Goal: Task Accomplishment & Management: Manage account settings

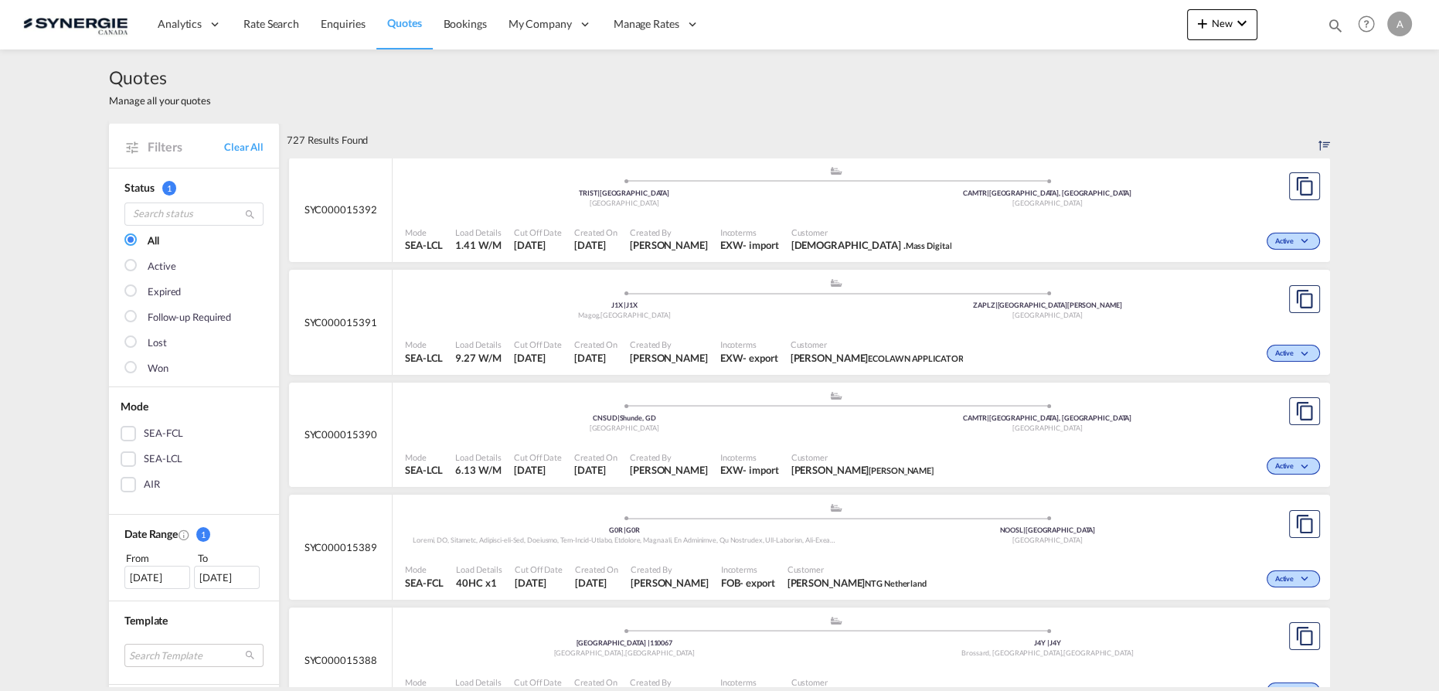
drag, startPoint x: 1335, startPoint y: 30, endPoint x: 1234, endPoint y: 30, distance: 100.5
click at [1335, 30] on md-icon "icon-magnify" at bounding box center [1335, 25] width 17 height 17
click at [1058, 33] on select "Bookings Quotes Enquiries" at bounding box center [1089, 26] width 73 height 28
select select "Quotes"
click at [1053, 12] on select "Bookings Quotes Enquiries" at bounding box center [1089, 26] width 73 height 28
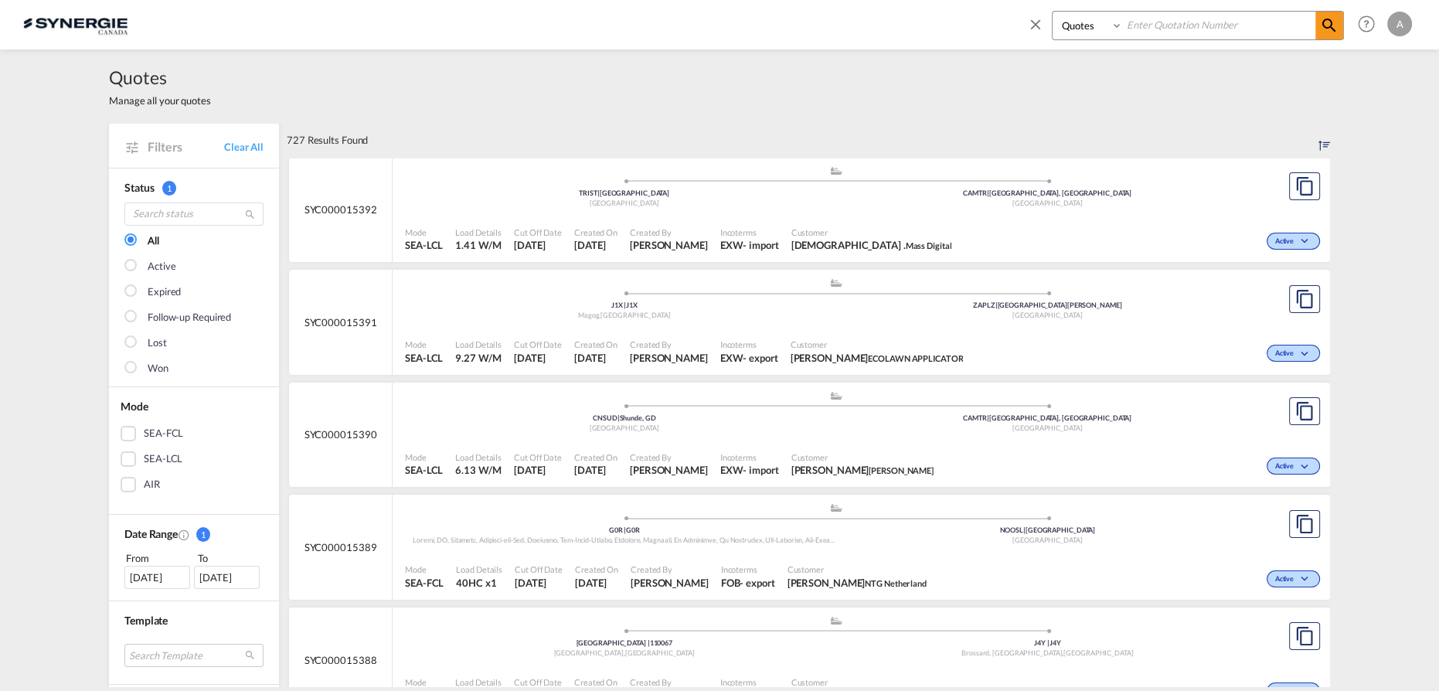
click at [1158, 22] on input at bounding box center [1219, 25] width 192 height 27
type input "15347"
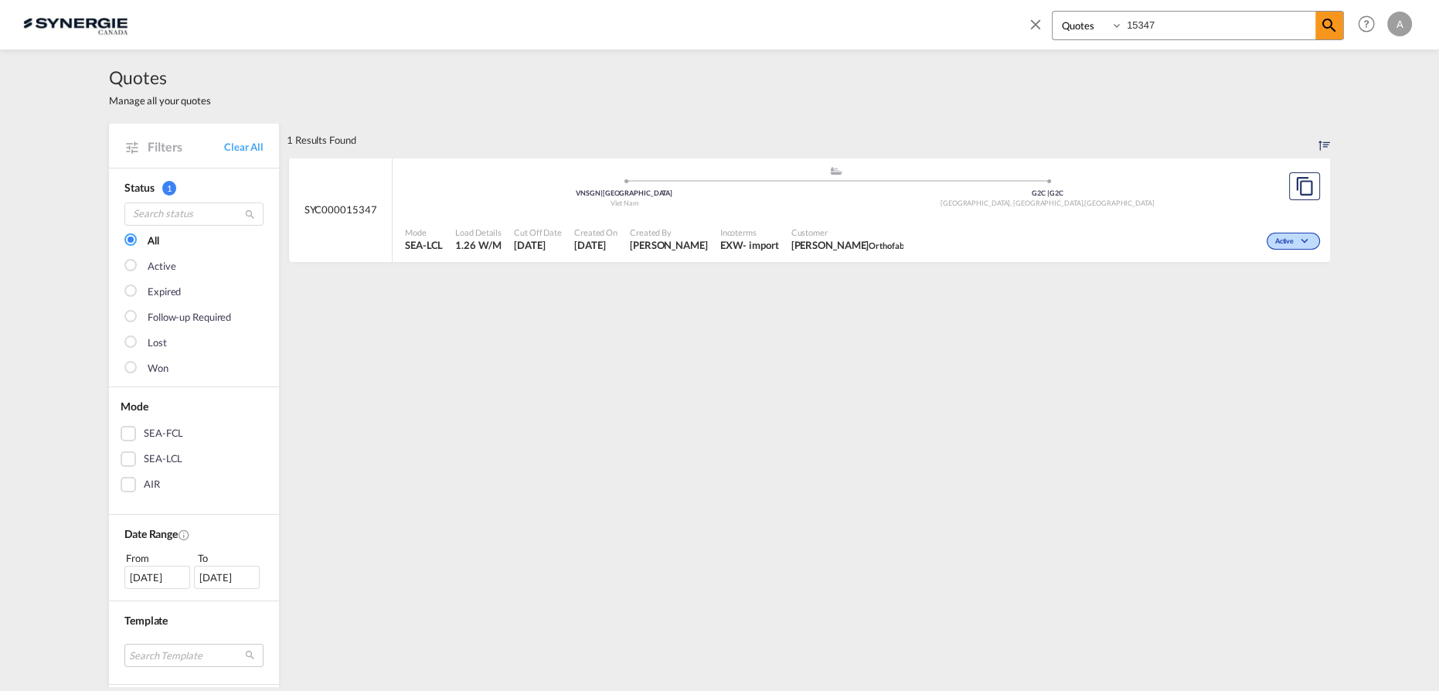
click at [801, 232] on span "Customer" at bounding box center [847, 232] width 113 height 12
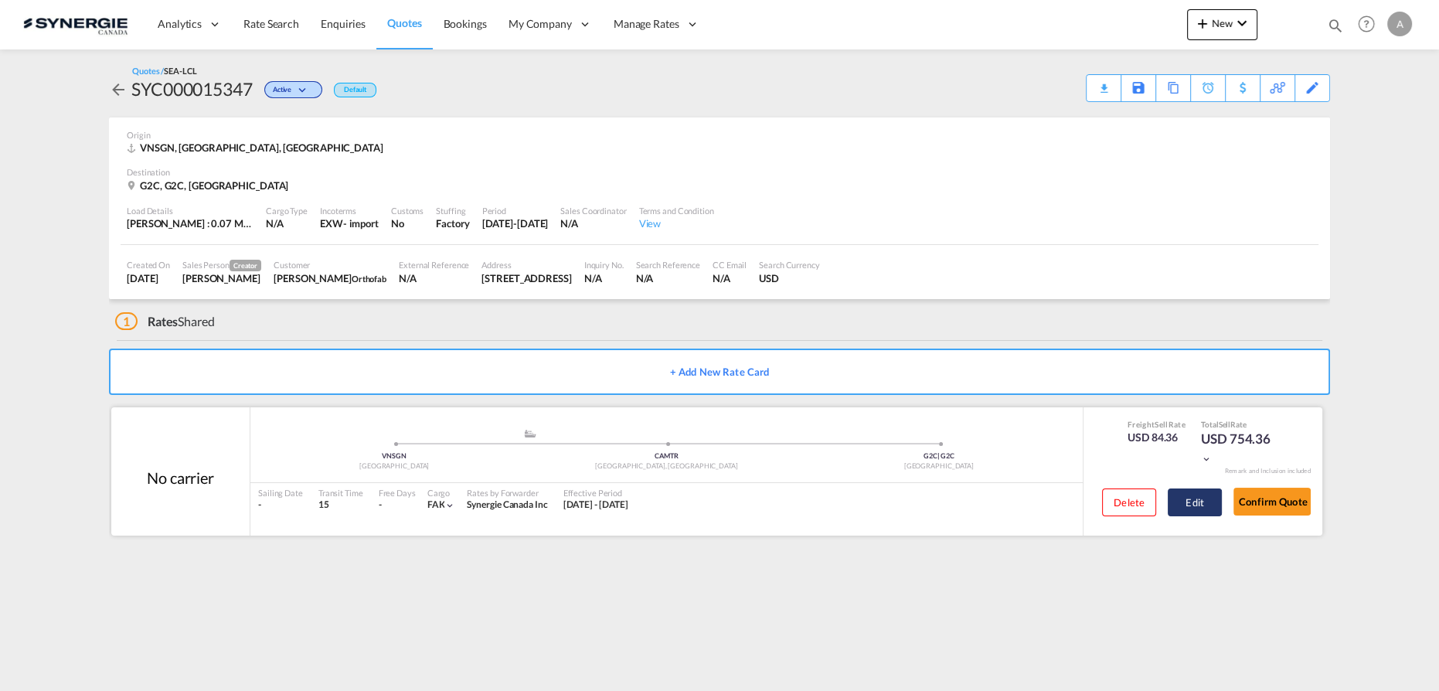
click at [1177, 496] on button "Edit" at bounding box center [1195, 502] width 54 height 28
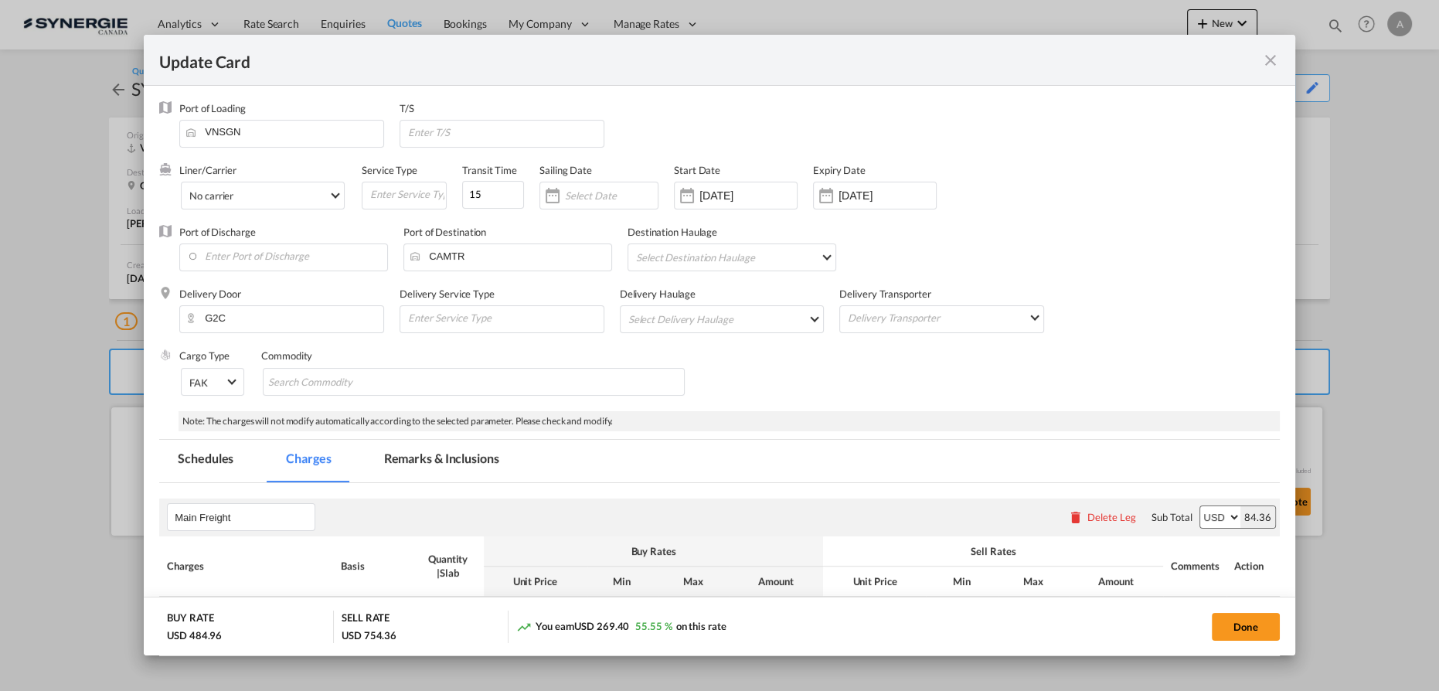
select select "per_w/m"
select select "per_shipment"
select select "per_bl"
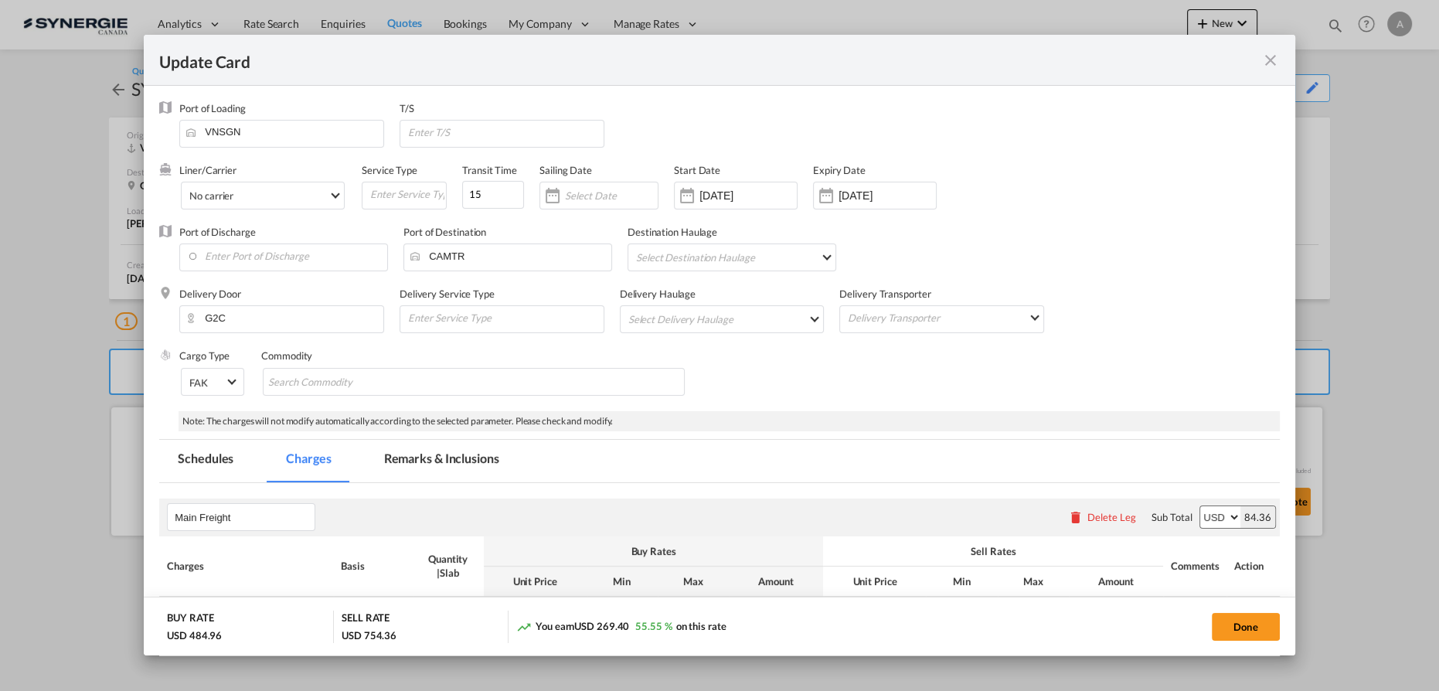
select select "per_bl"
select select "per_shipment"
click at [458, 464] on md-tab-item "Remarks & Inclusions" at bounding box center [442, 461] width 152 height 43
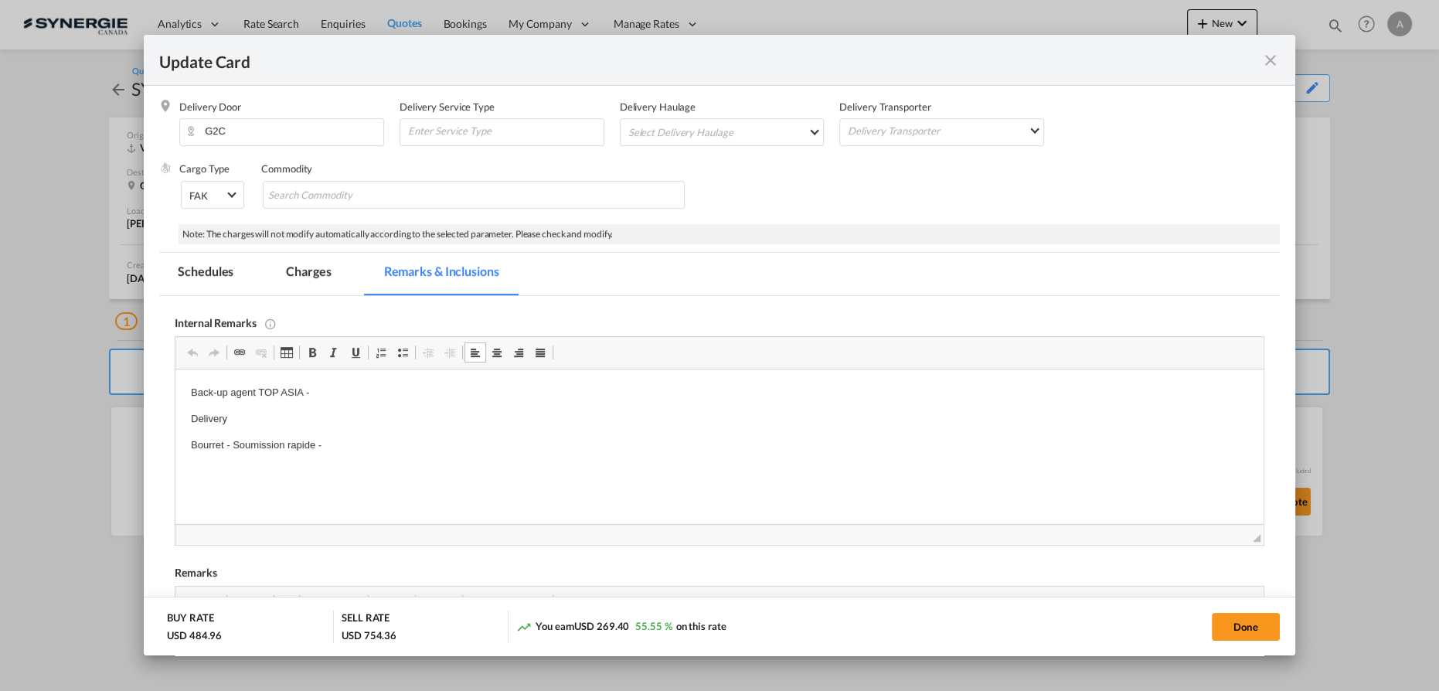
click at [342, 393] on p "Back-up agent TOP ASIA -" at bounding box center [719, 393] width 1057 height 16
drag, startPoint x: 316, startPoint y: 271, endPoint x: 345, endPoint y: 321, distance: 58.2
click at [316, 271] on md-tab-item "Charges" at bounding box center [308, 274] width 82 height 43
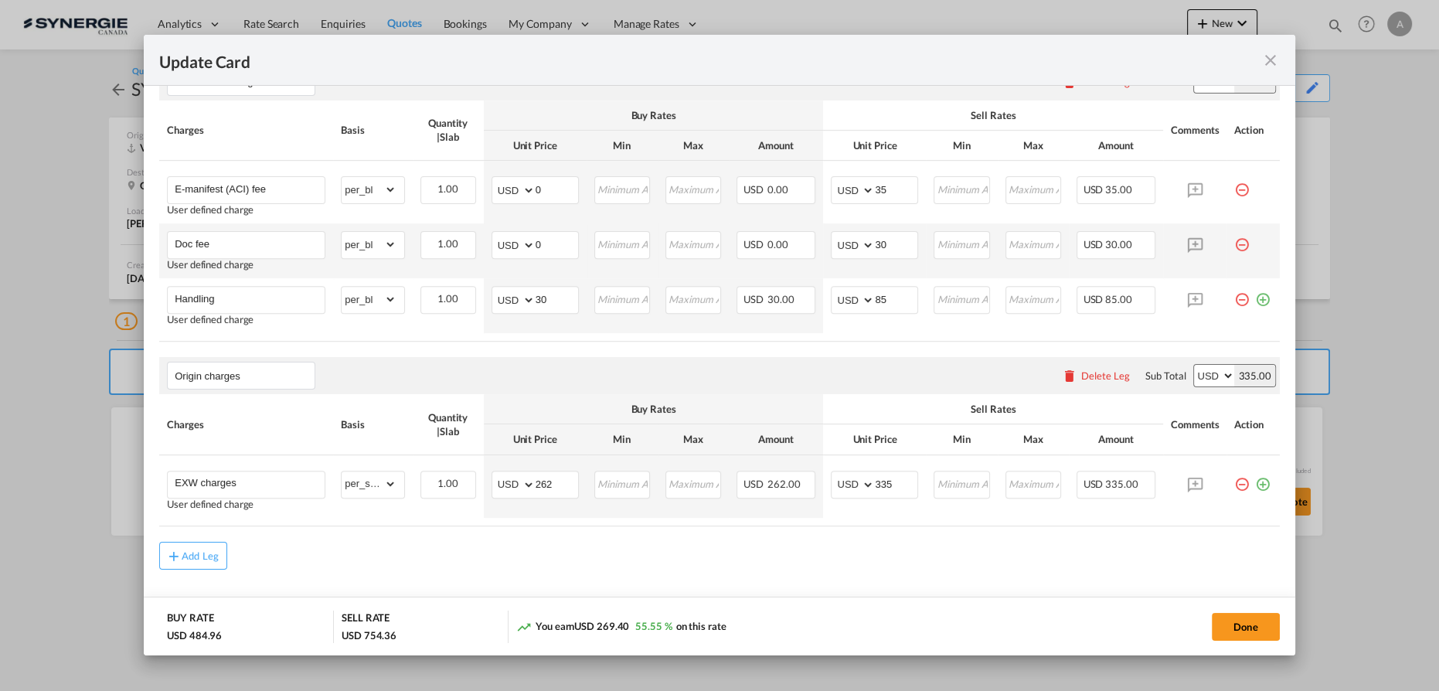
scroll to position [863, 0]
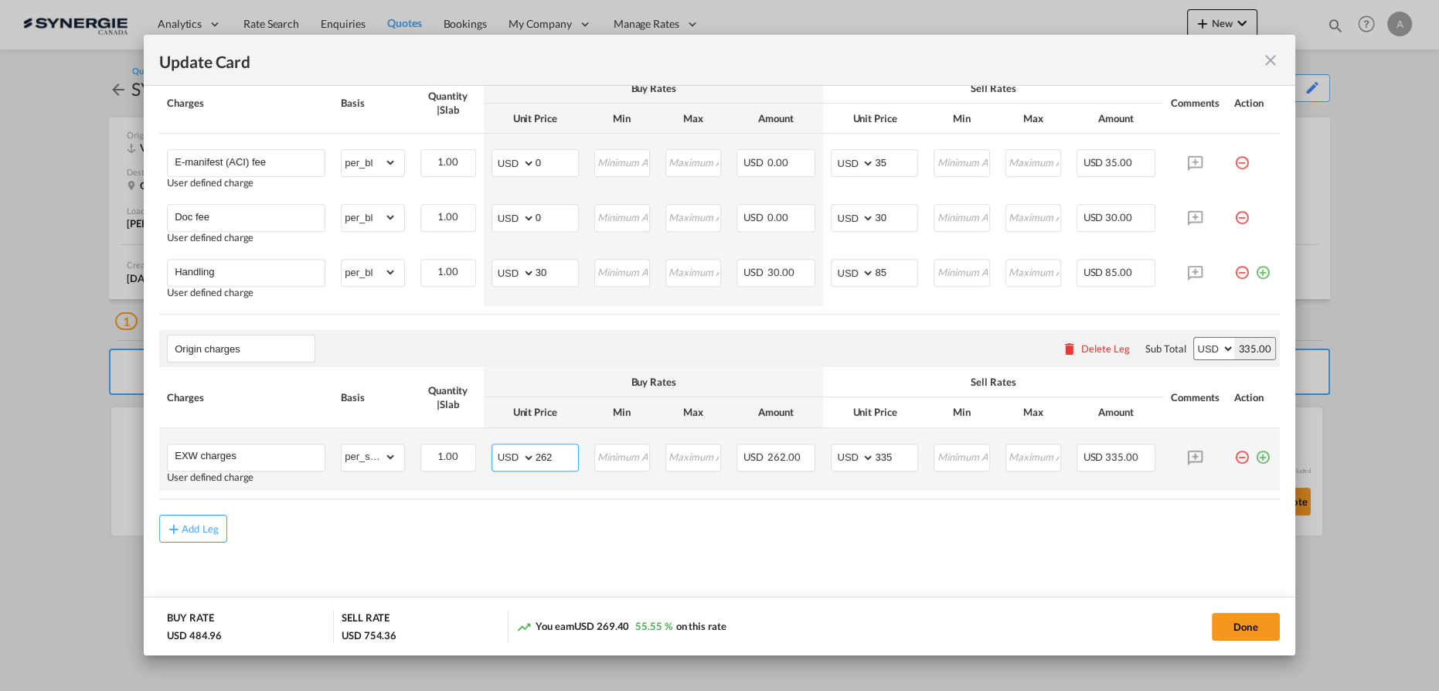
drag, startPoint x: 560, startPoint y: 457, endPoint x: 502, endPoint y: 454, distance: 57.3
click at [502, 455] on md-input-container "AED AFN ALL AMD ANG AOA ARS AUD AWG AZN BAM BBD BDT BGN BHD BIF BMD BND BOB BRL…" at bounding box center [535, 458] width 87 height 28
type input "260"
drag, startPoint x: 884, startPoint y: 459, endPoint x: 773, endPoint y: 443, distance: 112.5
click at [774, 444] on tr "EXW charges User defined charge Please Enter Already Exists gross_weight volume…" at bounding box center [719, 459] width 1121 height 63
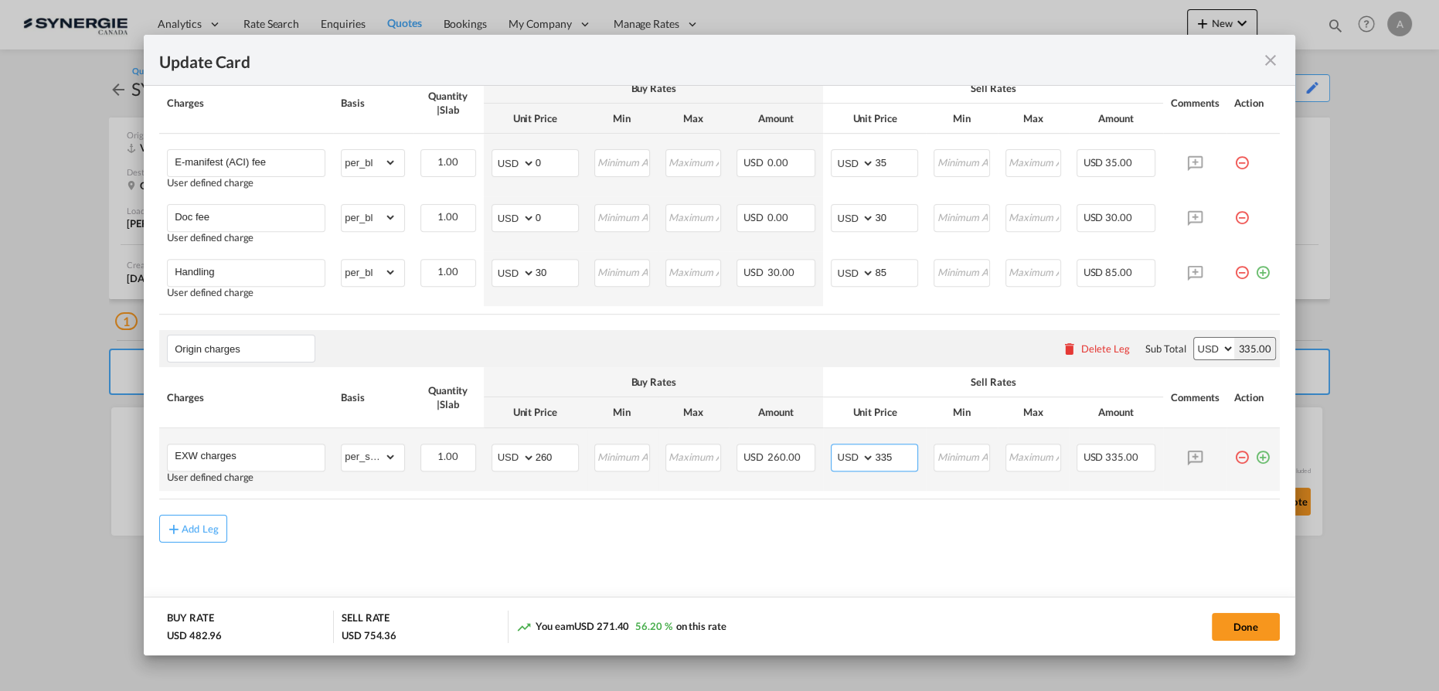
click at [894, 447] on input "335" at bounding box center [896, 455] width 43 height 23
drag, startPoint x: 888, startPoint y: 457, endPoint x: 817, endPoint y: 444, distance: 72.2
click at [814, 447] on tr "EXW charges User defined charge Please Enter Already Exists gross_weight volume…" at bounding box center [719, 459] width 1121 height 63
type input "320"
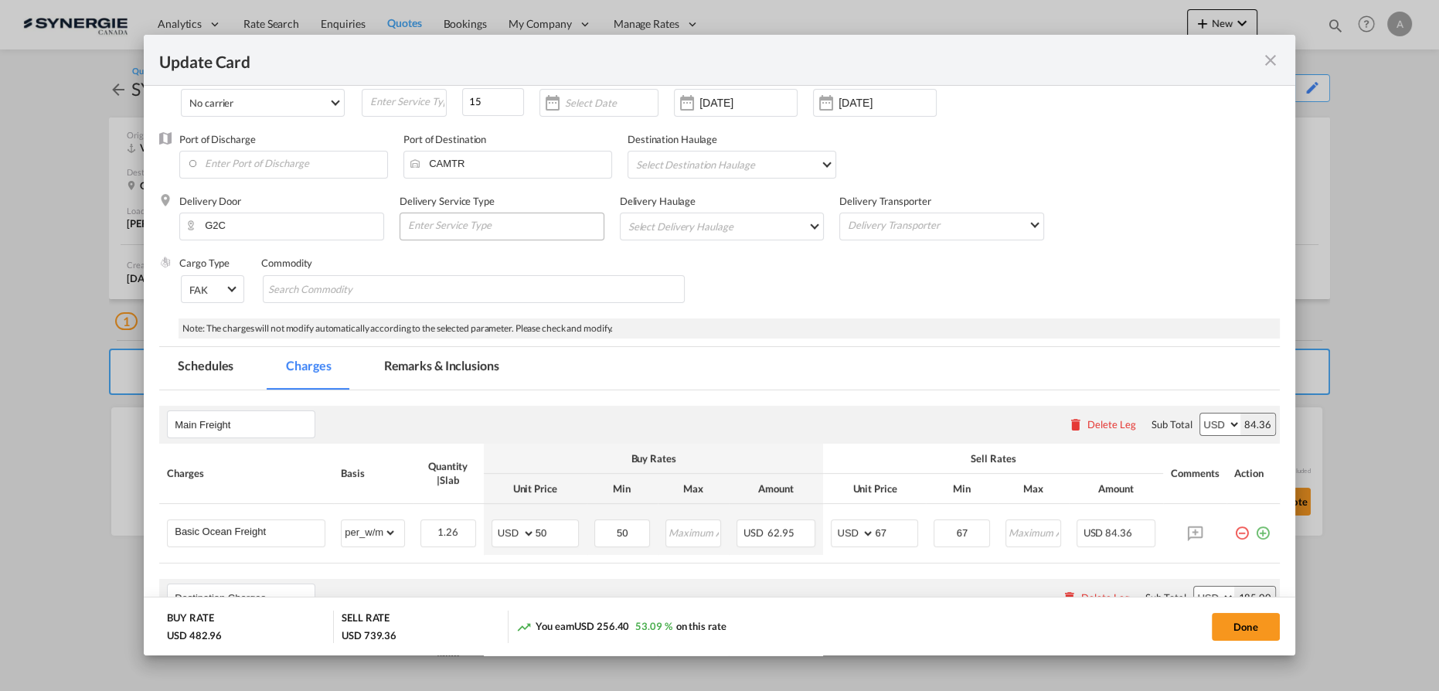
scroll to position [90, 0]
click at [461, 368] on md-tab-item "Remarks & Inclusions" at bounding box center [442, 370] width 152 height 43
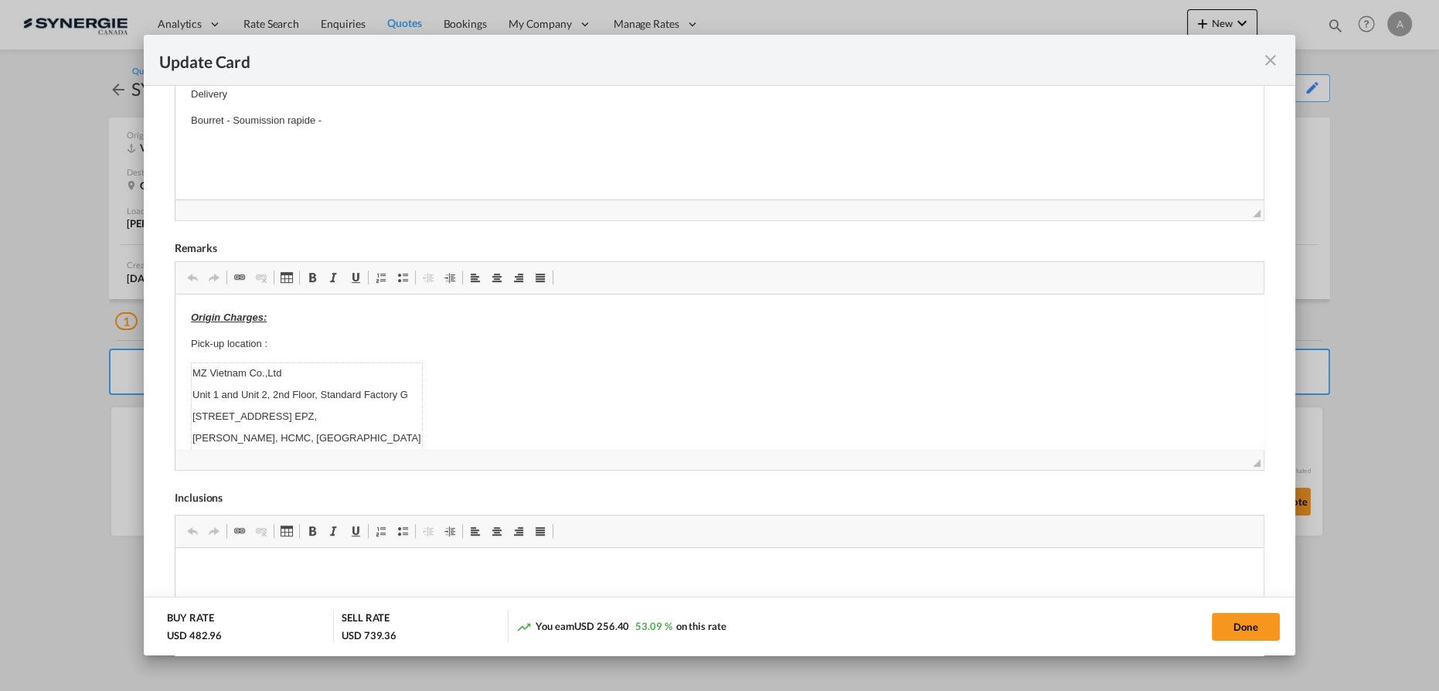
scroll to position [301, 0]
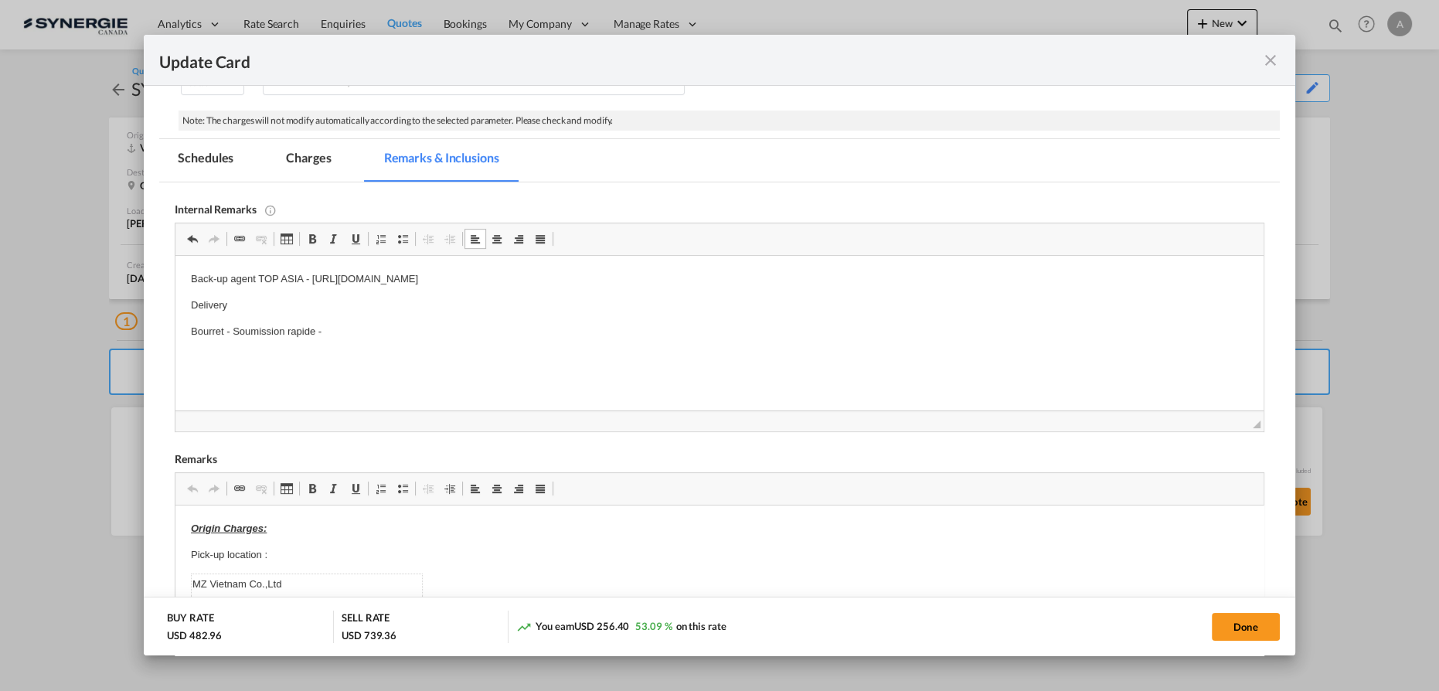
drag, startPoint x: 314, startPoint y: 160, endPoint x: 627, endPoint y: 24, distance: 341.3
click at [314, 160] on md-tab-item "Charges" at bounding box center [308, 160] width 82 height 43
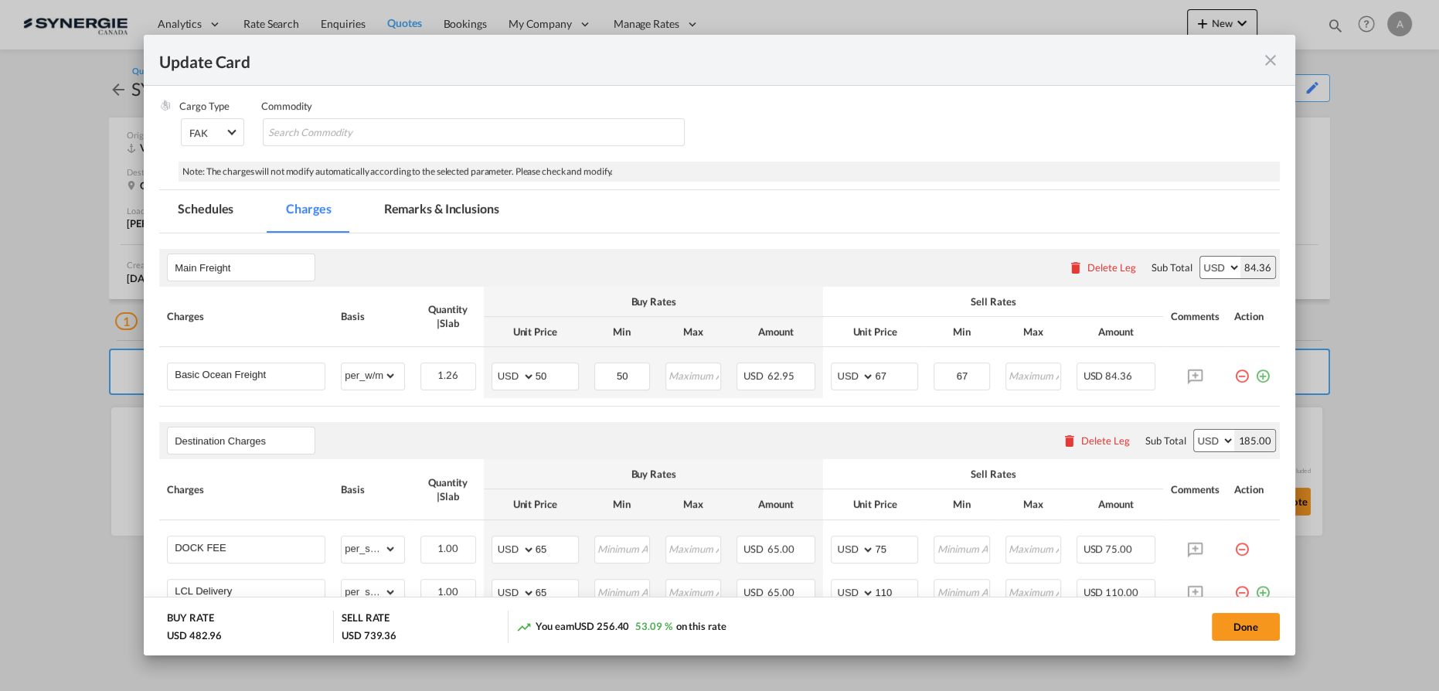
scroll to position [230, 0]
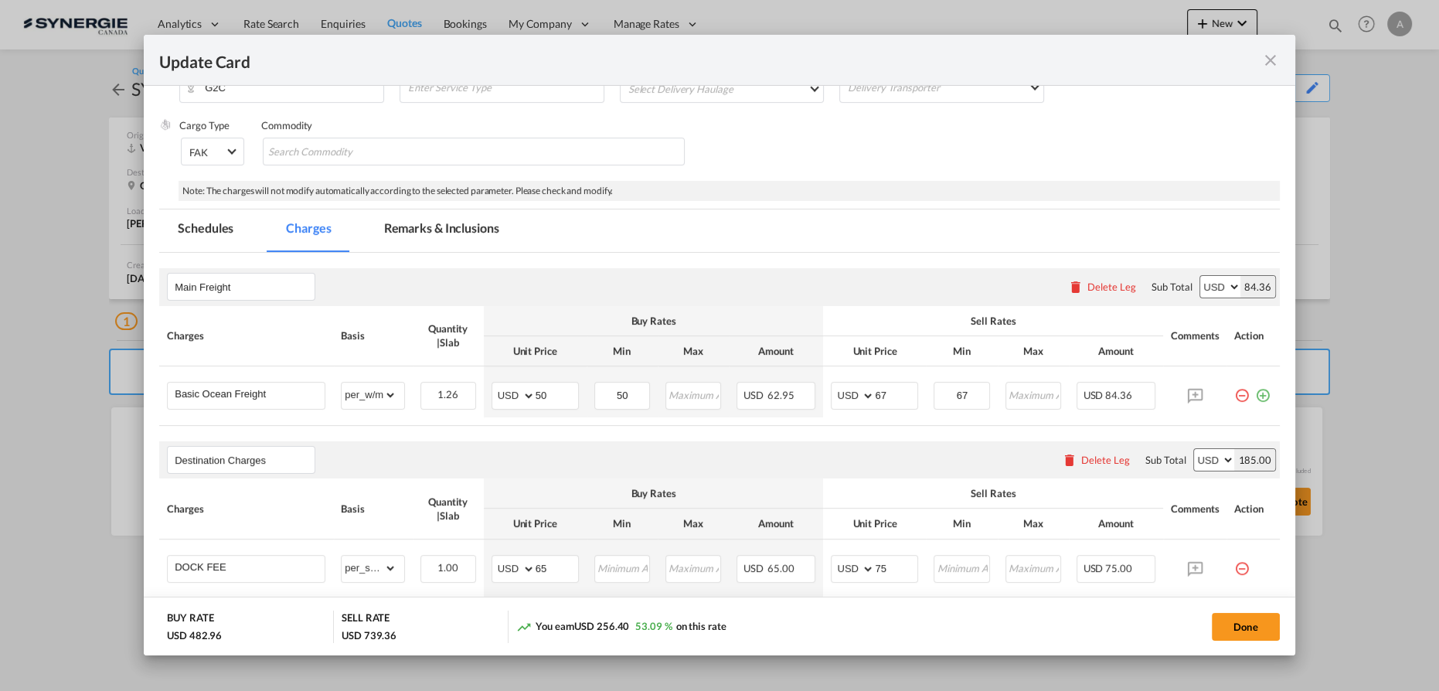
click at [401, 225] on md-tab-item "Remarks & Inclusions" at bounding box center [442, 230] width 152 height 43
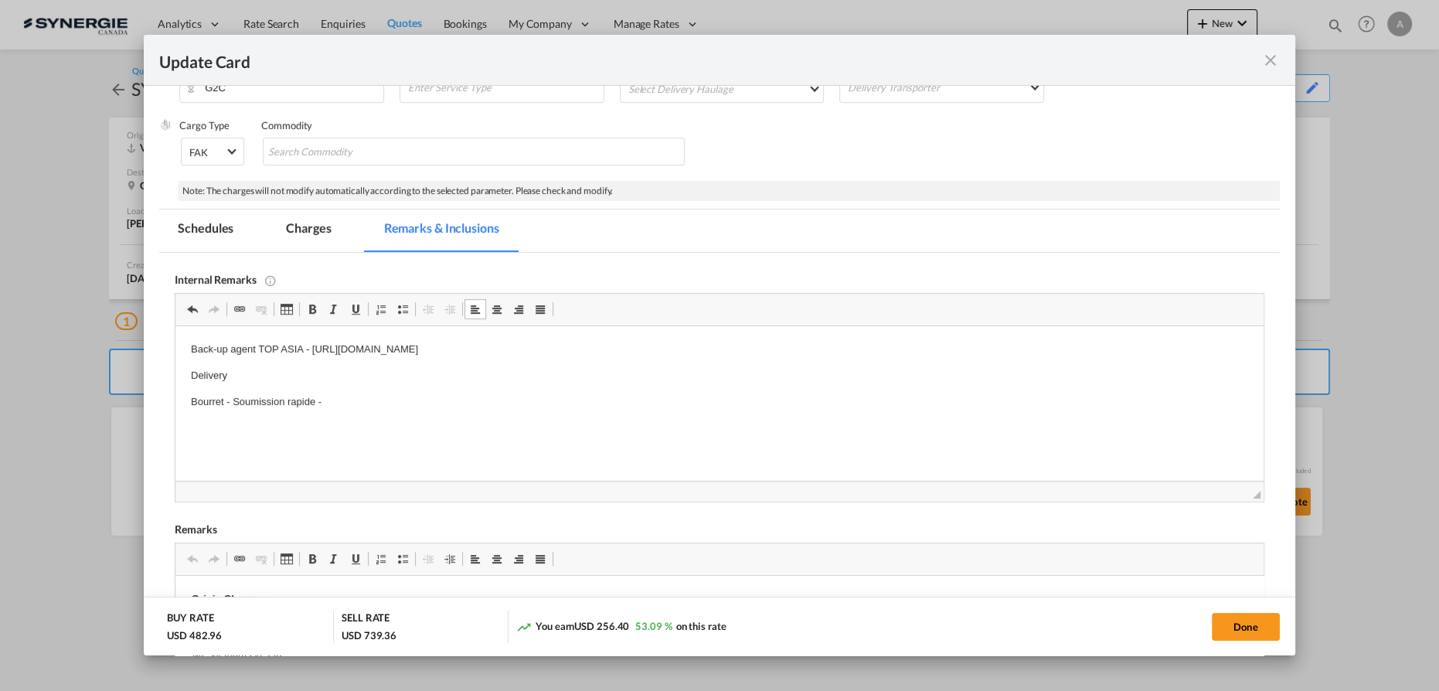
scroll to position [441, 0]
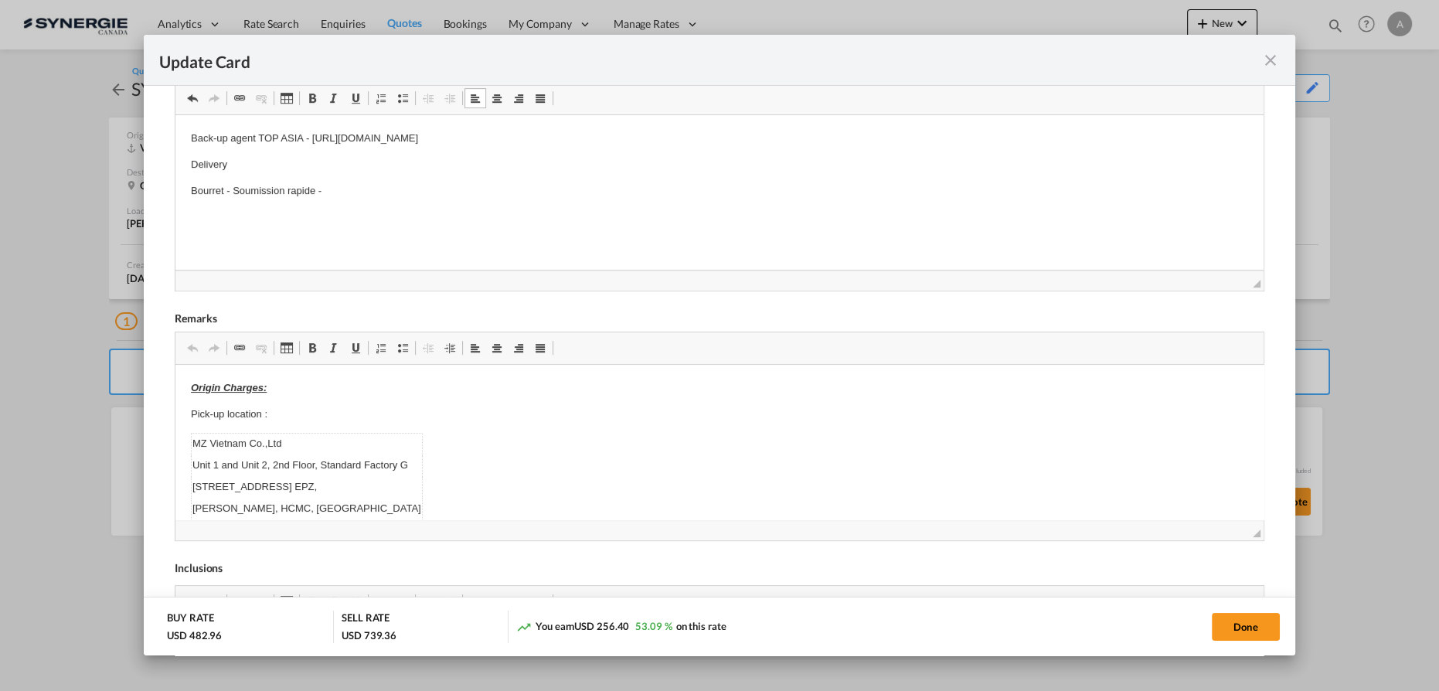
click at [338, 185] on p "Bourret - Soumission rapide -" at bounding box center [719, 191] width 1057 height 16
click at [455, 203] on body "Back-up agent TOP ASIA - https://app.frontapp.com/open/cnv_qkzzvv3?key=RgyVthzu…" at bounding box center [719, 178] width 1057 height 94
click at [332, 244] on p "68,00 $" at bounding box center [719, 243] width 1057 height 16
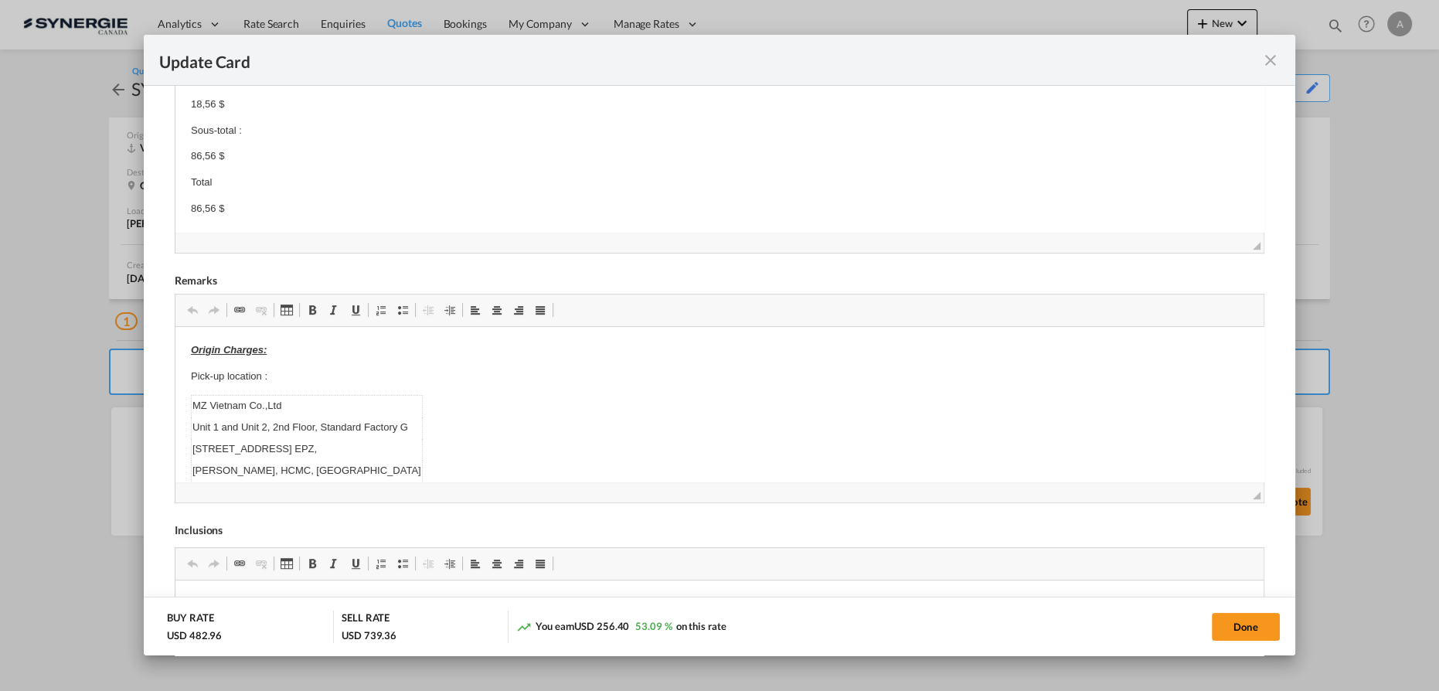
scroll to position [512, 0]
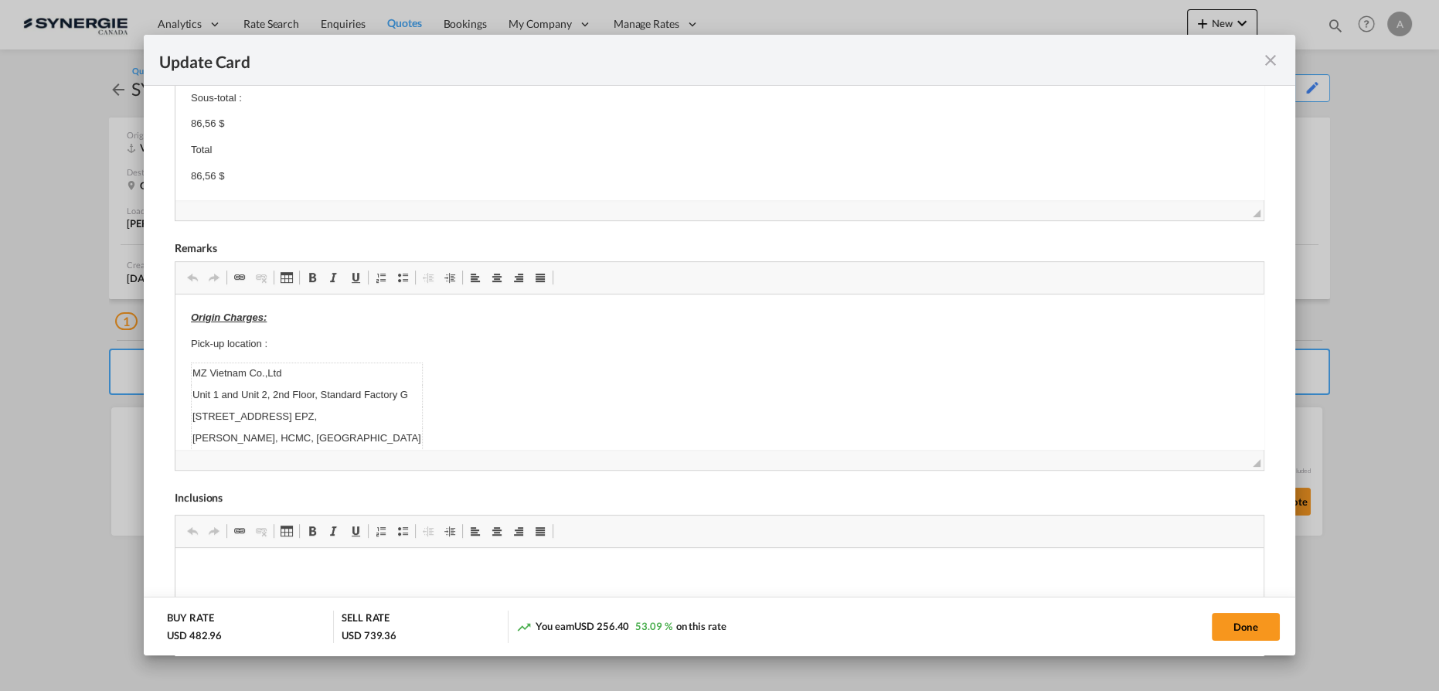
click at [284, 185] on html "Back-up agent TOP ASIA - https://app.frontapp.com/open/cnv_qkzzvv3?key=RgyVthzu…" at bounding box center [719, 46] width 1088 height 308
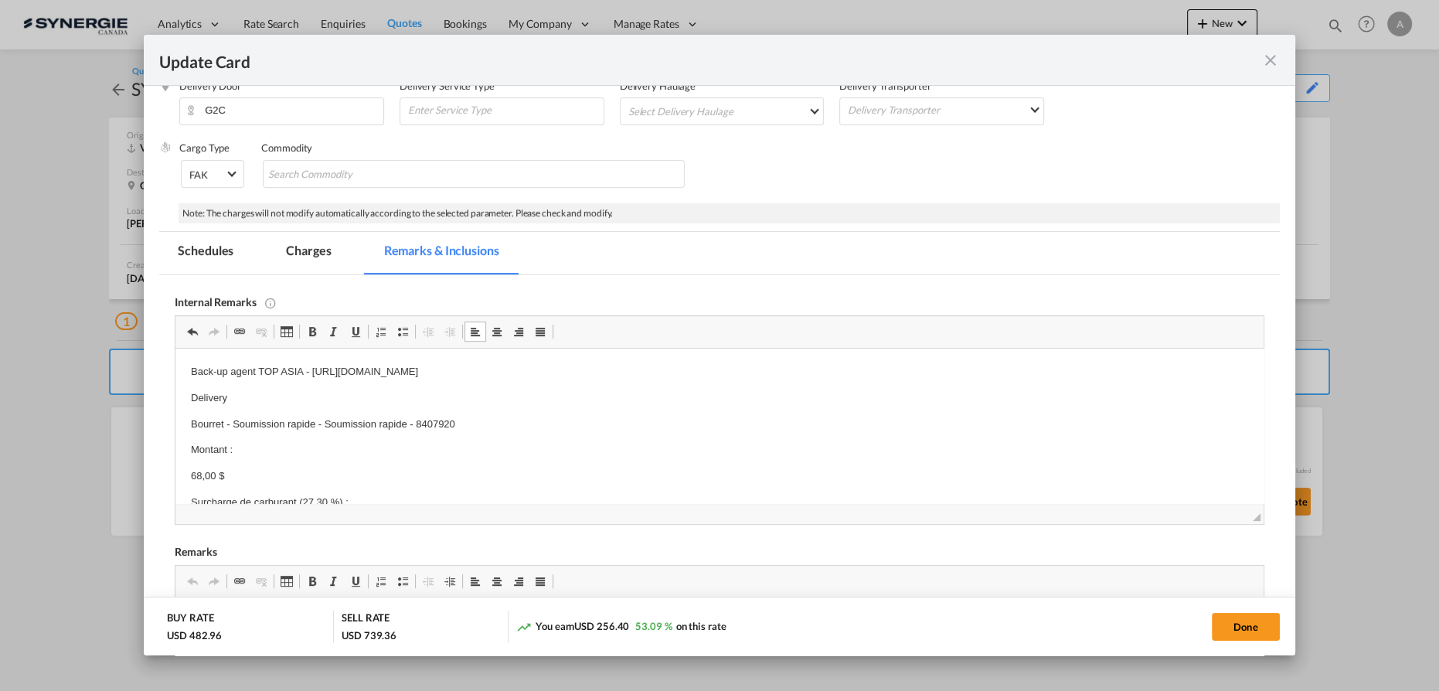
click at [303, 254] on md-tab-item "Charges" at bounding box center [308, 253] width 82 height 43
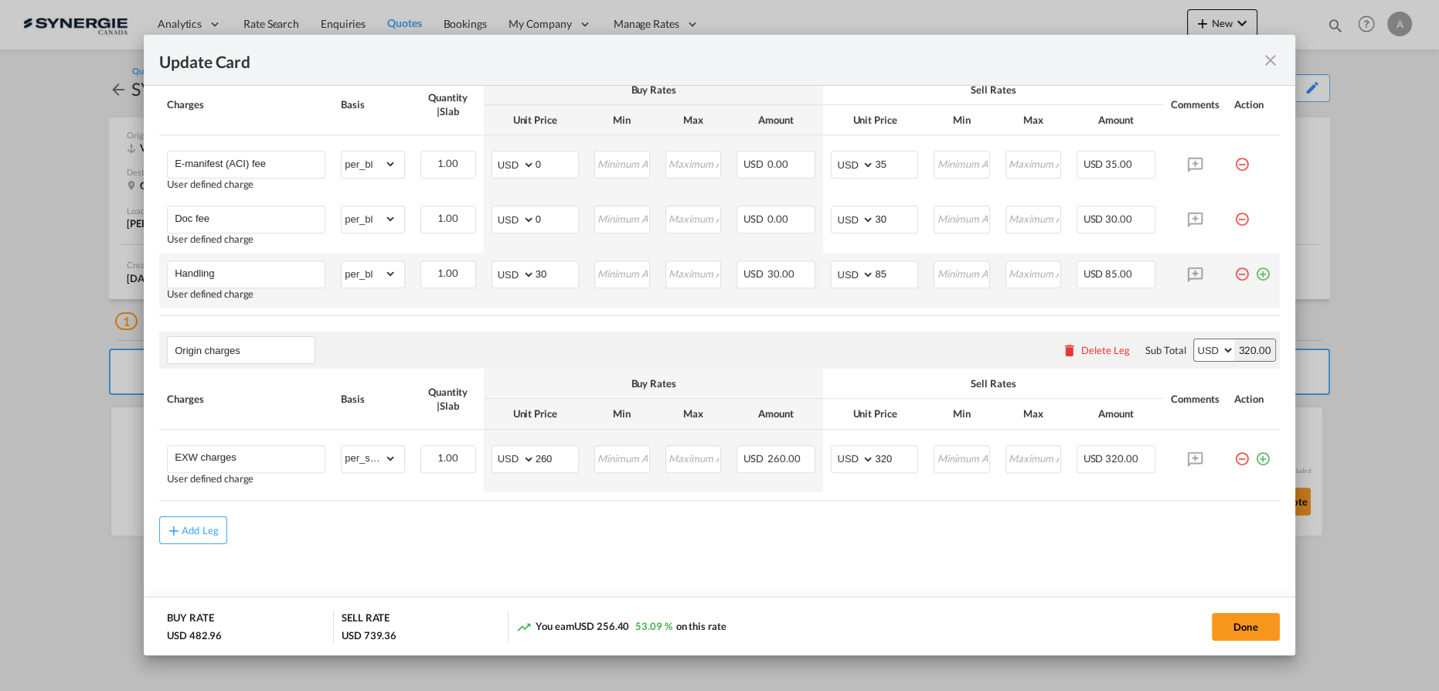
scroll to position [863, 0]
click at [1257, 631] on button "Done" at bounding box center [1246, 627] width 68 height 28
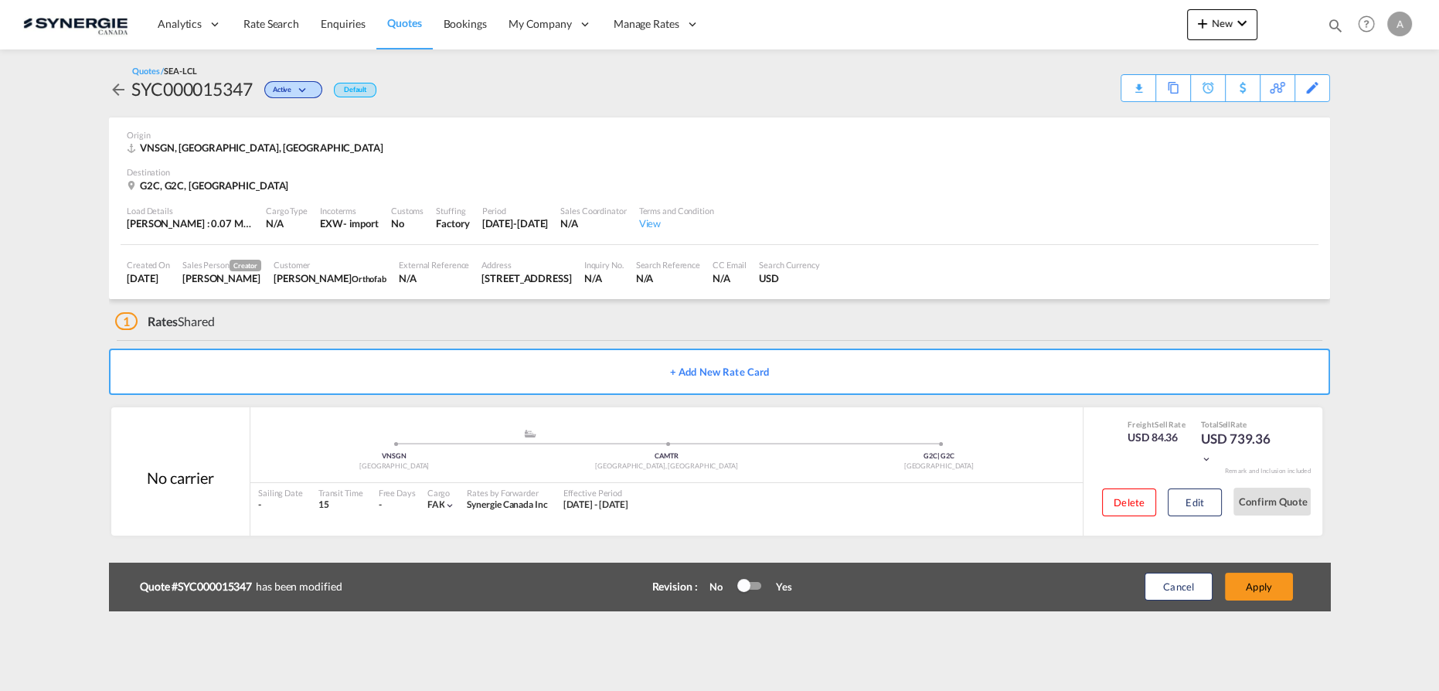
type input "29 Sep 2025"
type input "13 Oct 2025"
click at [1275, 593] on button "Apply" at bounding box center [1259, 587] width 68 height 28
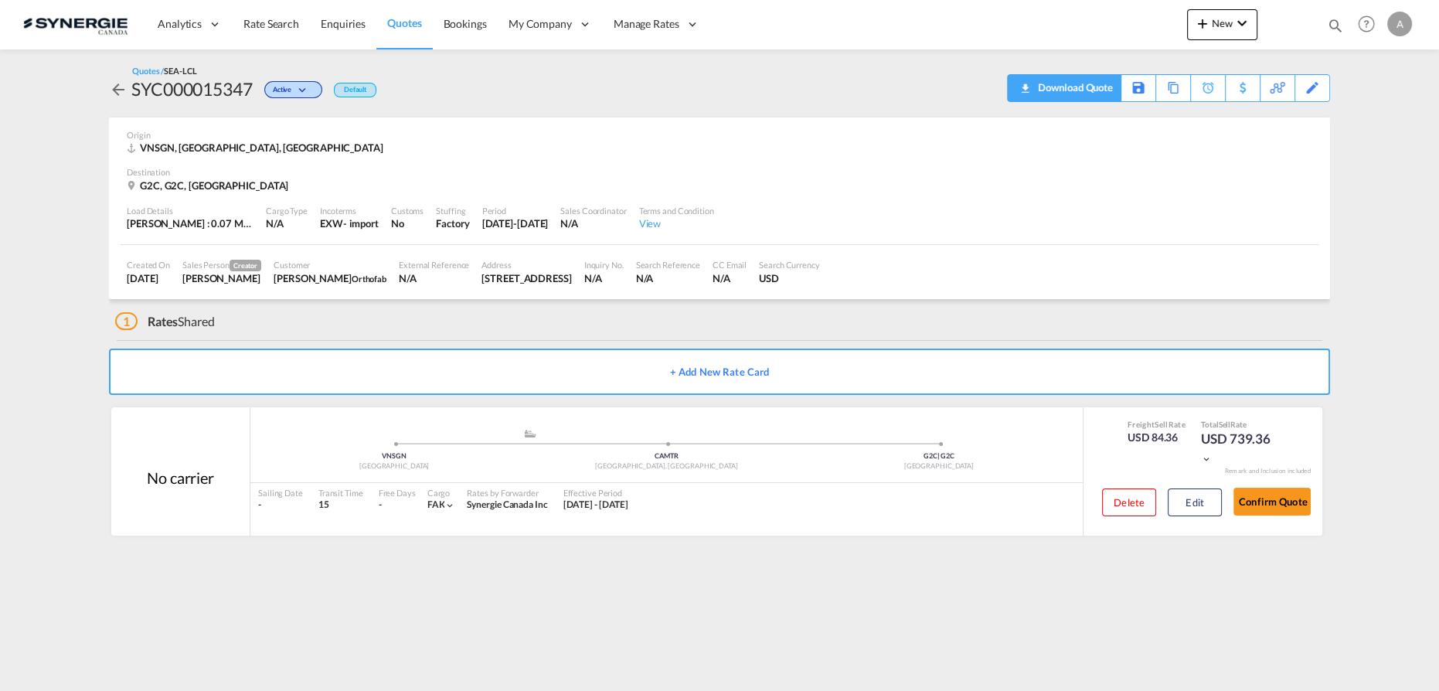
click at [1100, 88] on div "Download Quote" at bounding box center [1073, 87] width 79 height 25
click at [1184, 500] on button "Edit" at bounding box center [1195, 502] width 54 height 28
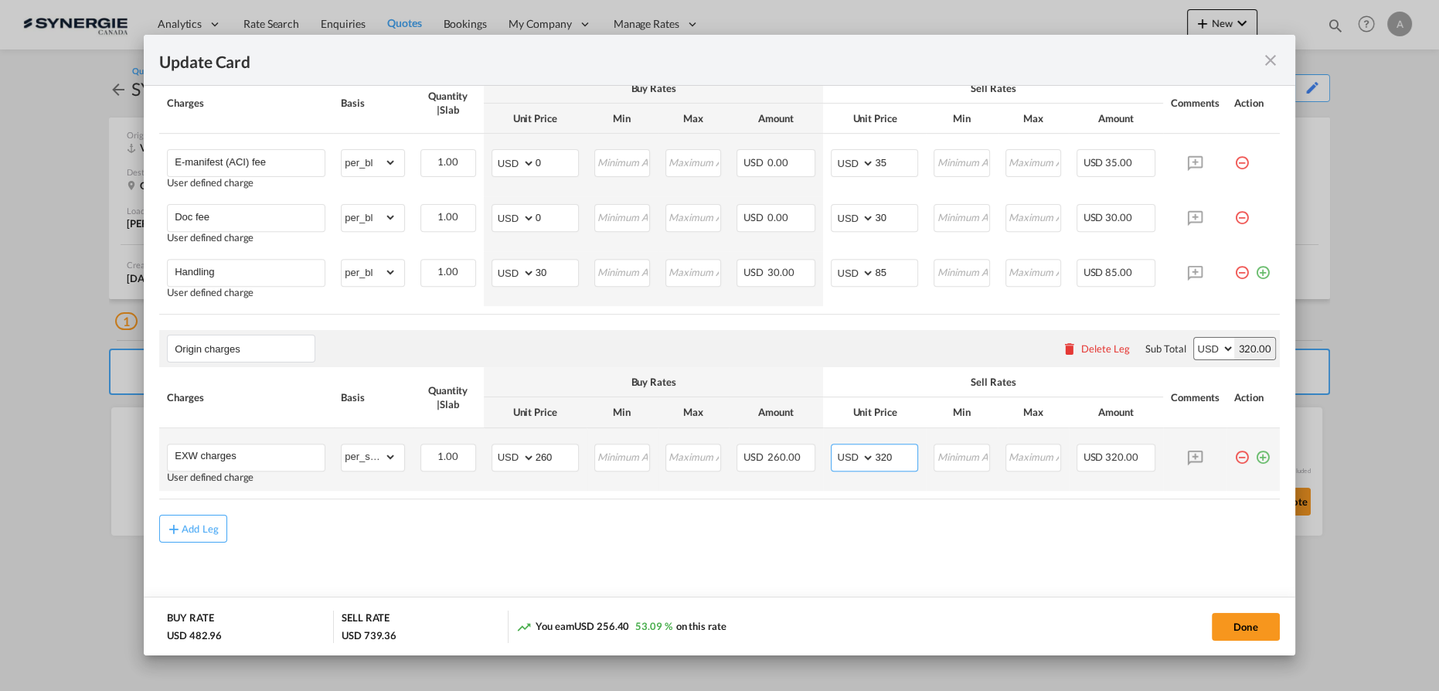
drag, startPoint x: 884, startPoint y: 454, endPoint x: 813, endPoint y: 451, distance: 71.2
click at [813, 451] on tr "EXW charges User defined charge Please Enter Already Exists gross_weight volume…" at bounding box center [719, 459] width 1121 height 63
type input "335"
click at [1234, 626] on button "Done" at bounding box center [1246, 627] width 68 height 28
type input "29 Sep 2025"
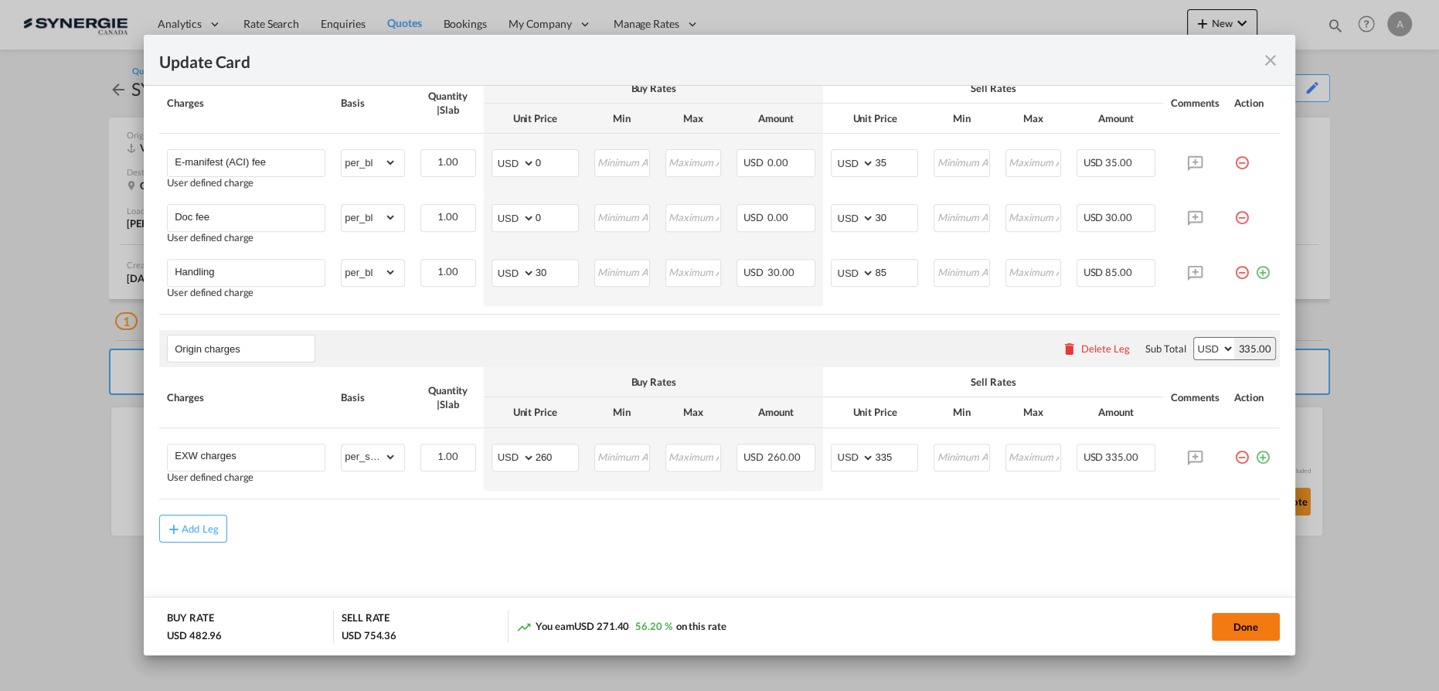
type input "13 Oct 2025"
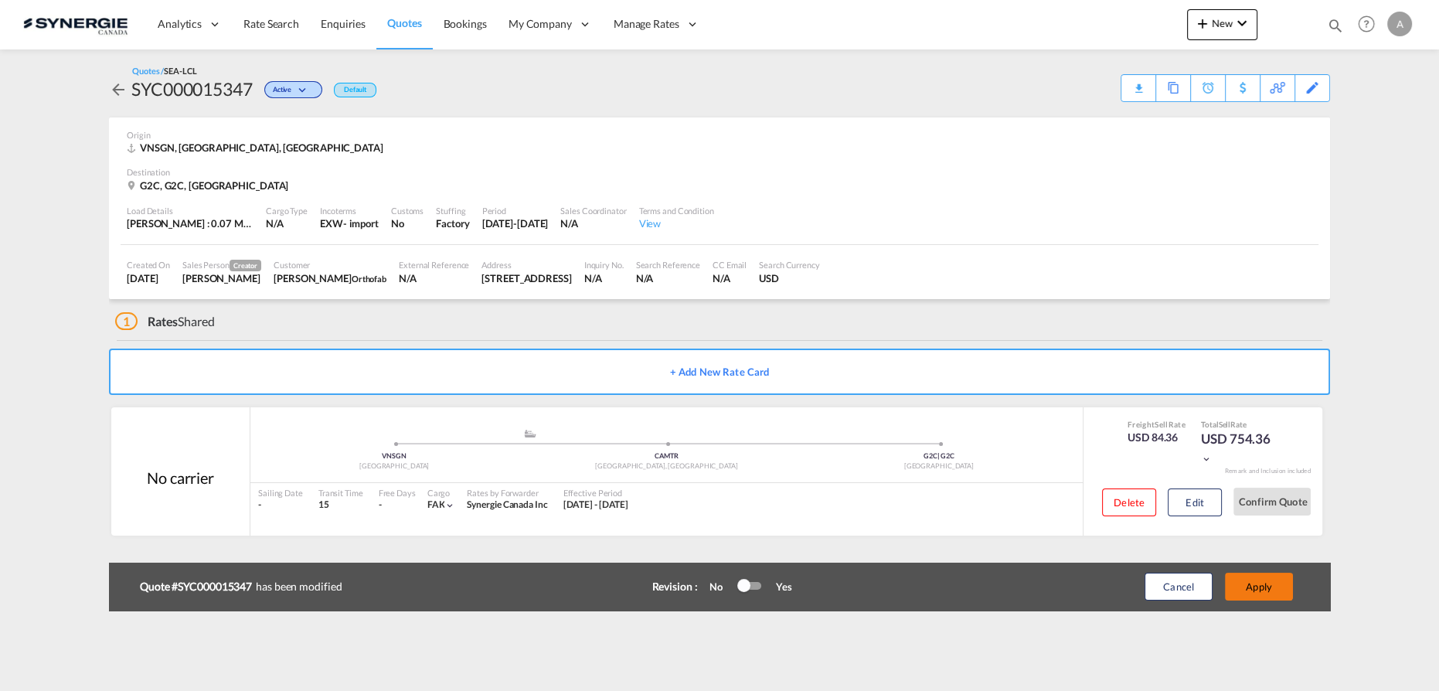
click at [1247, 583] on button "Apply" at bounding box center [1259, 587] width 68 height 28
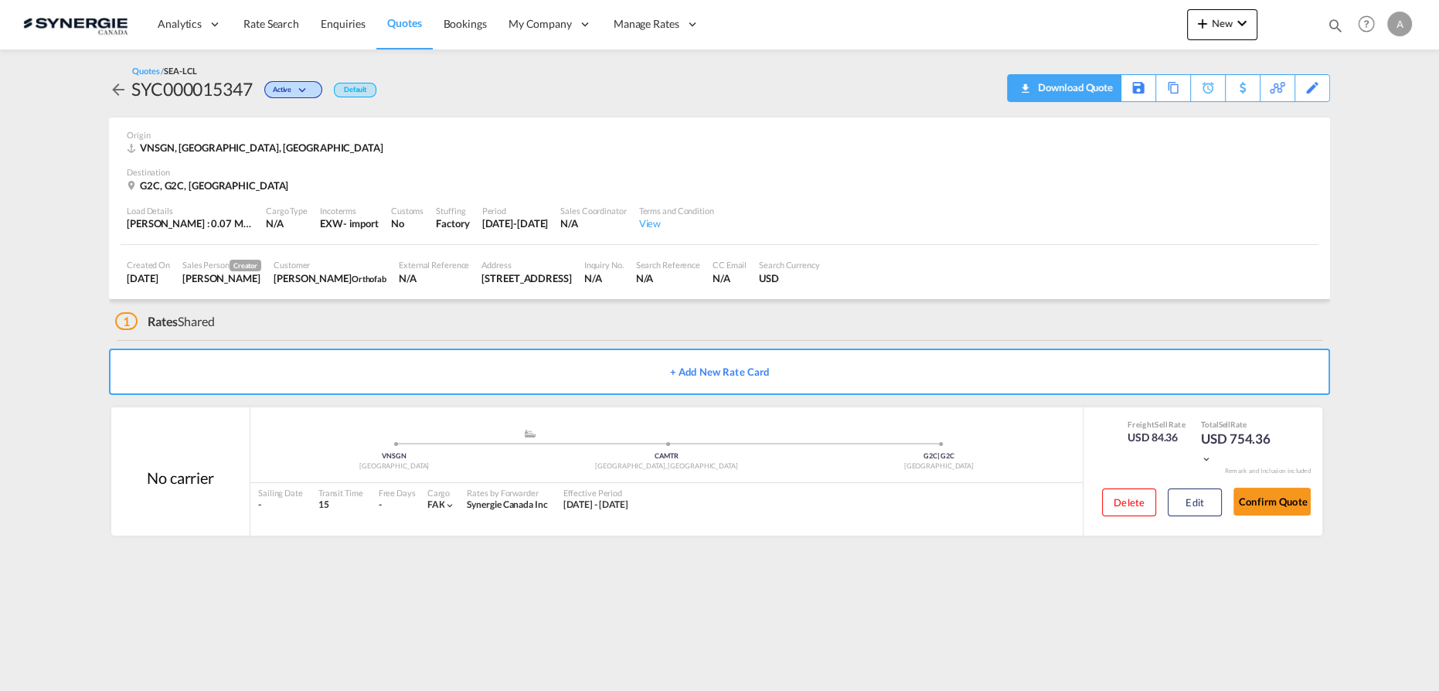
click at [1087, 87] on div "Download Quote" at bounding box center [1073, 87] width 79 height 25
click at [1175, 500] on button "Edit" at bounding box center [1195, 502] width 54 height 28
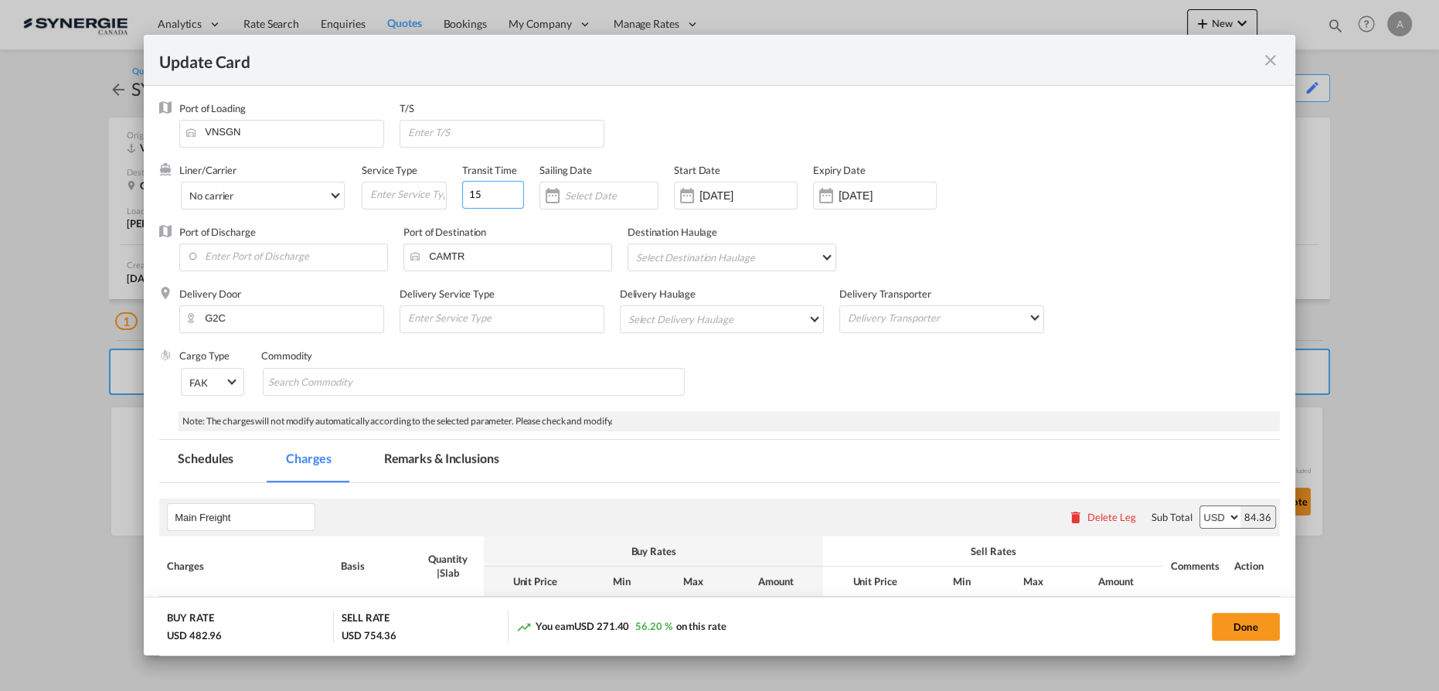
drag, startPoint x: 406, startPoint y: 188, endPoint x: 389, endPoint y: 179, distance: 18.3
click at [383, 182] on div "Liner/Carrier No carrier Atlantic Container Line (ACL) Baker Transport (GB) | D…" at bounding box center [635, 194] width 912 height 62
type input "35"
click at [505, 133] on input "Update Card Port ..." at bounding box center [504, 132] width 197 height 23
click at [297, 255] on input "Enter Port of Discharge" at bounding box center [287, 255] width 200 height 23
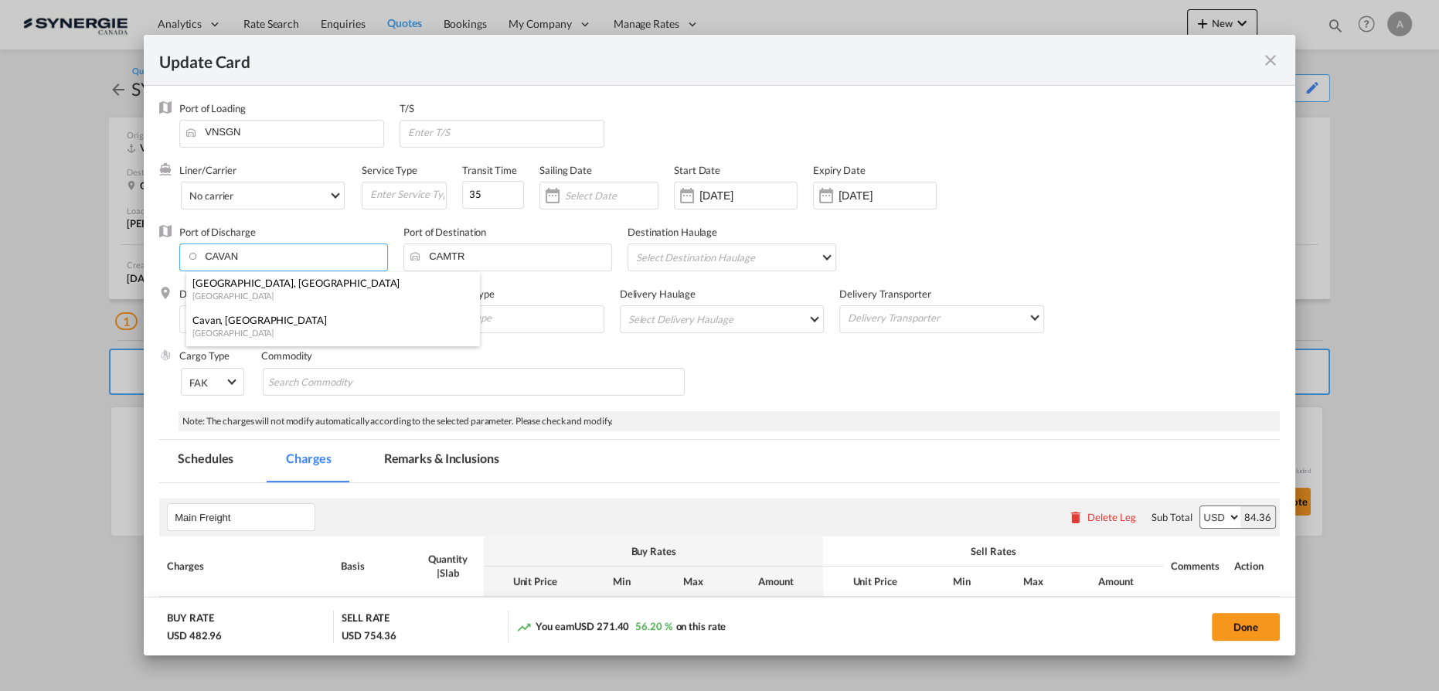
click at [276, 292] on div "Canada" at bounding box center [328, 296] width 272 height 12
type input "Vancouver, BC, CAVAN"
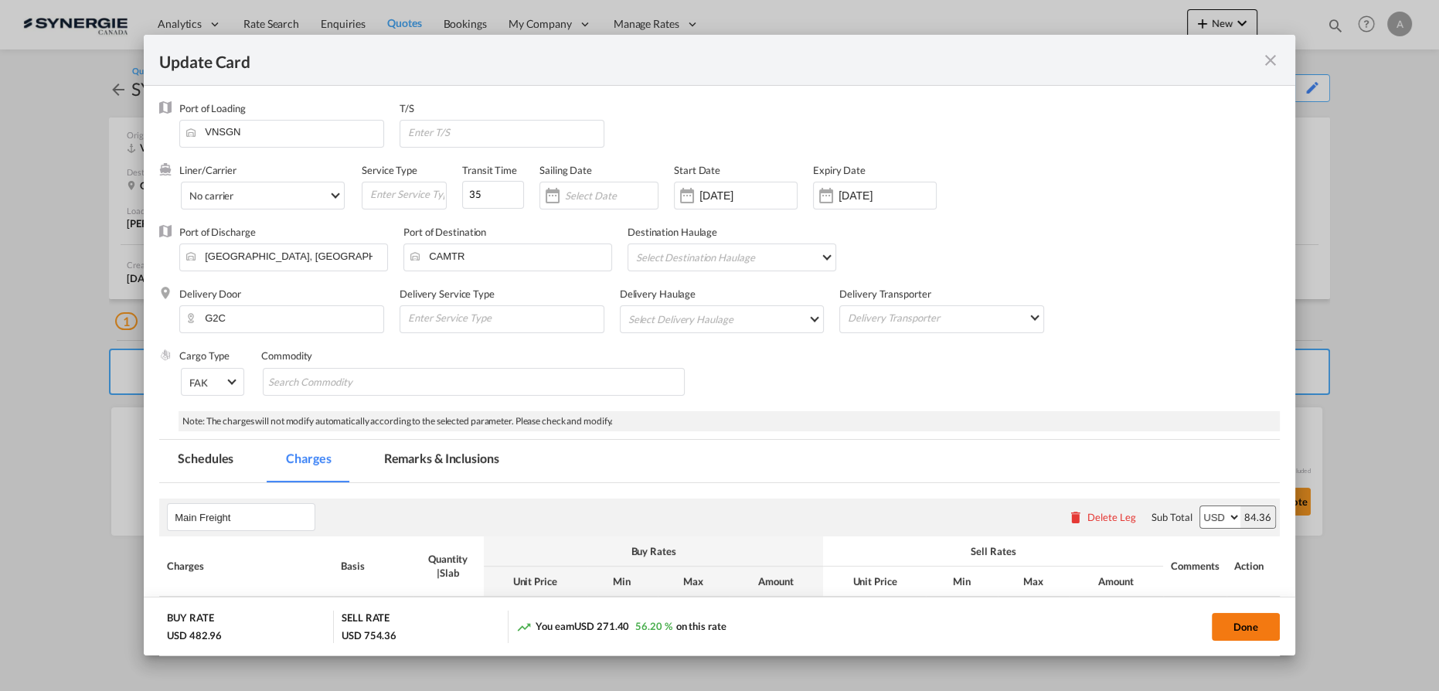
click at [1240, 630] on button "Done" at bounding box center [1246, 627] width 68 height 28
type input "29 Sep 2025"
type input "13 Oct 2025"
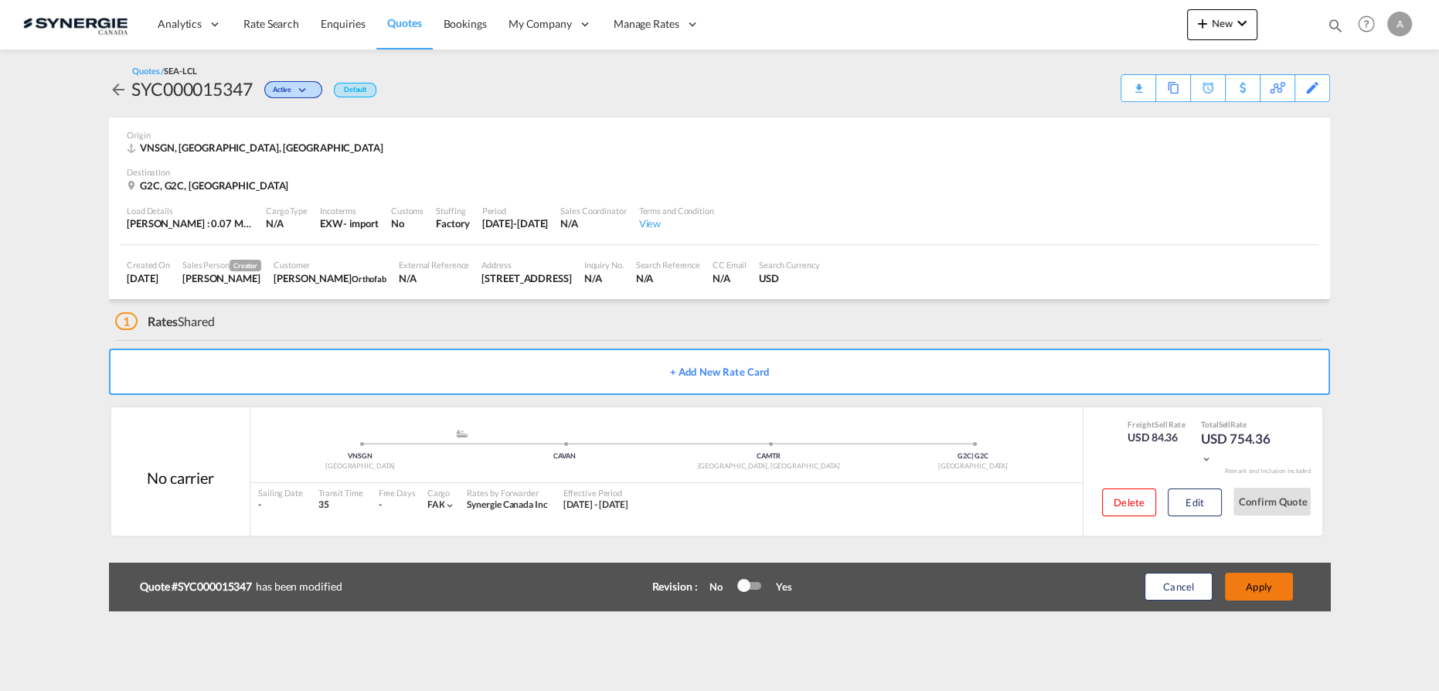
click at [1254, 583] on button "Apply" at bounding box center [1259, 587] width 68 height 28
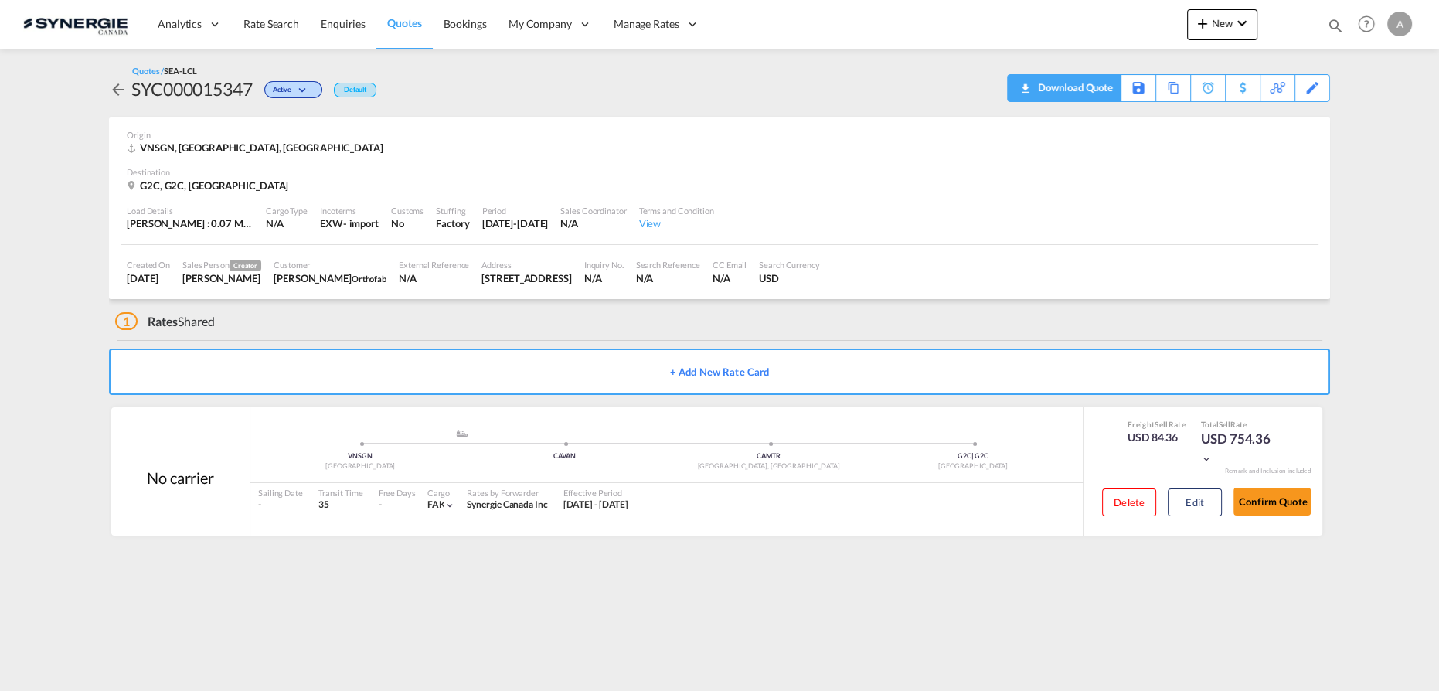
click at [1094, 83] on div "Download Quote" at bounding box center [1073, 87] width 79 height 25
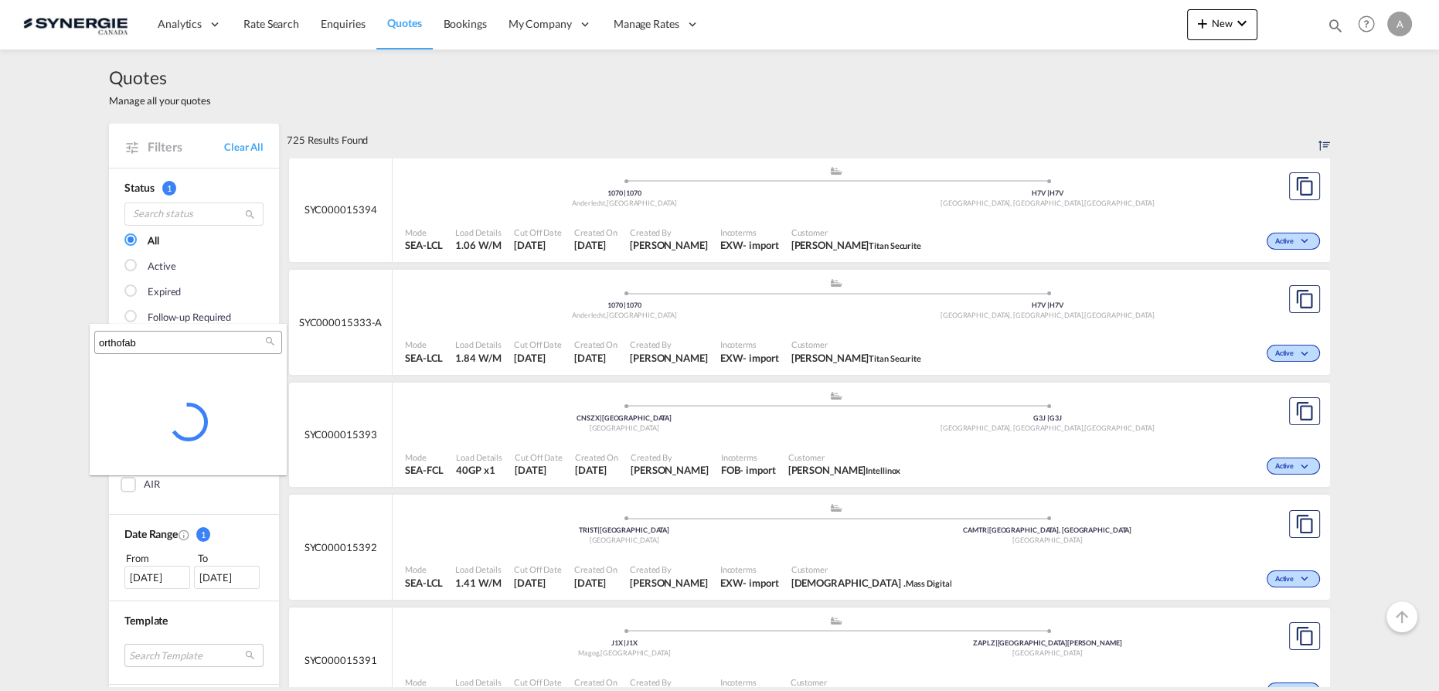
scroll to position [562, 0]
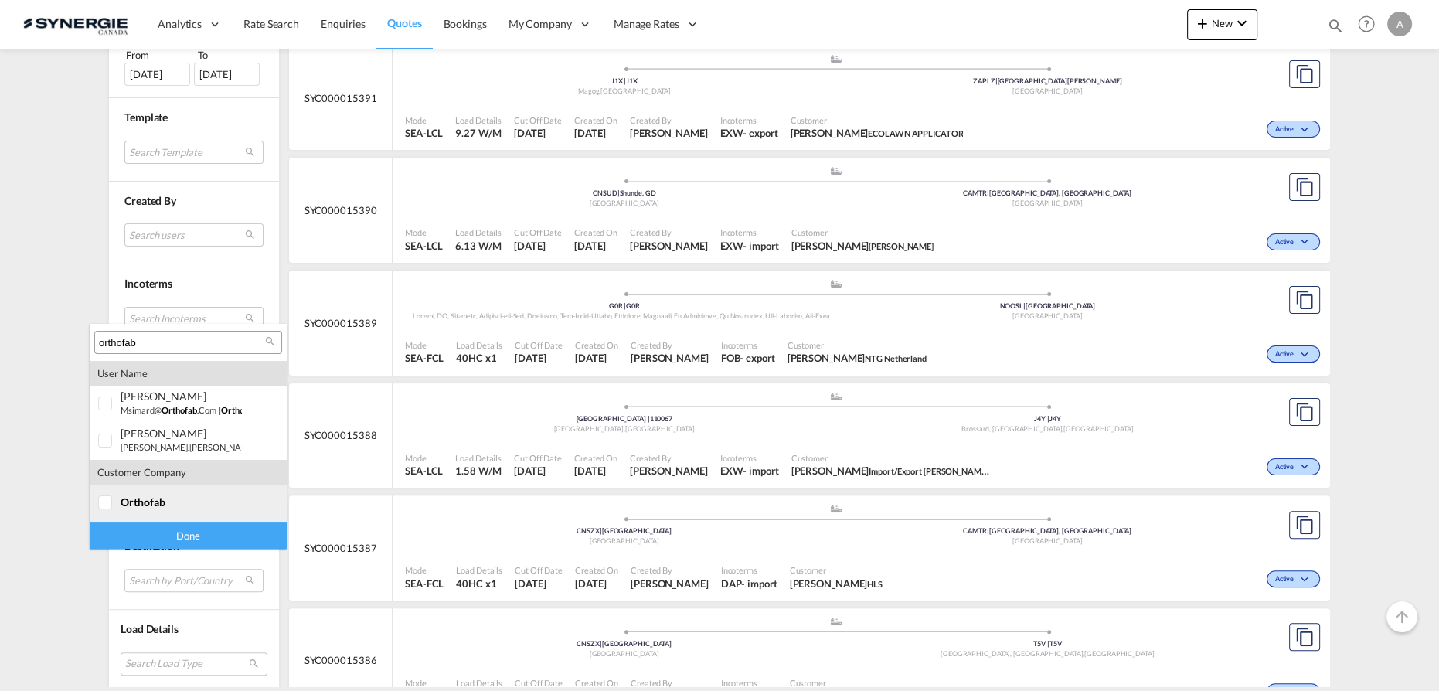
type input "orthofab"
click at [158, 500] on span "orthofab" at bounding box center [143, 501] width 45 height 13
click at [163, 537] on div "Done" at bounding box center [188, 535] width 197 height 27
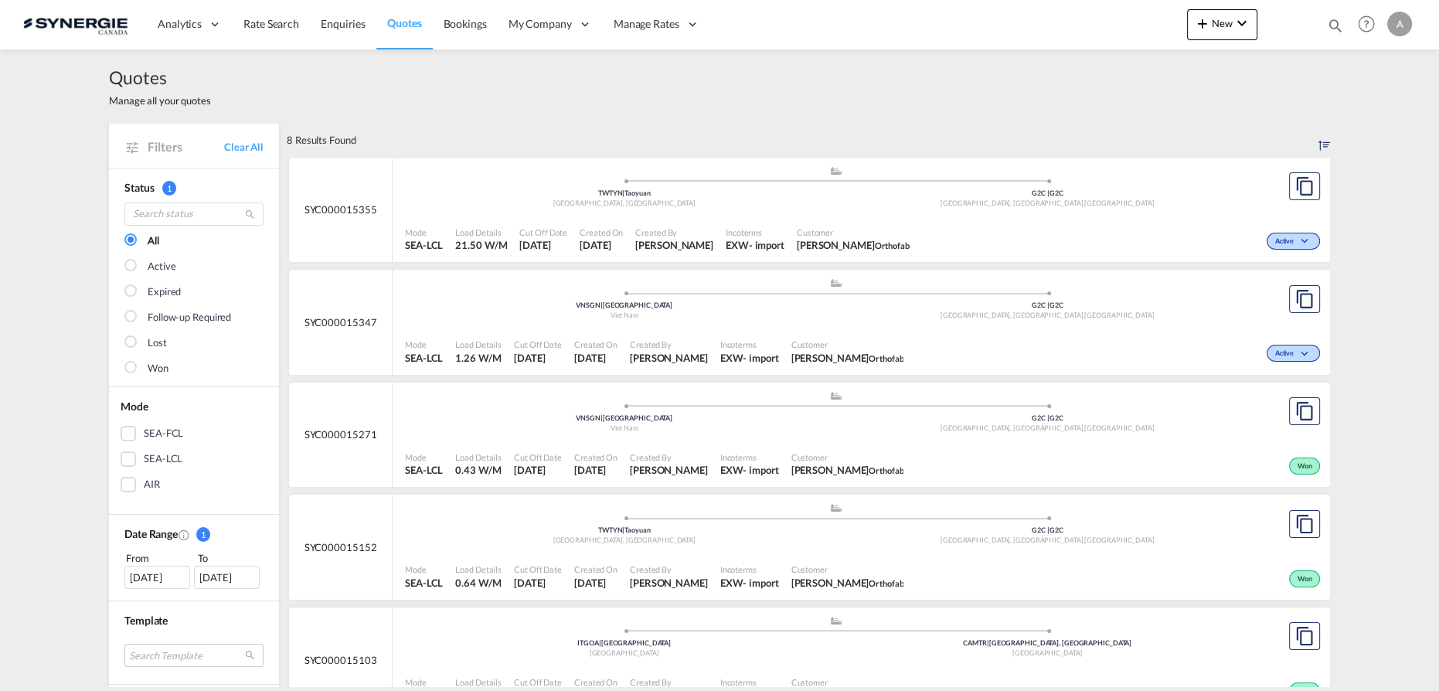
scroll to position [70, 0]
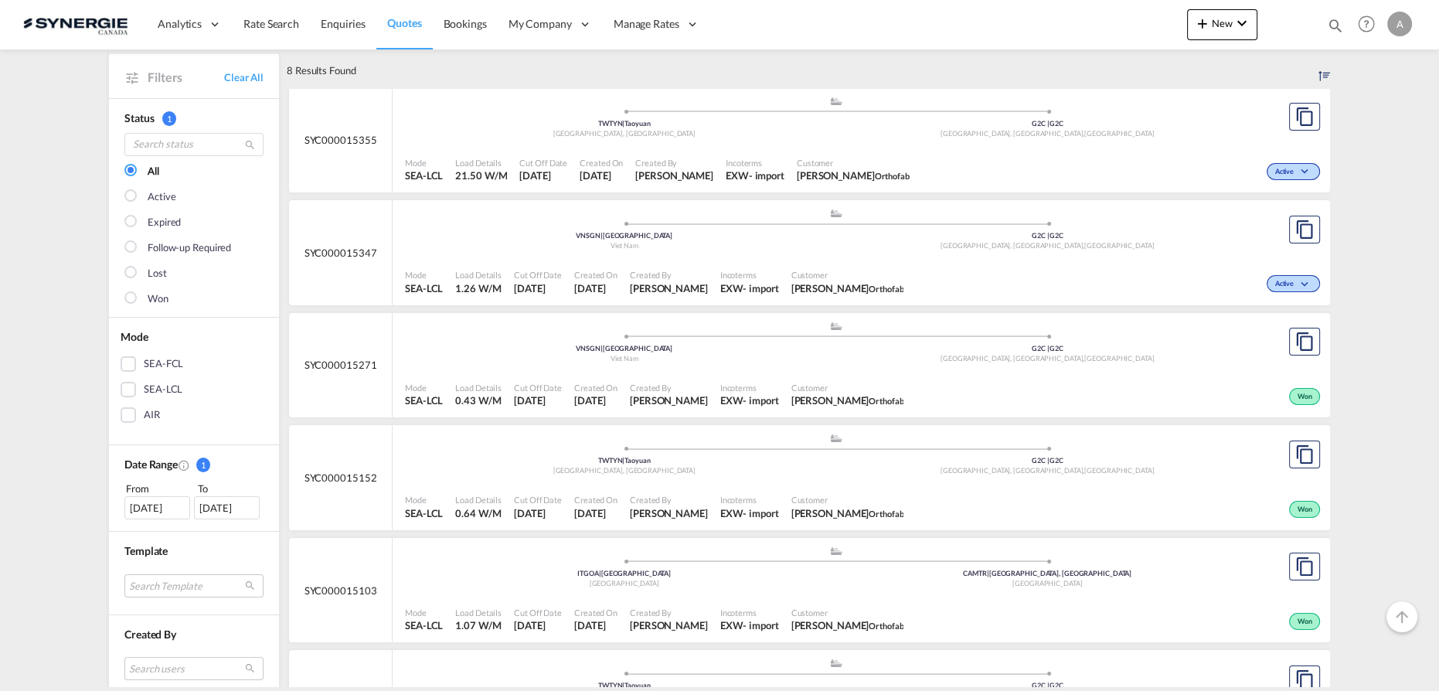
click at [729, 372] on div "Mode SEA-LCL Load Details 0.43 W/M Cut Off Date 6 Oct 2025 Created On 6 Oct 202…" at bounding box center [861, 395] width 937 height 46
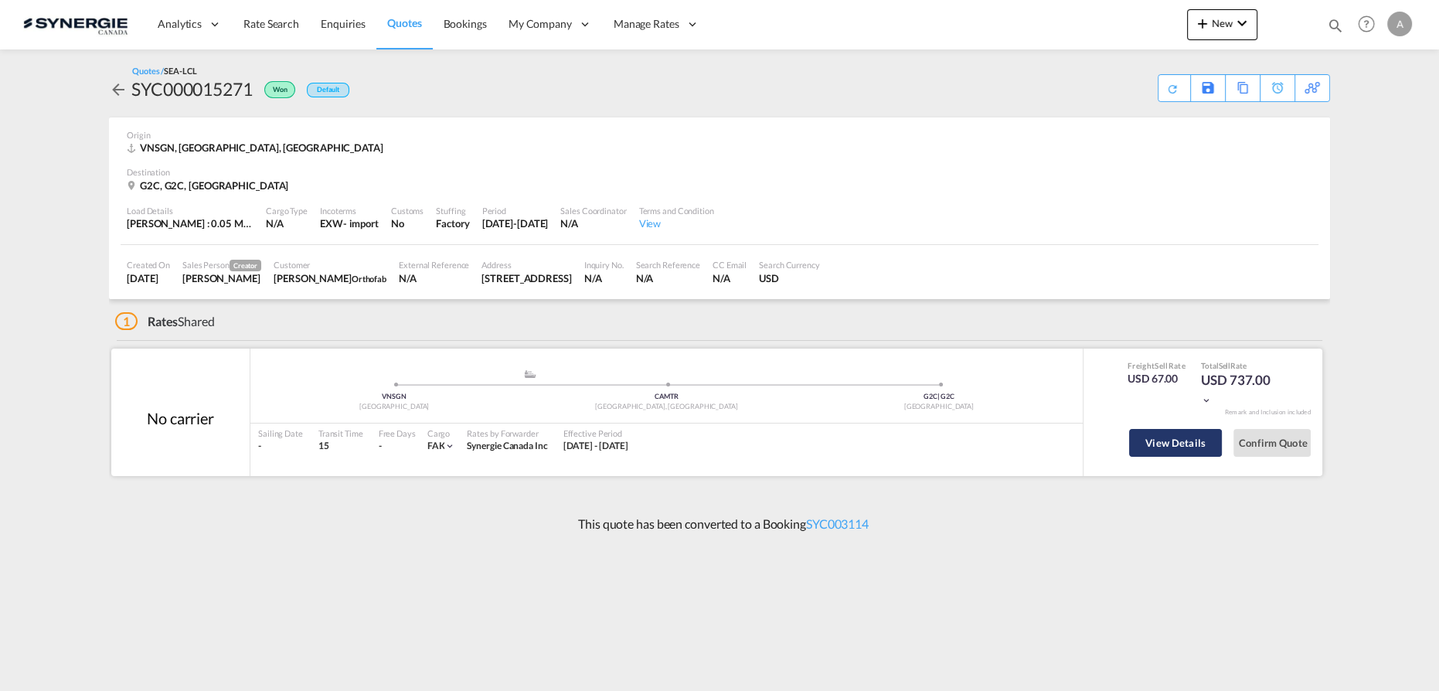
click at [1153, 442] on button "View Details" at bounding box center [1175, 443] width 93 height 28
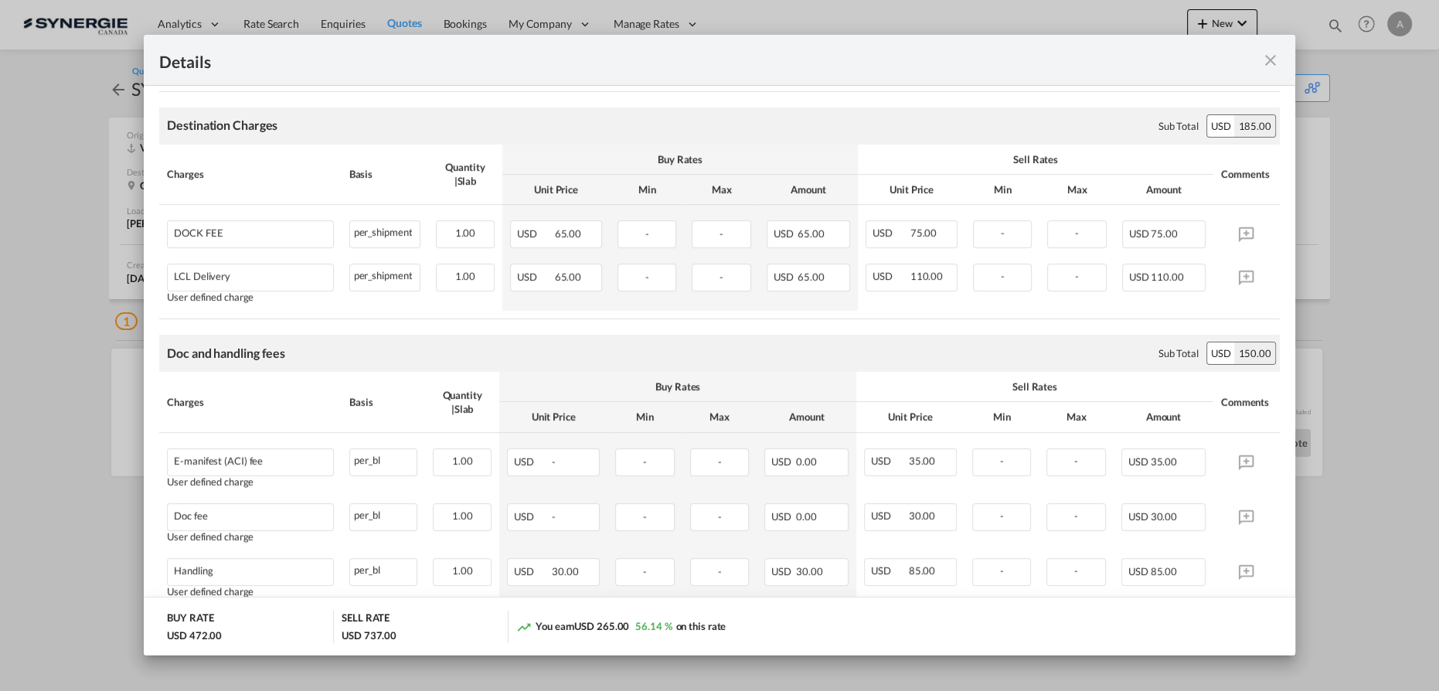
scroll to position [442, 0]
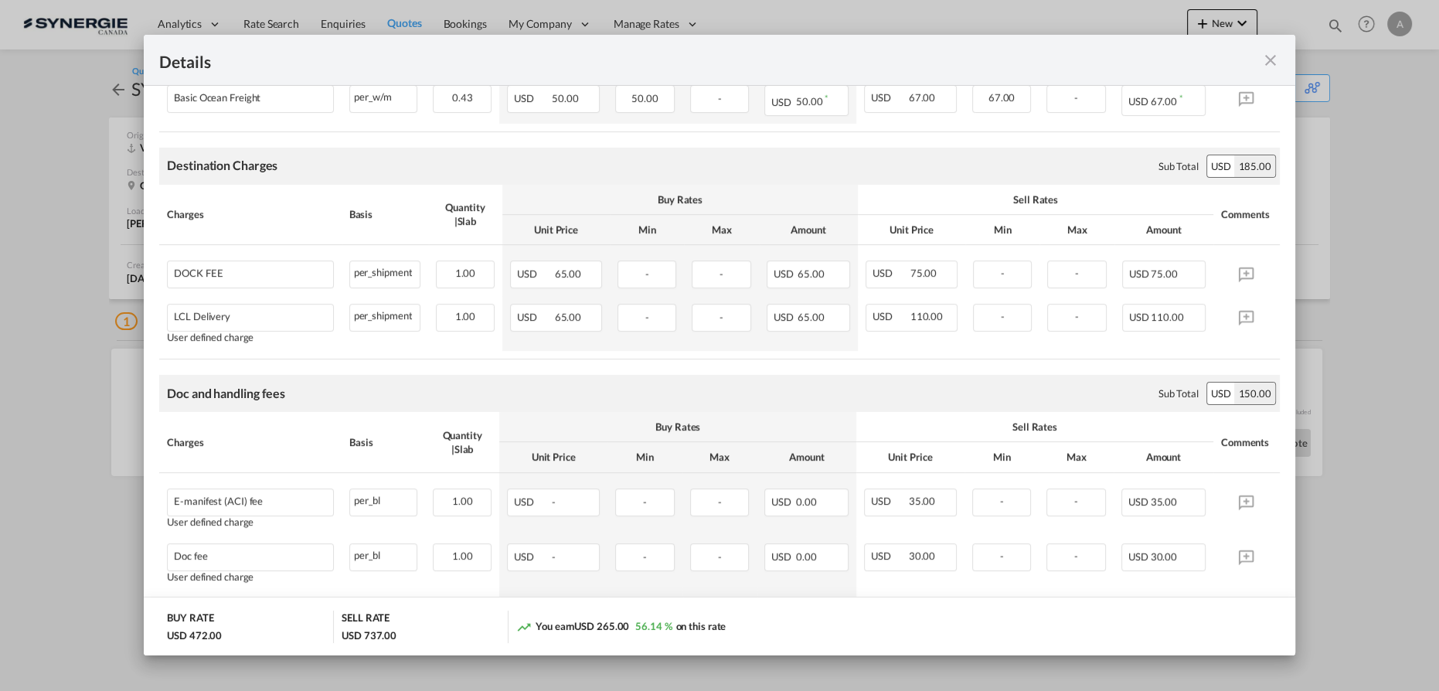
click at [1276, 67] on md-icon "icon-close fg-AAA8AD m-0 cursor" at bounding box center [1270, 60] width 19 height 19
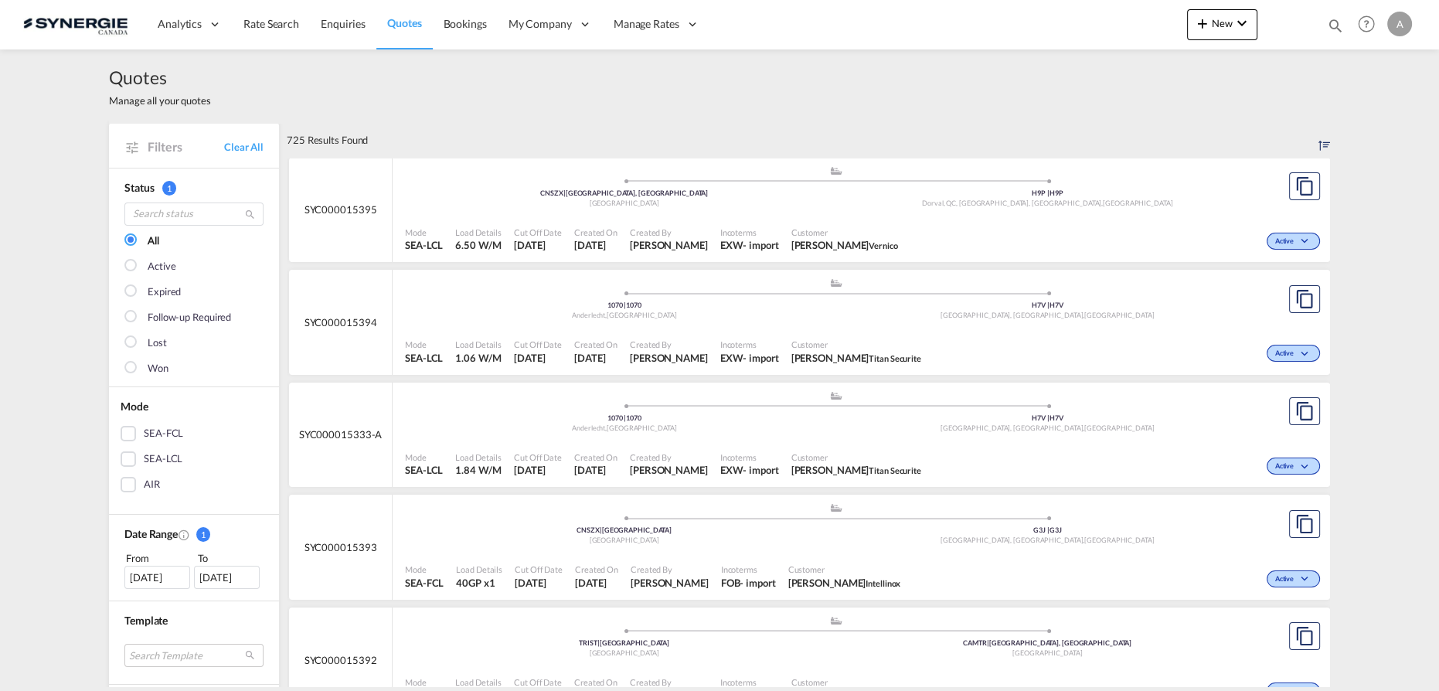
drag, startPoint x: 1333, startPoint y: 24, endPoint x: 1187, endPoint y: 39, distance: 146.9
click at [1333, 24] on md-icon "icon-magnify" at bounding box center [1335, 25] width 17 height 17
drag, startPoint x: 1088, startPoint y: 26, endPoint x: 1083, endPoint y: 38, distance: 12.5
click at [1088, 26] on select "Bookings Quotes Enquiries" at bounding box center [1089, 26] width 73 height 28
select select "Quotes"
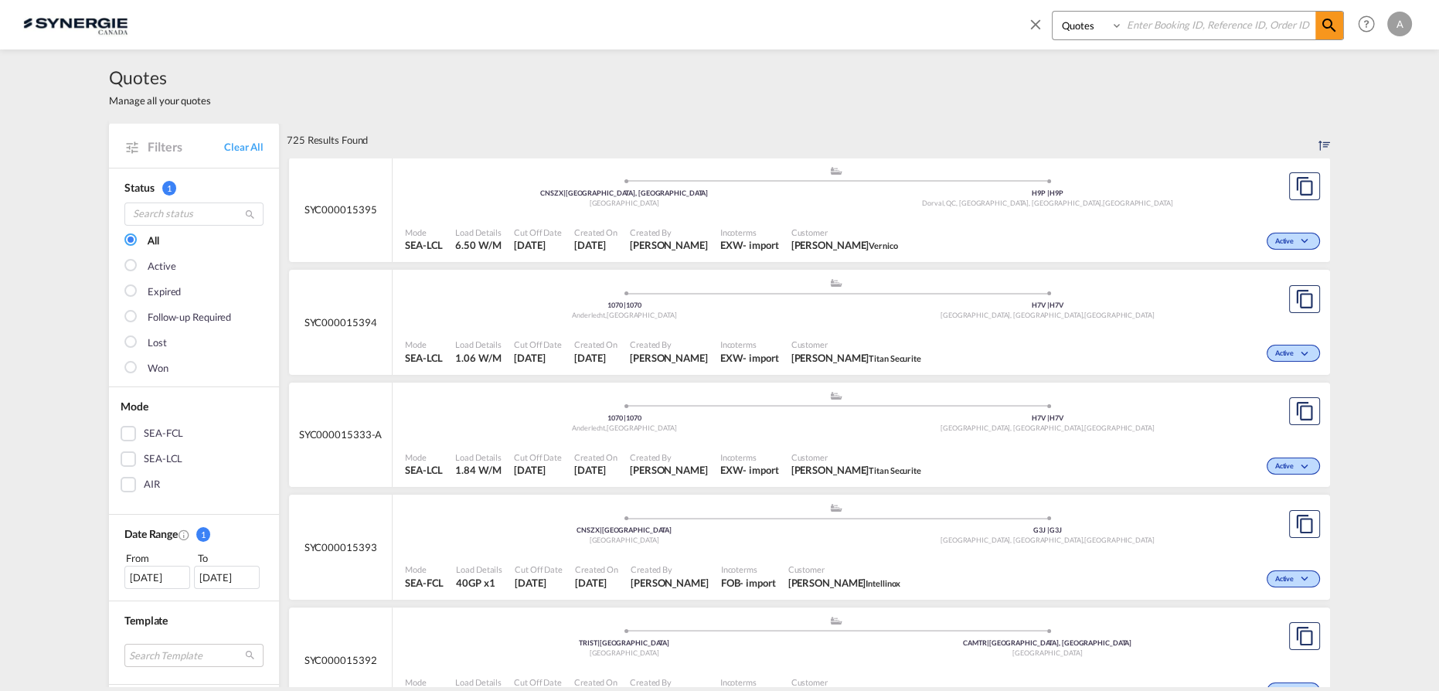
click at [1053, 12] on select "Bookings Quotes Enquiries" at bounding box center [1089, 26] width 73 height 28
click at [1176, 27] on input at bounding box center [1219, 25] width 192 height 27
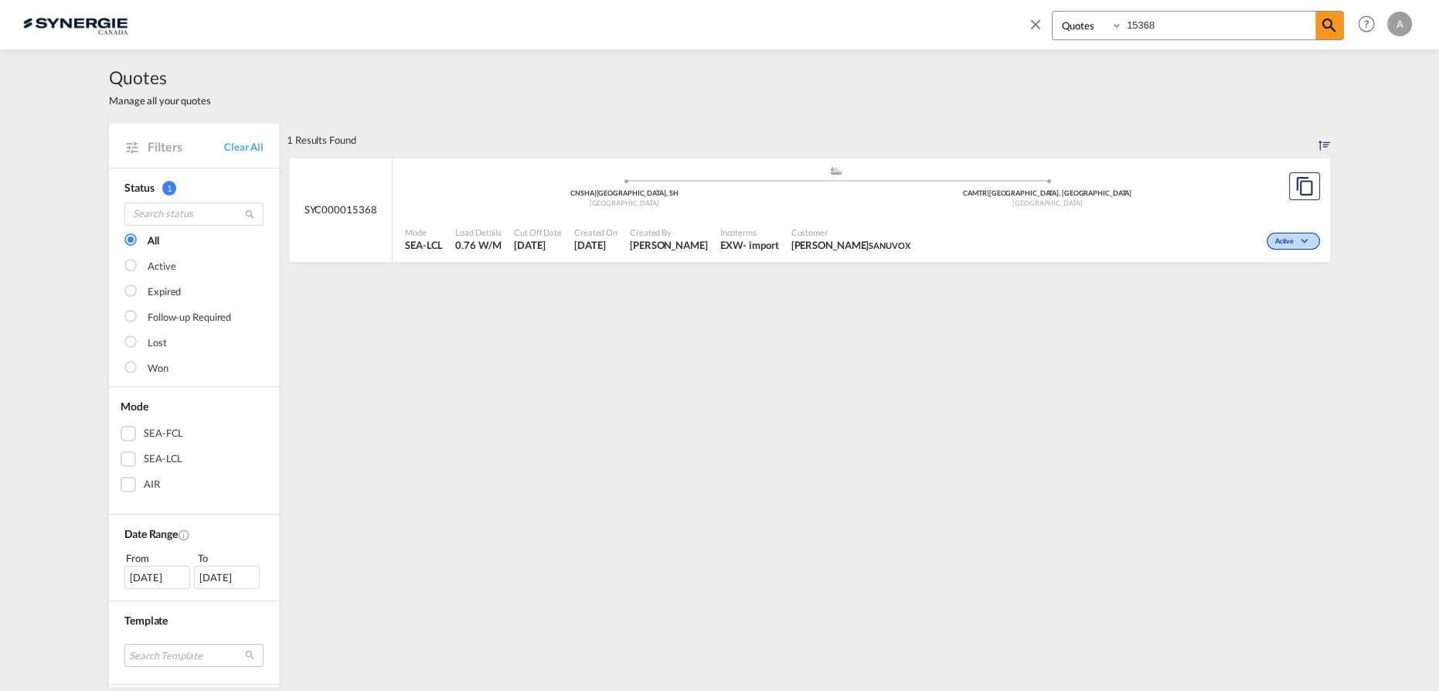
click at [876, 184] on ul ".a{fill:#aaa8ad;} .a{fill:#aaa8ad;} CNSHA | Shanghai, SH China CAMTR | Montreal…" at bounding box center [836, 185] width 846 height 8
drag, startPoint x: 1100, startPoint y: 31, endPoint x: 1011, endPoint y: 46, distance: 90.2
click at [1011, 46] on div "Bookings Quotes Enquiries 15368 Help Resources Product Release A My Profile Log…" at bounding box center [719, 24] width 1393 height 48
click at [961, 194] on div "TRMER | Mersin" at bounding box center [1047, 194] width 423 height 10
click at [1196, 30] on input "15376" at bounding box center [1219, 25] width 192 height 27
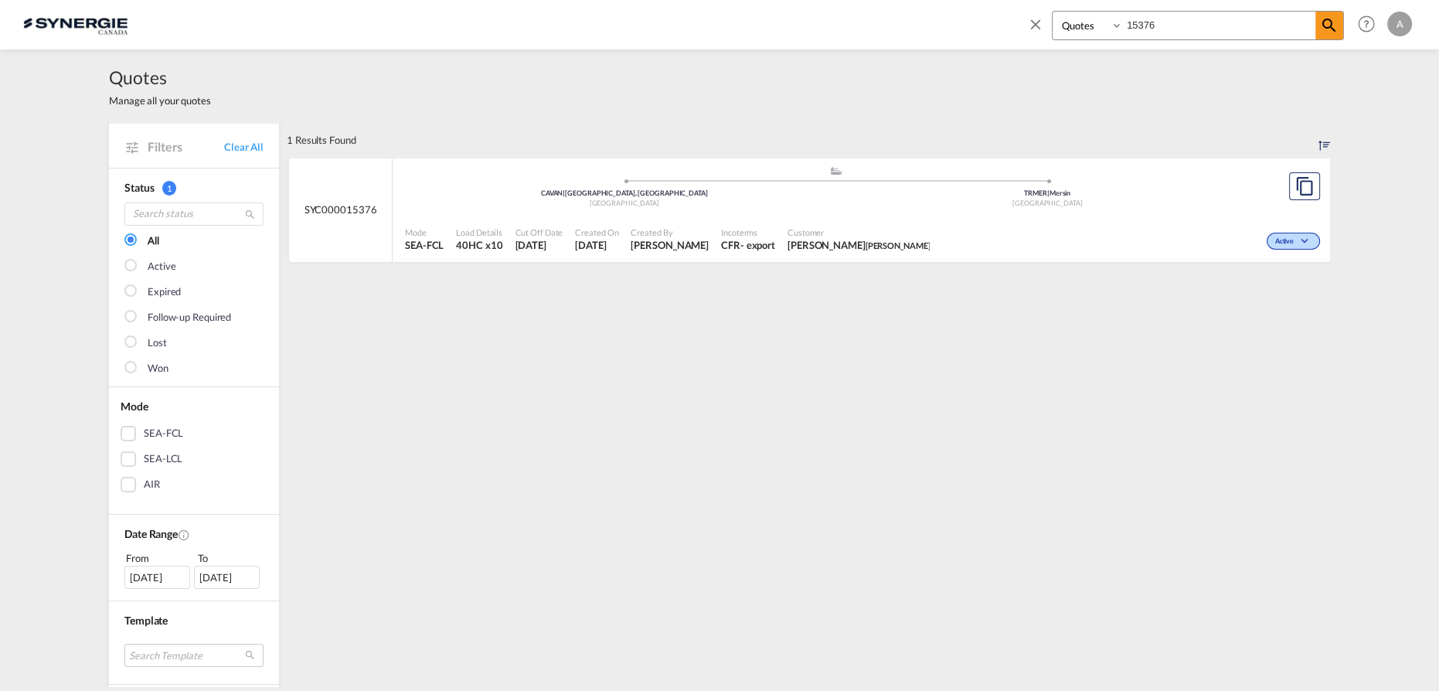
drag, startPoint x: 1192, startPoint y: 29, endPoint x: 1061, endPoint y: 32, distance: 130.6
click at [1062, 32] on div "Bookings Quotes Enquiries 15376" at bounding box center [1198, 25] width 292 height 29
click at [872, 186] on ul ".a{fill:#aaa8ad;} .a{fill:#aaa8ad;} V0K | V0K Cache Creek , Canada TRMER | Mers…" at bounding box center [836, 185] width 846 height 8
drag, startPoint x: 1168, startPoint y: 24, endPoint x: 966, endPoint y: 21, distance: 202.5
click at [966, 21] on div "Bookings Quotes Enquiries 15379 Help Resources Product Release A My Profile Log…" at bounding box center [719, 24] width 1393 height 48
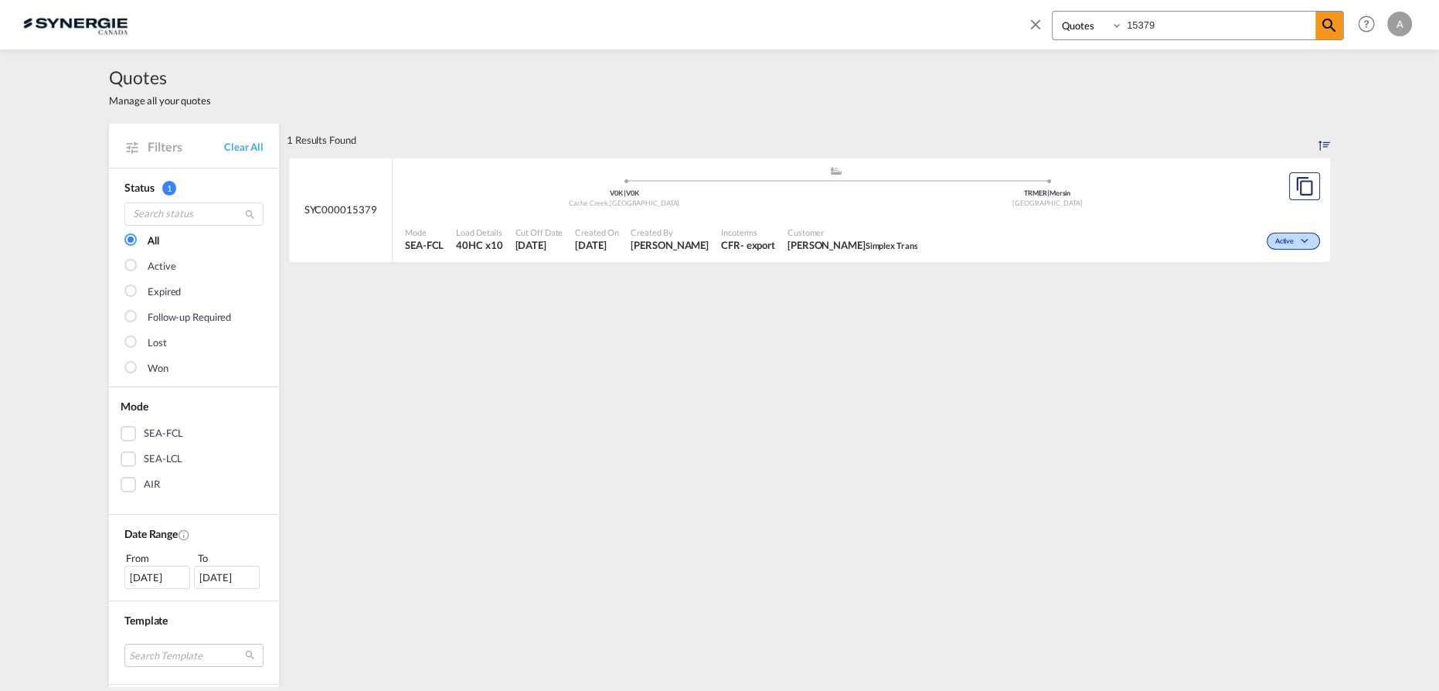
paste input "SYC000015337"
click at [850, 226] on span "Customer" at bounding box center [883, 232] width 185 height 12
drag, startPoint x: 1185, startPoint y: 23, endPoint x: 1068, endPoint y: 32, distance: 117.8
click at [1068, 32] on div "Bookings Quotes Enquiries SYC000015337" at bounding box center [1198, 25] width 292 height 29
click at [974, 213] on div ".a{fill:#aaa8ad;} .a{fill:#aaa8ad;} CNYTN | Yantian, GD China CAMTR | Montreal,…" at bounding box center [836, 190] width 862 height 50
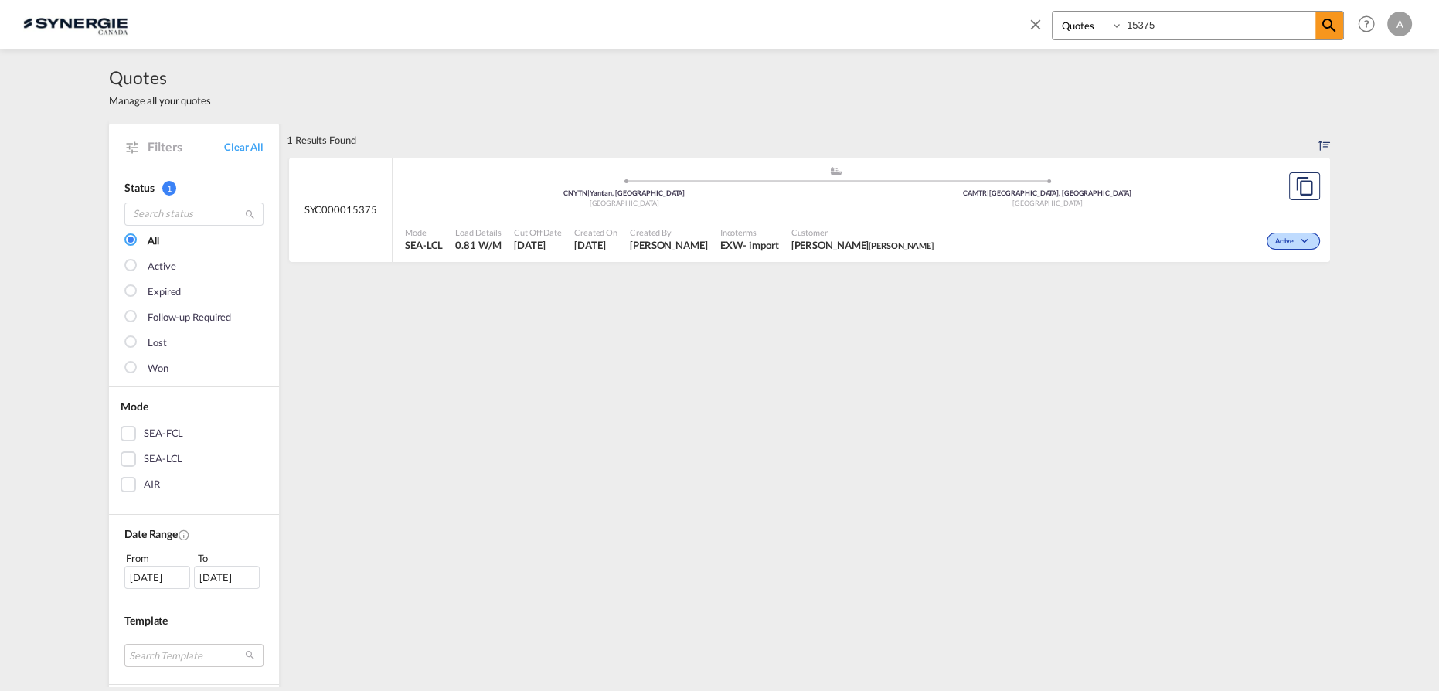
drag, startPoint x: 1192, startPoint y: 15, endPoint x: 1073, endPoint y: 28, distance: 118.9
click at [1073, 32] on div "Bookings Quotes Enquiries 15375" at bounding box center [1198, 25] width 292 height 29
type input "15367"
click at [876, 218] on div "Mode SEA-FCL Load Details 40HC x1 Cut Off Date 9 Oct 2025 Created On 9 Oct 2025…" at bounding box center [861, 239] width 937 height 46
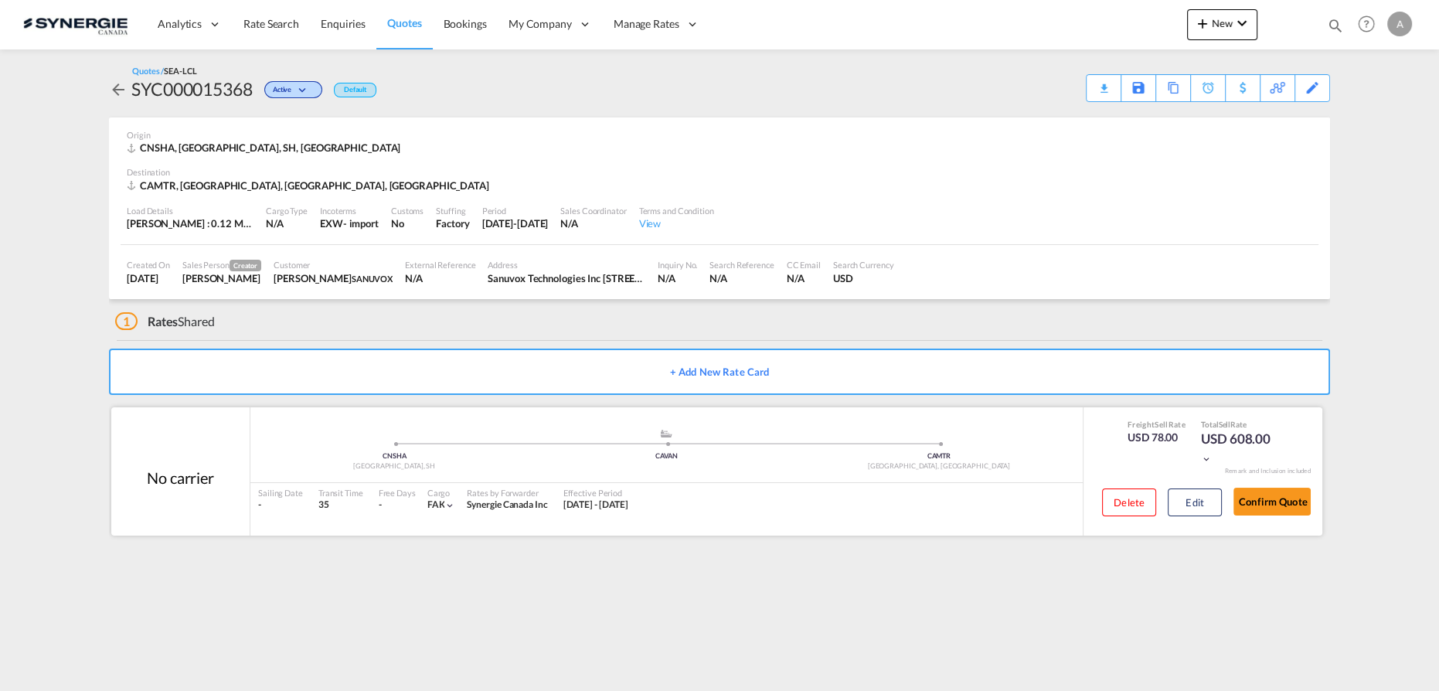
click at [1230, 505] on div "Delete Edit Confirm Quote" at bounding box center [1200, 505] width 220 height 45
click at [1213, 504] on button "Edit" at bounding box center [1195, 502] width 54 height 28
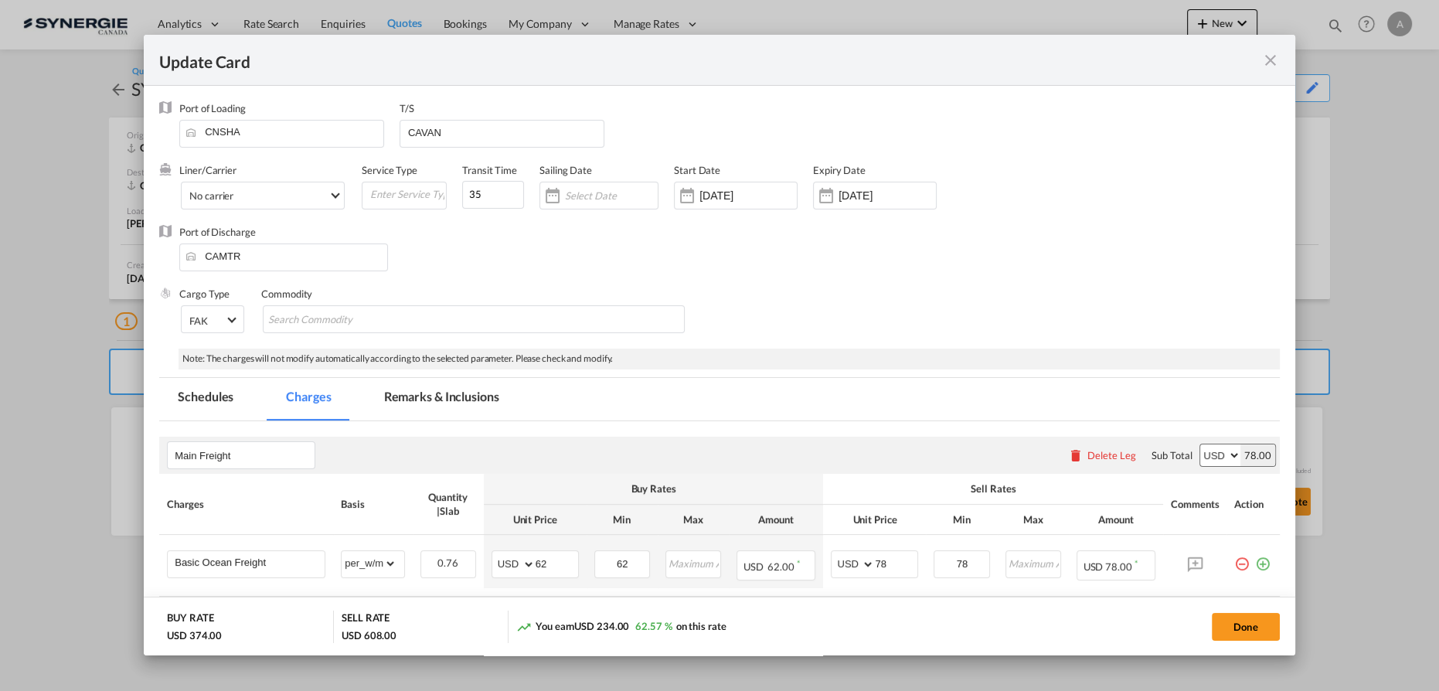
select select "per_w/m"
select select "flat"
select select "per_hbl"
select select "per_bl"
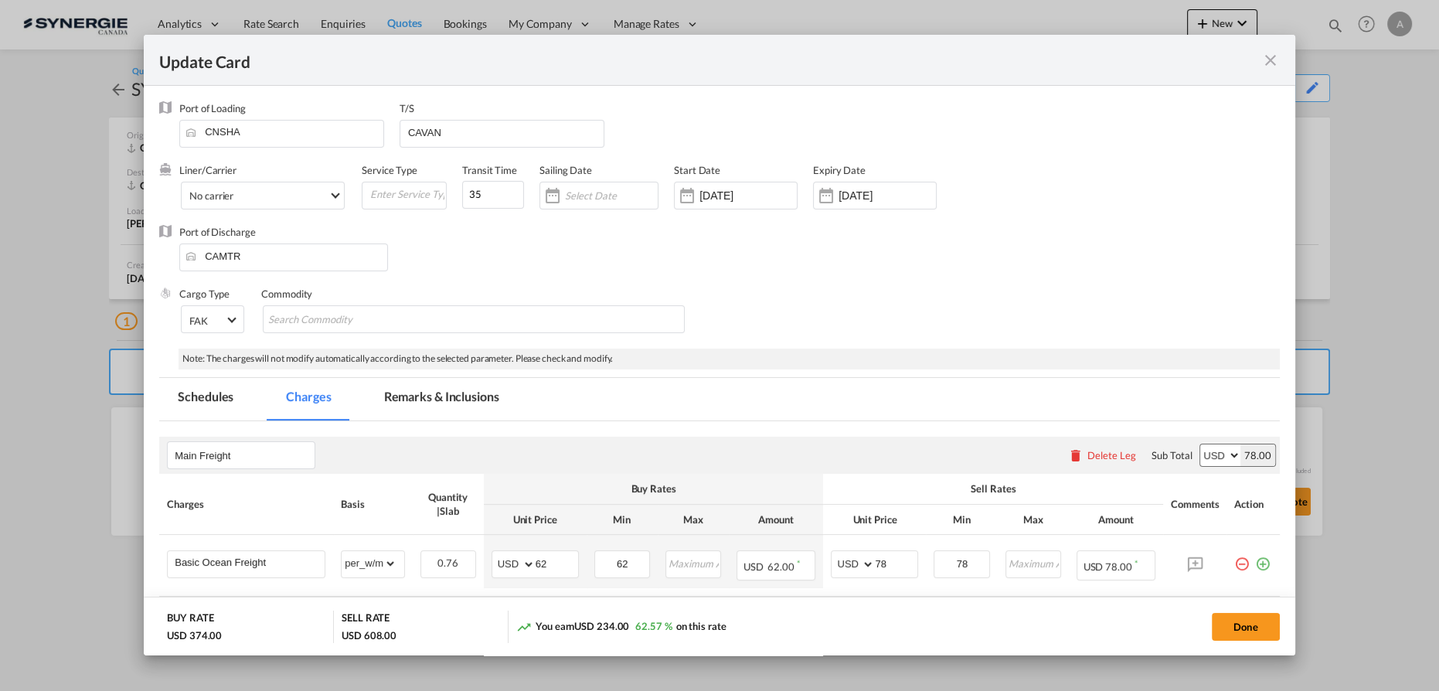
select select "per_bl"
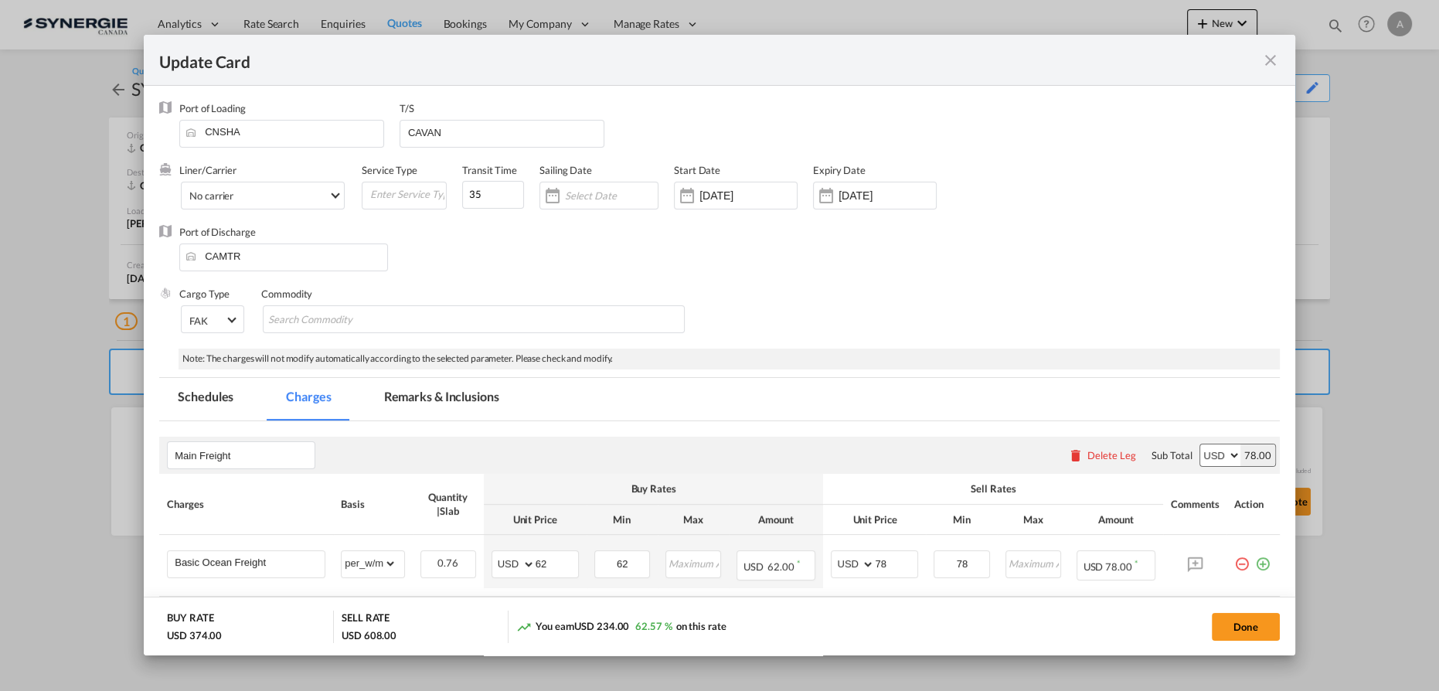
select select "per_shipment"
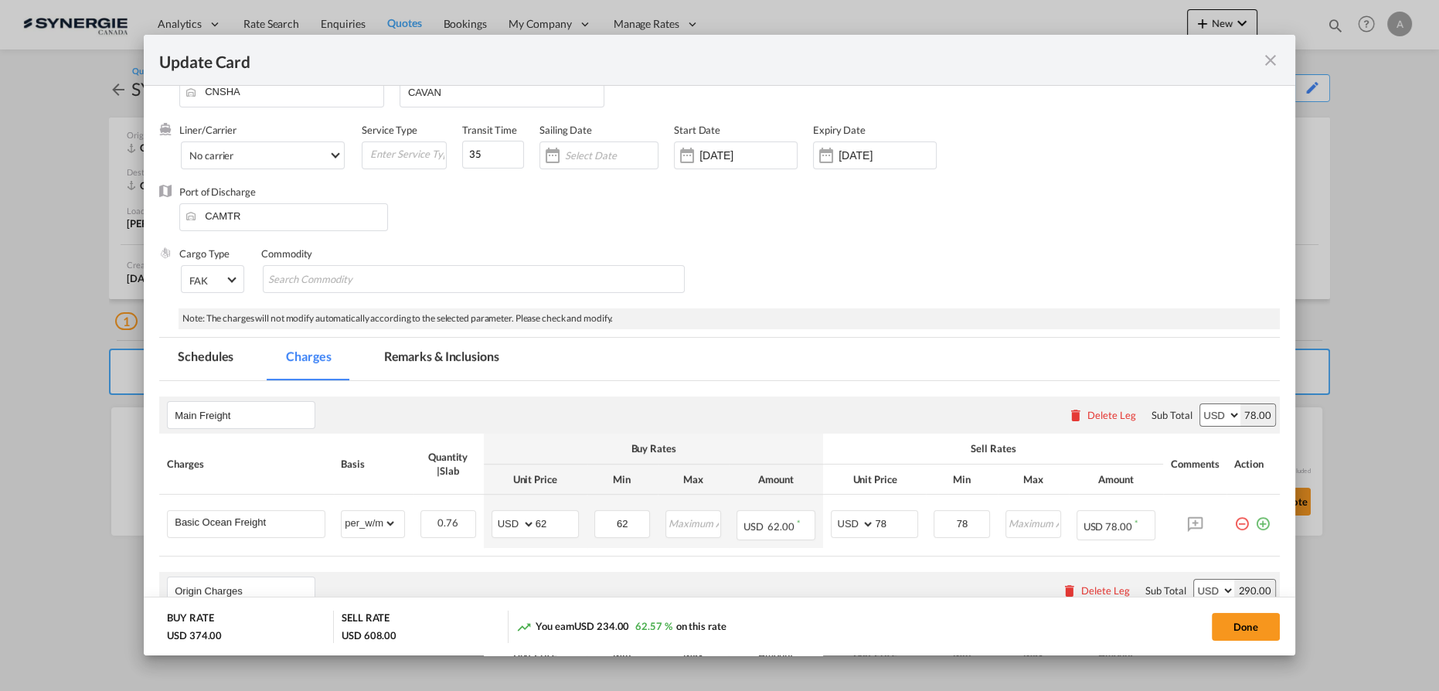
scroll to position [70, 0]
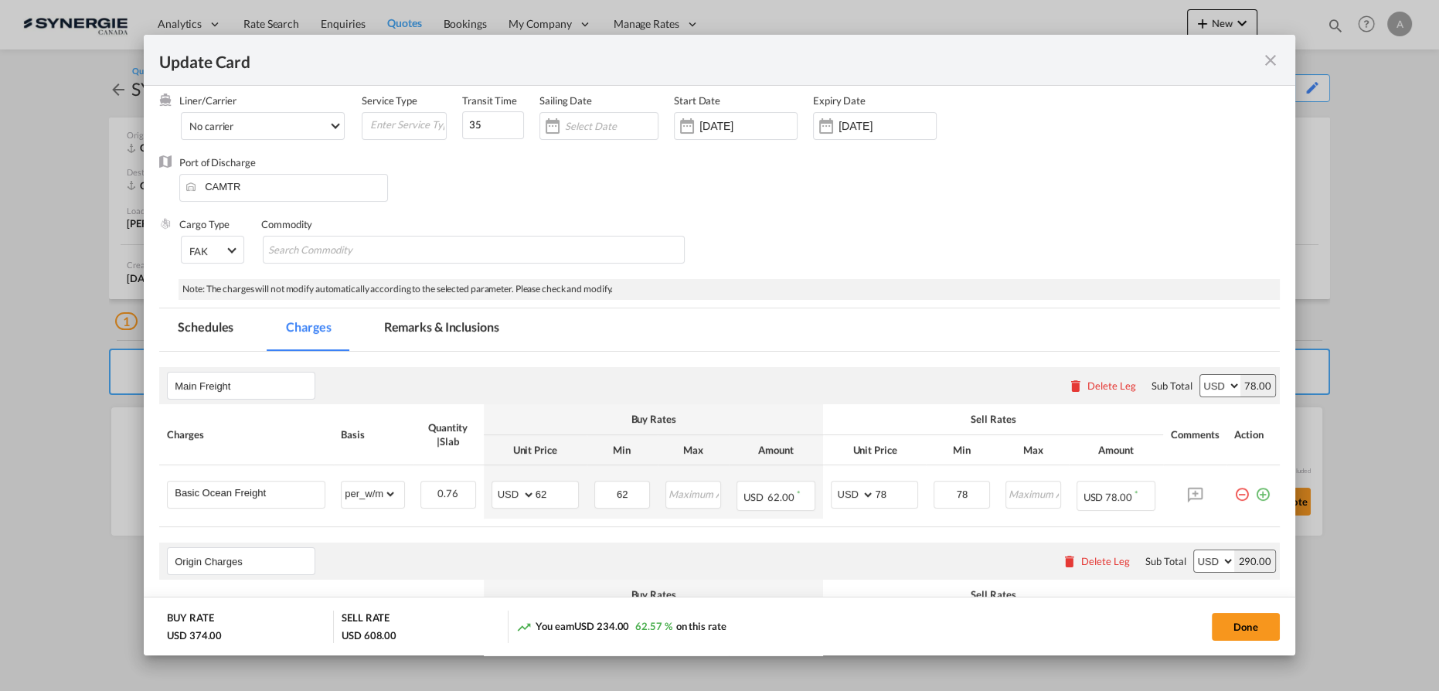
click at [428, 347] on md-tab-item "Remarks & Inclusions" at bounding box center [442, 329] width 152 height 43
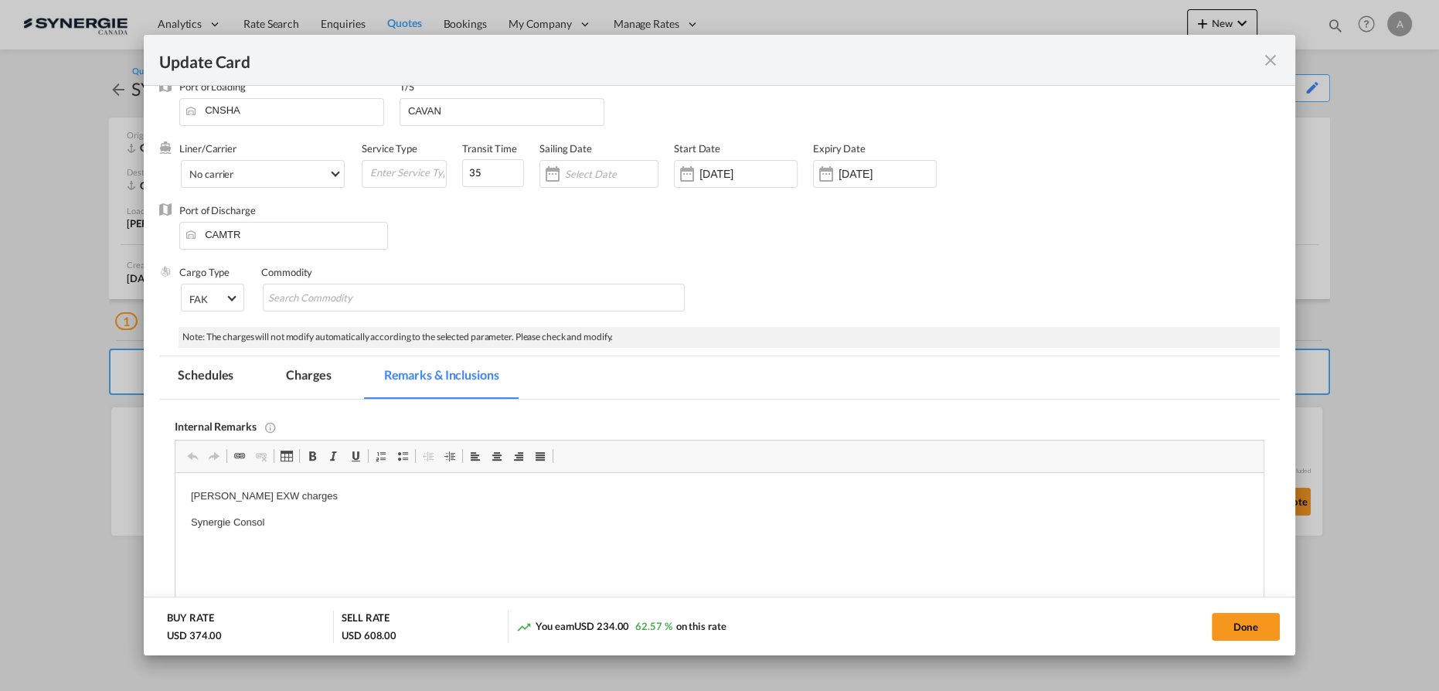
scroll to position [0, 0]
click at [315, 495] on p "Everok EXW charges" at bounding box center [719, 496] width 1057 height 16
click at [288, 383] on md-tab-item "Charges" at bounding box center [308, 377] width 82 height 43
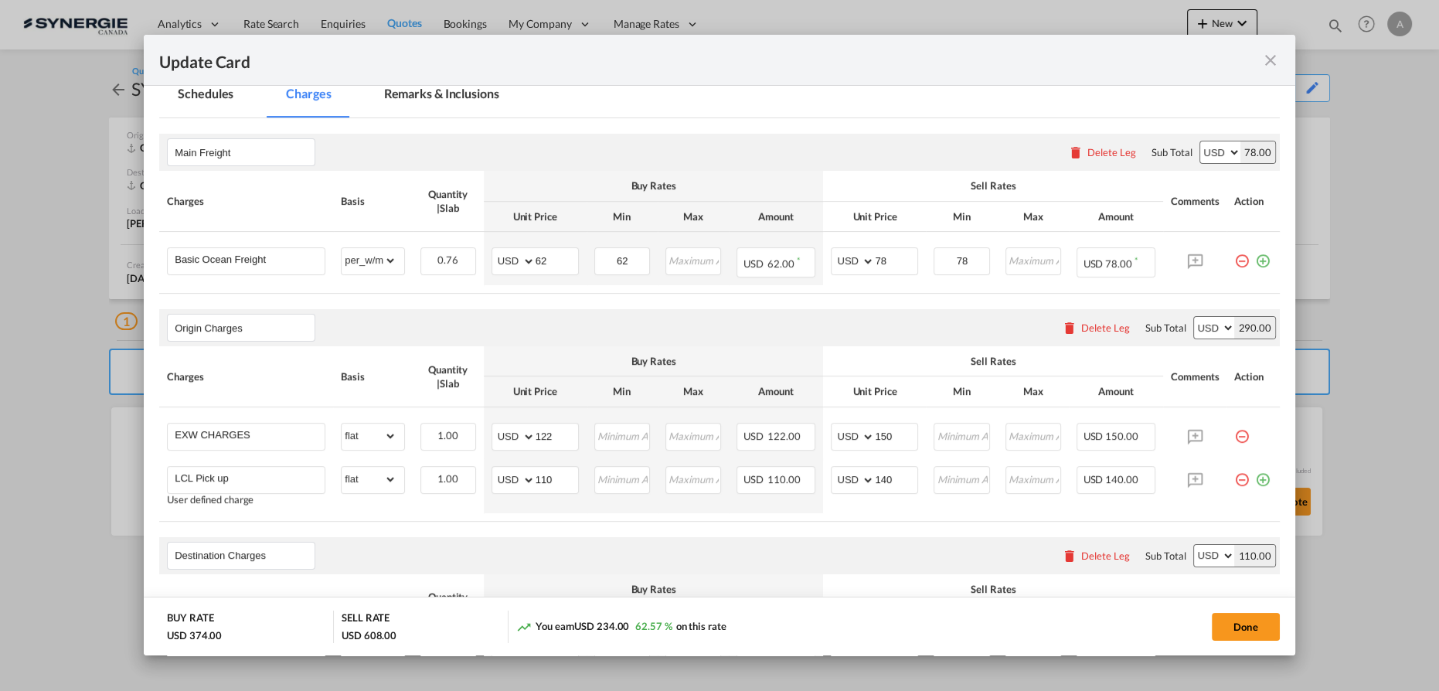
scroll to position [443, 0]
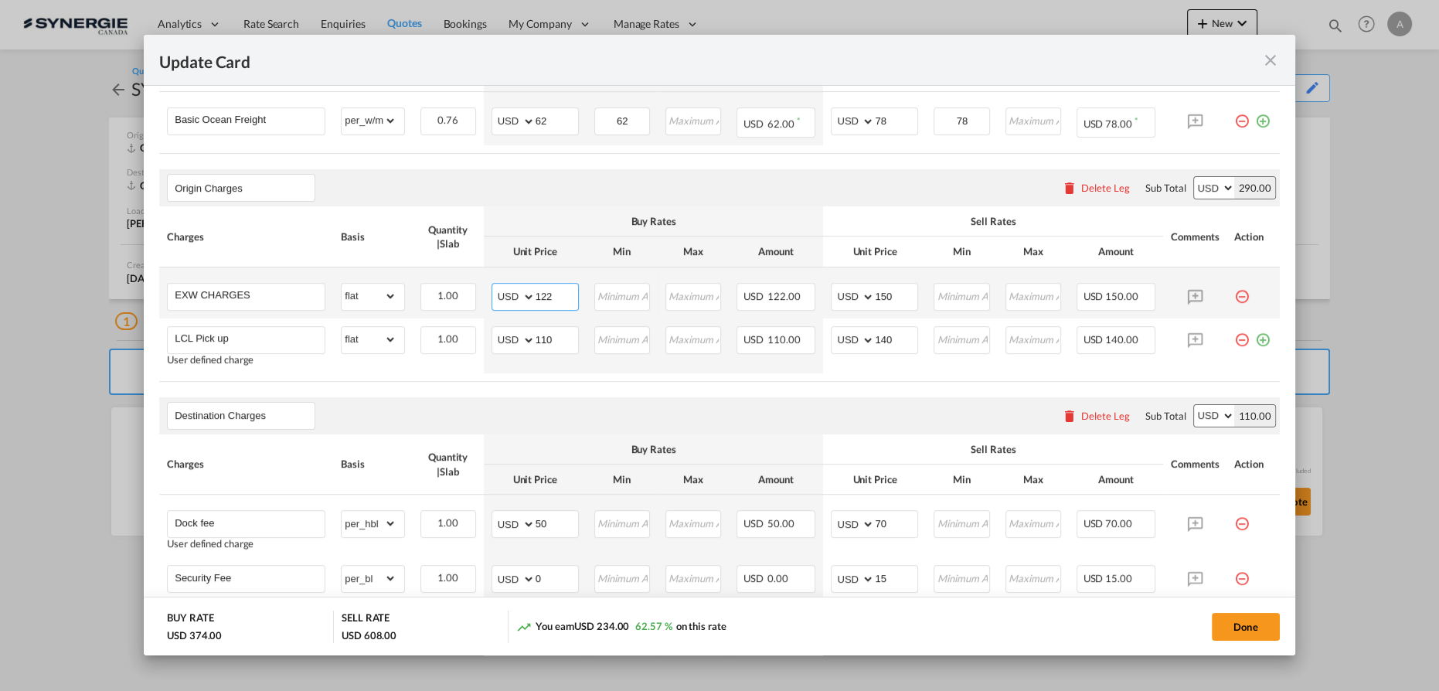
click at [552, 298] on input "122" at bounding box center [557, 295] width 43 height 23
drag, startPoint x: 553, startPoint y: 296, endPoint x: 437, endPoint y: 274, distance: 118.1
click at [453, 286] on tr "EXW CHARGES Please Enter Already Exists gross_weight volumetric_weight per_ship…" at bounding box center [719, 292] width 1121 height 51
type input "143"
type input "175"
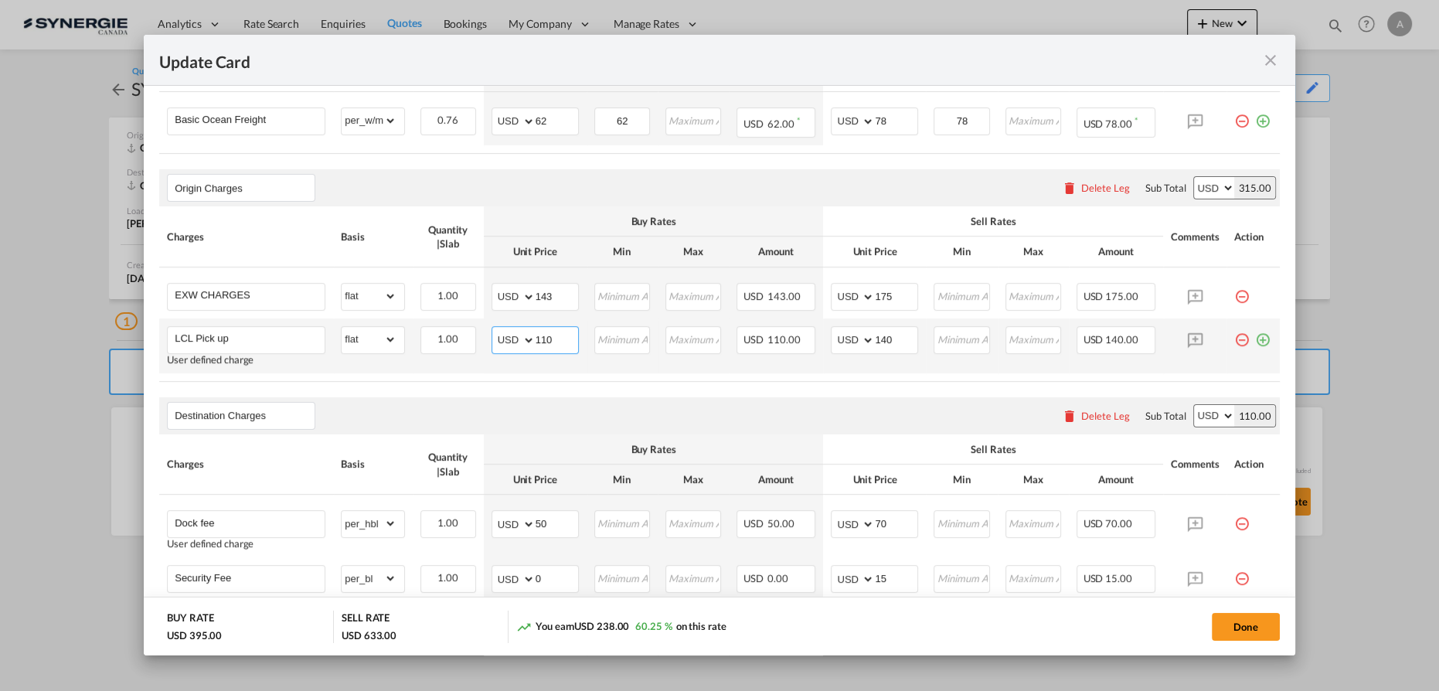
drag, startPoint x: 569, startPoint y: 337, endPoint x: 476, endPoint y: 325, distance: 93.5
click at [485, 332] on td "AED AFN ALL AMD ANG AOA ARS AUD AWG AZN BAM BBD BDT BGN BHD BIF BMD BND BOB BRL…" at bounding box center [535, 345] width 103 height 55
type input "105"
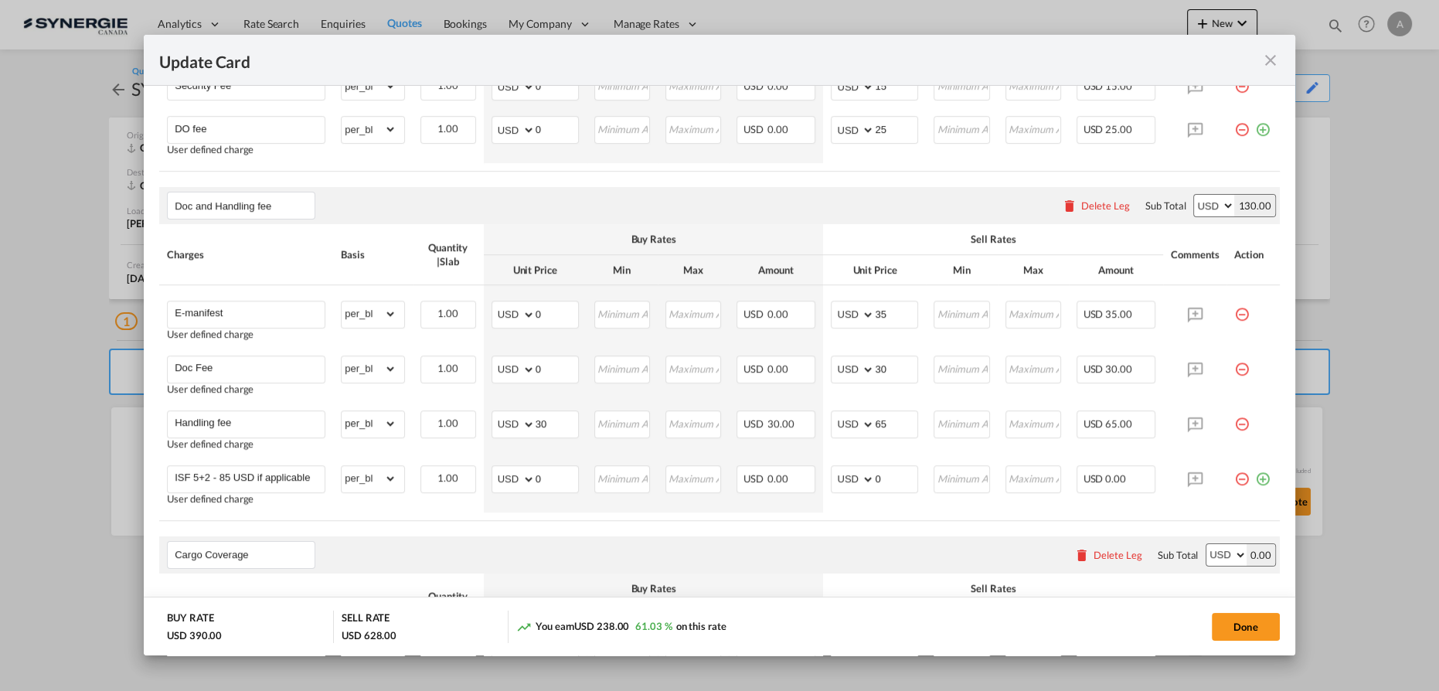
scroll to position [794, 0]
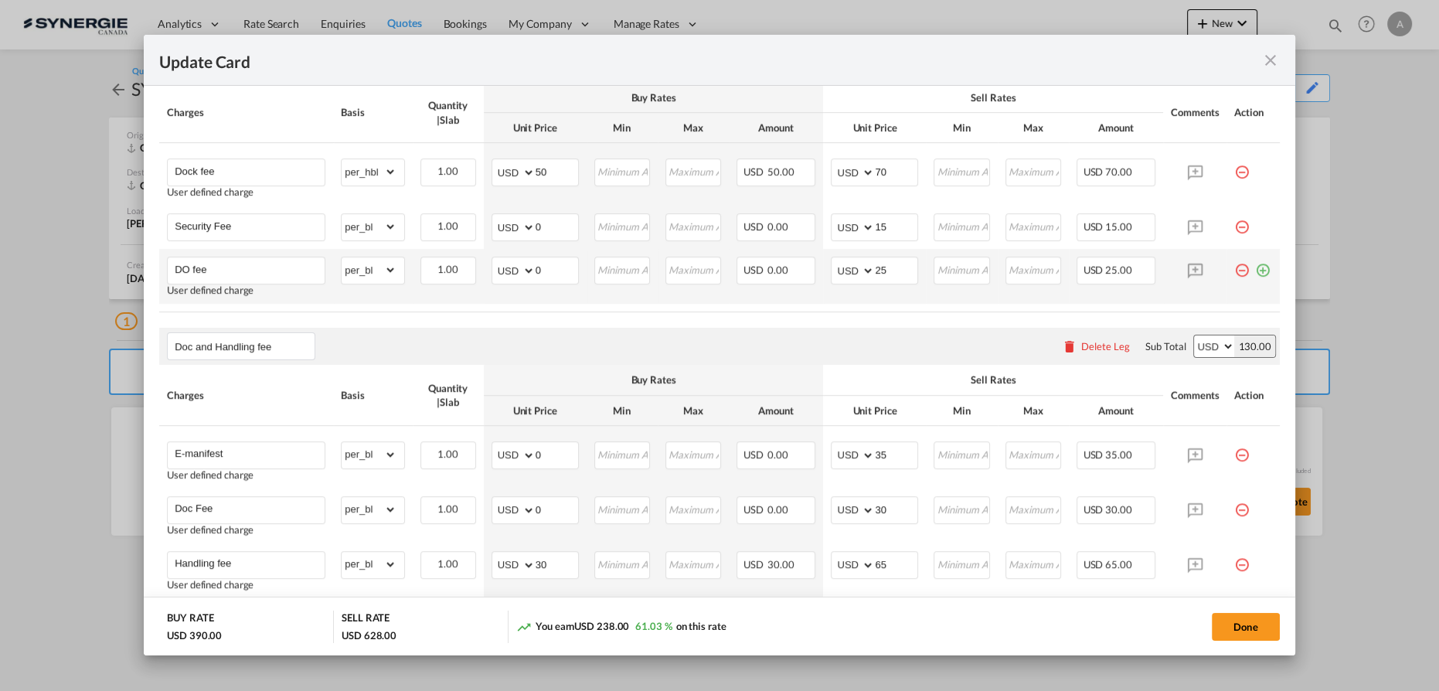
click at [1236, 267] on md-icon "icon-minus-circle-outline red-400-fg pt-7" at bounding box center [1241, 264] width 15 height 15
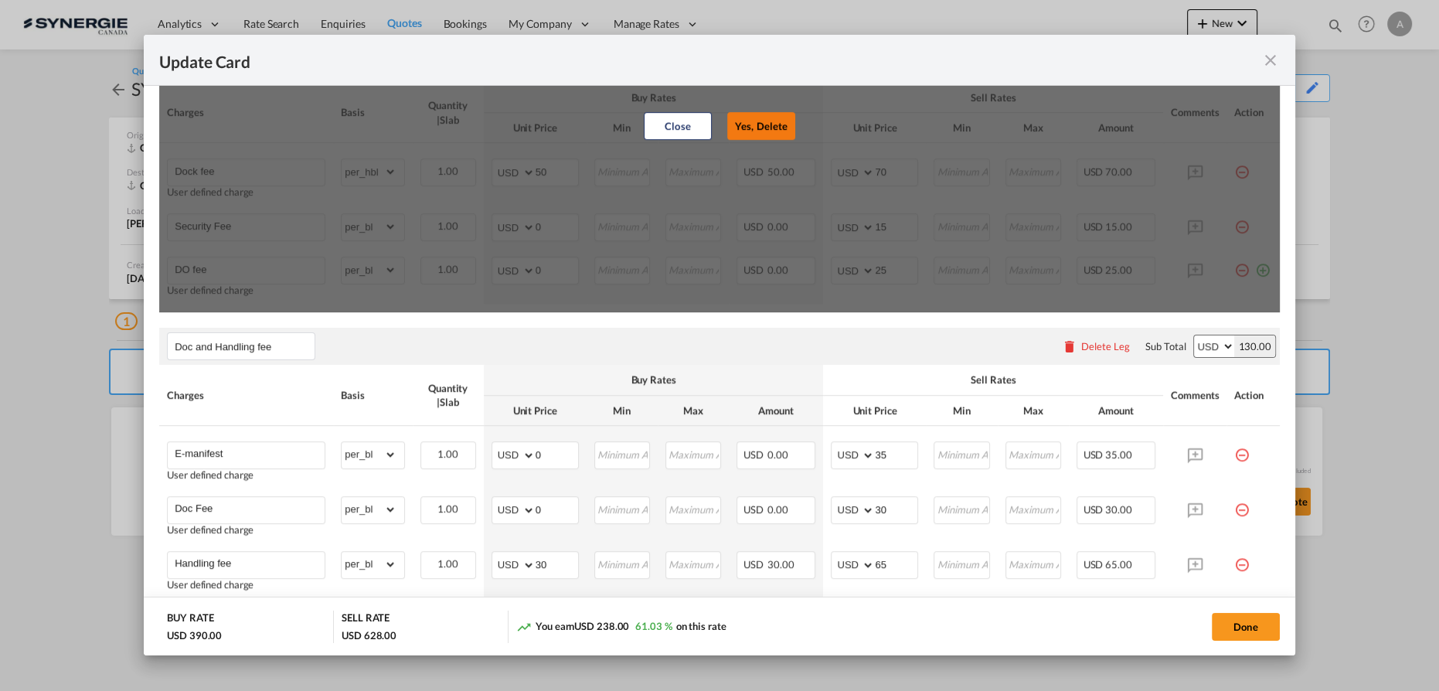
click at [764, 121] on button "Yes, Delete" at bounding box center [761, 126] width 68 height 28
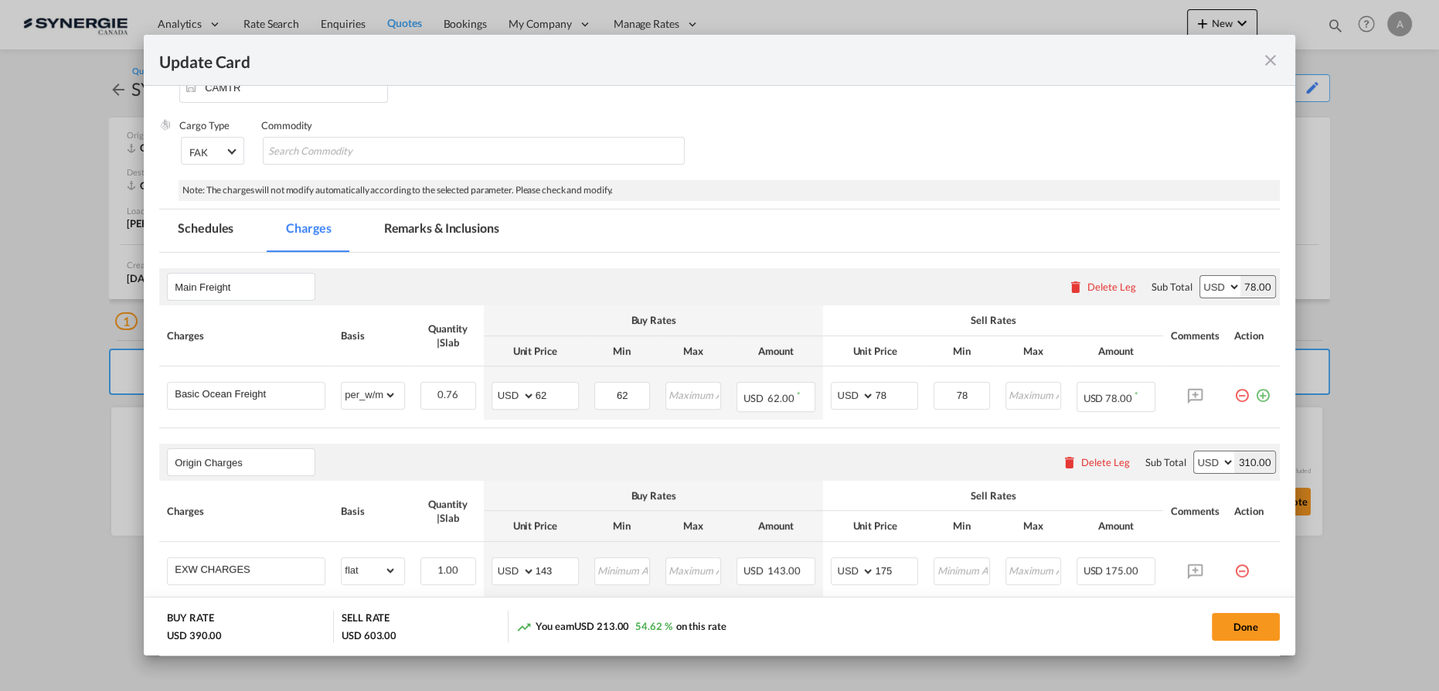
scroll to position [31, 0]
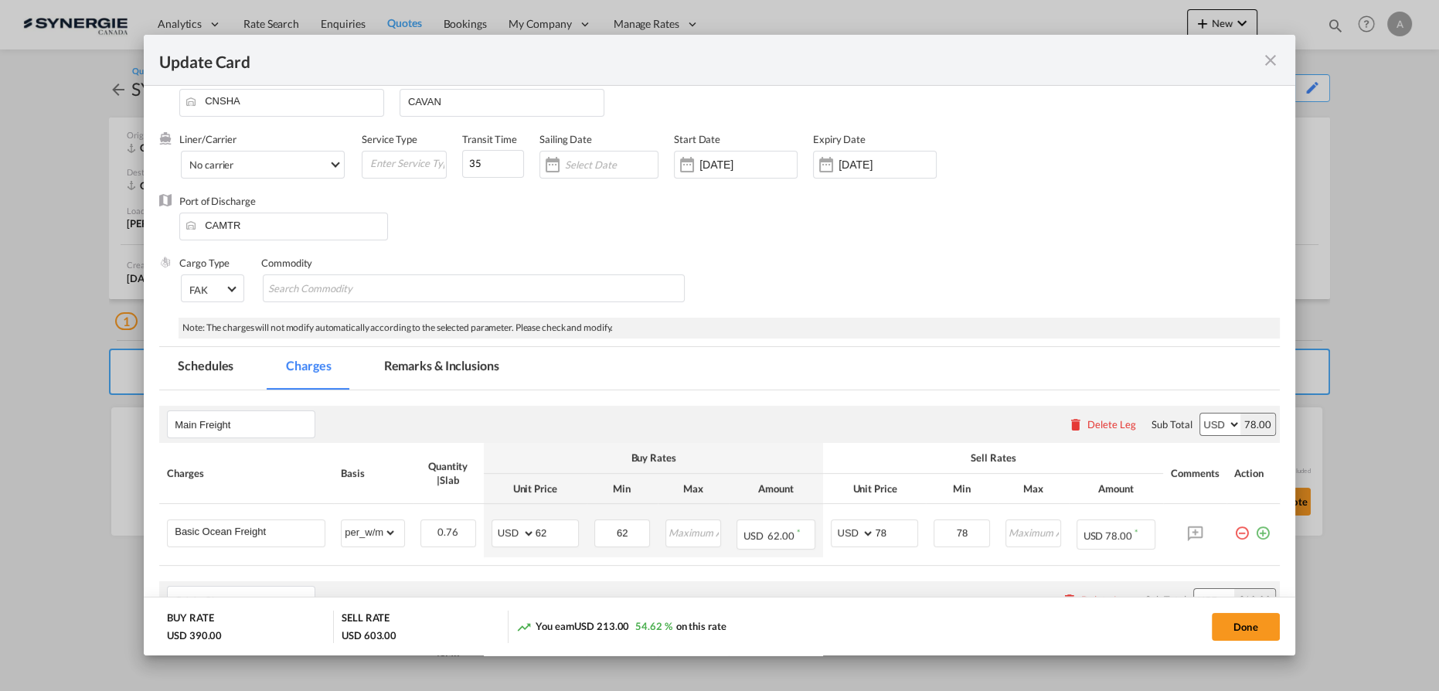
click at [492, 360] on md-tab-item "Remarks & Inclusions" at bounding box center [442, 368] width 152 height 43
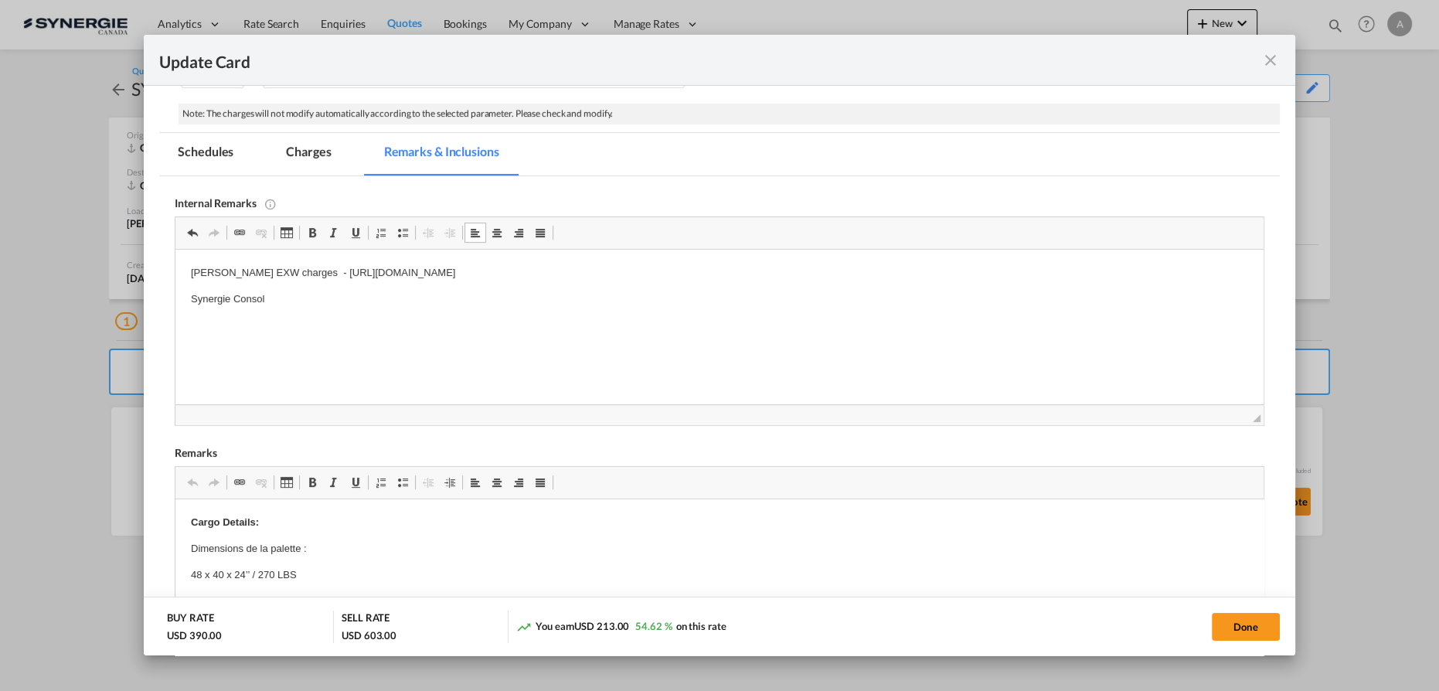
scroll to position [241, 0]
click at [297, 153] on md-tab-item "Charges" at bounding box center [308, 158] width 82 height 43
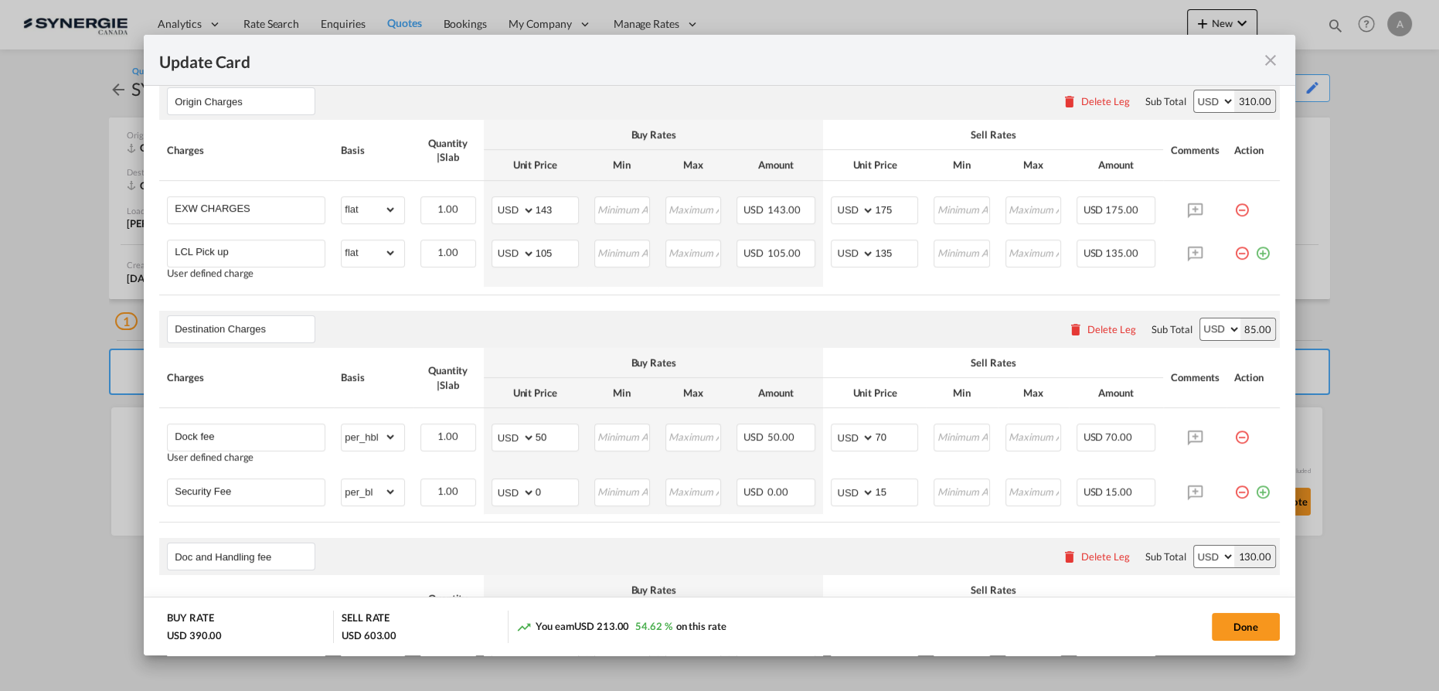
scroll to position [492, 0]
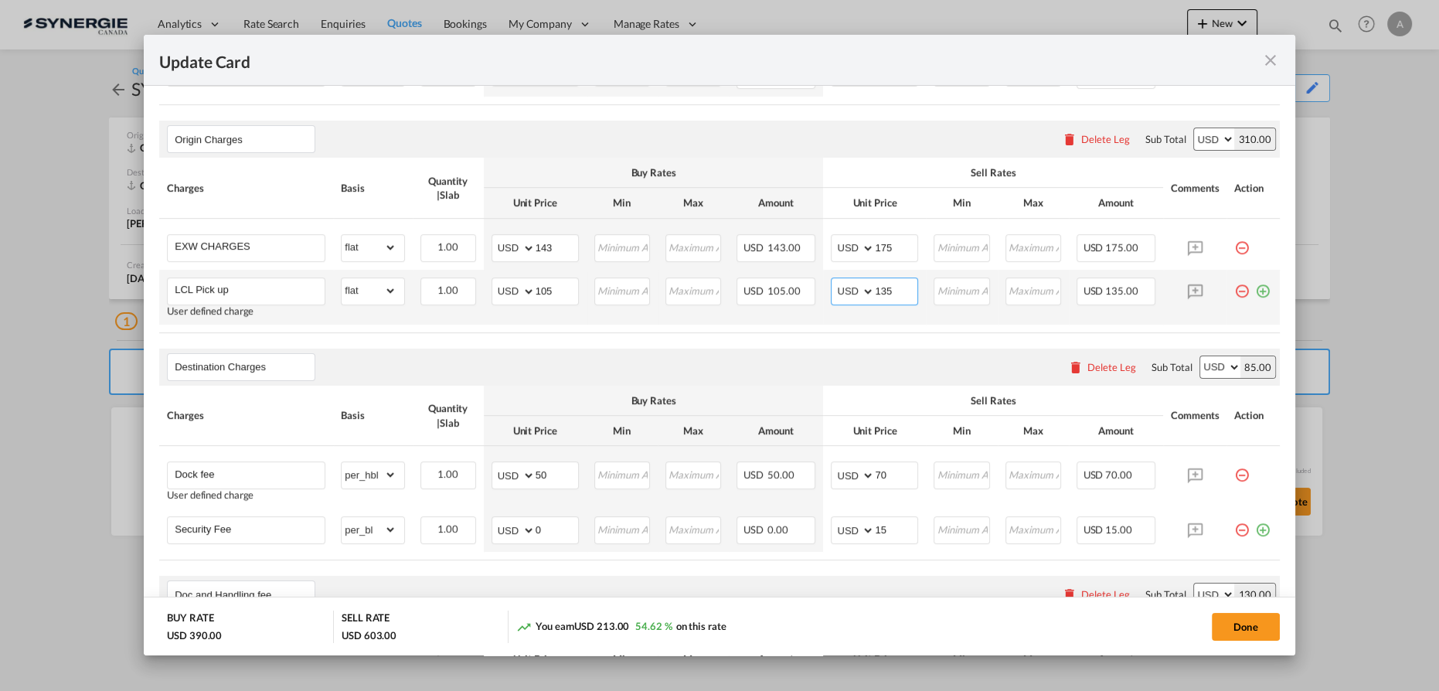
drag, startPoint x: 894, startPoint y: 289, endPoint x: 838, endPoint y: 290, distance: 55.6
click at [842, 290] on md-input-container "AED AFN ALL AMD ANG AOA ARS AUD AWG AZN BAM BBD BDT BGN BHD BIF BMD BND BOB BRL…" at bounding box center [874, 291] width 87 height 28
type input "140"
click at [1241, 629] on button "Done" at bounding box center [1246, 627] width 68 height 28
type input "[DATE]"
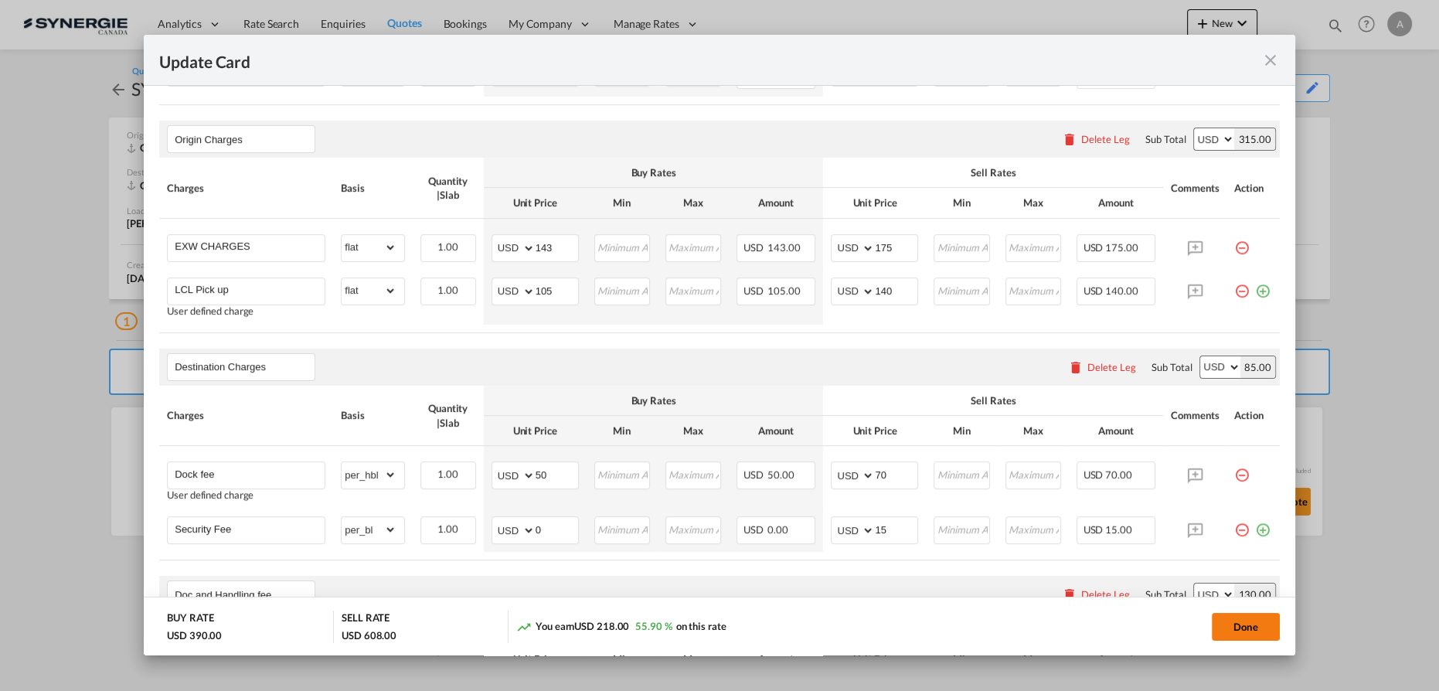
type input "13 Oct 2025"
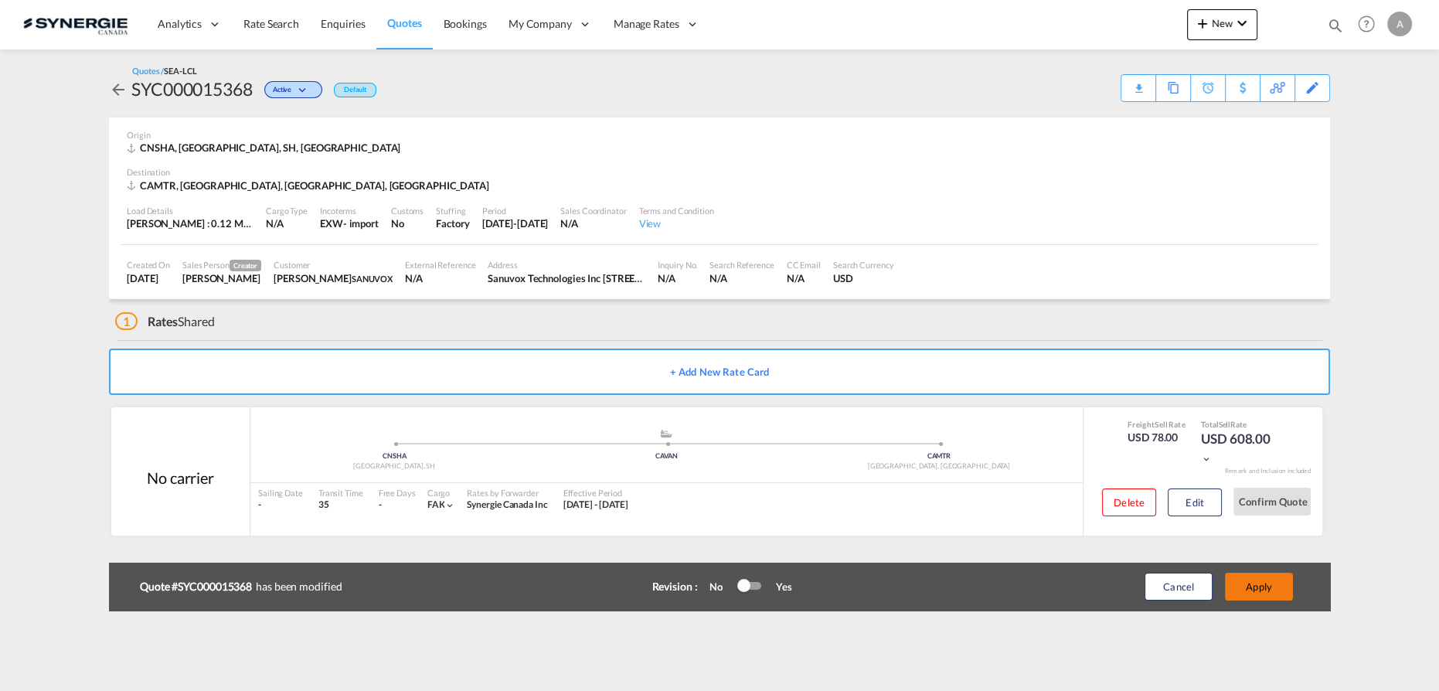
click at [1250, 587] on button "Apply" at bounding box center [1259, 587] width 68 height 28
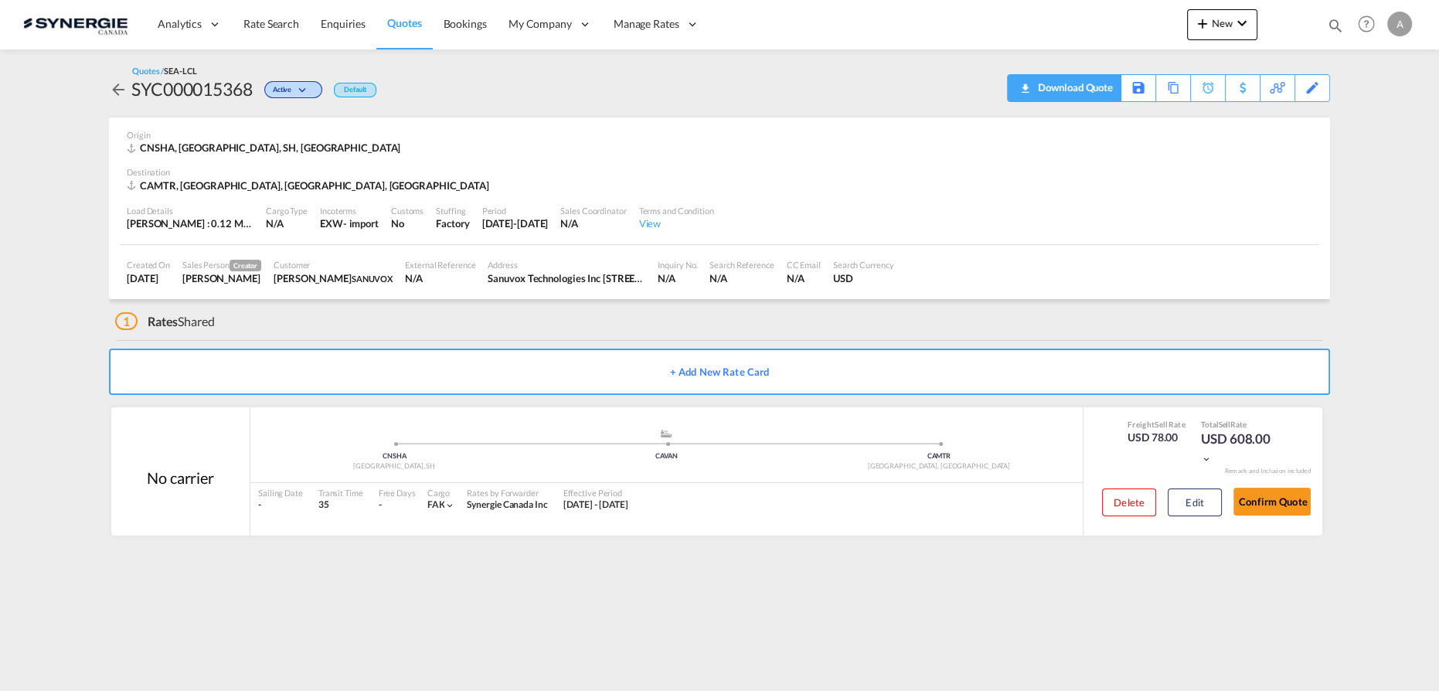
click at [1036, 97] on div "Download Quote" at bounding box center [1073, 87] width 79 height 25
click at [1177, 492] on button "Edit" at bounding box center [1195, 502] width 54 height 28
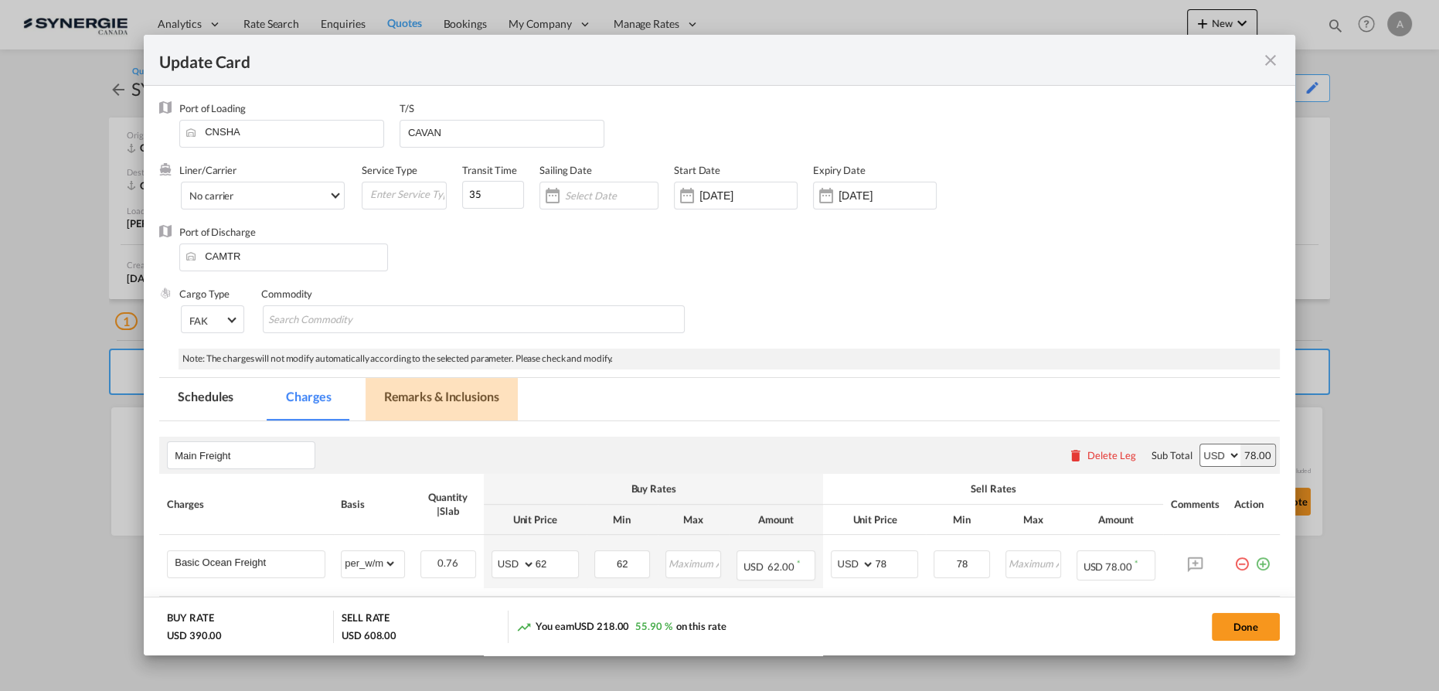
click at [485, 401] on md-tab-item "Remarks & Inclusions" at bounding box center [442, 399] width 152 height 43
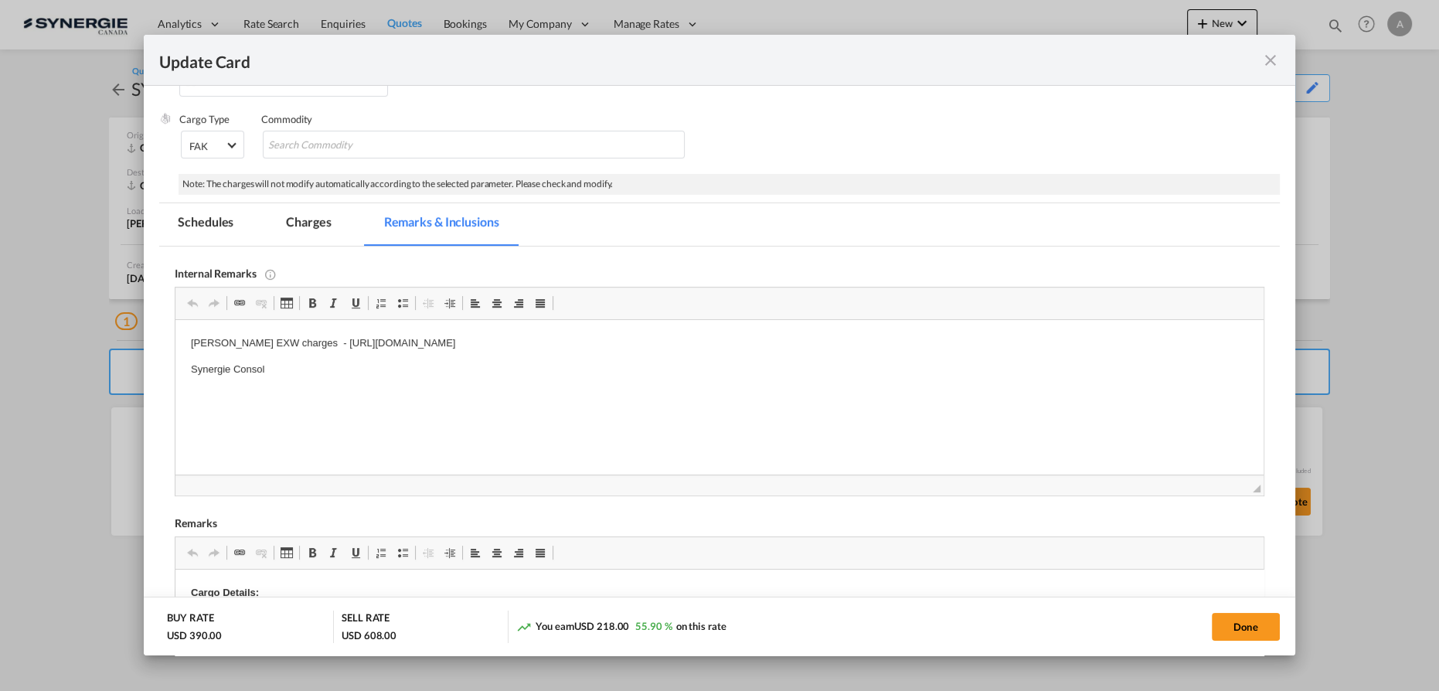
scroll to position [196, 0]
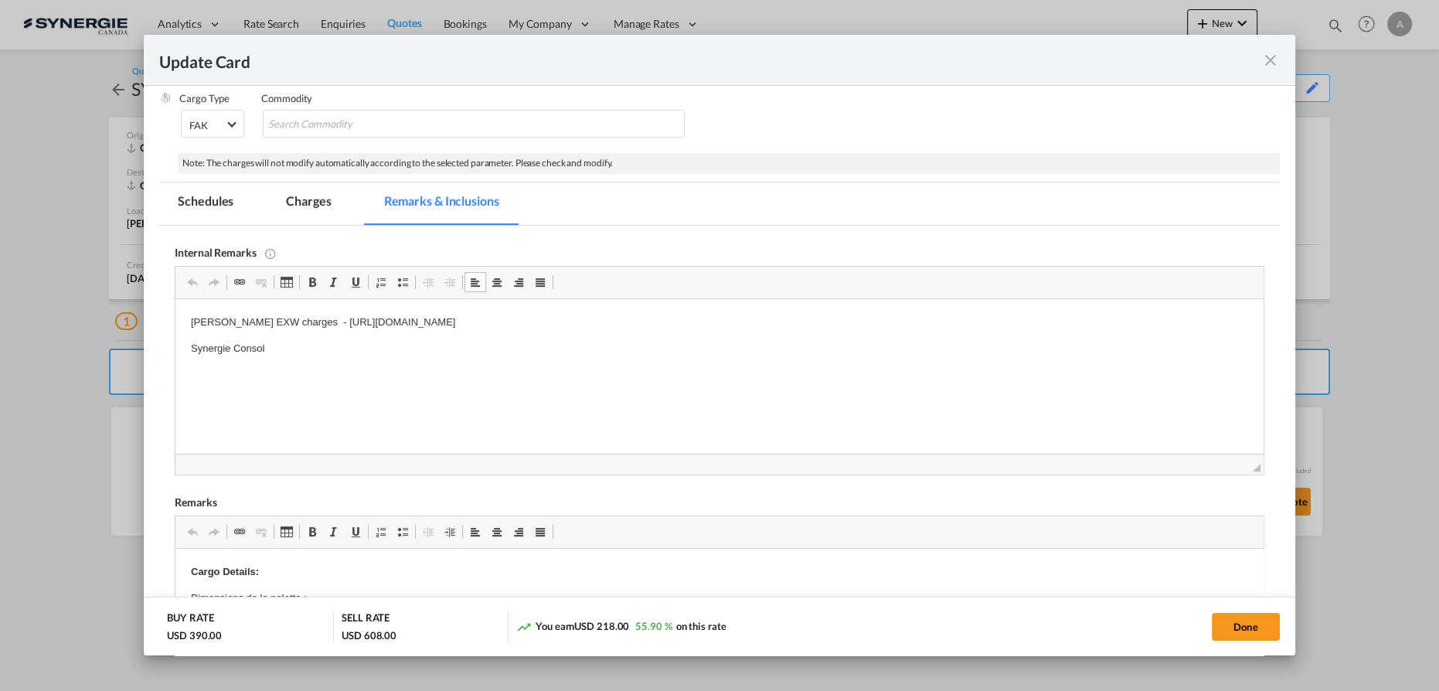
click at [274, 348] on p "Synergie Consol" at bounding box center [719, 349] width 1057 height 16
click at [297, 387] on body "Everok EXW charges - https://app.frontapp.com/open/cnv_ql9djwv?key=mZZGOhYrYbt0…" at bounding box center [719, 375] width 1057 height 121
click at [299, 397] on p "Delivery MCT - min" at bounding box center [719, 401] width 1057 height 16
click at [308, 202] on md-tab-item "Charges" at bounding box center [308, 203] width 82 height 43
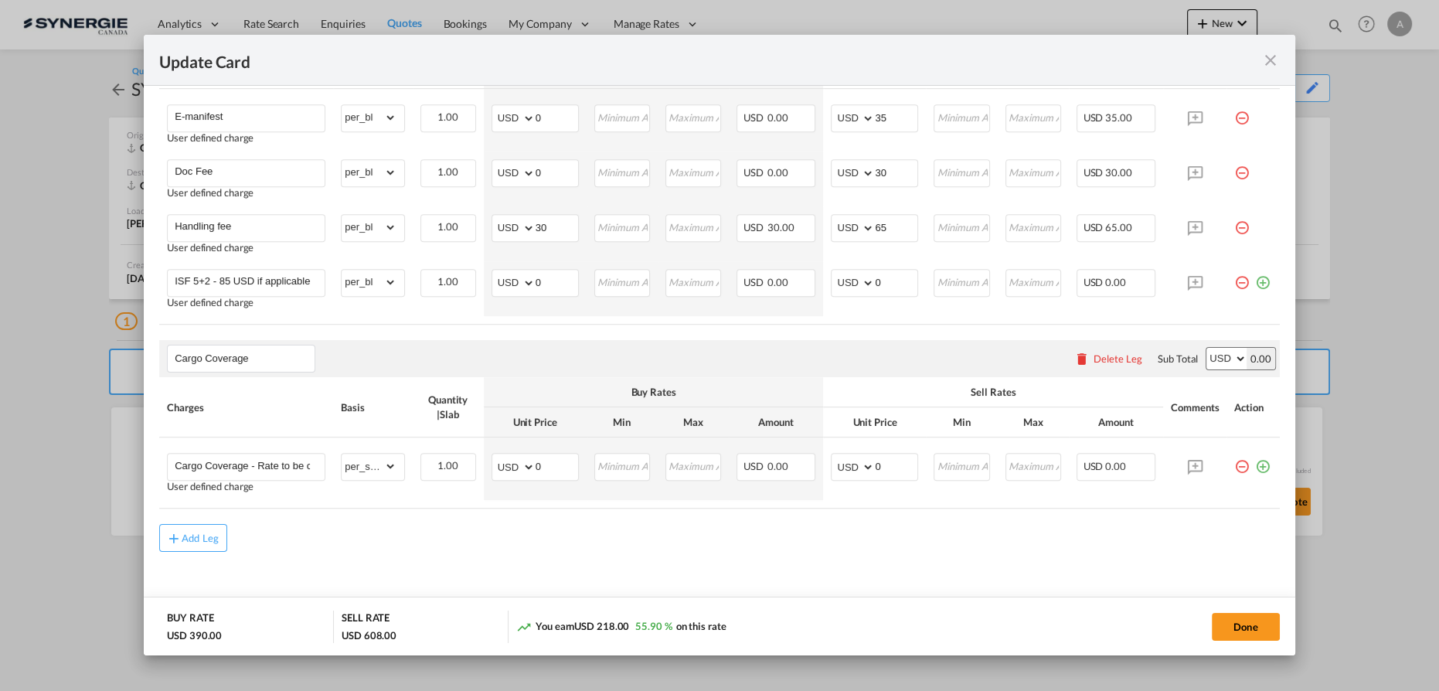
scroll to position [1084, 0]
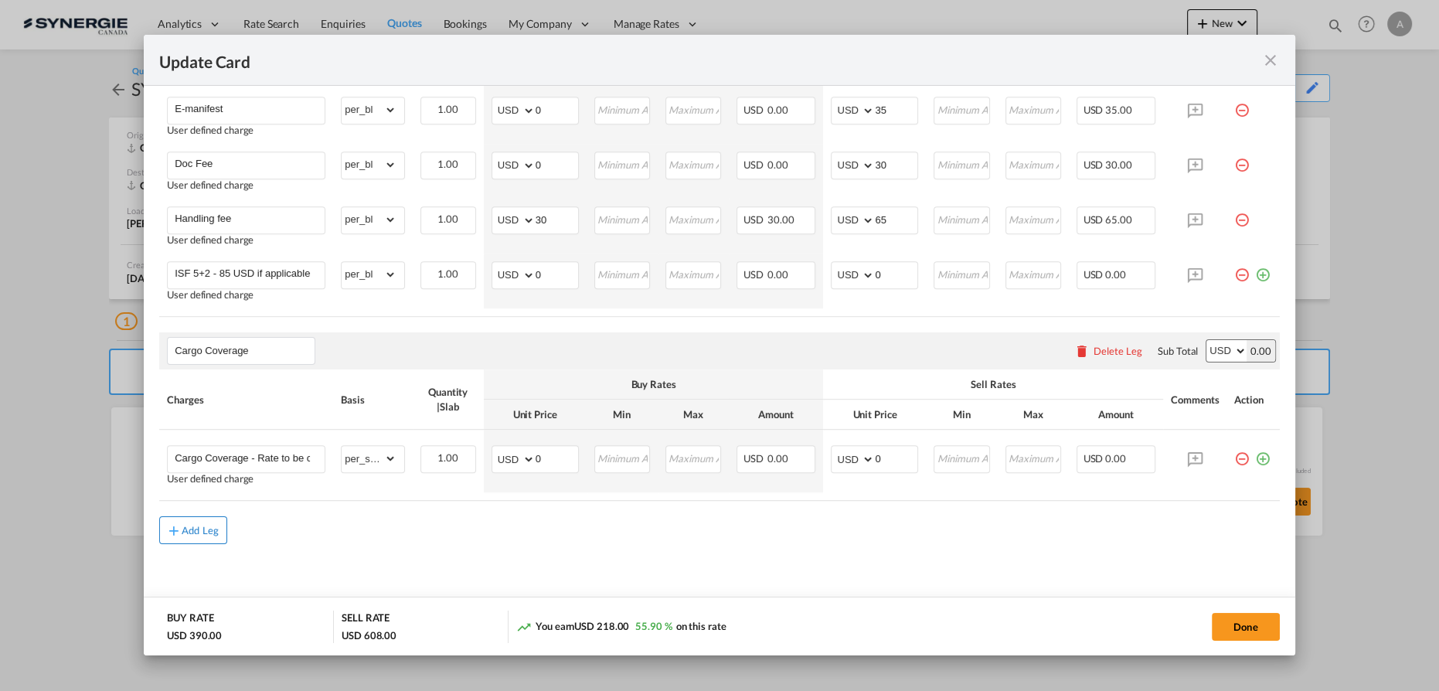
click at [183, 534] on button "Add Leg" at bounding box center [193, 530] width 68 height 28
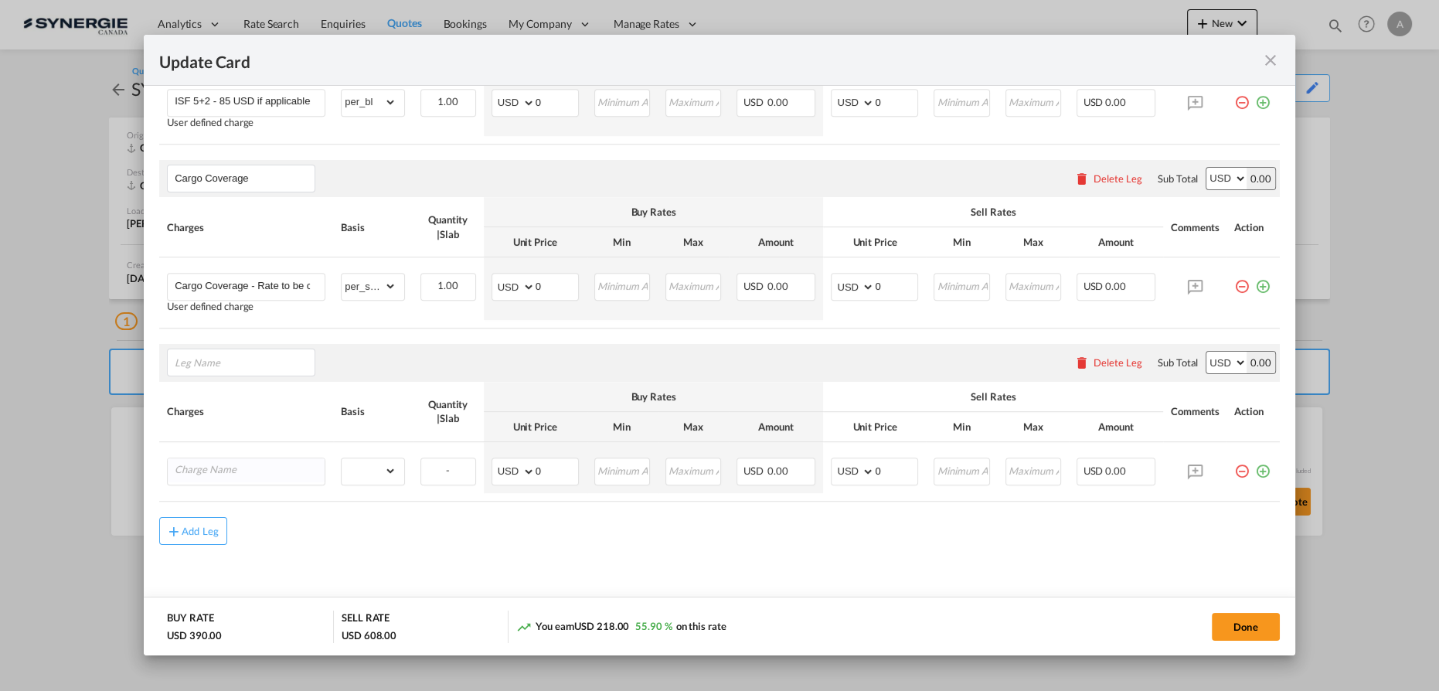
click at [1114, 360] on div "Delete Leg" at bounding box center [1118, 362] width 49 height 12
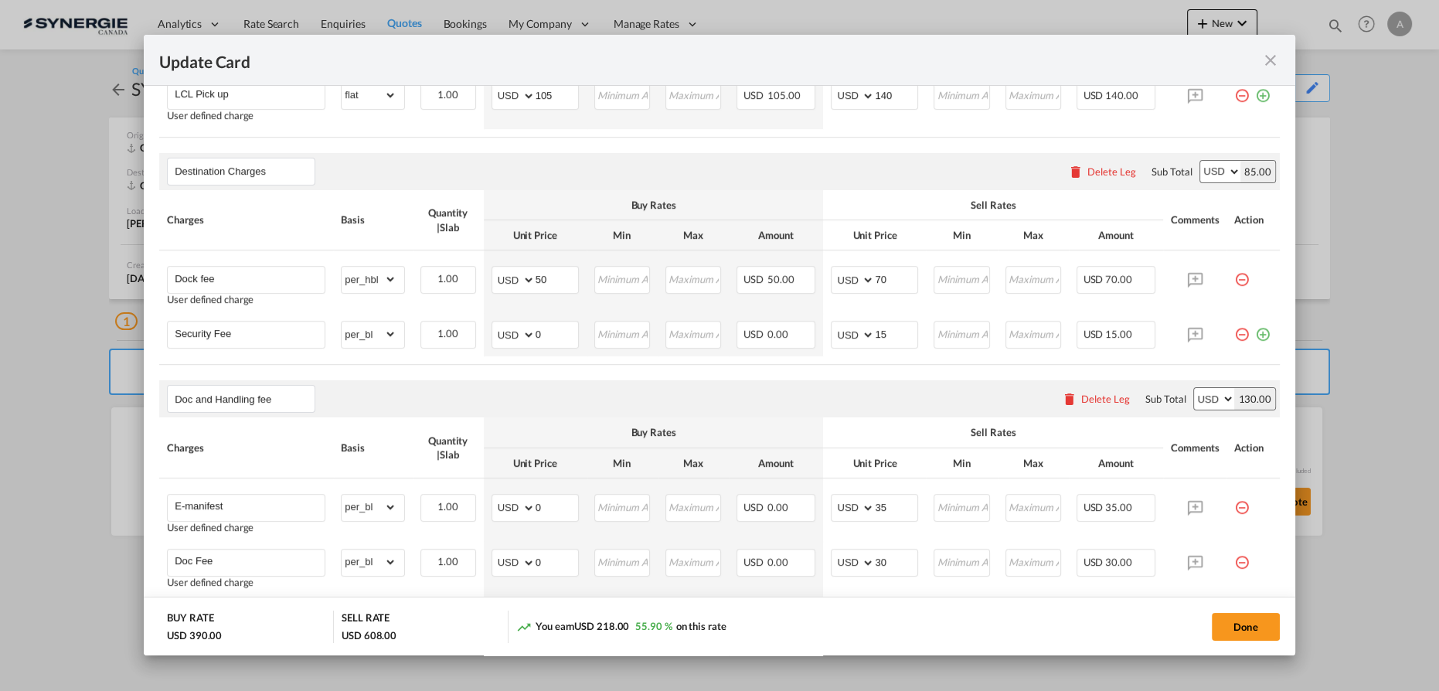
scroll to position [663, 0]
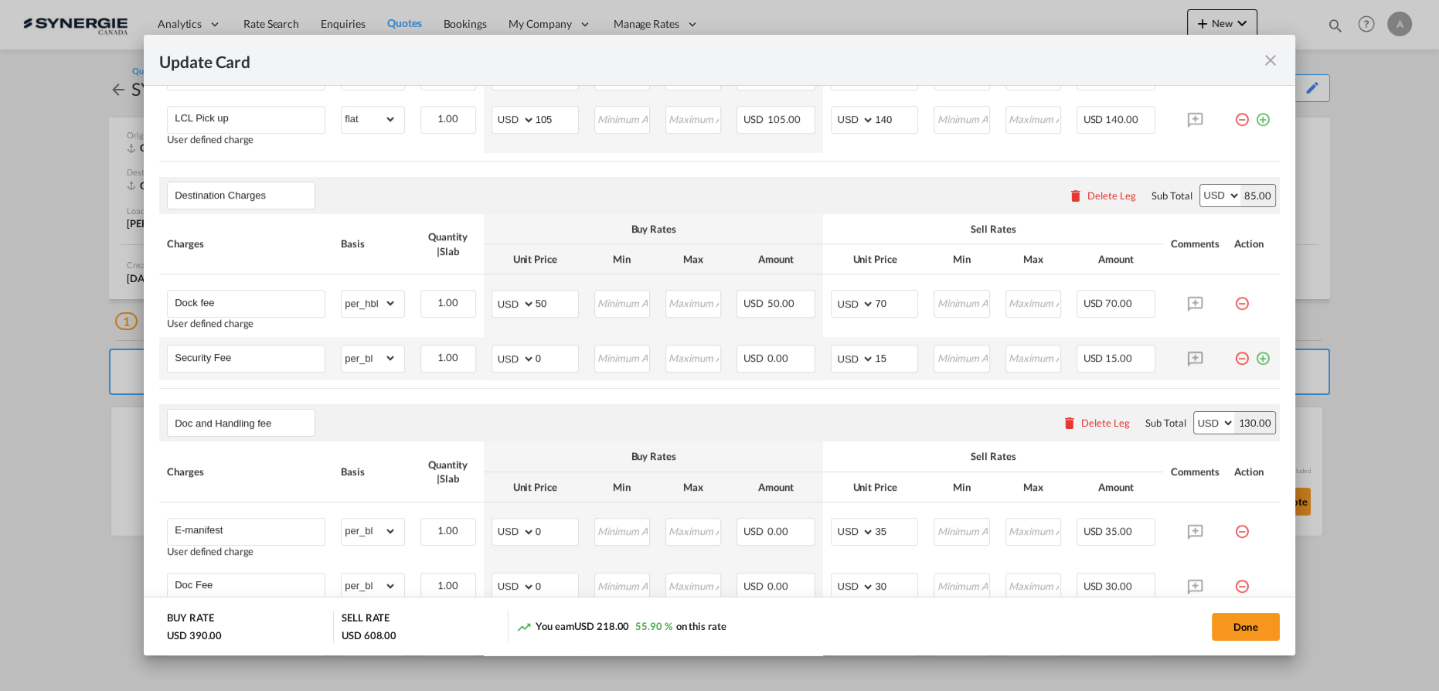
drag, startPoint x: 1249, startPoint y: 357, endPoint x: 845, endPoint y: 359, distance: 404.2
click at [1255, 357] on md-icon "icon-plus-circle-outline green-400-fg" at bounding box center [1262, 352] width 15 height 15
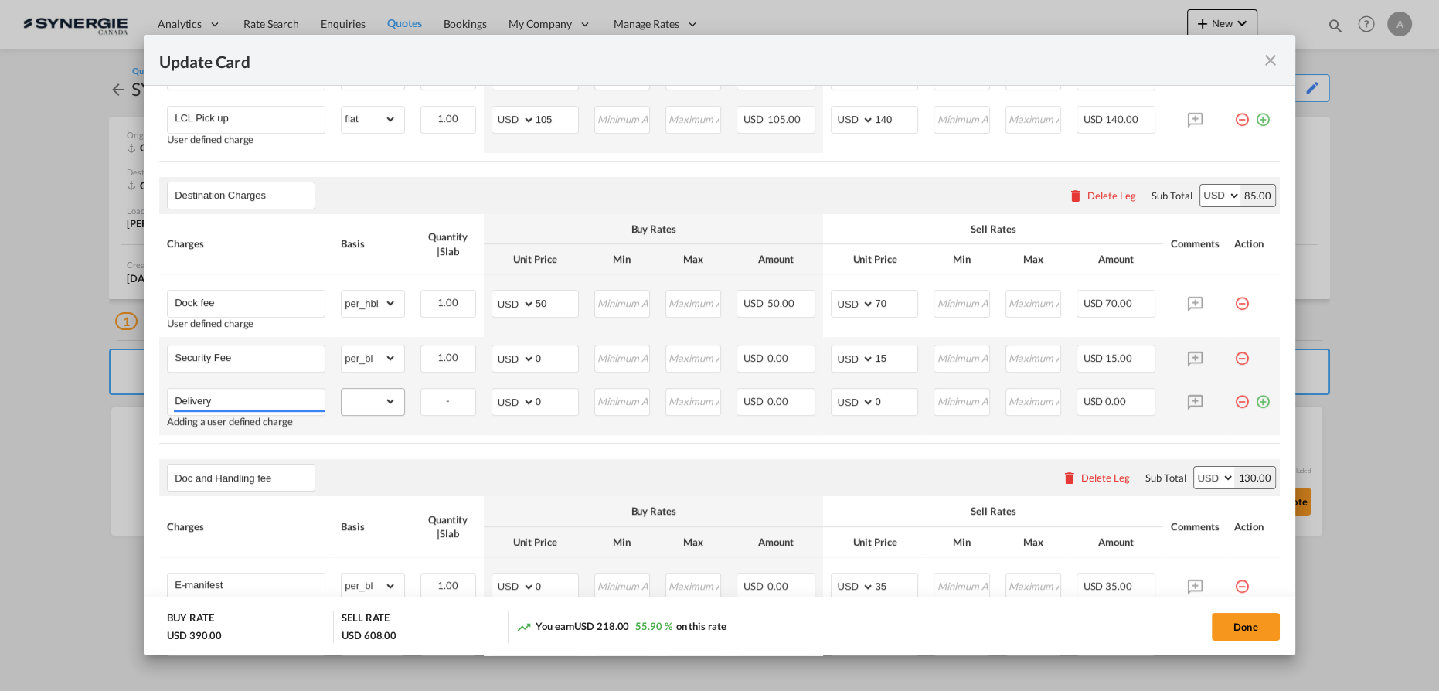
type input "Delivery"
click at [375, 397] on select "gross_weight volumetric_weight per_shipment per_bl per_km per_hawb per_kg flat …" at bounding box center [369, 401] width 54 height 25
select select "per_shipment"
click at [342, 389] on select "gross_weight volumetric_weight per_shipment per_bl per_km per_hawb per_kg flat …" at bounding box center [369, 401] width 54 height 25
drag, startPoint x: 529, startPoint y: 398, endPoint x: 475, endPoint y: 395, distance: 54.2
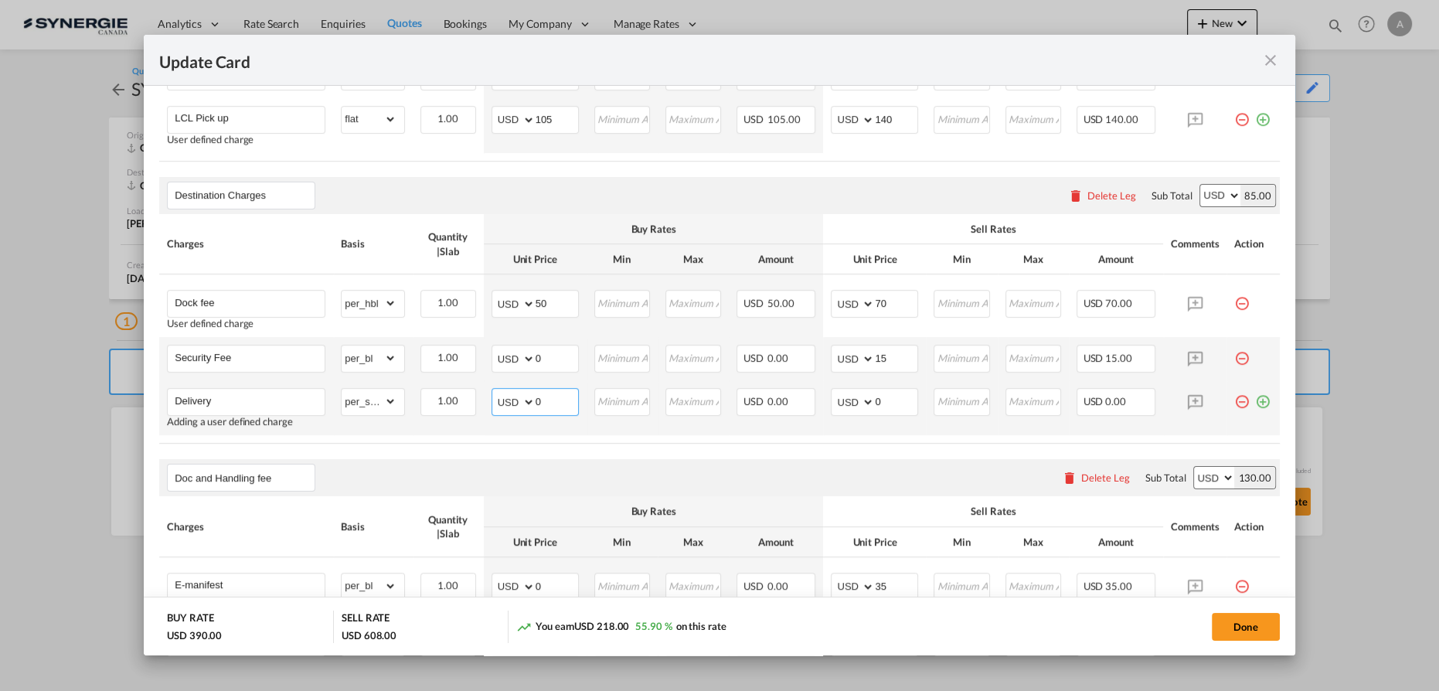
click at [496, 395] on md-input-container "AED AFN ALL AMD ANG AOA ARS AUD AWG AZN BAM BBD BDT BGN BHD BIF BMD BND BOB BRL…" at bounding box center [535, 402] width 87 height 28
type input "90"
type input "130"
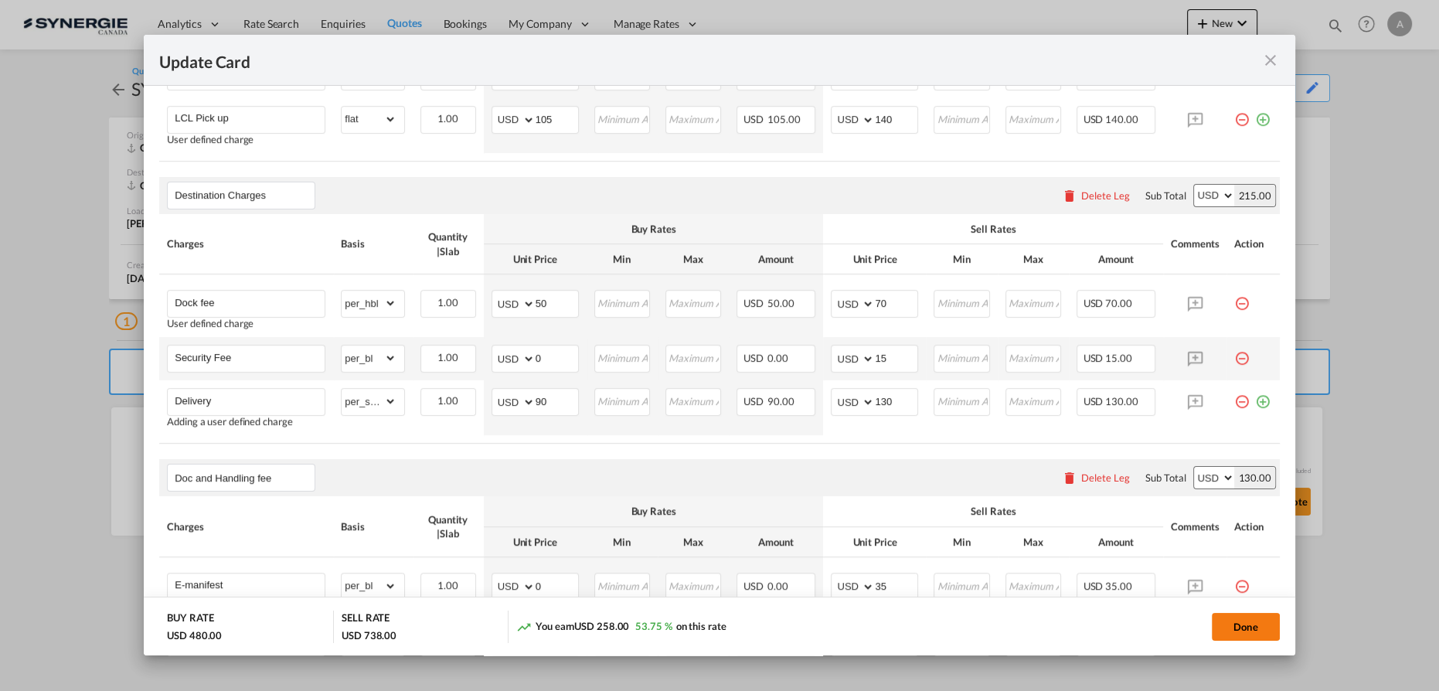
click at [1271, 624] on button "Done" at bounding box center [1246, 627] width 68 height 28
type input "[DATE]"
type input "13 Oct 2025"
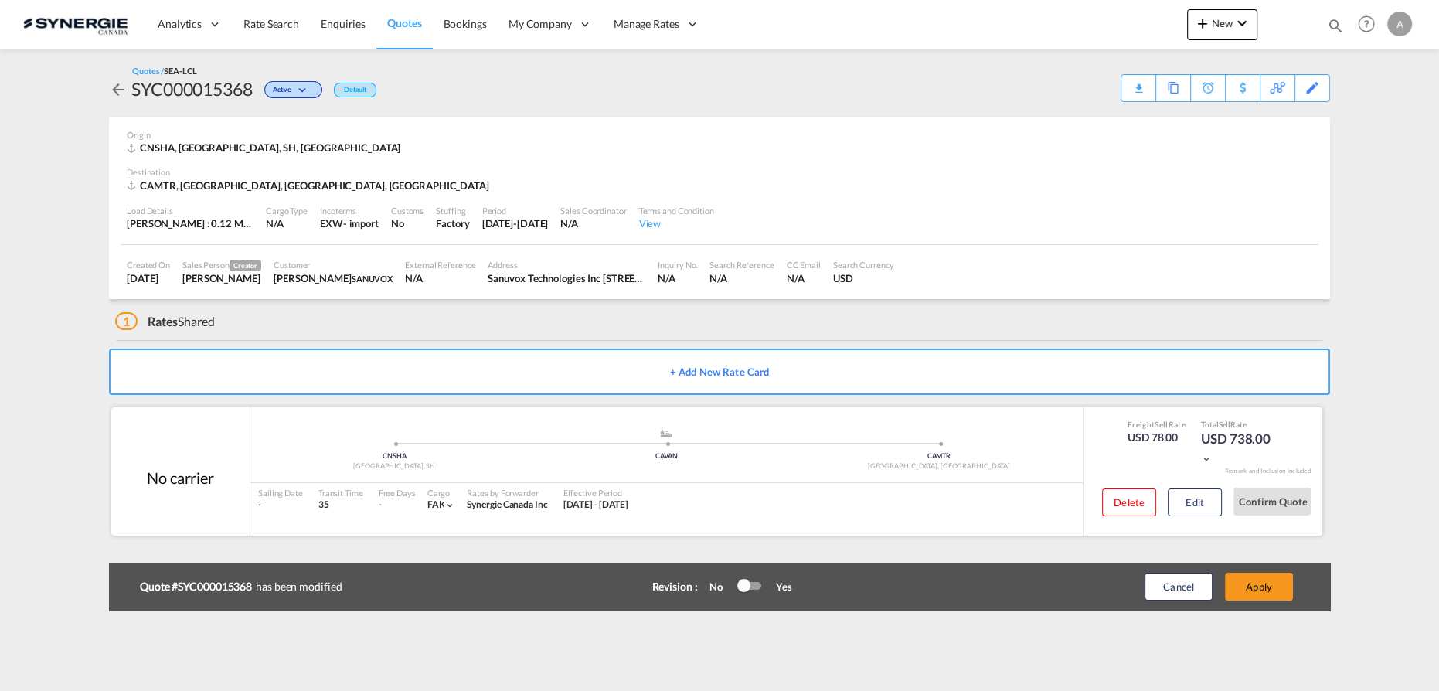
click at [1165, 508] on div "Delete Edit" at bounding box center [1155, 507] width 131 height 41
click at [1185, 509] on button "Edit" at bounding box center [1195, 502] width 54 height 28
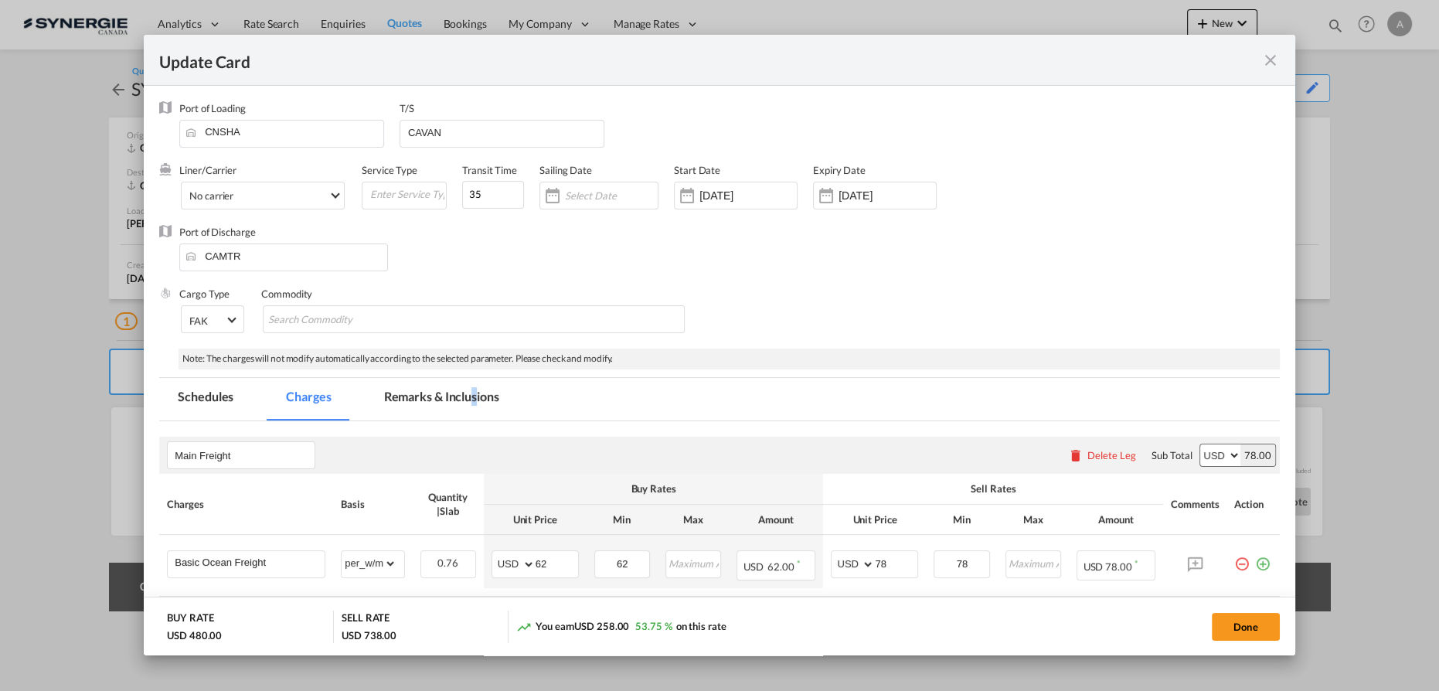
drag, startPoint x: 474, startPoint y: 395, endPoint x: 467, endPoint y: 391, distance: 8.0
click at [472, 401] on md-tab-item "Remarks & Inclusions" at bounding box center [442, 399] width 152 height 43
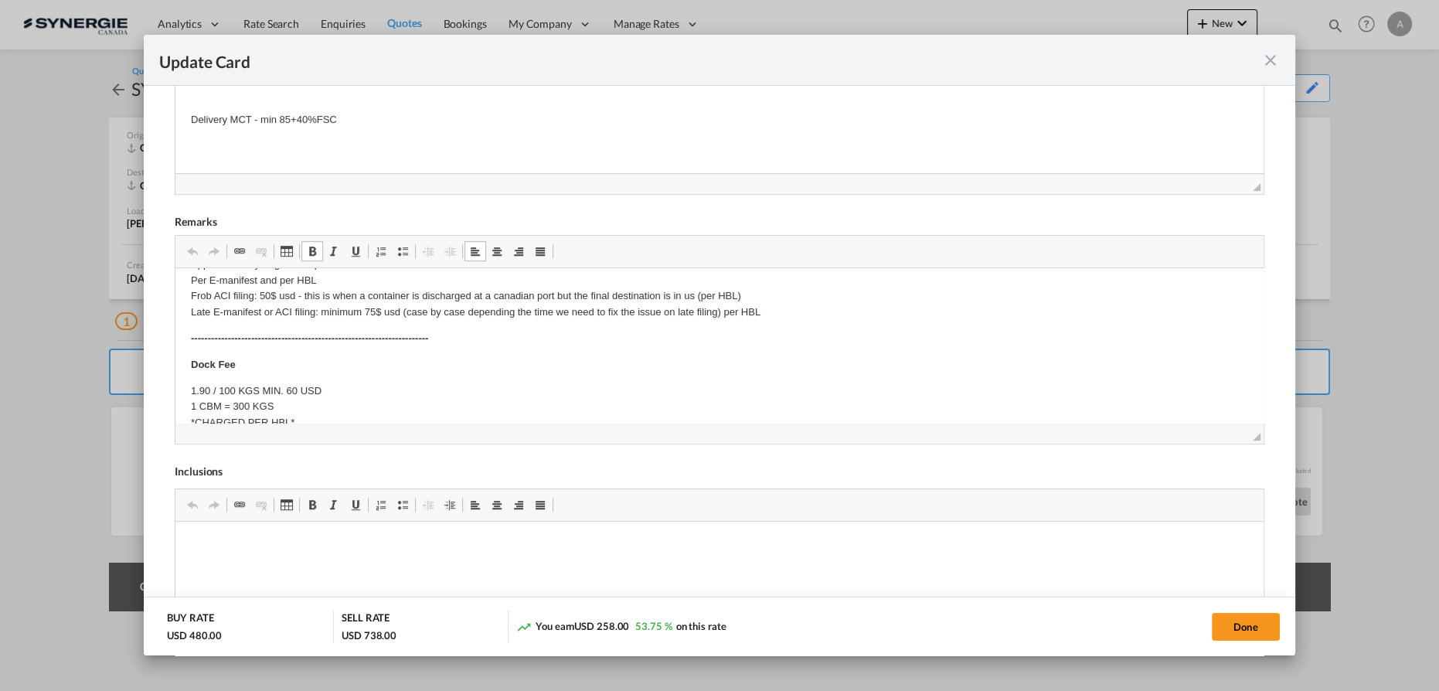
scroll to position [224, 0]
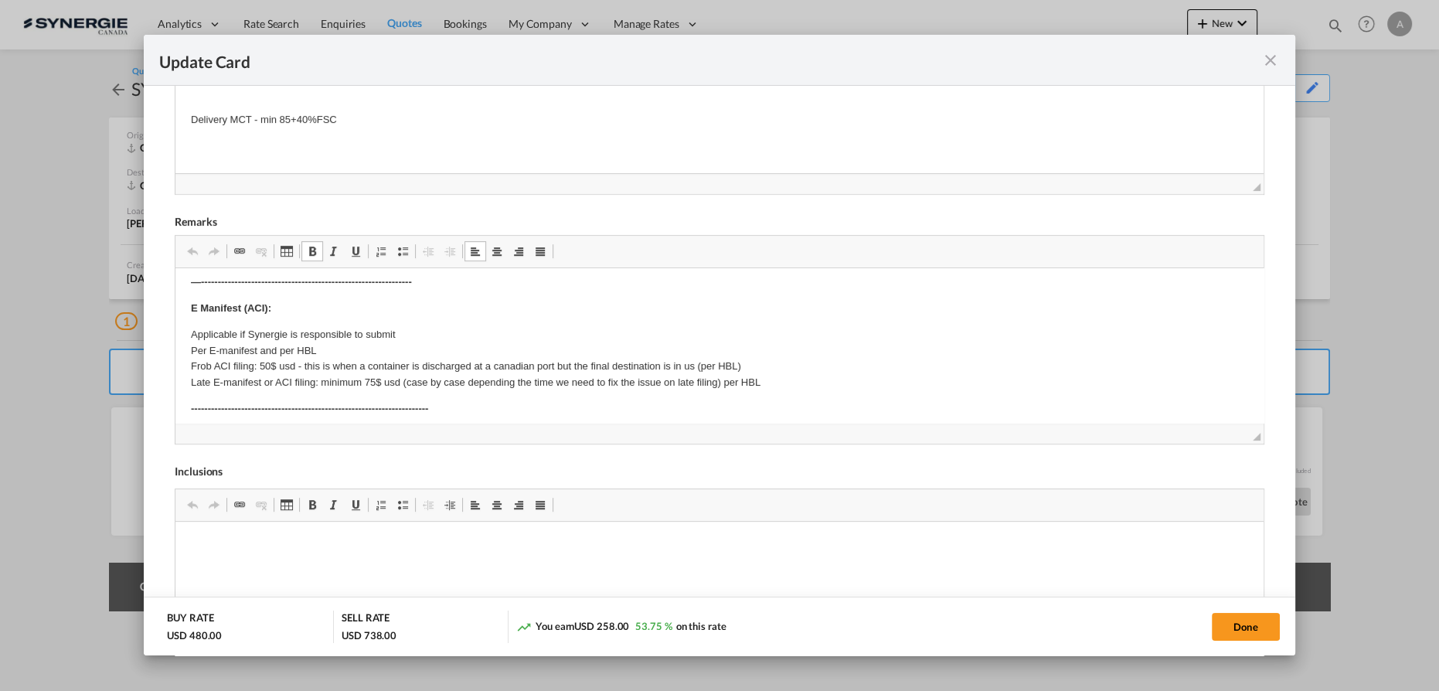
click at [478, 414] on p "-----------------------------------------------------------------------" at bounding box center [719, 409] width 1057 height 16
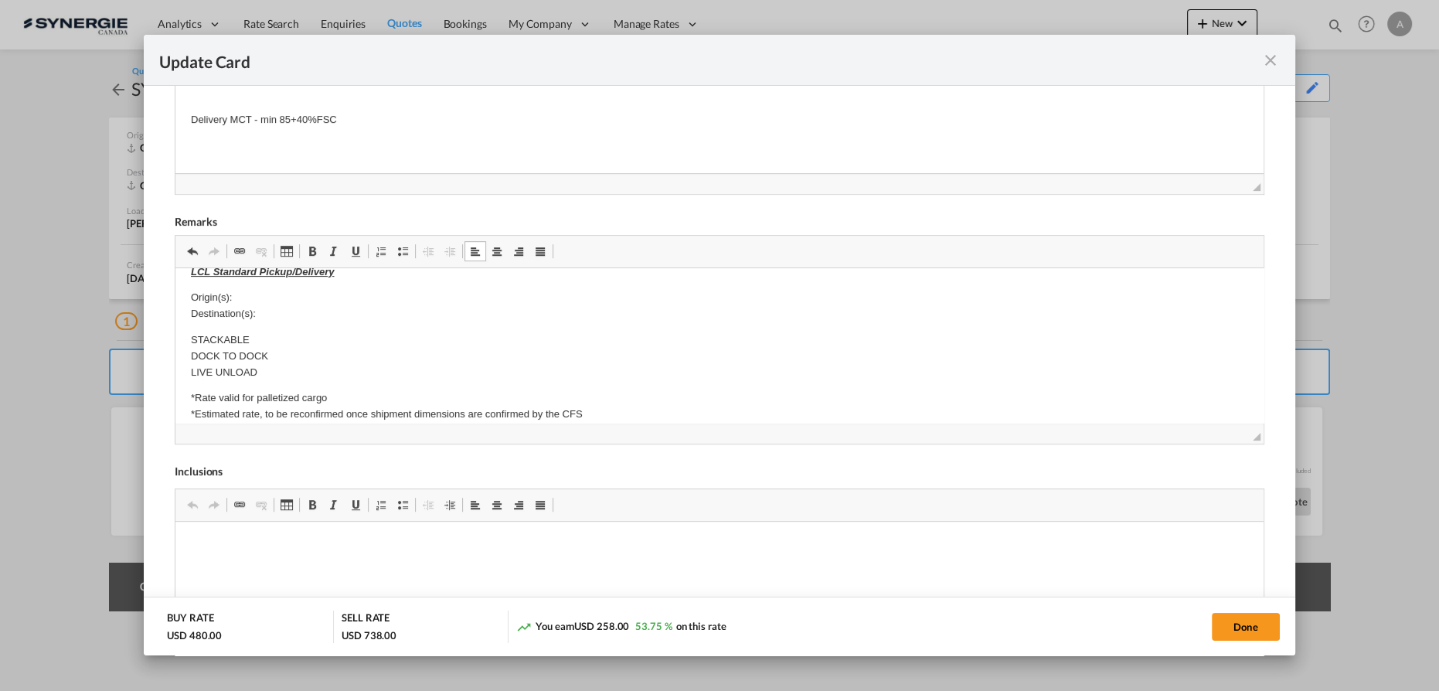
scroll to position [332, 0]
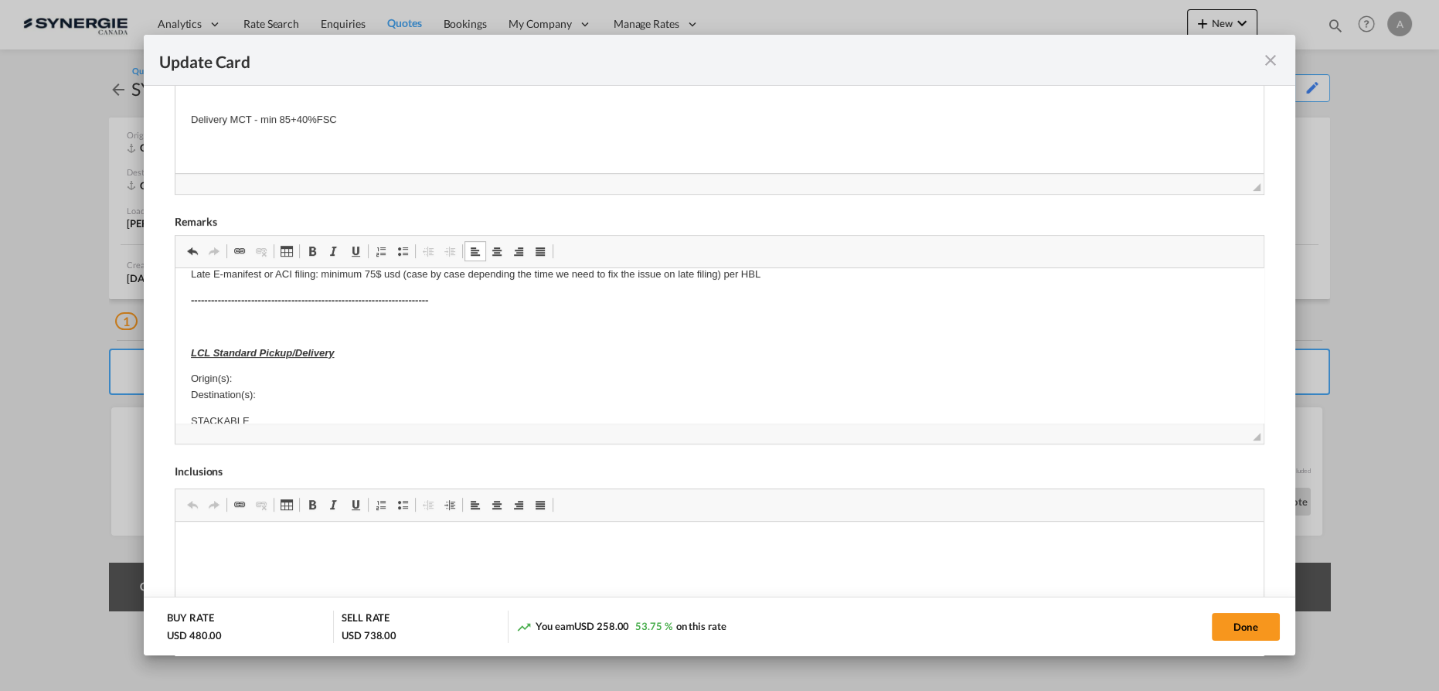
click at [264, 383] on p "Origin(s): Destination(s):" at bounding box center [719, 387] width 1057 height 32
click at [274, 396] on p "Origin(s): MONTREAL CFS, QC Destination(s):" at bounding box center [719, 387] width 1057 height 32
click at [1252, 622] on button "Done" at bounding box center [1246, 627] width 68 height 28
type input "08 Oct 2025"
type input "13 Oct 2025"
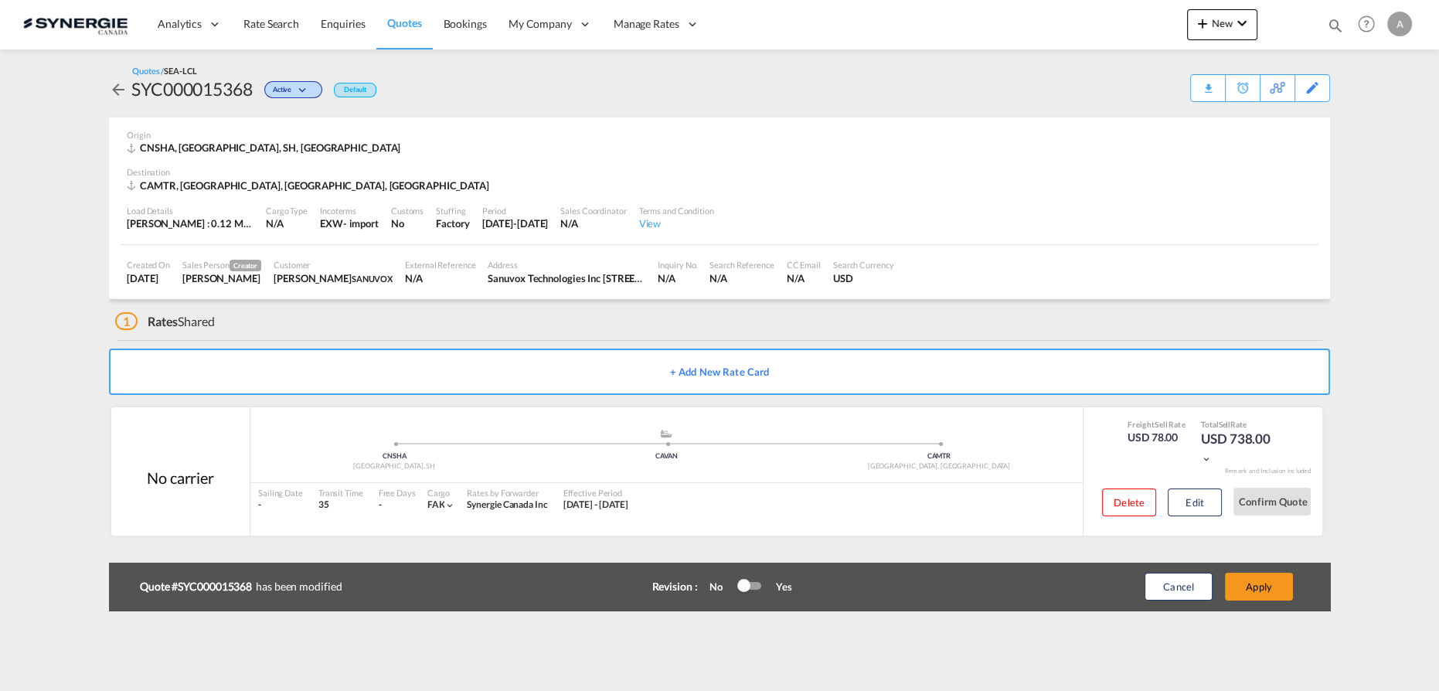
scroll to position [125, 0]
click at [1270, 590] on button "Apply" at bounding box center [1259, 587] width 68 height 28
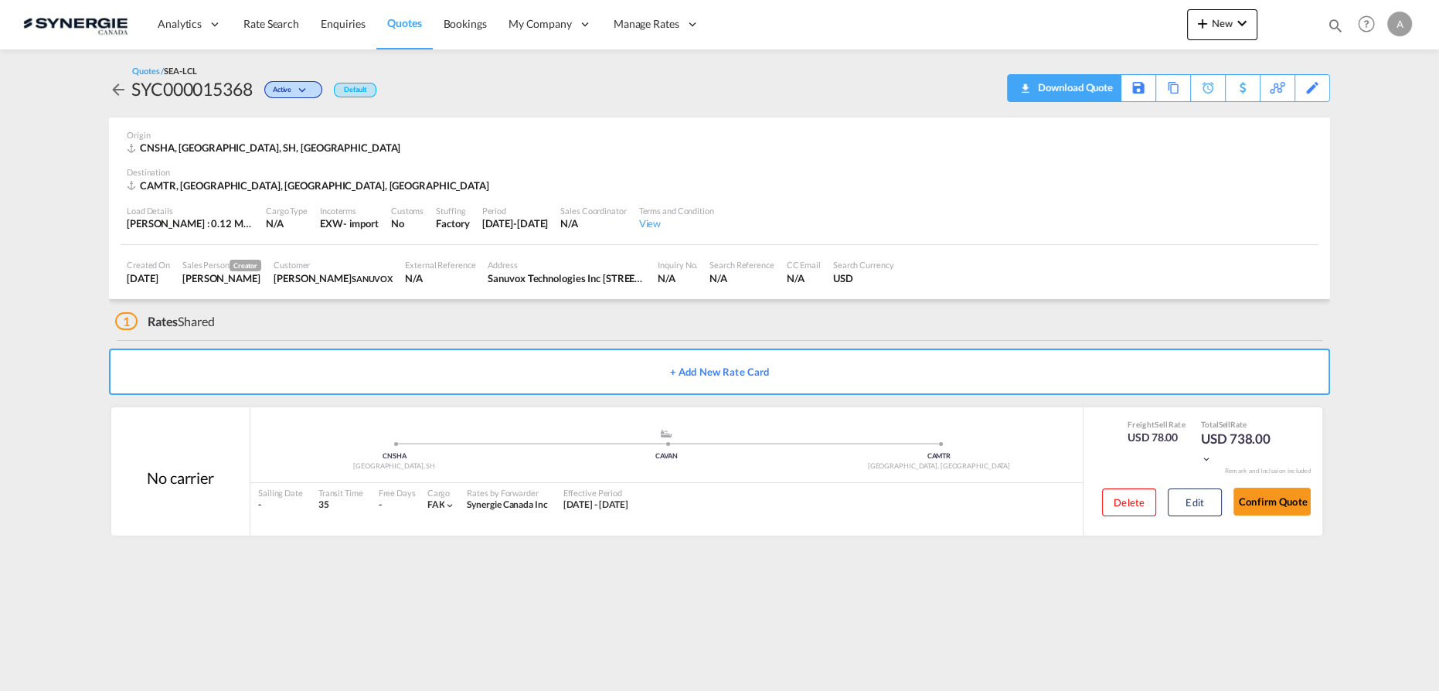
click at [1107, 84] on div "Download Quote" at bounding box center [1073, 87] width 79 height 25
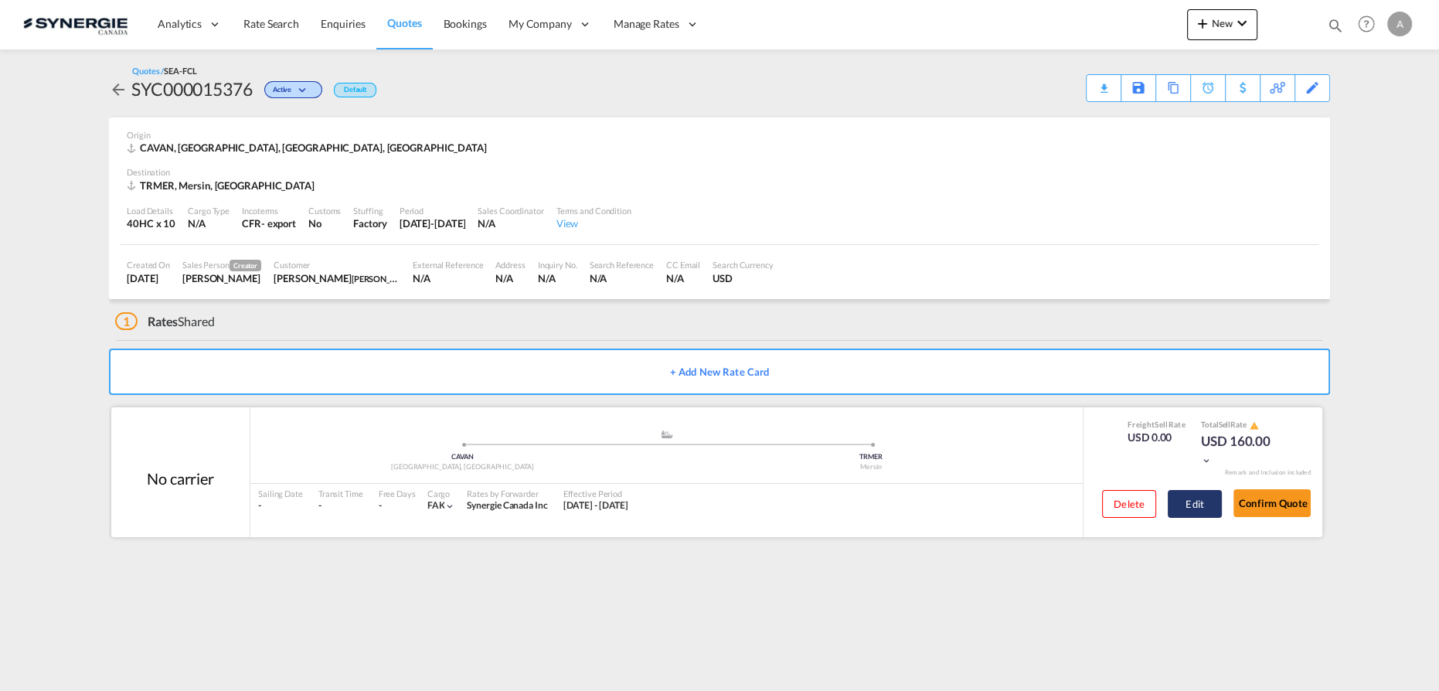
click at [1191, 506] on button "Edit" at bounding box center [1195, 504] width 54 height 28
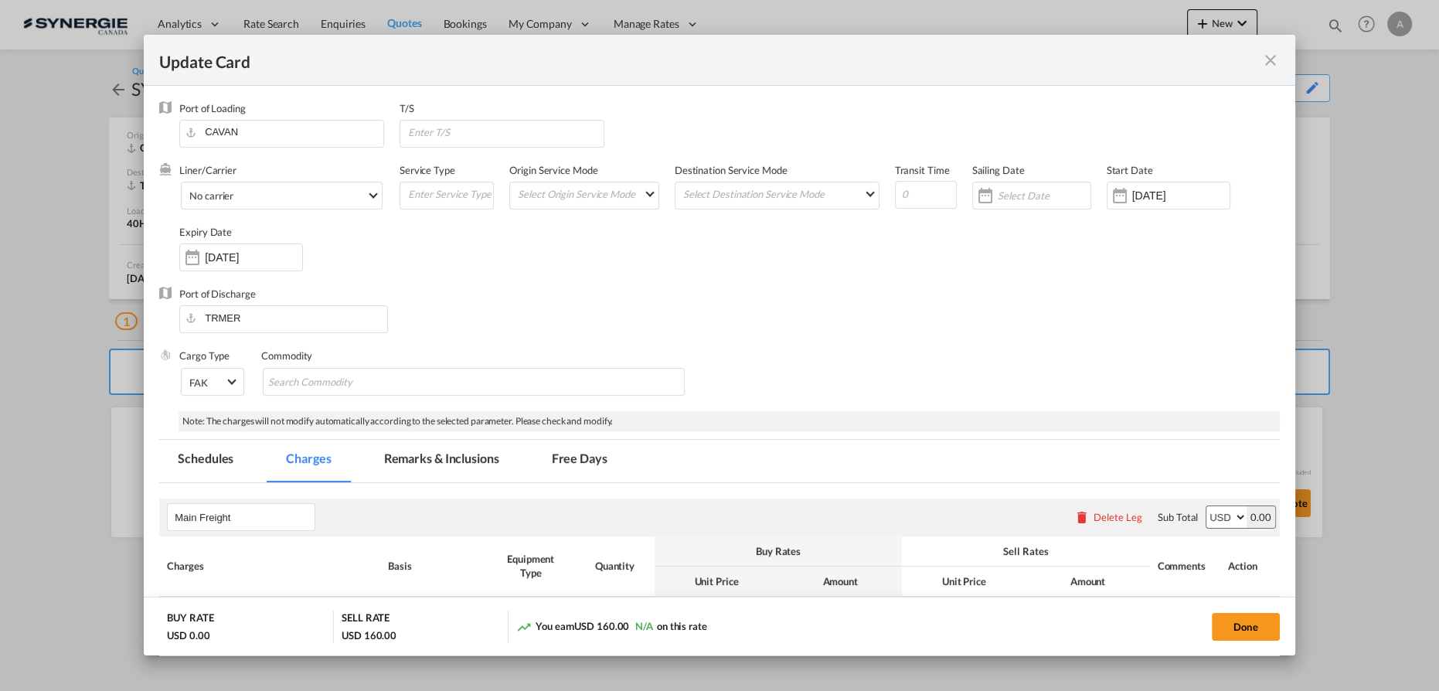
select select "per container"
select select "per B/L"
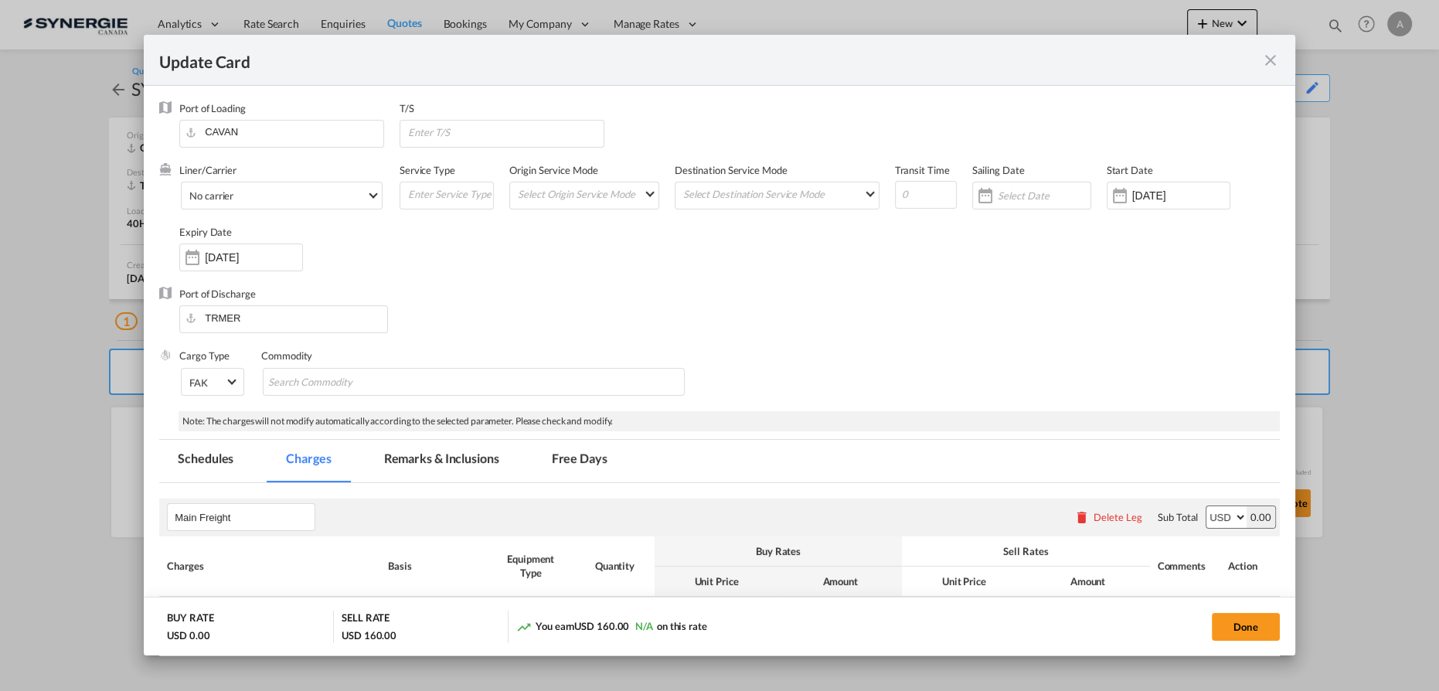
select select "per B/L"
select select "per shipment"
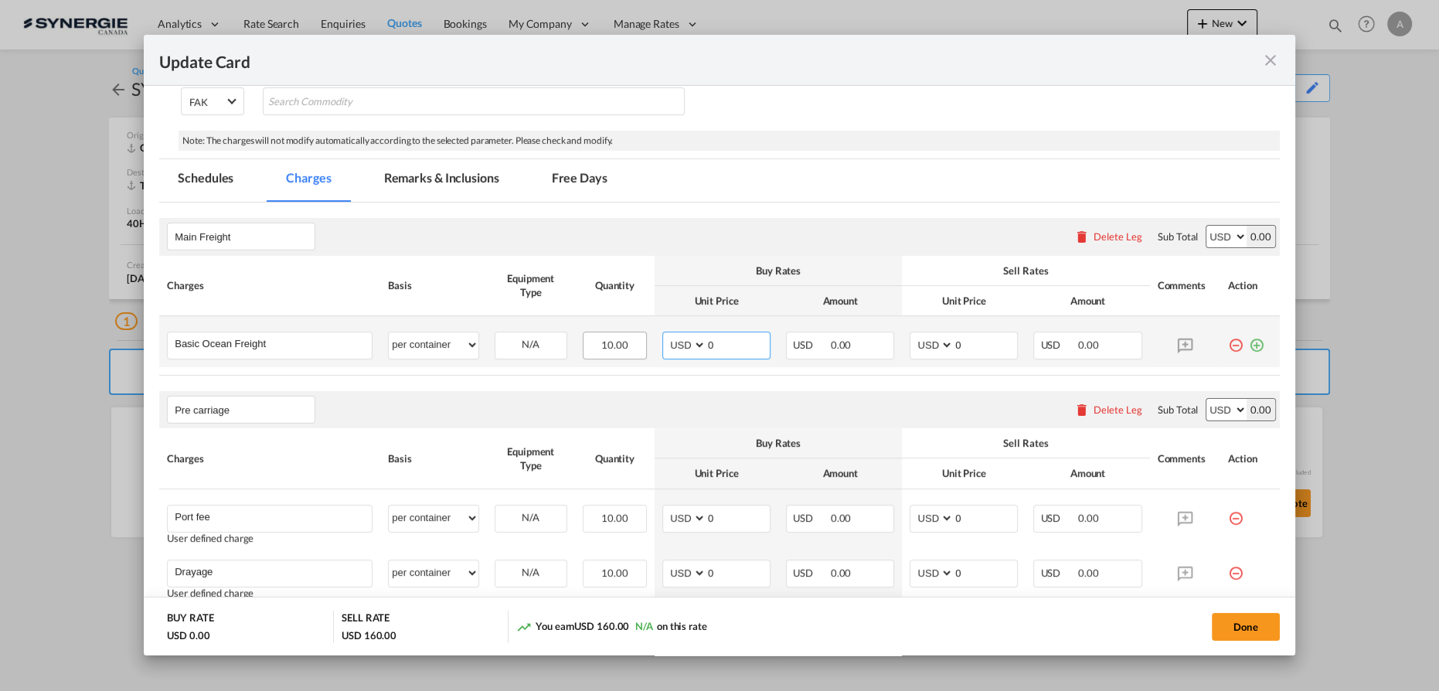
drag, startPoint x: 728, startPoint y: 354, endPoint x: 614, endPoint y: 332, distance: 116.6
click at [601, 339] on tr "Basic Ocean Freight Please Enter User Defined Charges Cannot Be Published per e…" at bounding box center [719, 341] width 1121 height 51
type input "3940"
click at [958, 341] on input "0" at bounding box center [985, 343] width 63 height 23
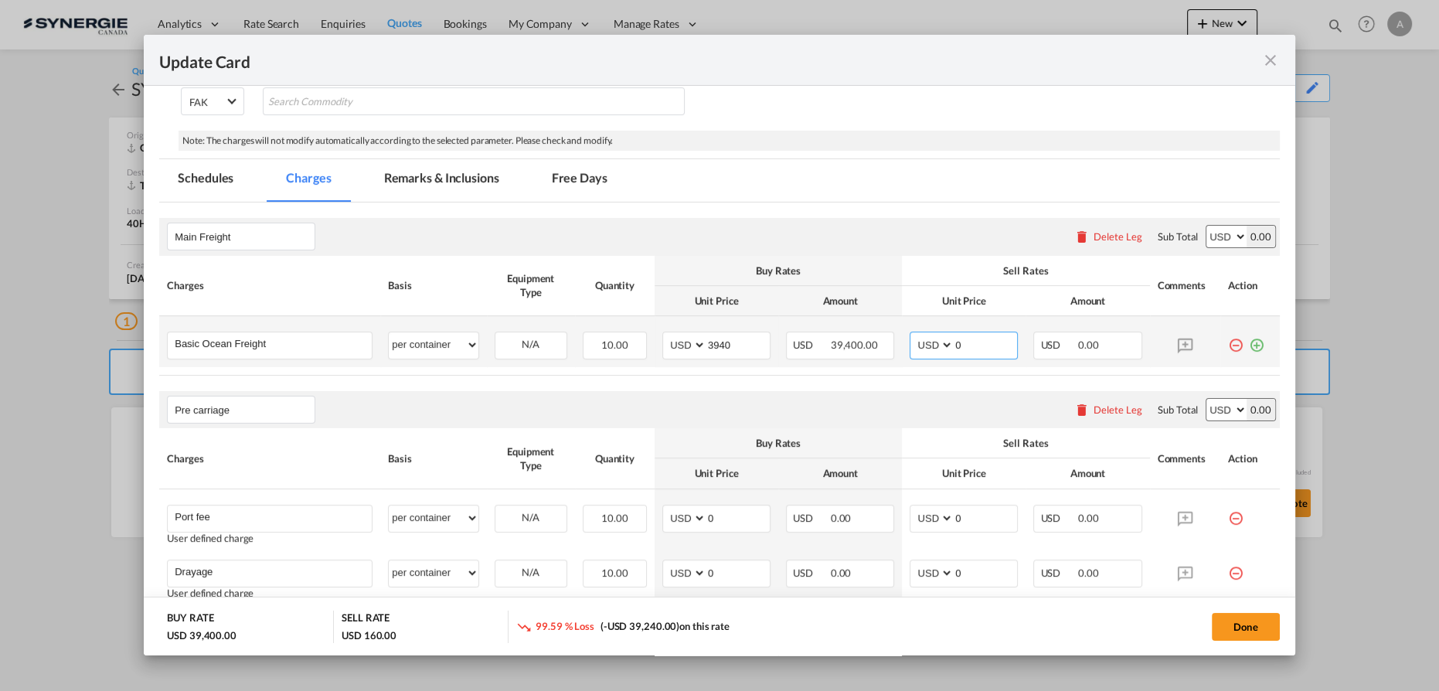
click at [954, 344] on input "0" at bounding box center [985, 343] width 63 height 23
type input "4450"
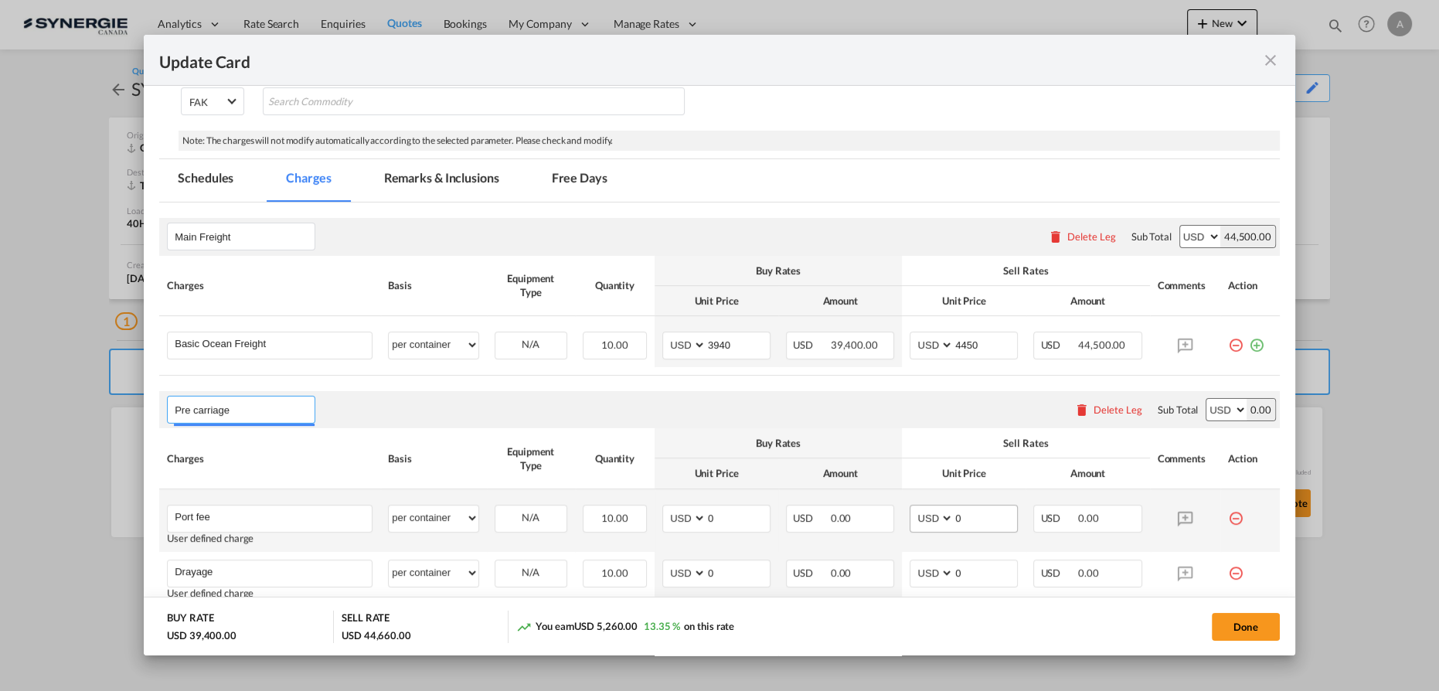
scroll to position [492, 0]
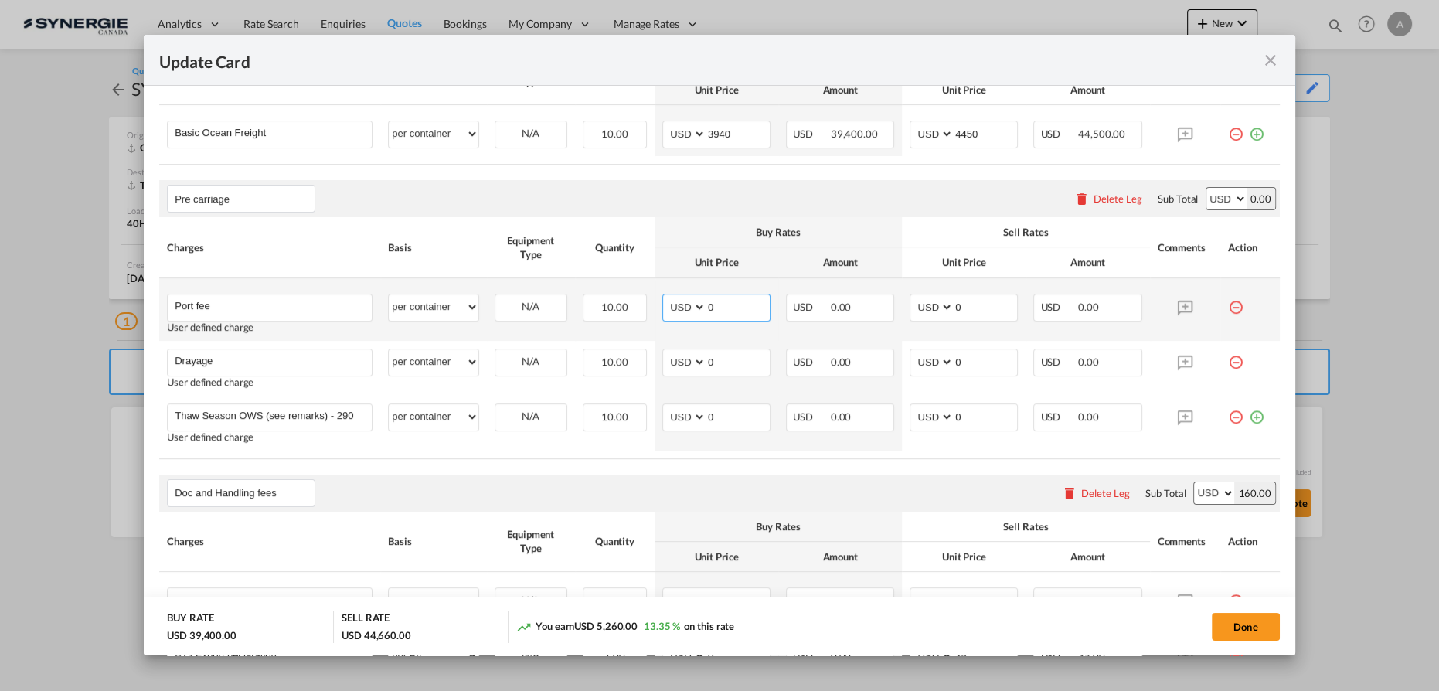
drag, startPoint x: 714, startPoint y: 307, endPoint x: 656, endPoint y: 298, distance: 58.7
click at [668, 301] on md-input-container "AED AFN ALL AMD ANG AOA ARS AUD AWG AZN BAM BBD BDT BGN BHD BIF BMD BND BOB BRL…" at bounding box center [716, 308] width 108 height 28
type input "64"
type input "85"
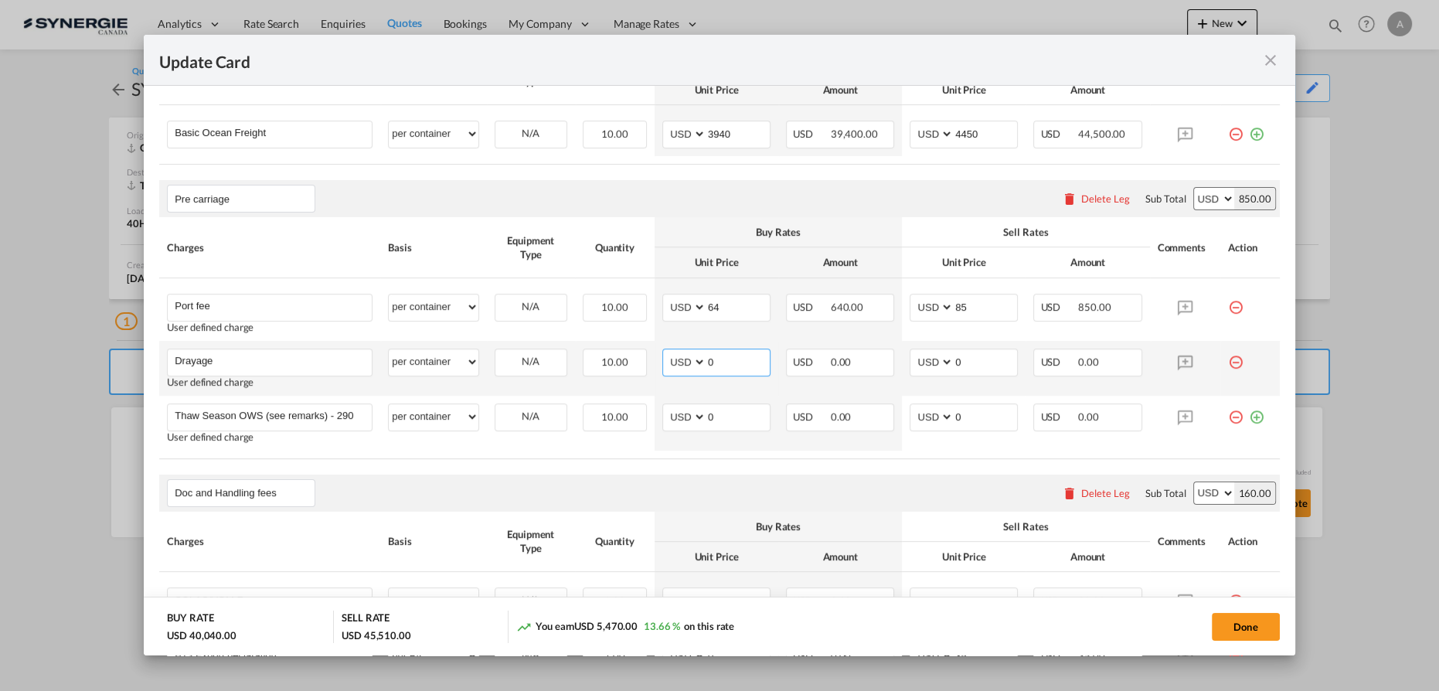
drag, startPoint x: 706, startPoint y: 355, endPoint x: 637, endPoint y: 345, distance: 70.2
click at [655, 352] on td "AED AFN ALL AMD ANG AOA ARS AUD AWG AZN BAM BBD BDT BGN BHD BIF BMD BND [PERSON…" at bounding box center [717, 368] width 124 height 55
type input "1788"
drag, startPoint x: 958, startPoint y: 366, endPoint x: 906, endPoint y: 355, distance: 53.5
click at [917, 360] on md-input-container "AED AFN ALL AMD ANG AOA ARS AUD AWG AZN BAM BBD BDT BGN BHD BIF BMD BND BOB BRL…" at bounding box center [964, 363] width 108 height 28
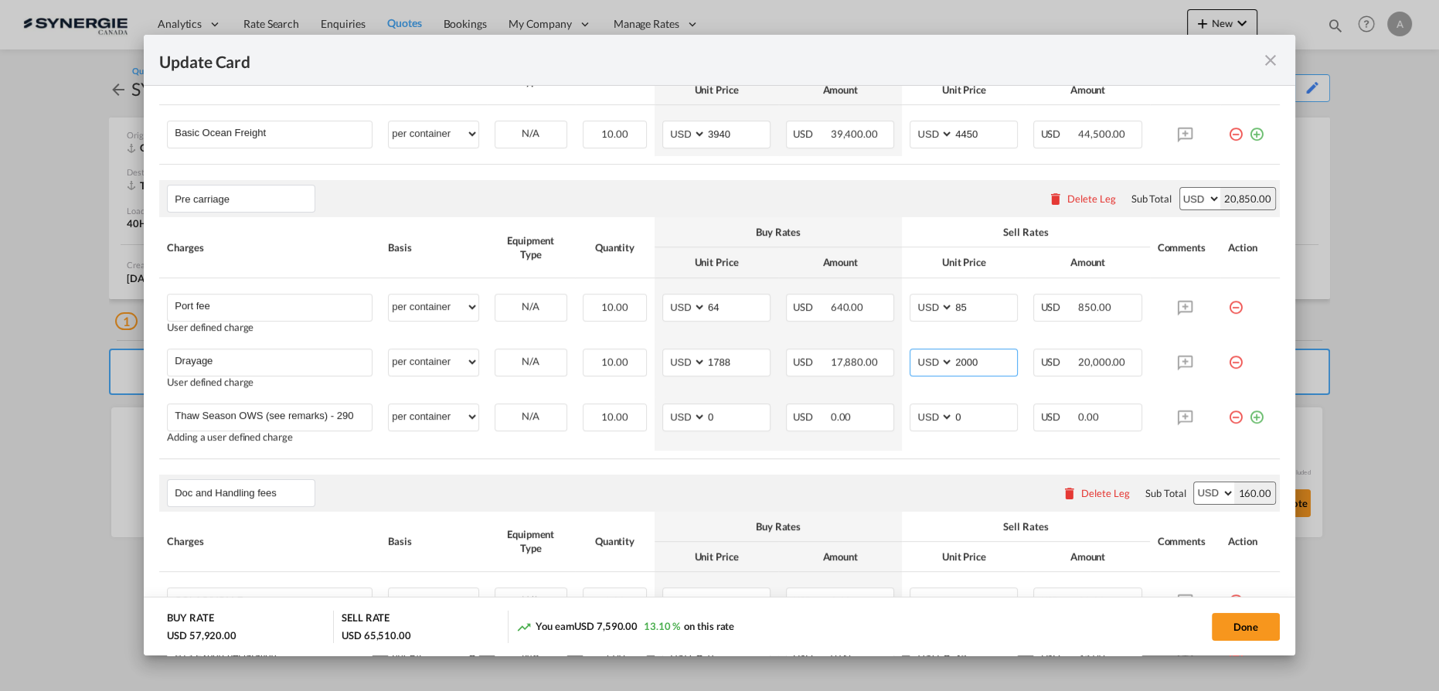
type input "2000"
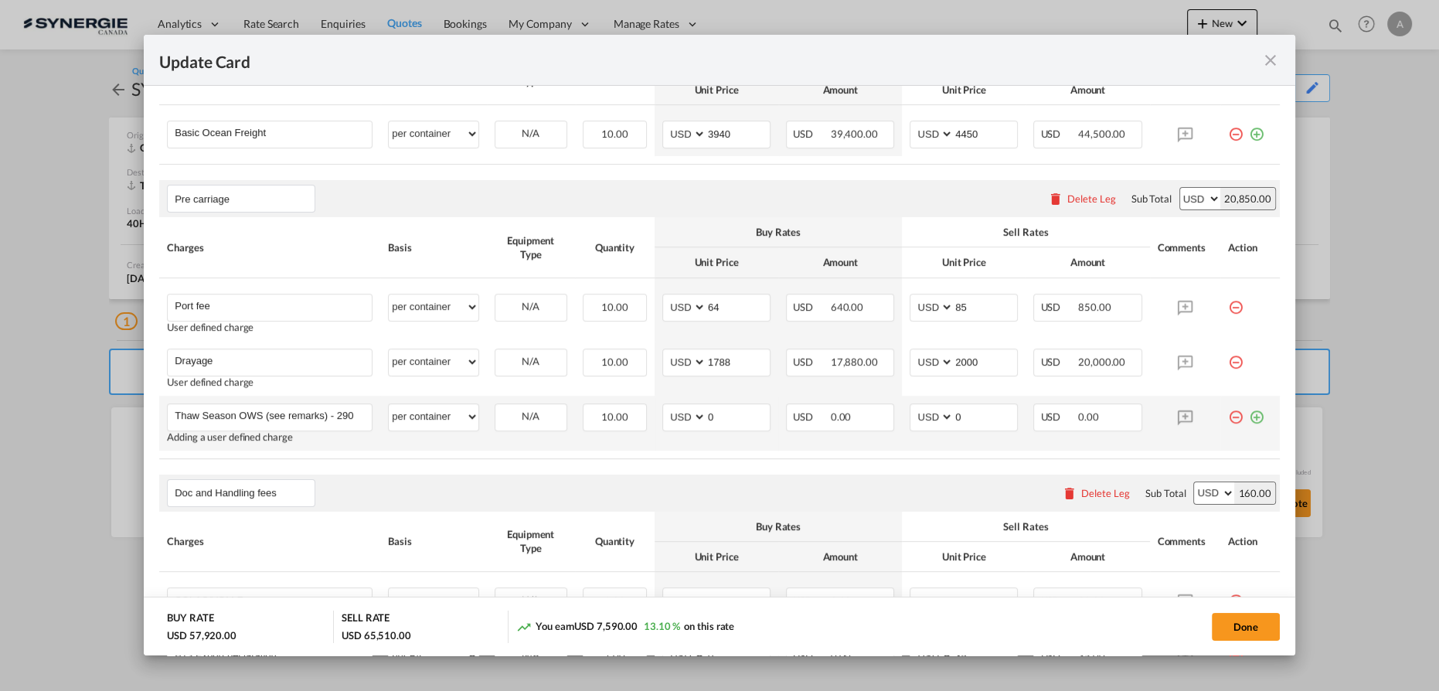
click at [1228, 416] on md-icon "icon-minus-circle-outline red-400-fg" at bounding box center [1235, 410] width 15 height 15
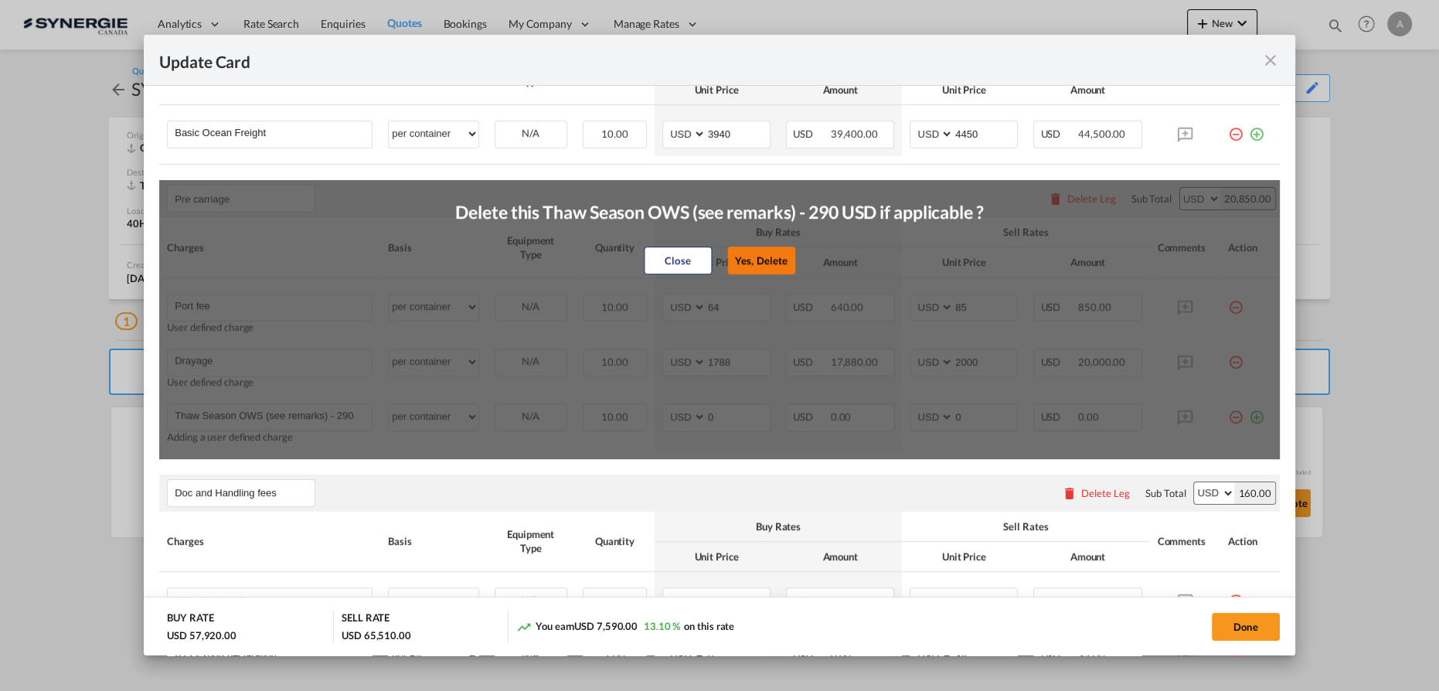
click at [736, 266] on button "Yes, Delete" at bounding box center [761, 261] width 68 height 28
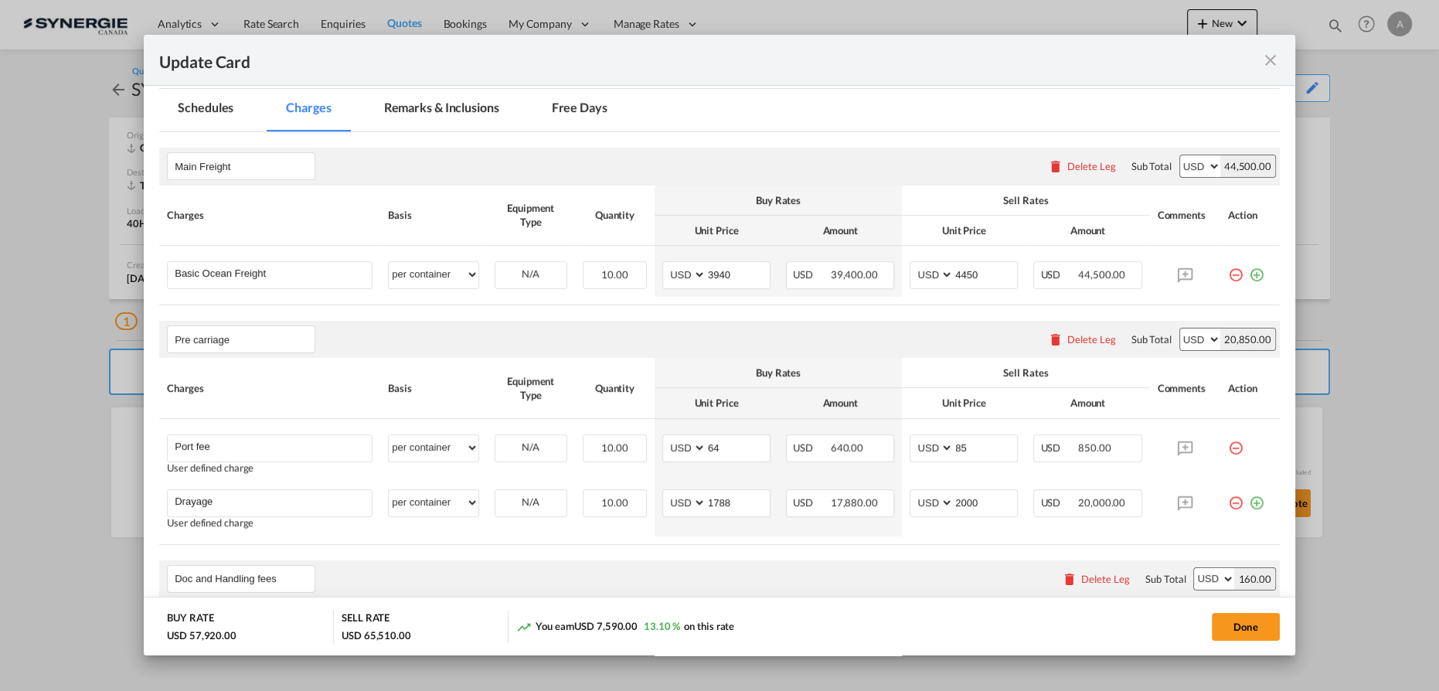
scroll to position [70, 0]
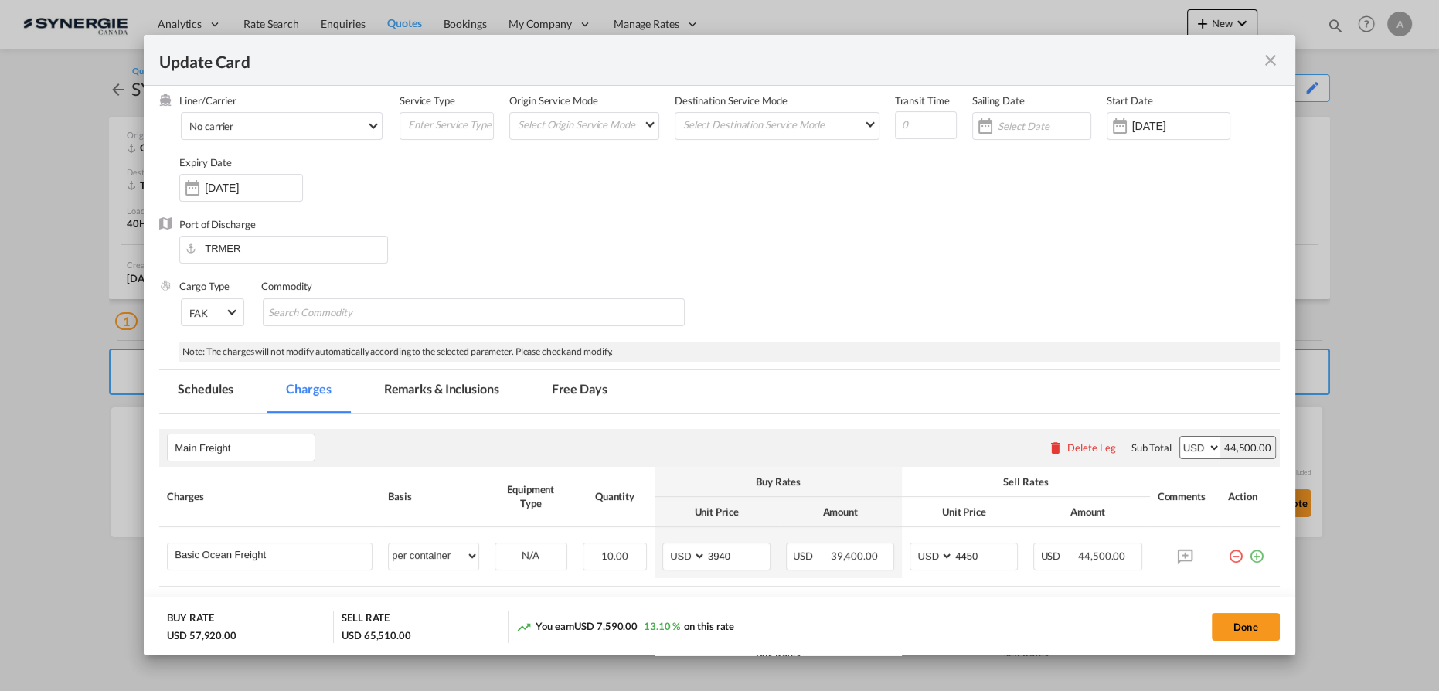
click at [464, 389] on md-tab-item "Remarks & Inclusions" at bounding box center [442, 391] width 152 height 43
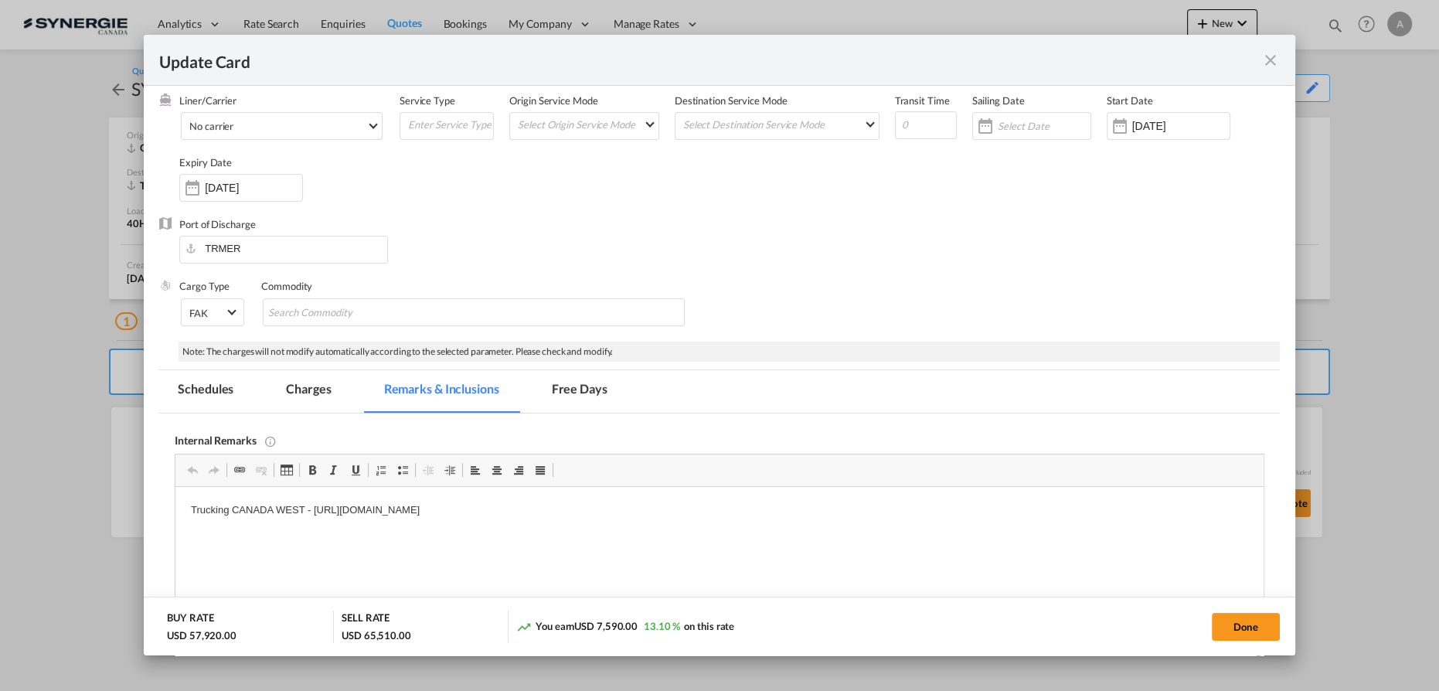
scroll to position [0, 0]
click at [747, 519] on html "Trucking CANADA WEST - [URL][DOMAIN_NAME]" at bounding box center [719, 510] width 1088 height 47
click at [721, 517] on p "Trucking CANADA WEST - [URL][DOMAIN_NAME]" at bounding box center [719, 510] width 1057 height 16
drag, startPoint x: 742, startPoint y: 515, endPoint x: 678, endPoint y: 960, distance: 449.7
click at [369, 497] on html "Trucking CANADA WEST - [URL][DOMAIN_NAME]" at bounding box center [719, 510] width 1088 height 47
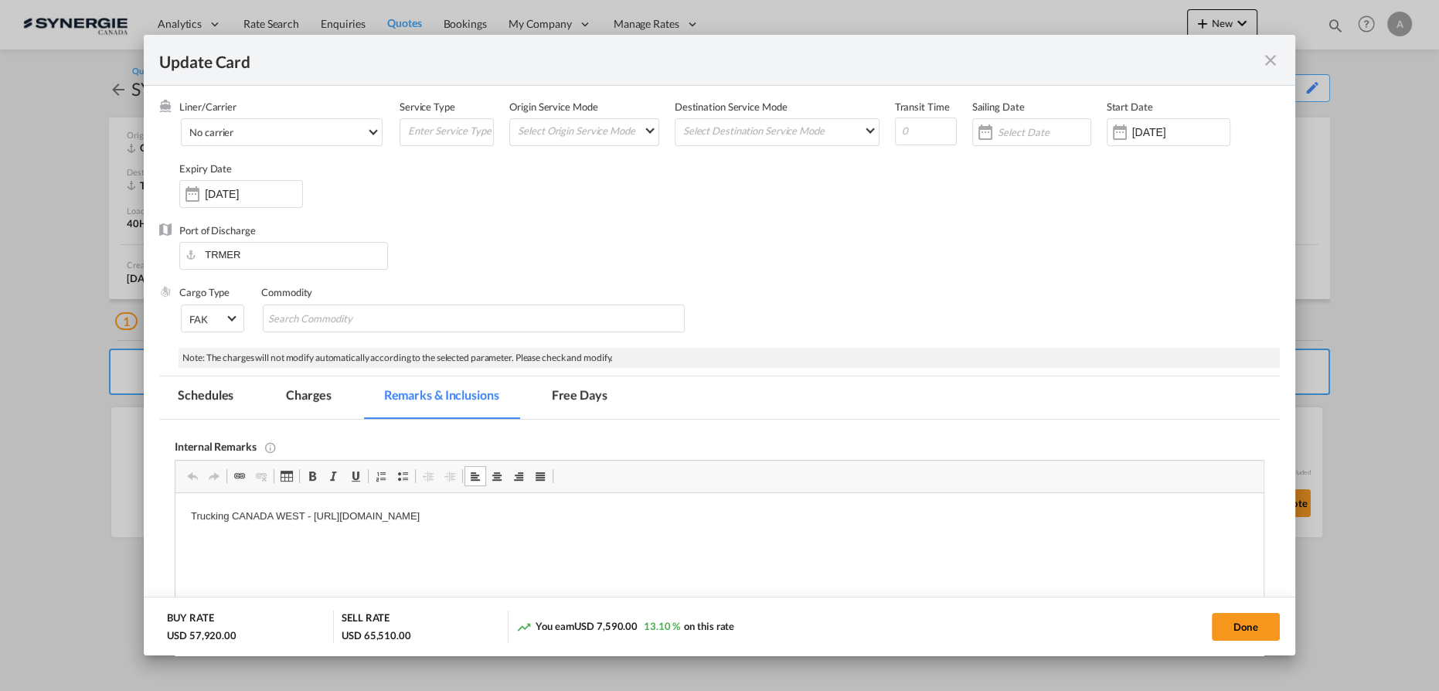
scroll to position [140, 0]
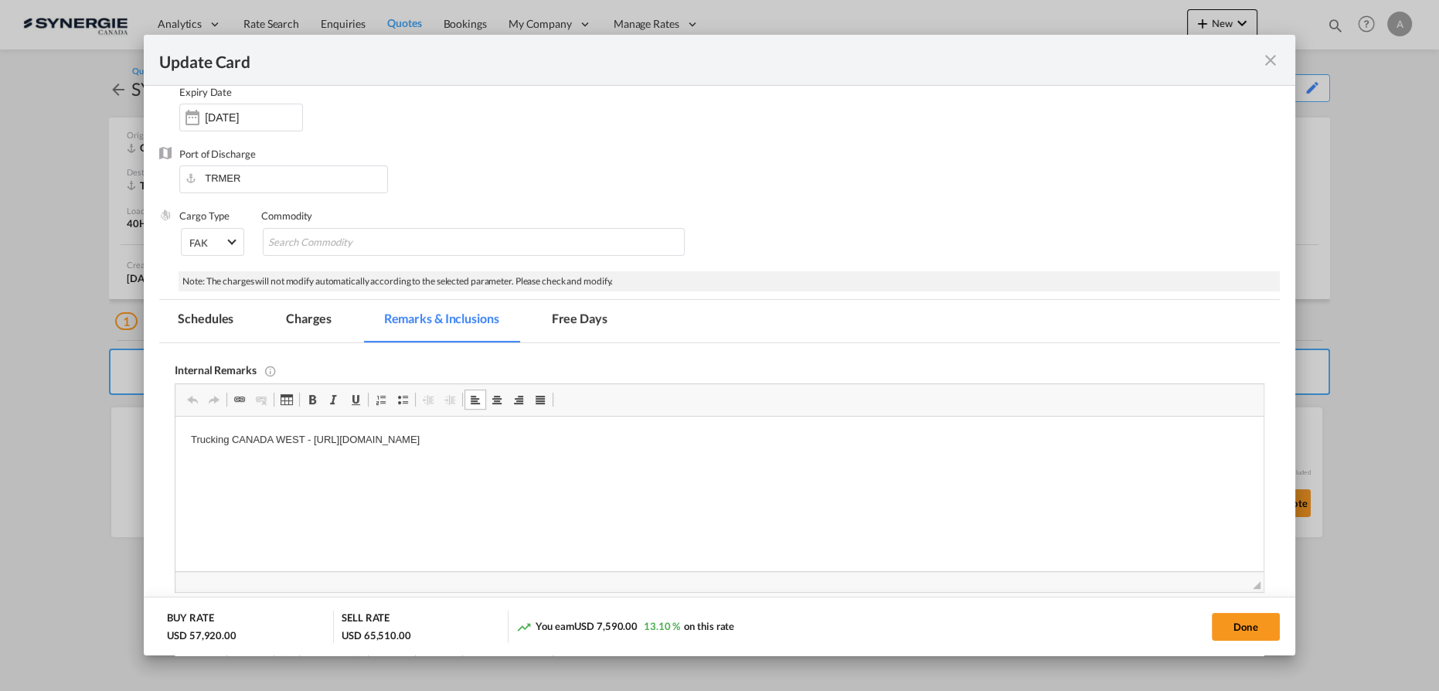
click at [705, 448] on html "Trucking CANADA WEST - [URL][DOMAIN_NAME]" at bounding box center [719, 440] width 1088 height 47
drag, startPoint x: 727, startPoint y: 444, endPoint x: 313, endPoint y: 458, distance: 414.5
click at [313, 458] on html "Trucking CANADA WEST - [URL][DOMAIN_NAME]" at bounding box center [719, 440] width 1088 height 47
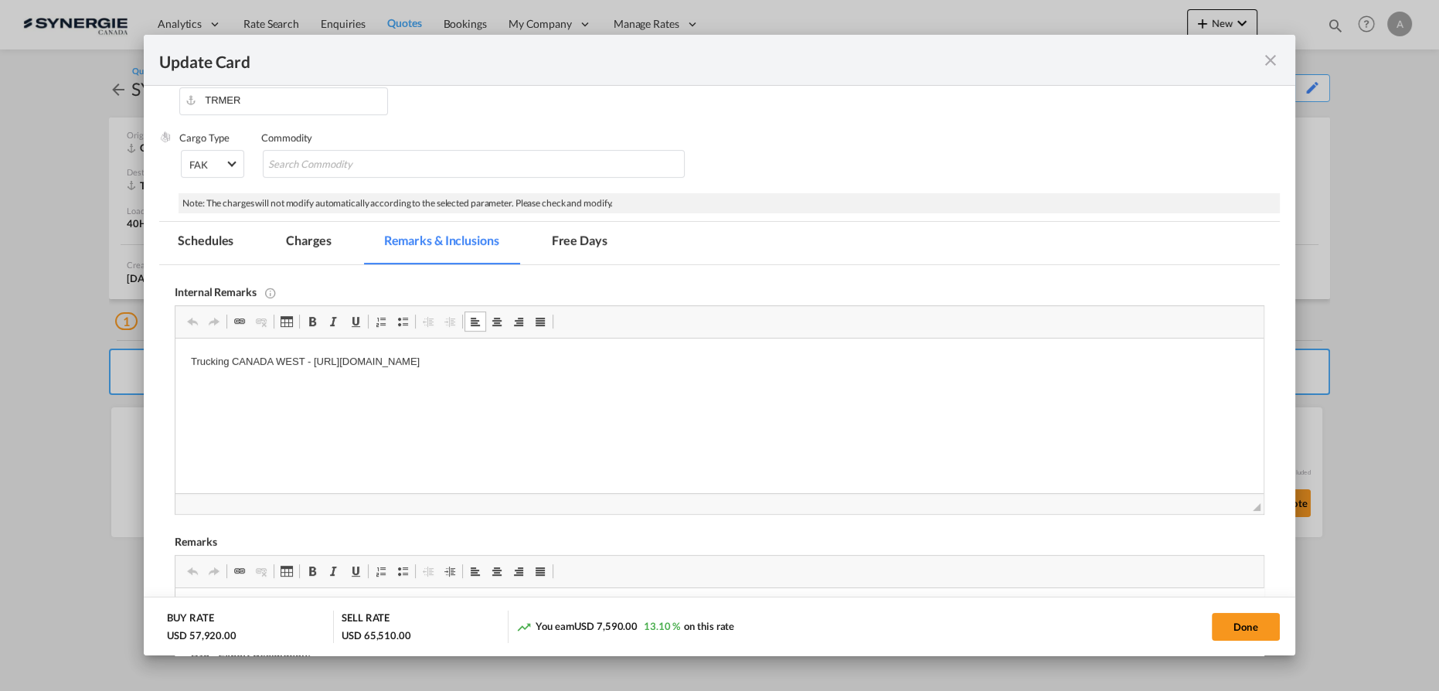
scroll to position [351, 0]
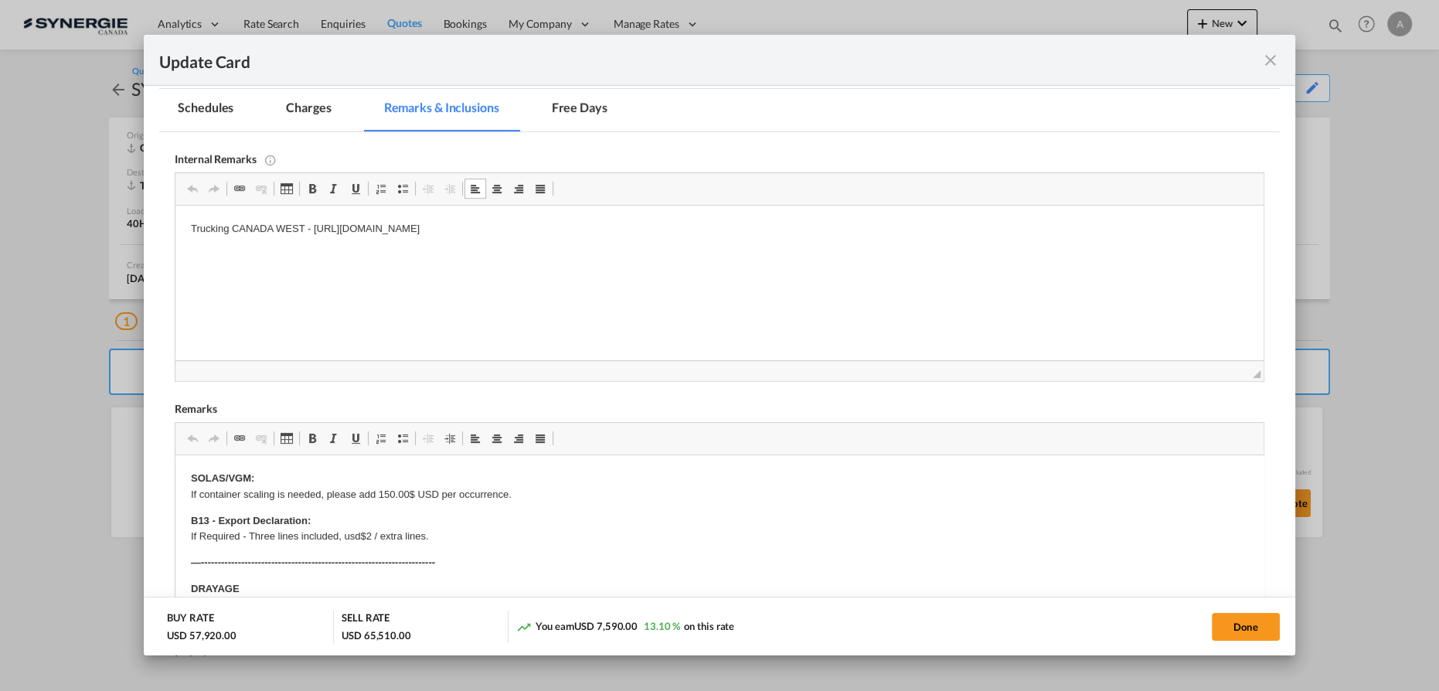
click at [801, 224] on p "Trucking CANADA WEST - [URL][DOMAIN_NAME]" at bounding box center [719, 229] width 1057 height 16
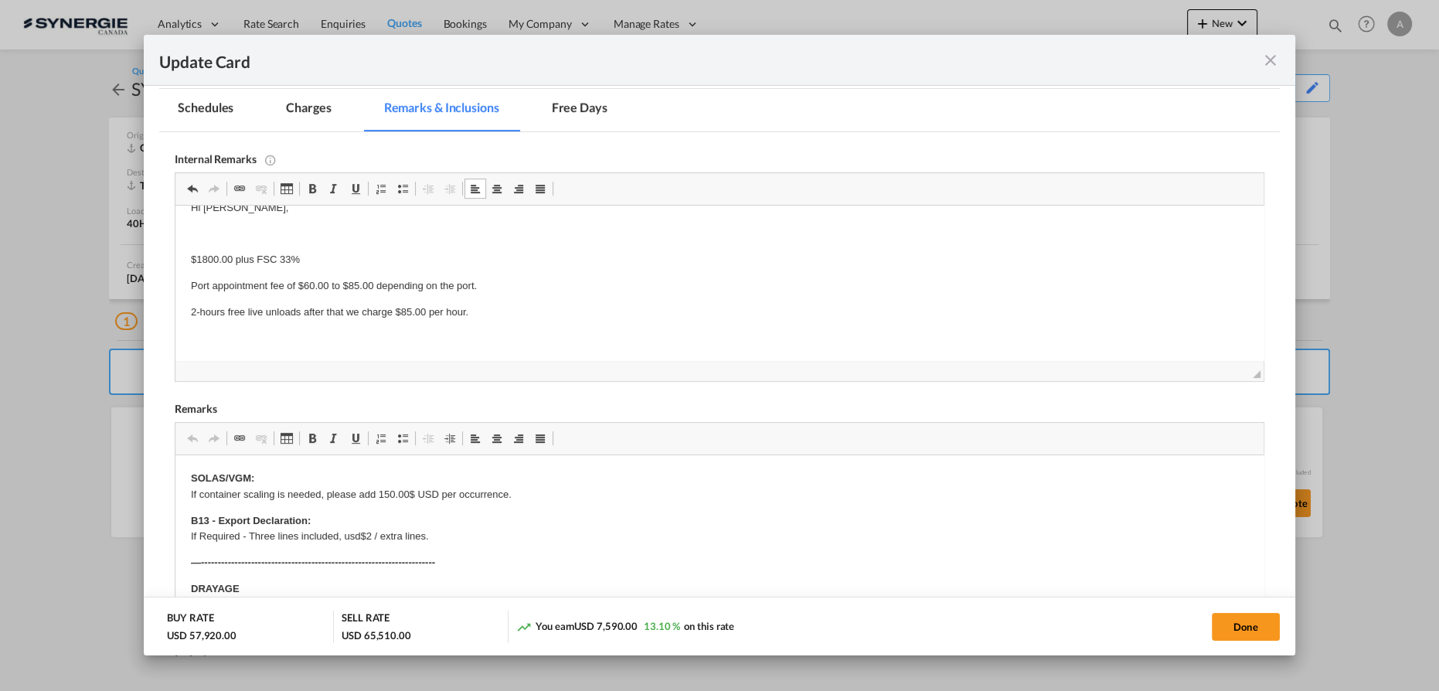
scroll to position [6, 0]
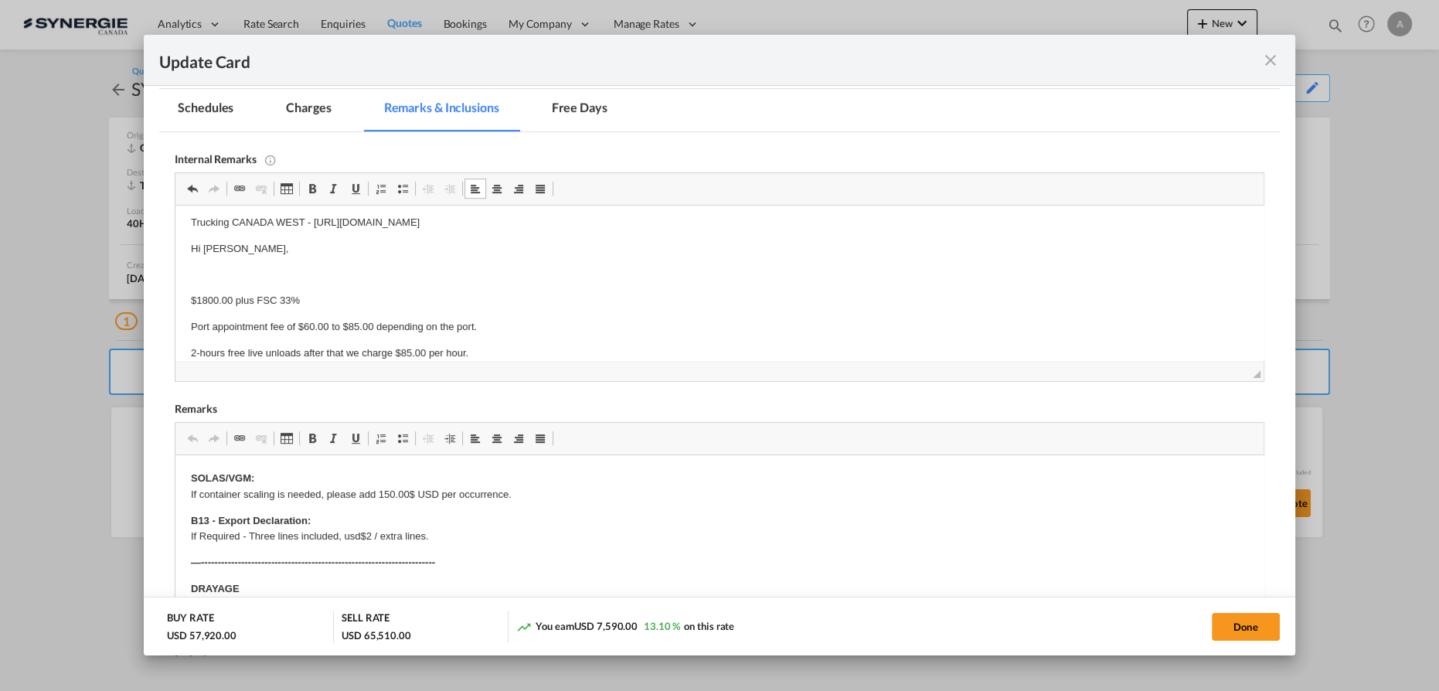
click at [693, 286] on body "Trucking CANADA WEST - [URL][DOMAIN_NAME] Hi [PERSON_NAME], $1800.00 plus FSC 3…" at bounding box center [719, 301] width 1057 height 173
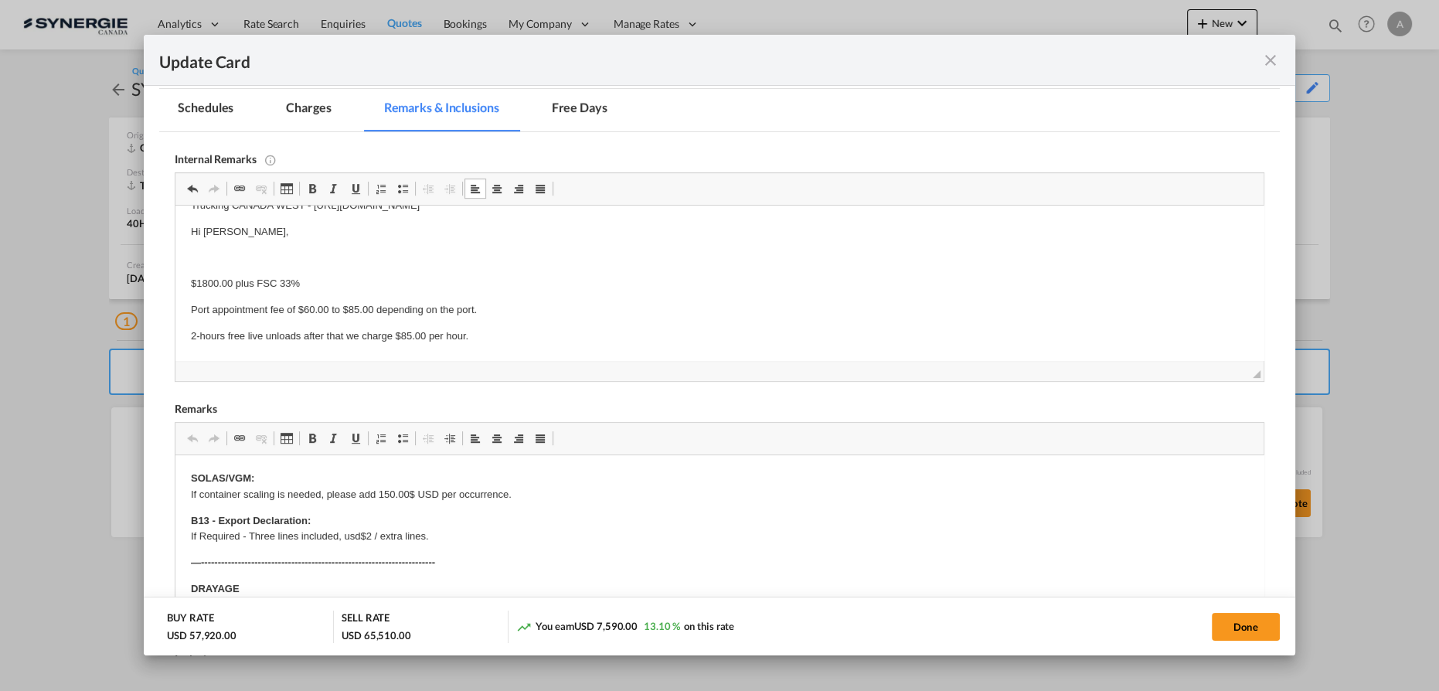
scroll to position [49, 0]
click at [515, 316] on p "2-hours free live unloads after that we charge $85.00 per hour." at bounding box center [719, 311] width 1057 height 16
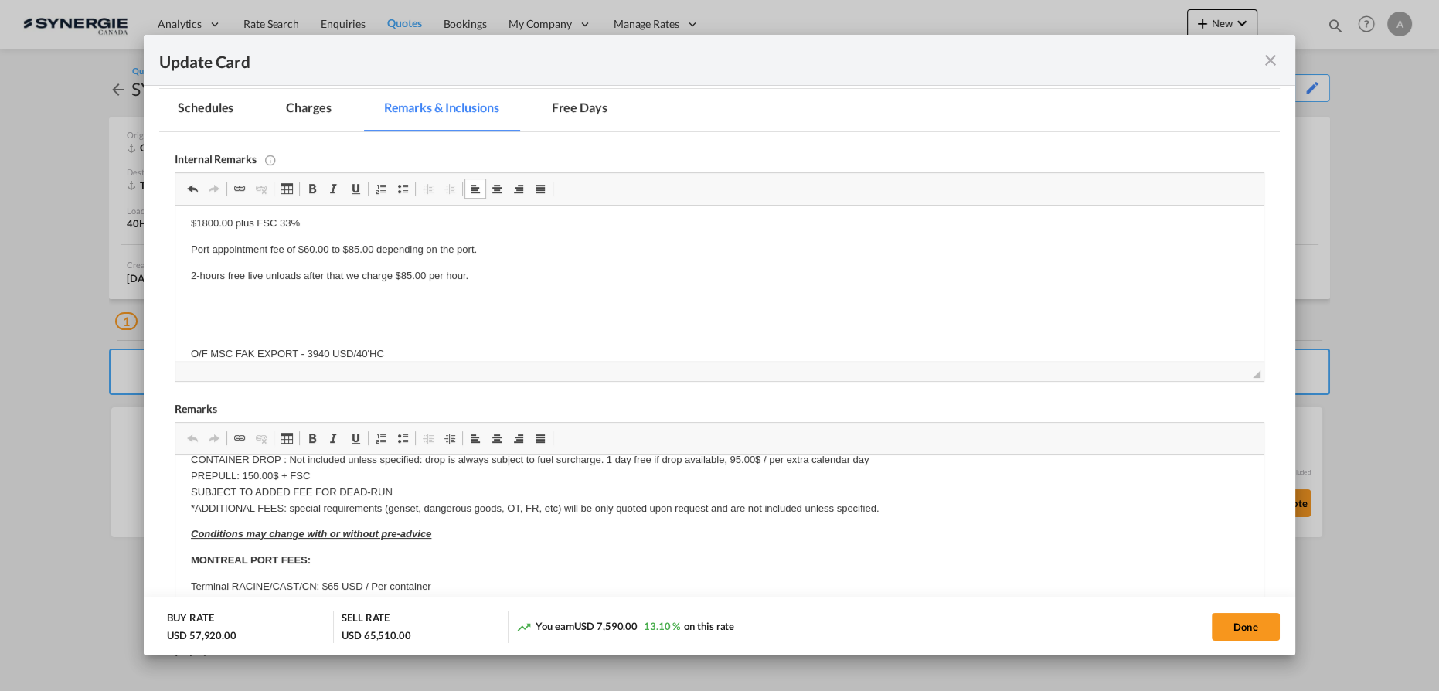
scroll to position [351, 0]
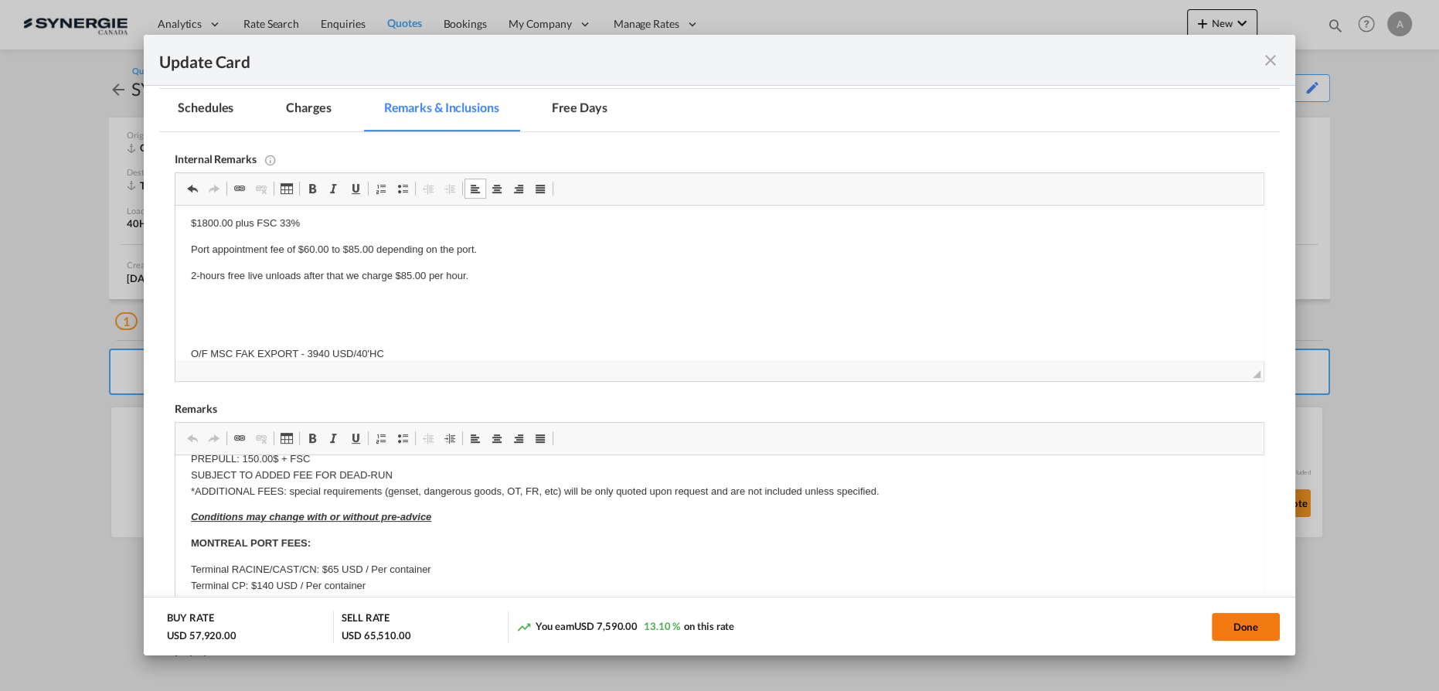
click at [1236, 622] on button "Done" at bounding box center [1246, 627] width 68 height 28
type input "[DATE]"
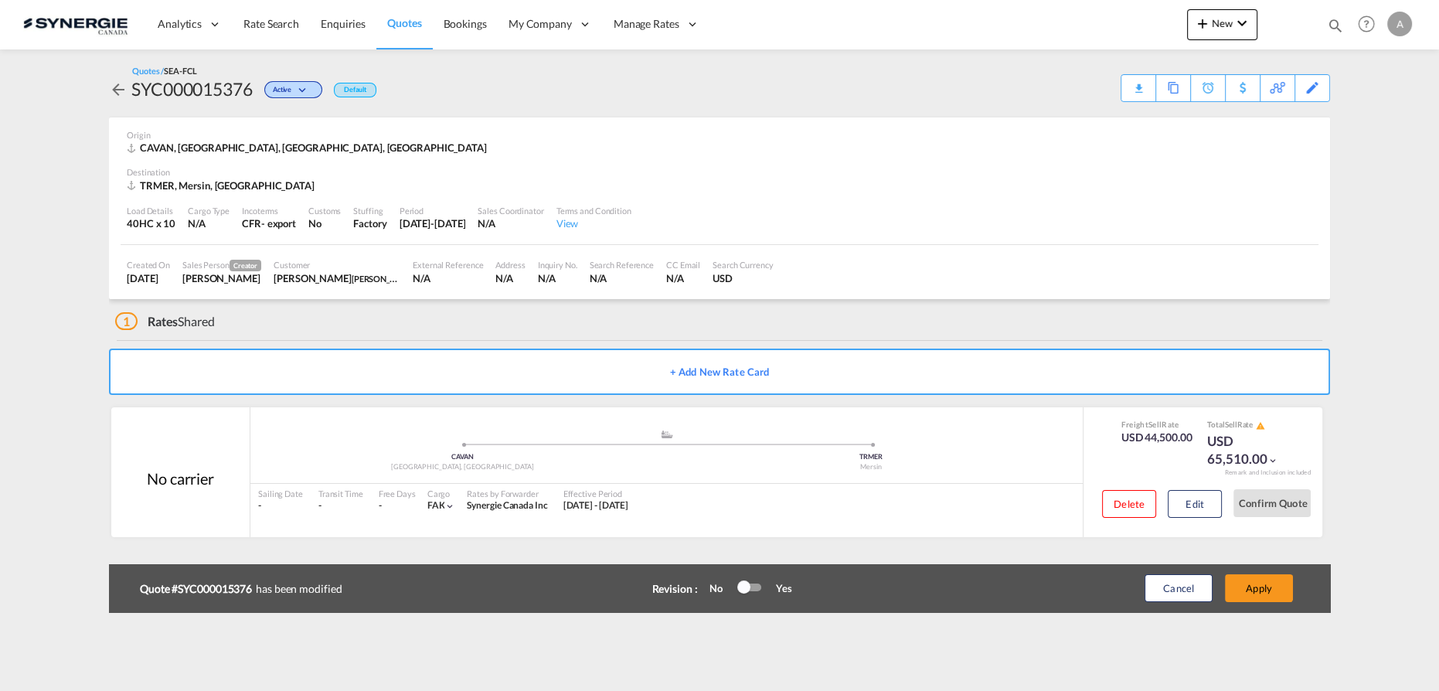
scroll to position [187, 0]
click at [1262, 589] on button "Apply" at bounding box center [1259, 588] width 68 height 28
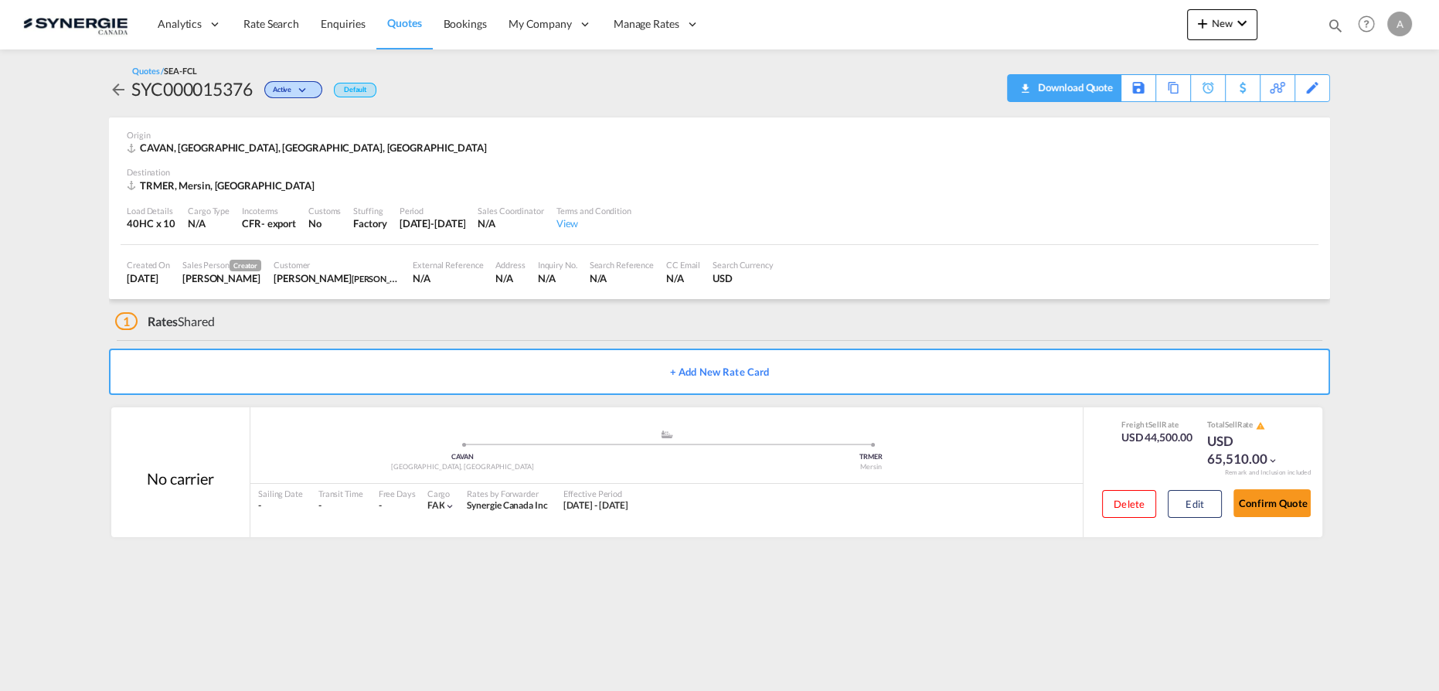
click at [1096, 91] on div "Download Quote" at bounding box center [1073, 87] width 79 height 25
click at [1189, 498] on button "Edit" at bounding box center [1195, 504] width 54 height 28
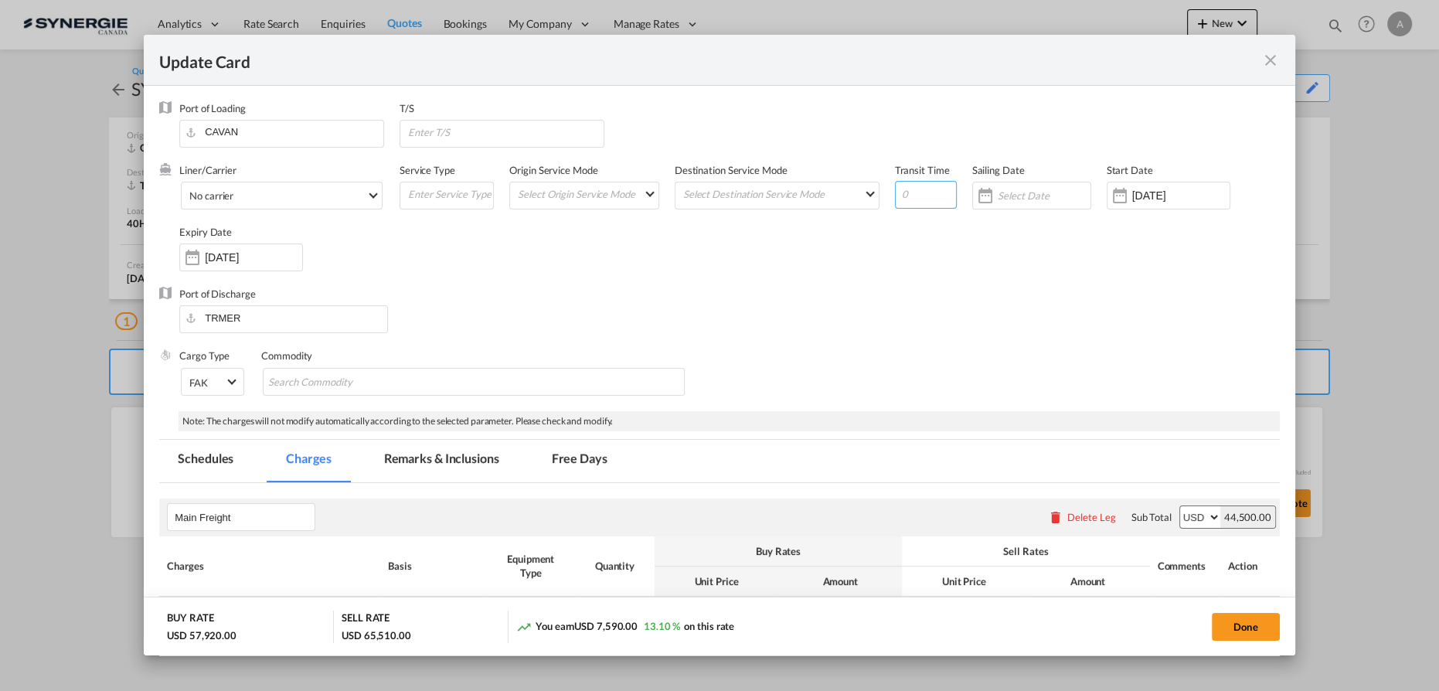
click at [897, 195] on input "Update Card Port ..." at bounding box center [926, 195] width 62 height 28
type input "36"
click at [444, 138] on input "Update Card Port ..." at bounding box center [504, 132] width 197 height 23
type input "MONTREAL"
click at [1249, 624] on button "Done" at bounding box center [1246, 627] width 68 height 28
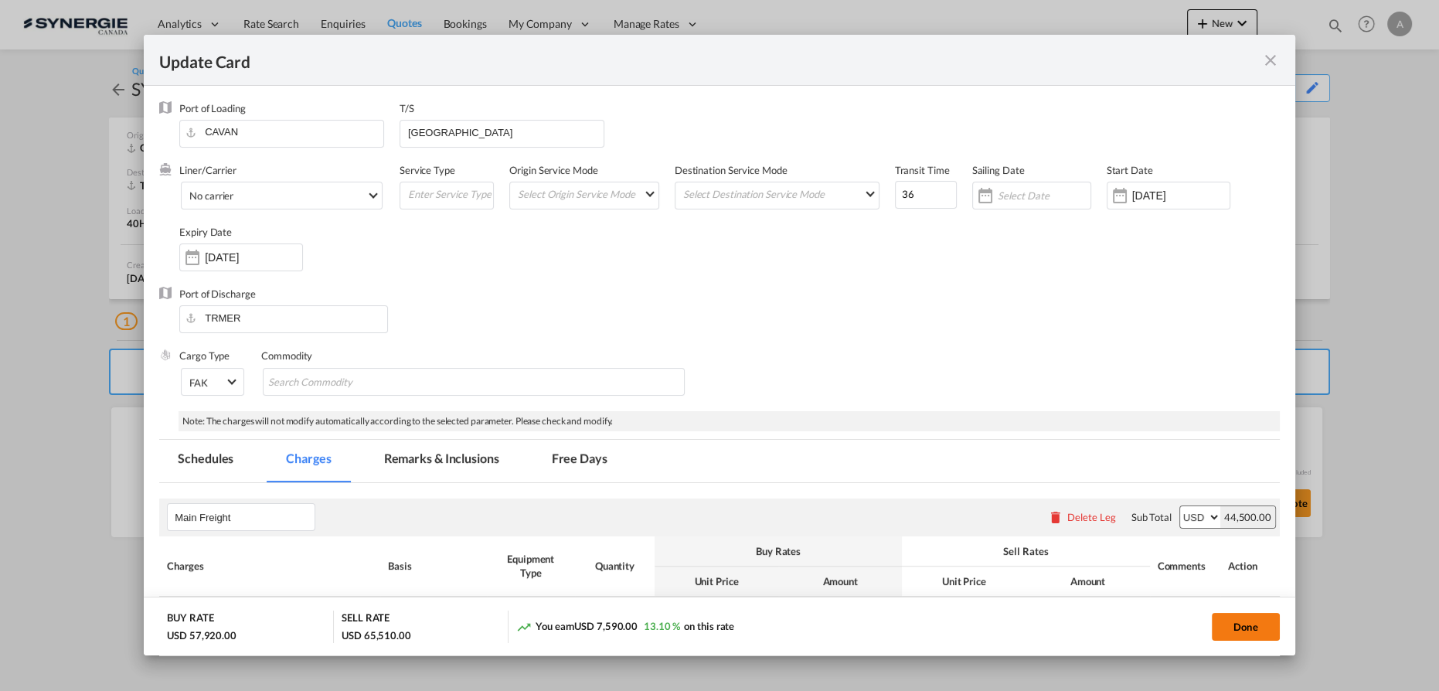
type input "08 Oct 2025"
type input "30 Oct 2025"
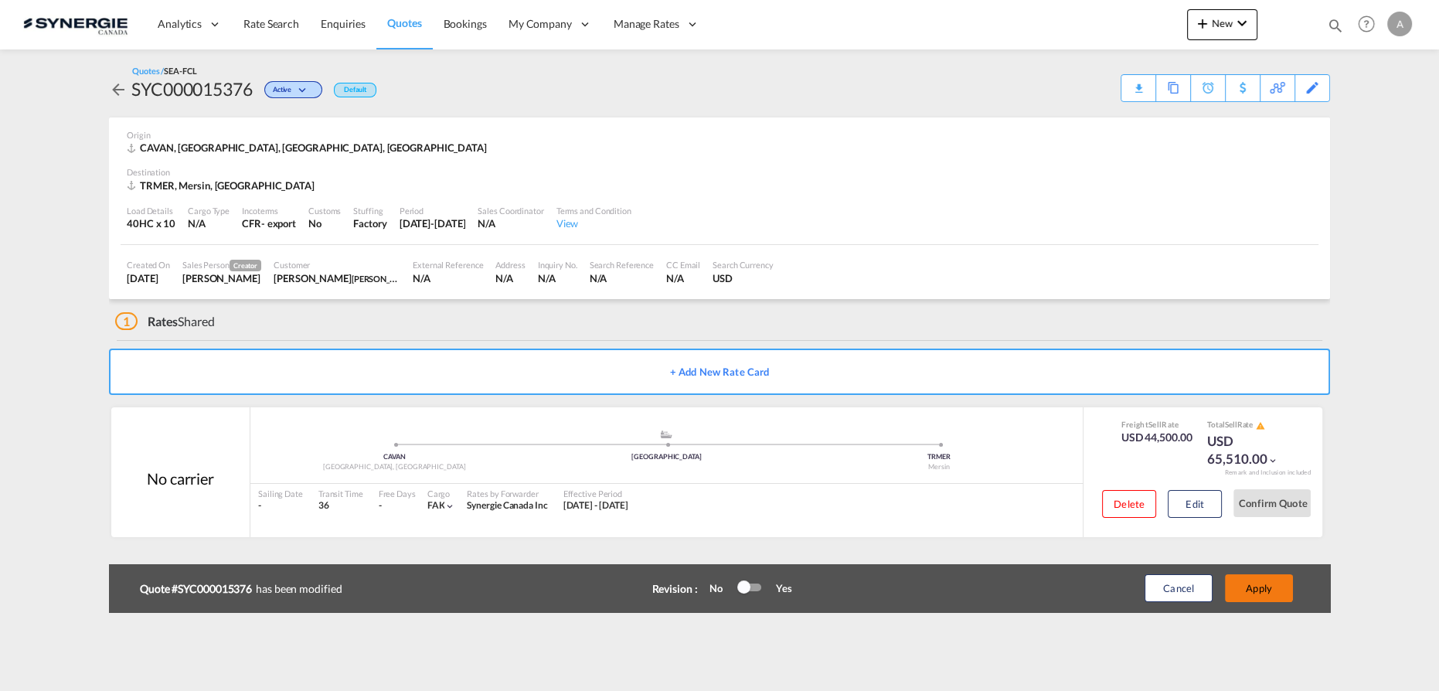
click at [1257, 587] on button "Apply" at bounding box center [1259, 588] width 68 height 28
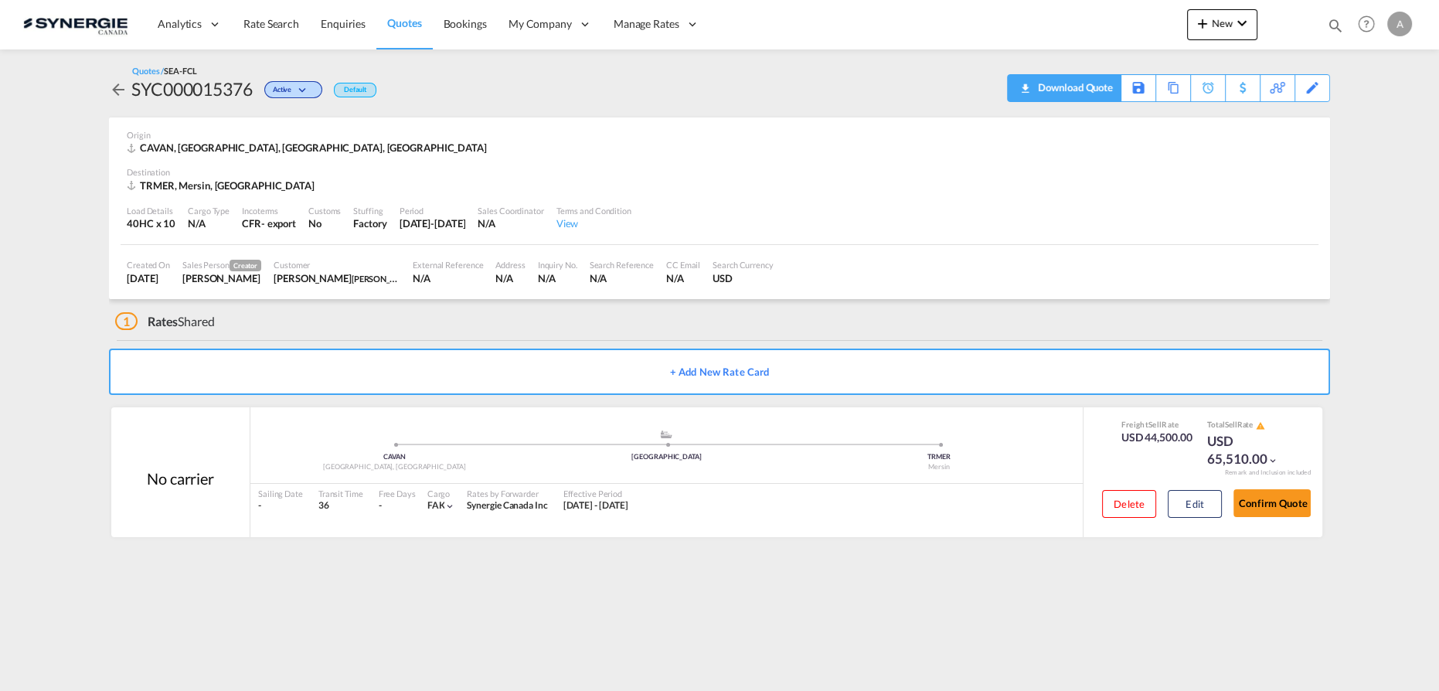
click at [1109, 86] on div "Download Quote" at bounding box center [1073, 87] width 79 height 25
click at [1302, 97] on div "Edit" at bounding box center [1303, 88] width 53 height 28
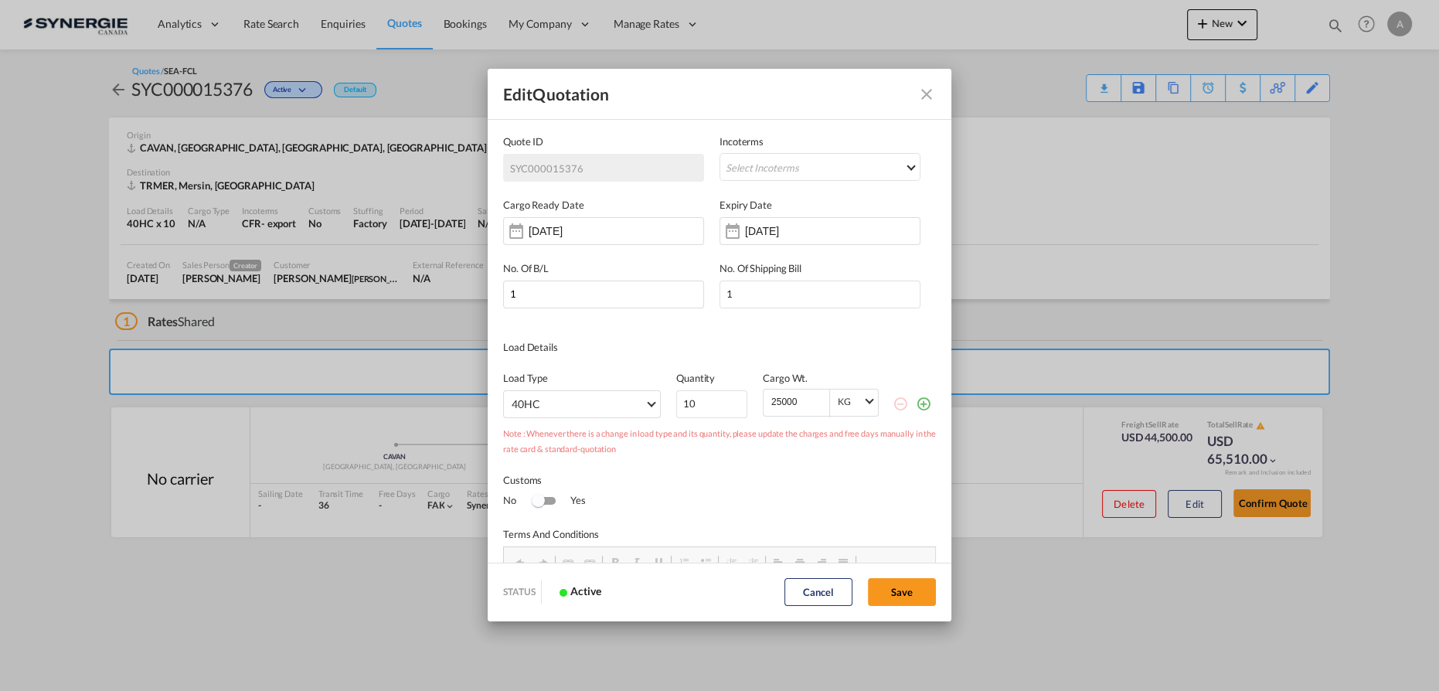
scroll to position [0, 0]
drag, startPoint x: 666, startPoint y: 401, endPoint x: 606, endPoint y: 393, distance: 60.8
click at [606, 395] on div "Load Type 40HC 20GP 40GP 45HC 20RE 40RE 40HR 20OT 40OT 20FR 40FR 40NR 20NR 45S …" at bounding box center [719, 386] width 433 height 63
type input "1"
click at [896, 584] on button "Save" at bounding box center [902, 592] width 68 height 28
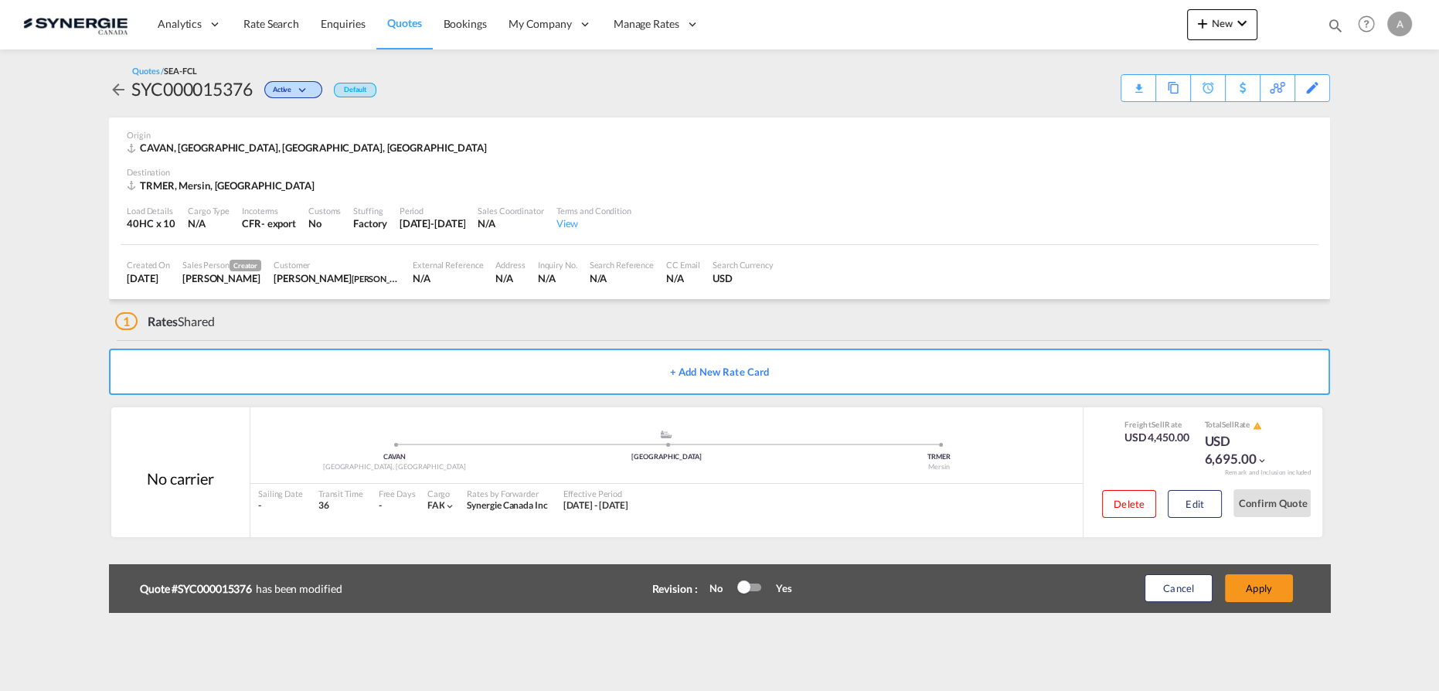
type input "08 Oct 2025"
click at [1234, 584] on button "Apply" at bounding box center [1259, 588] width 68 height 28
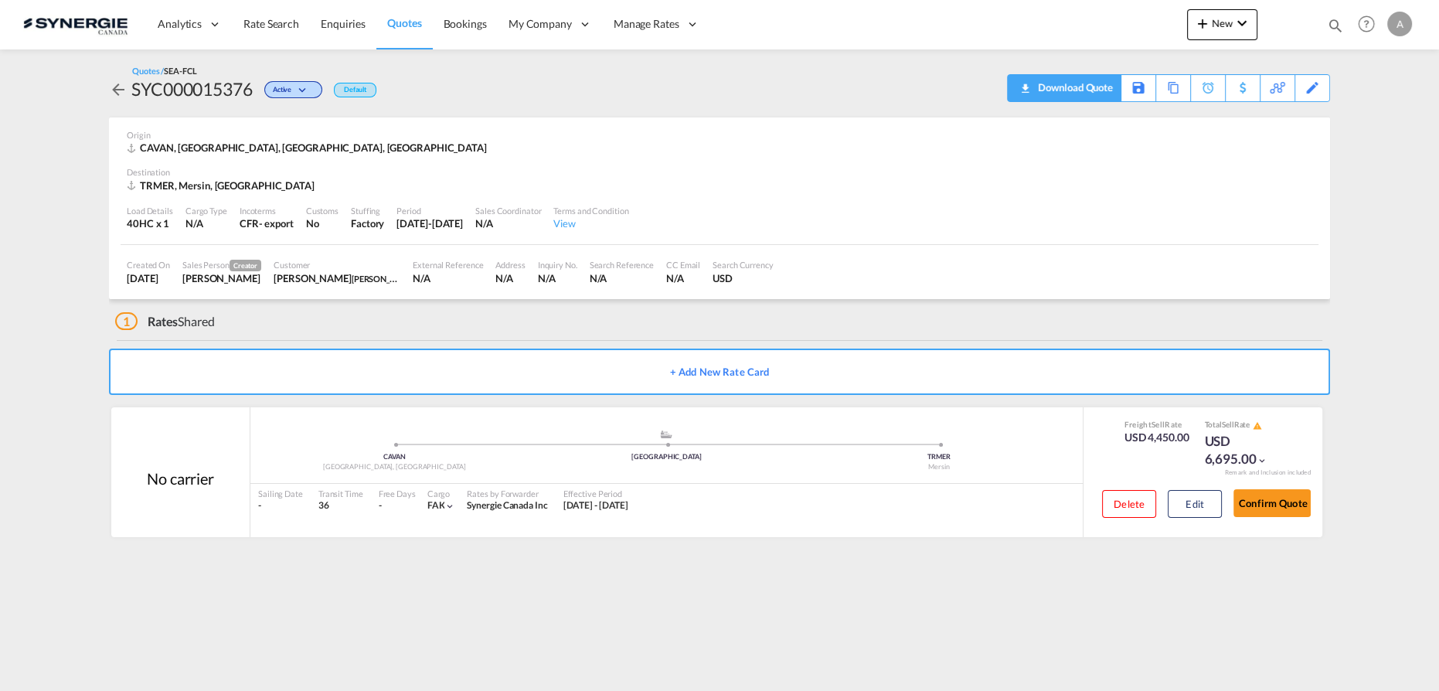
click at [1102, 91] on div "Download Quote" at bounding box center [1073, 87] width 79 height 25
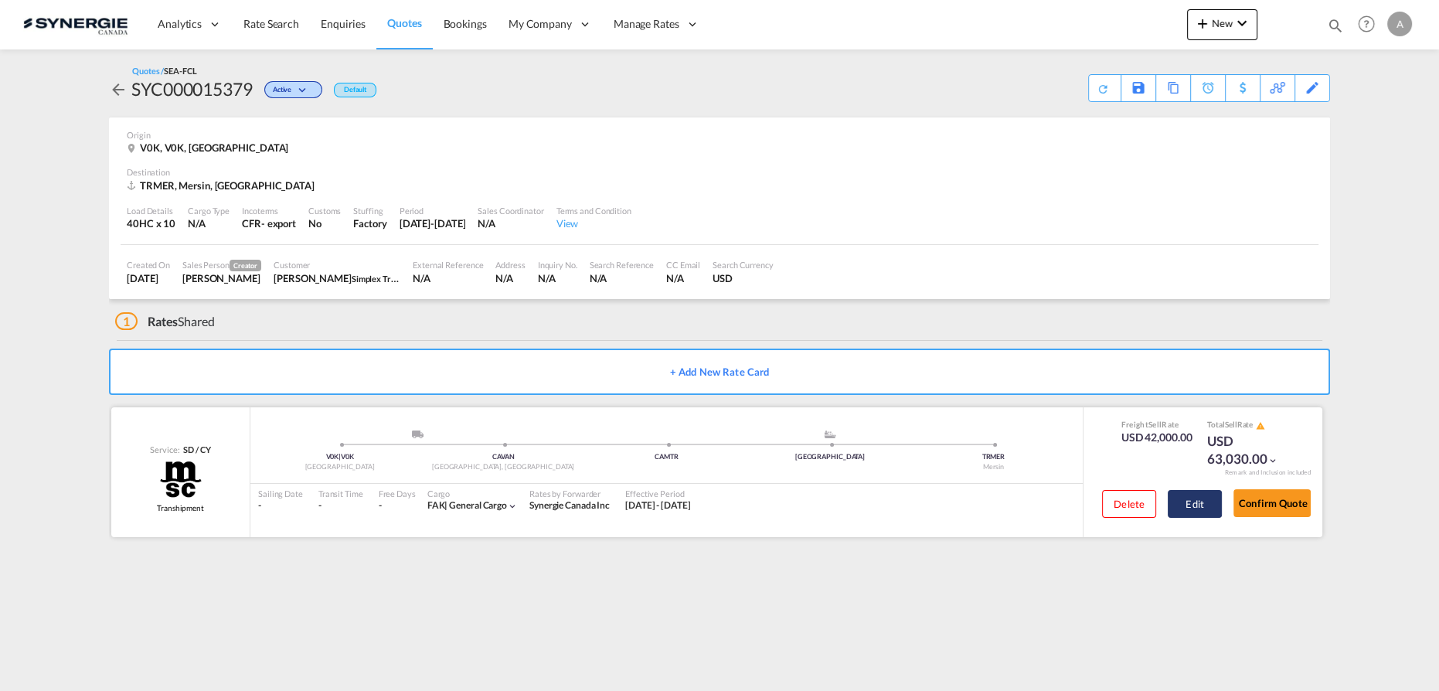
click at [1195, 510] on button "Edit" at bounding box center [1195, 504] width 54 height 28
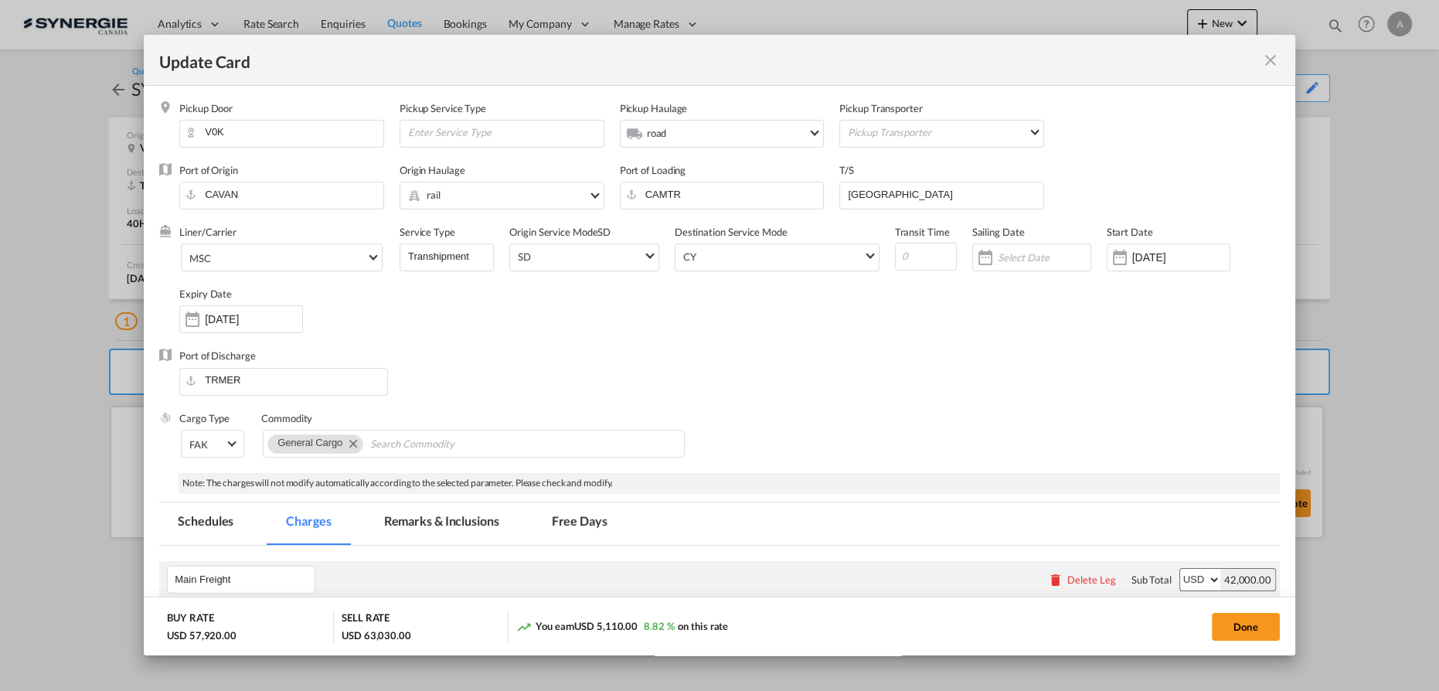
select select "per container"
select select "per B/L"
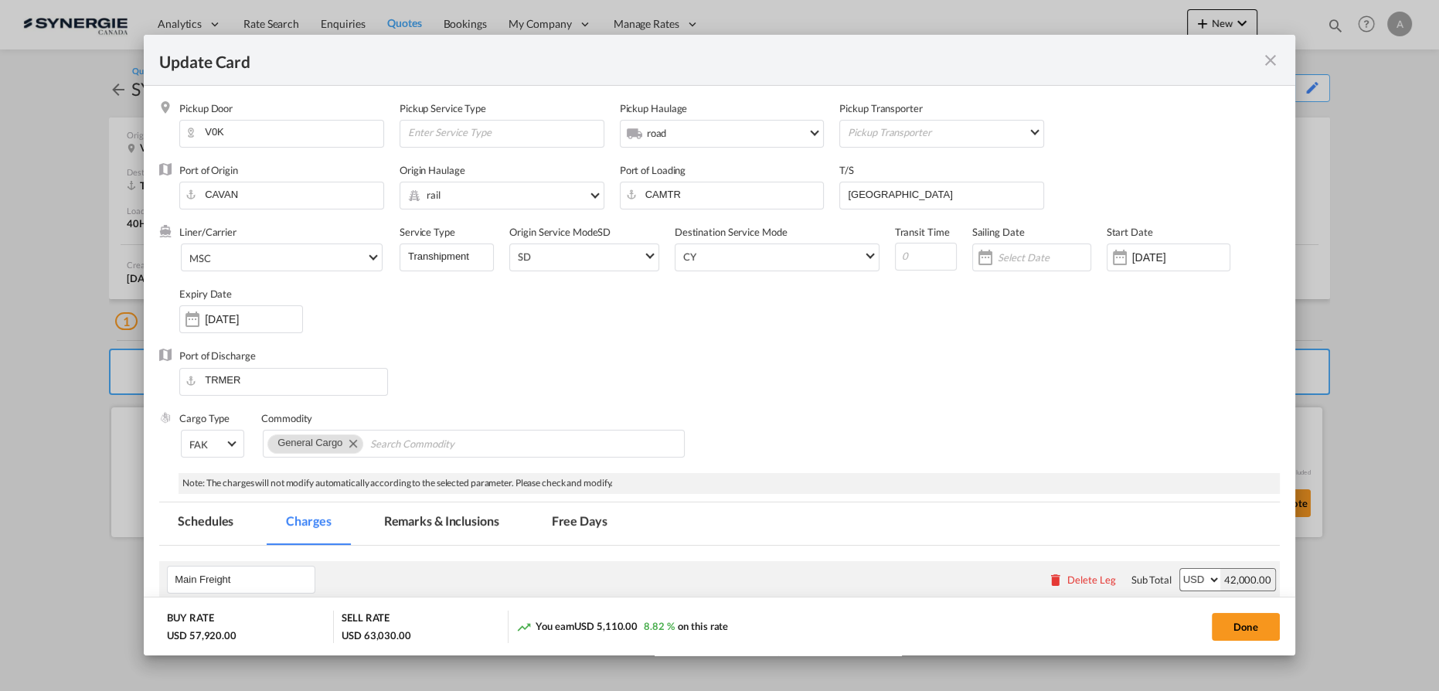
select select "per B/L"
select select "per shipment"
click at [1275, 56] on md-icon "icon-close fg-AAA8AD m-0 pointer" at bounding box center [1270, 60] width 19 height 19
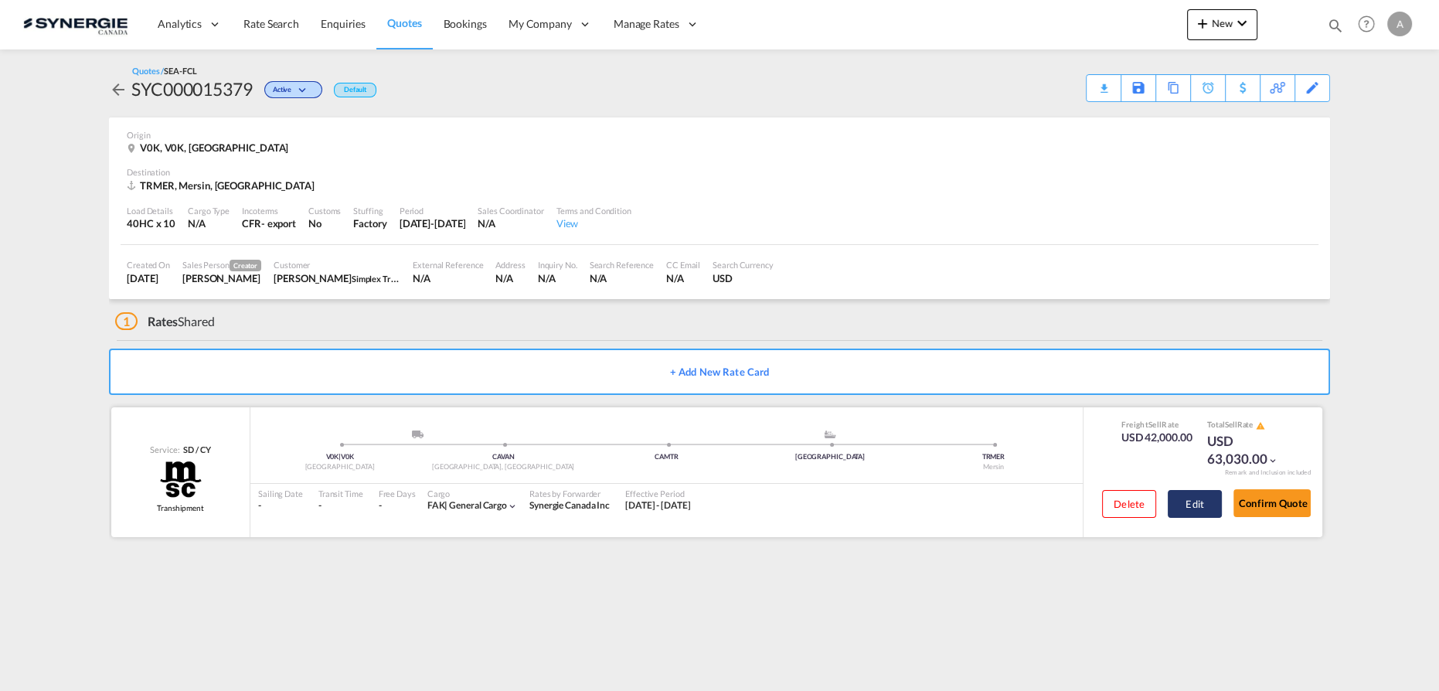
click at [1208, 512] on button "Edit" at bounding box center [1195, 504] width 54 height 28
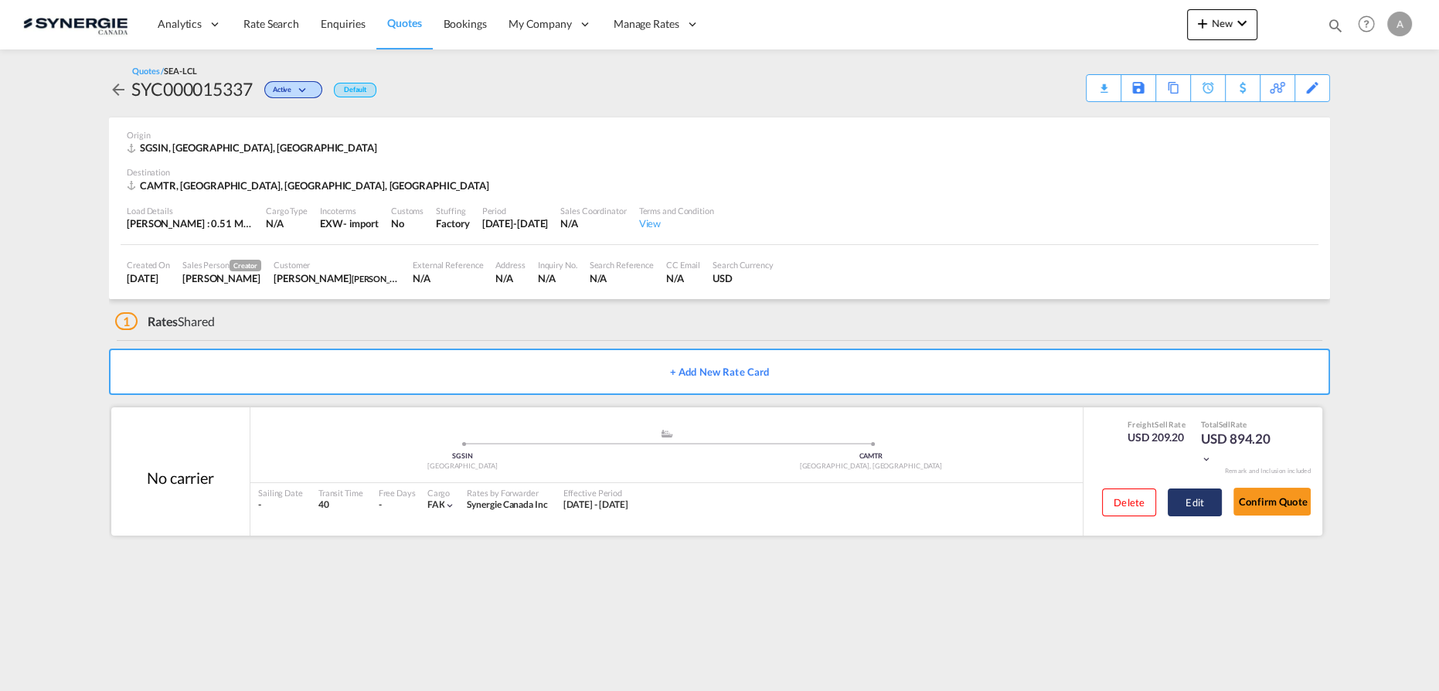
click at [1207, 505] on button "Edit" at bounding box center [1195, 502] width 54 height 28
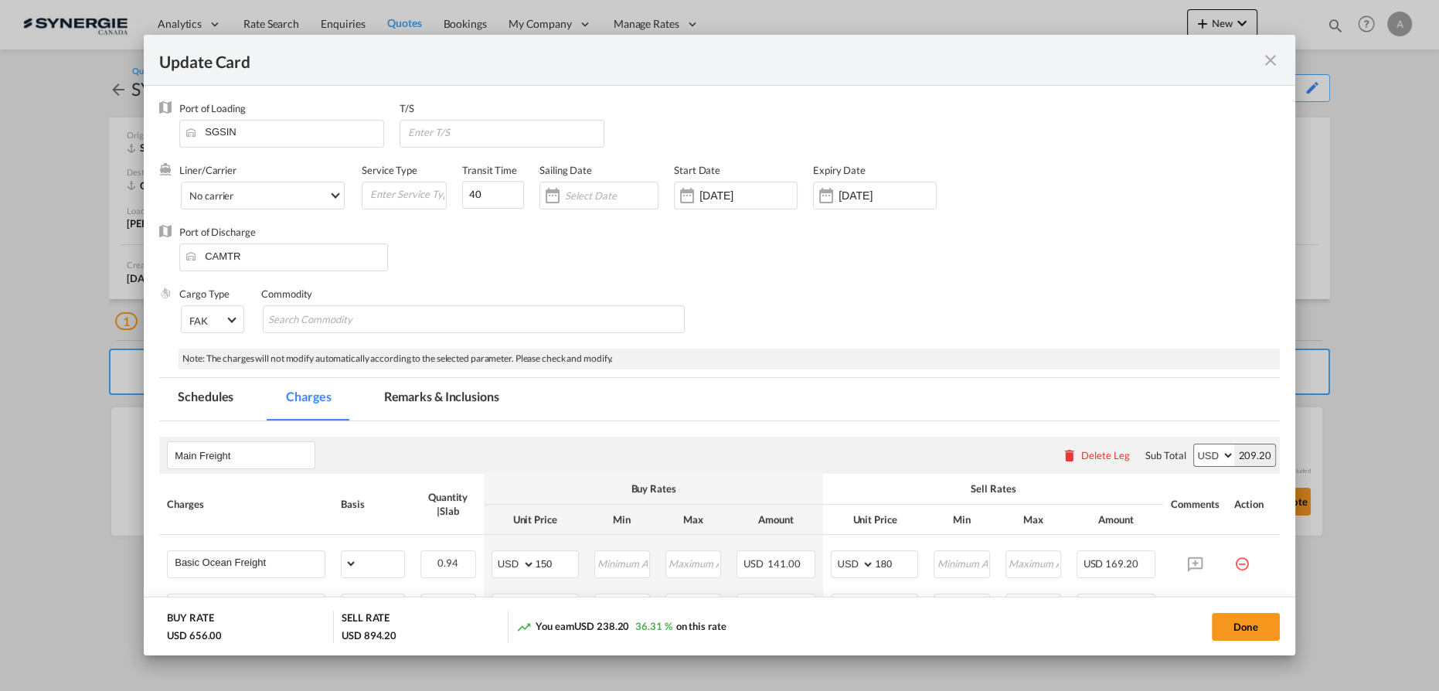
select select "per_w/m"
select select "per_bl"
select select "per_hbl"
select select "per_bl"
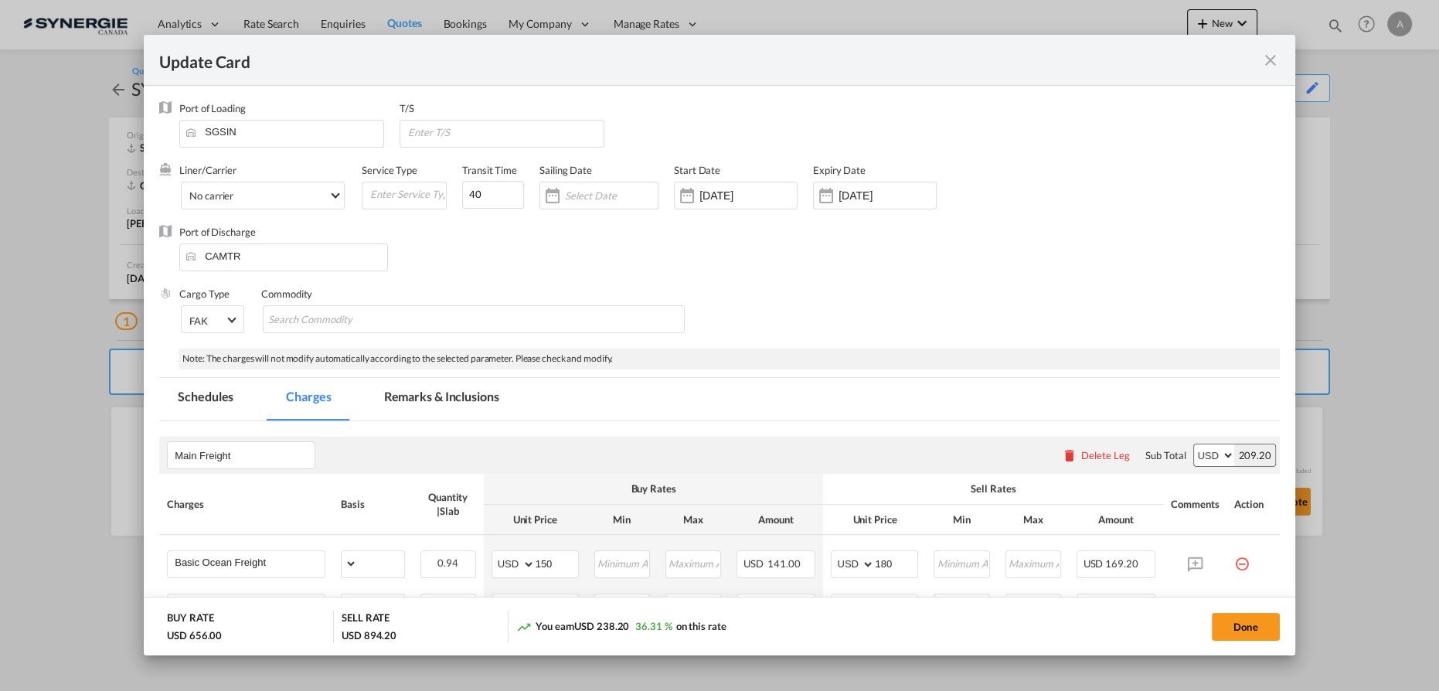
select select "per_bl"
select select "per_shipment"
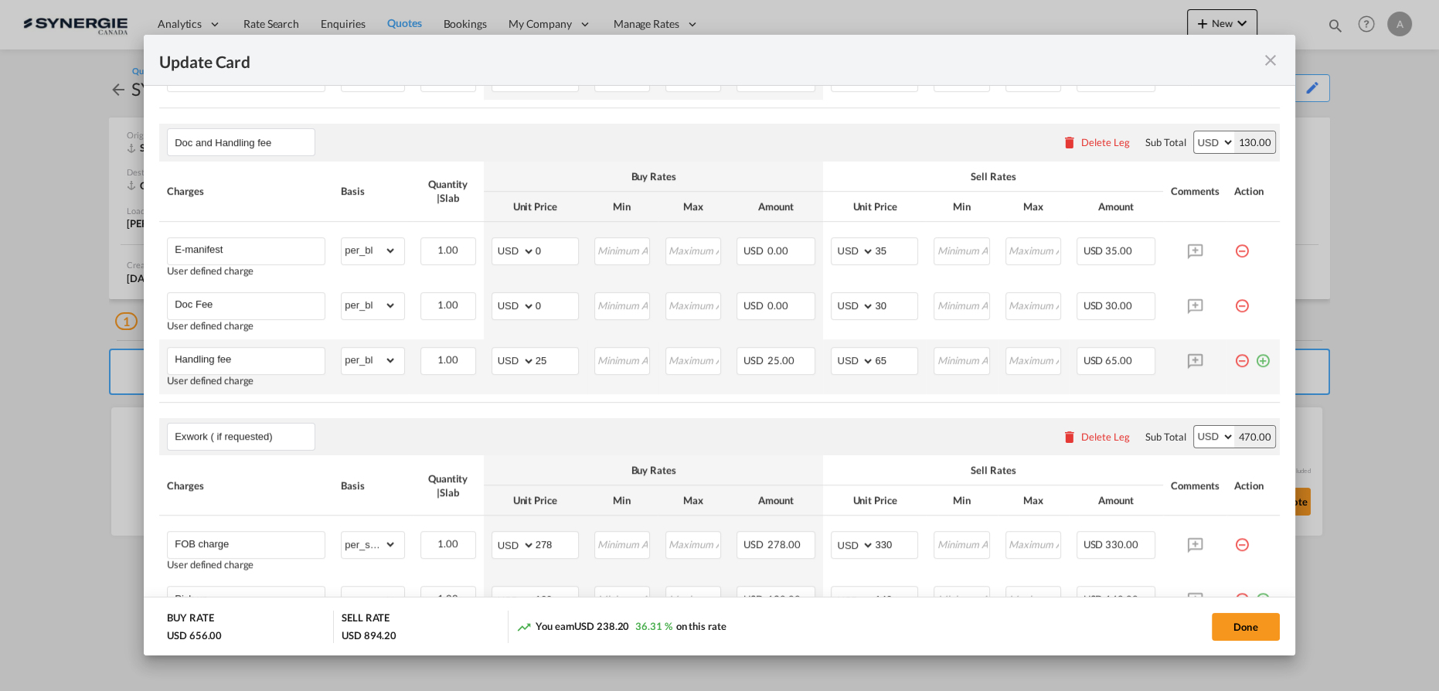
scroll to position [770, 0]
click at [1266, 62] on md-icon "icon-close fg-AAA8AD m-0 pointer" at bounding box center [1270, 60] width 19 height 19
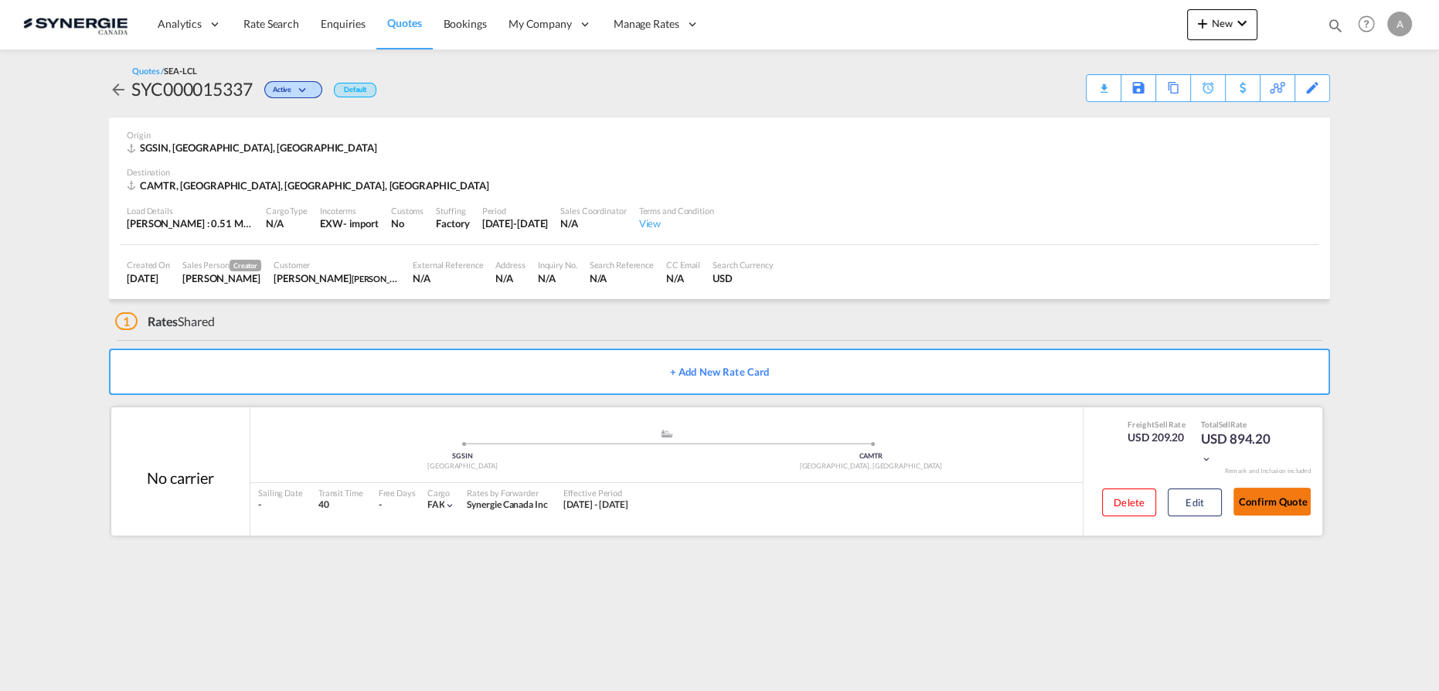
click at [1287, 504] on button "Confirm Quote" at bounding box center [1271, 502] width 77 height 28
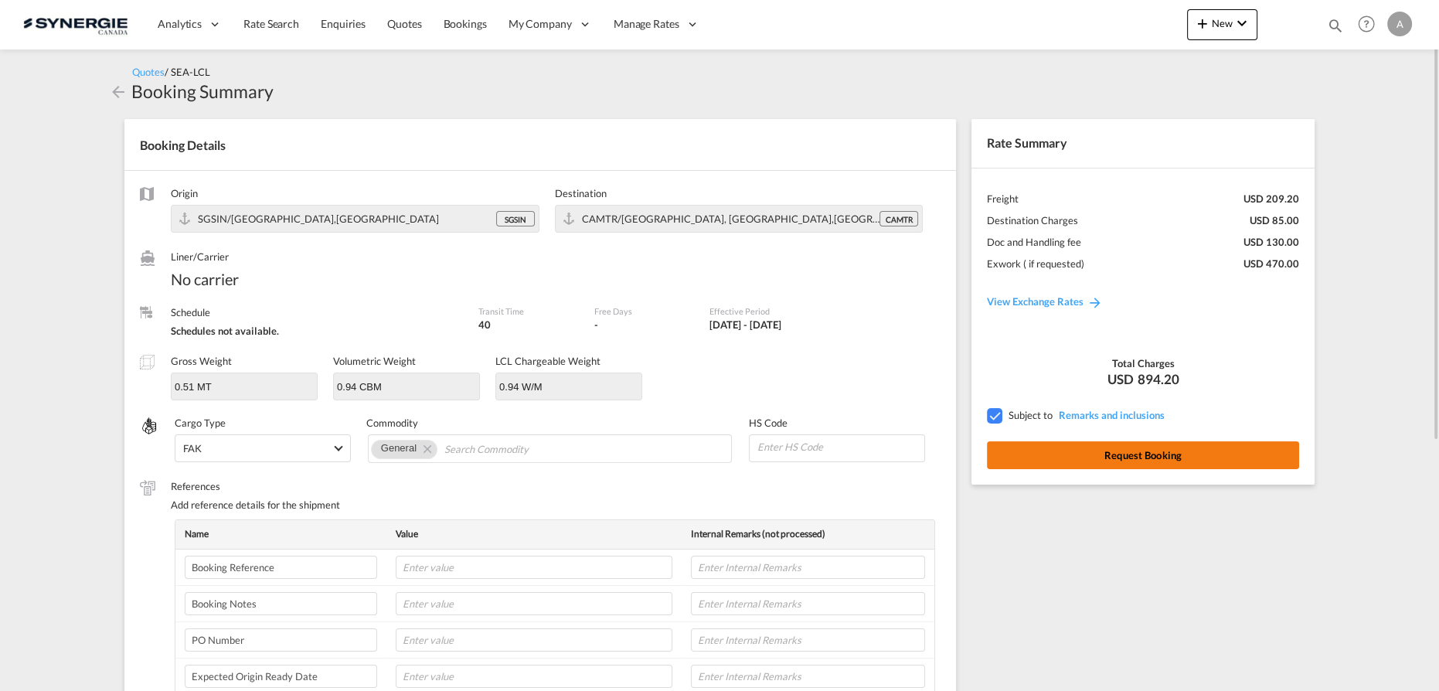
click at [1199, 447] on button "Request Booking" at bounding box center [1143, 455] width 312 height 28
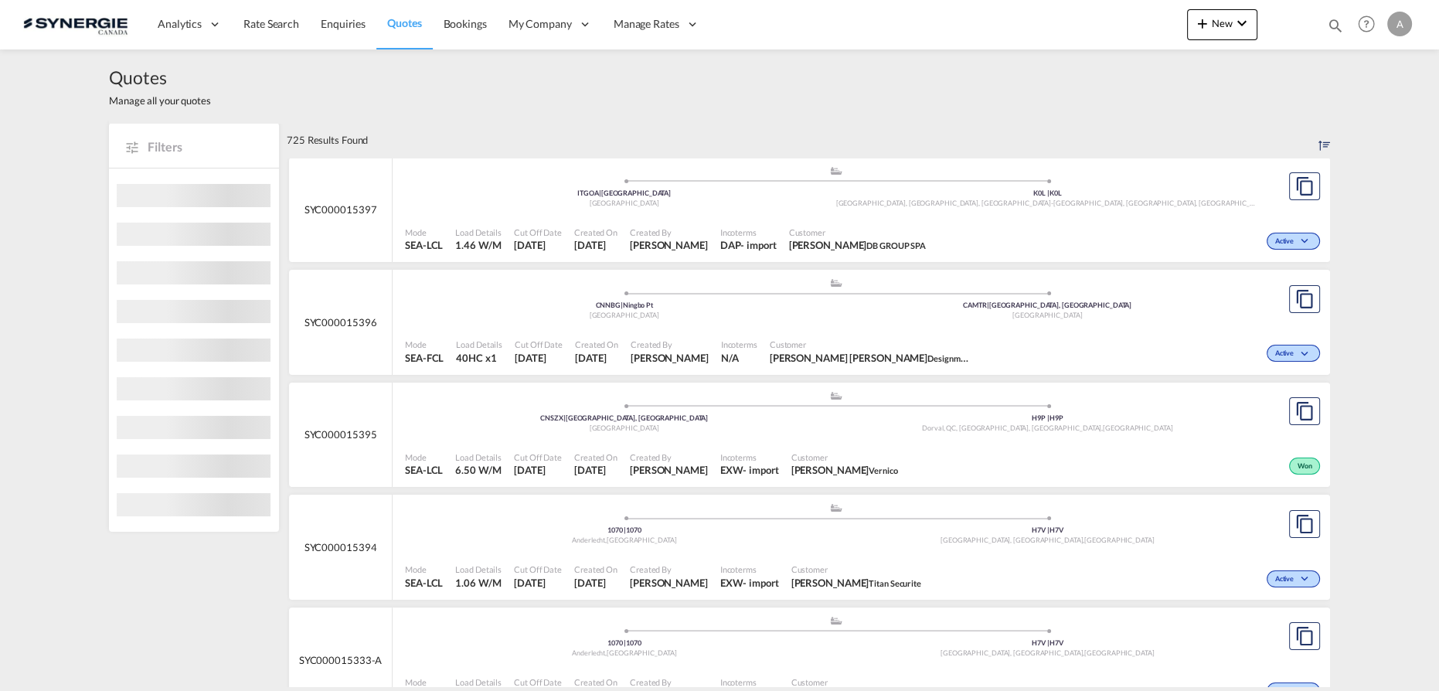
click at [1334, 23] on md-icon "icon-magnify" at bounding box center [1335, 25] width 17 height 17
click at [1093, 32] on select "Bookings Quotes Enquiries" at bounding box center [1089, 26] width 73 height 28
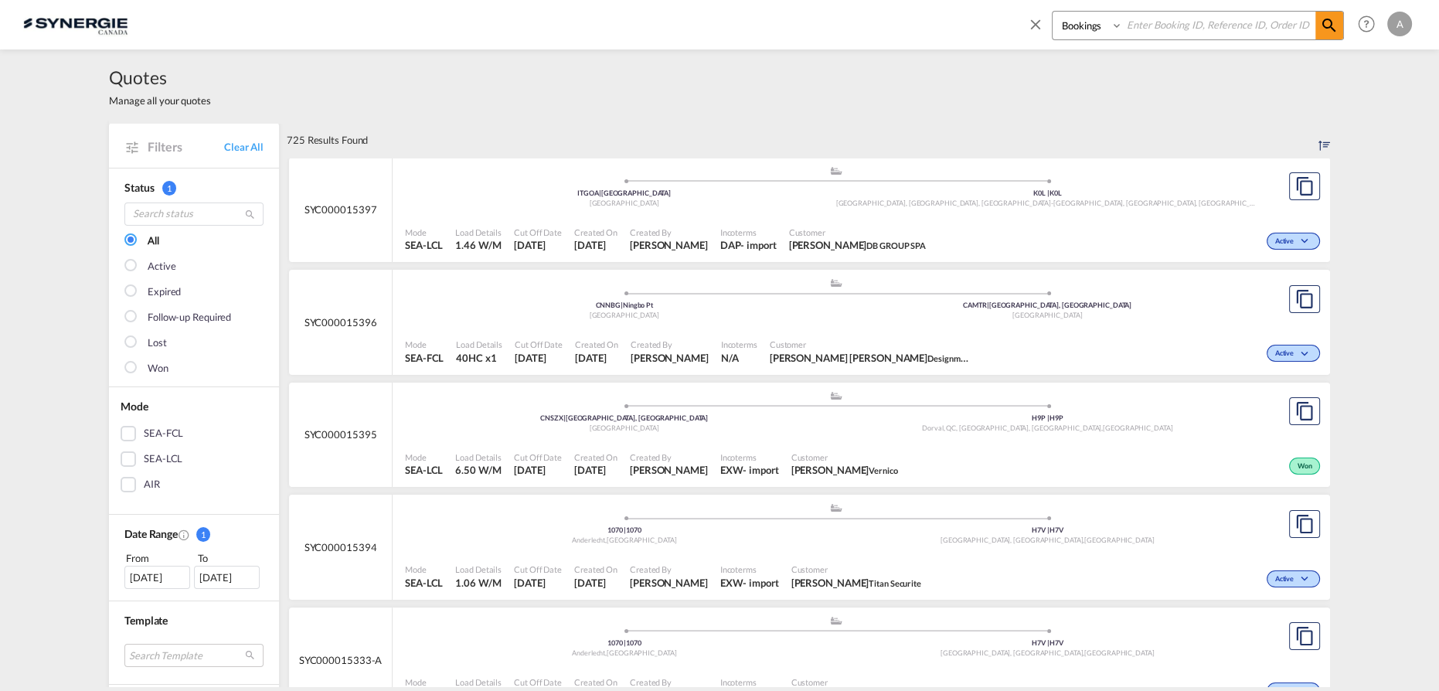
click at [1162, 26] on input at bounding box center [1219, 25] width 192 height 27
type input "15347"
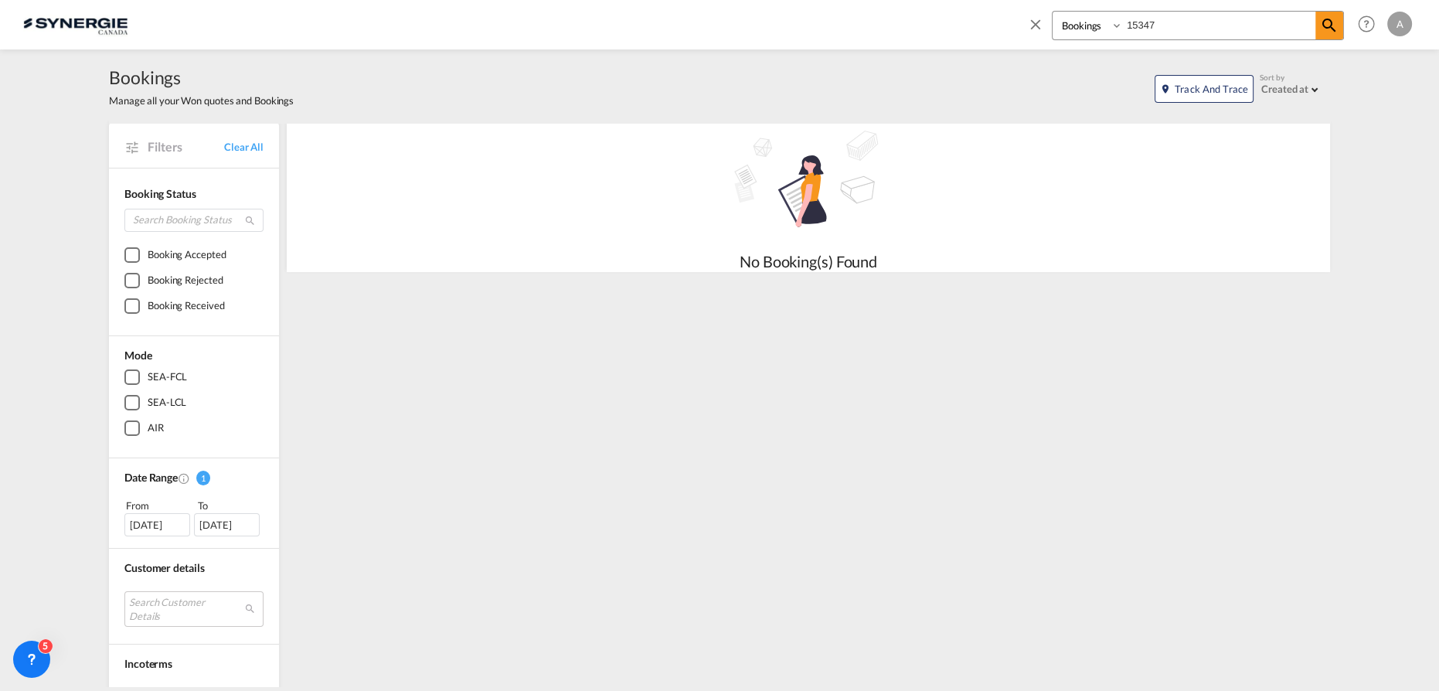
click at [1066, 31] on select "Bookings Quotes Enquiries" at bounding box center [1089, 26] width 73 height 28
select select "Quotes"
click at [1053, 12] on select "Bookings Quotes Enquiries" at bounding box center [1089, 26] width 73 height 28
click at [1332, 26] on md-icon "icon-magnify" at bounding box center [1329, 25] width 19 height 19
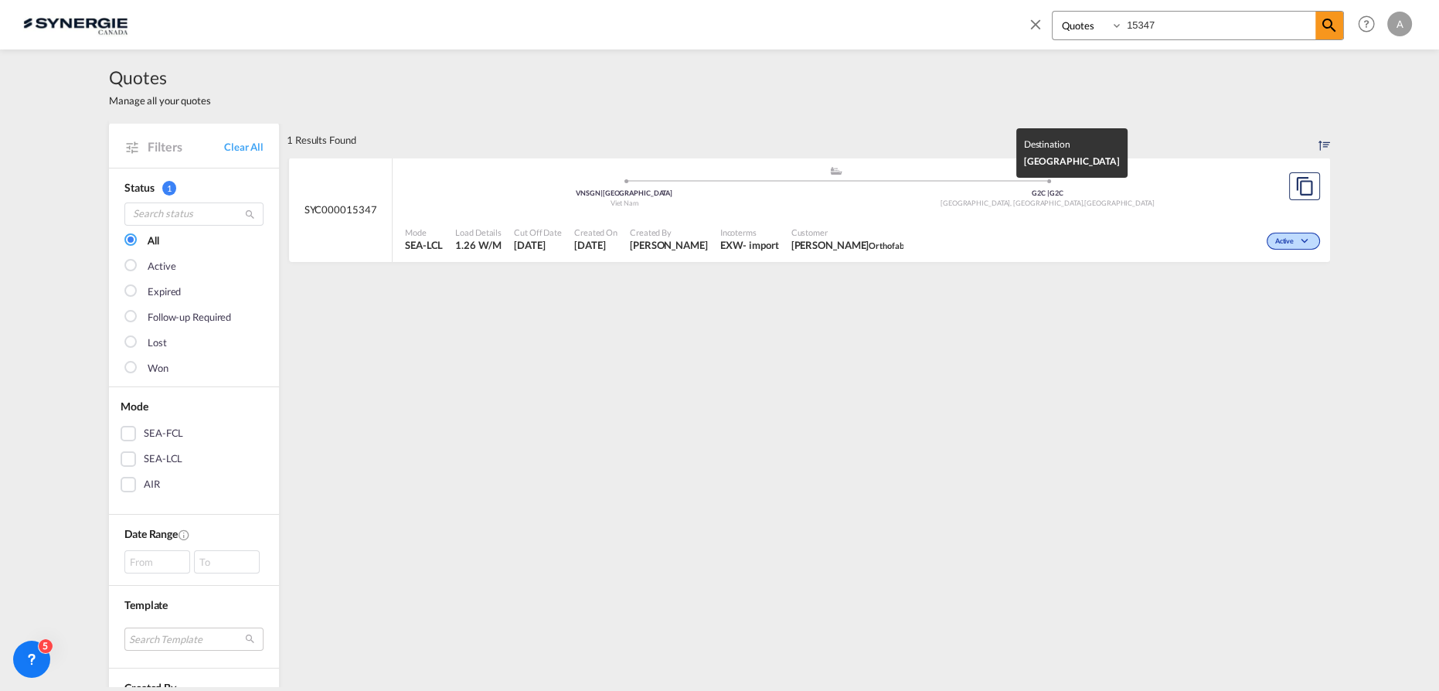
click at [869, 199] on div "Québec, QC , Canada" at bounding box center [1047, 204] width 423 height 10
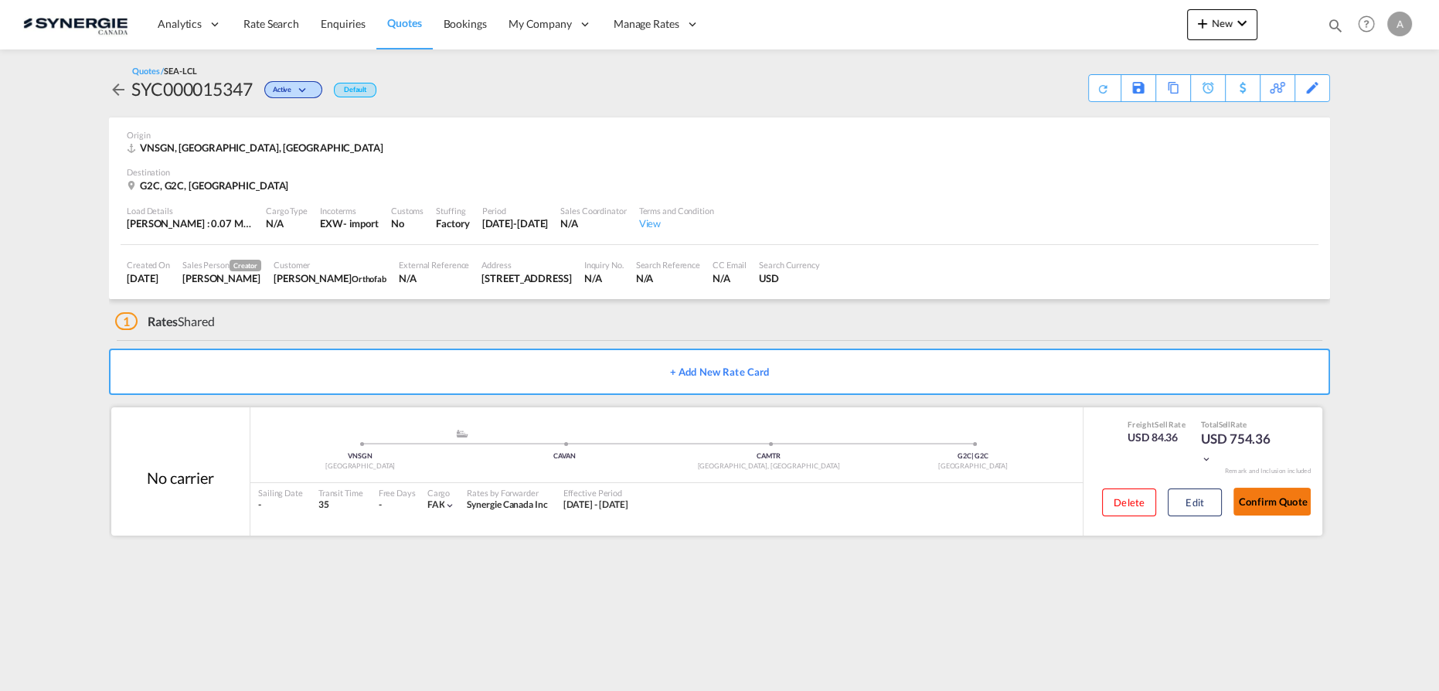
click at [1263, 506] on button "Confirm Quote" at bounding box center [1271, 502] width 77 height 28
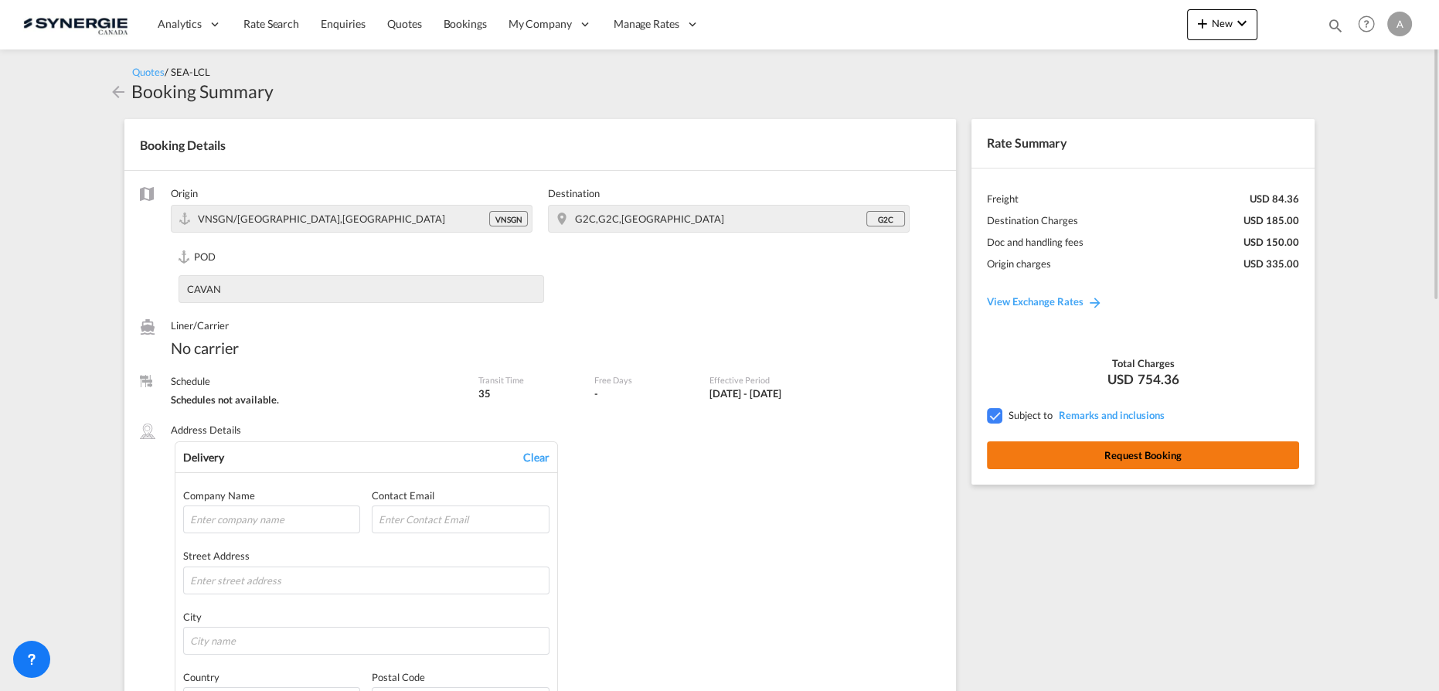
click at [1135, 460] on button "Request Booking" at bounding box center [1143, 455] width 312 height 28
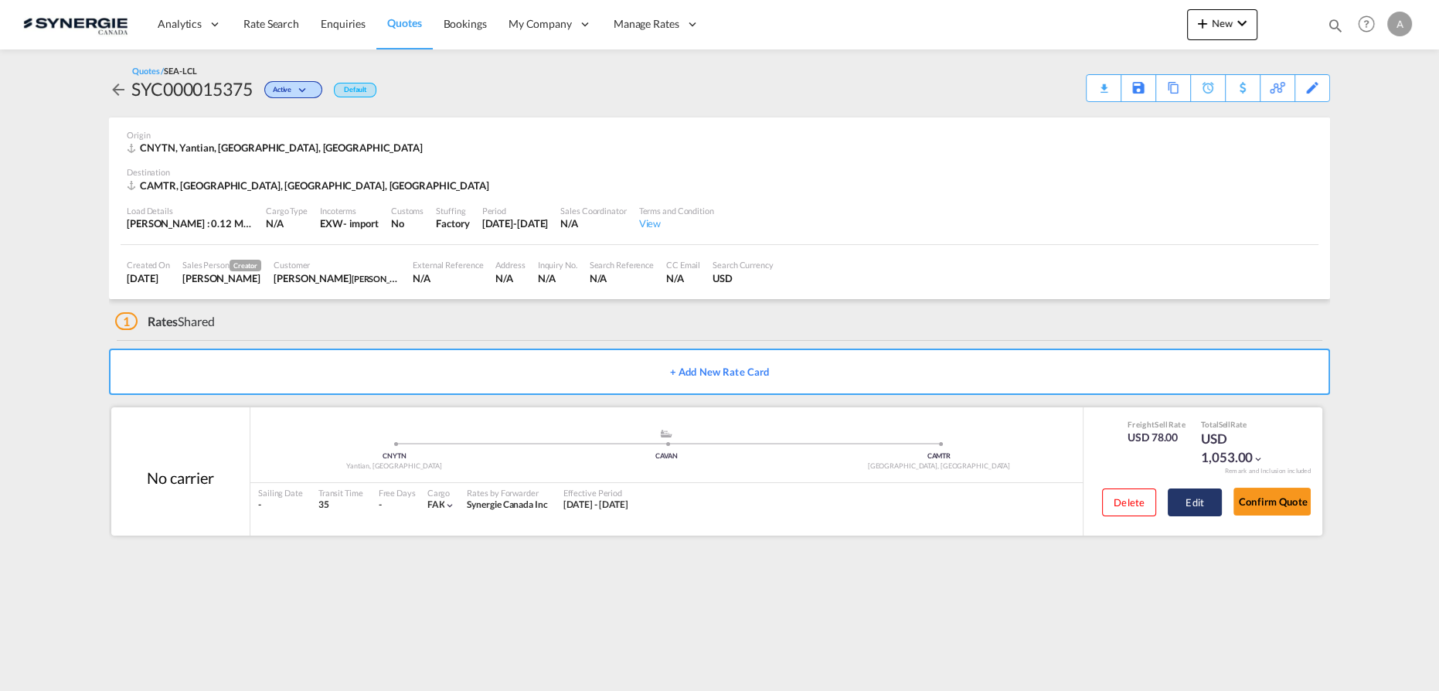
click at [1182, 504] on button "Edit" at bounding box center [1195, 502] width 54 height 28
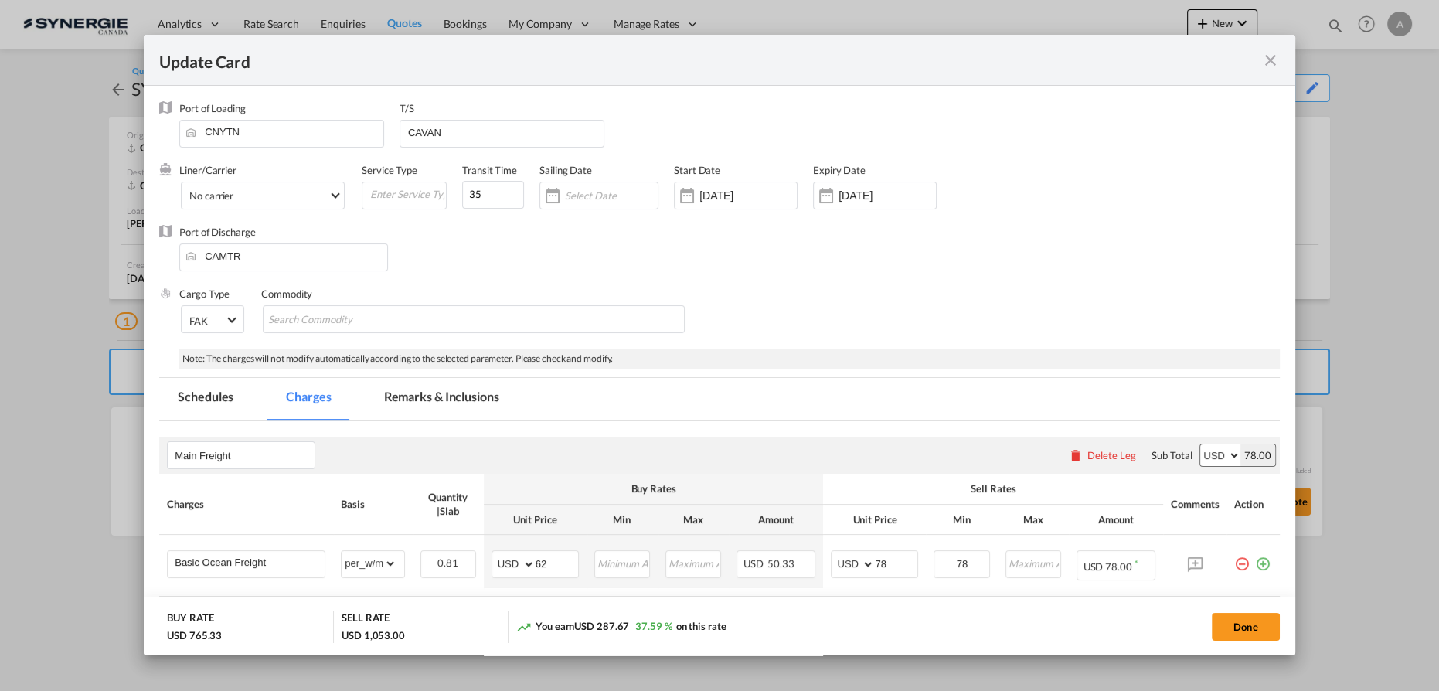
select select "per_w/m"
select select "flat"
select select "per_hbl"
select select "flat"
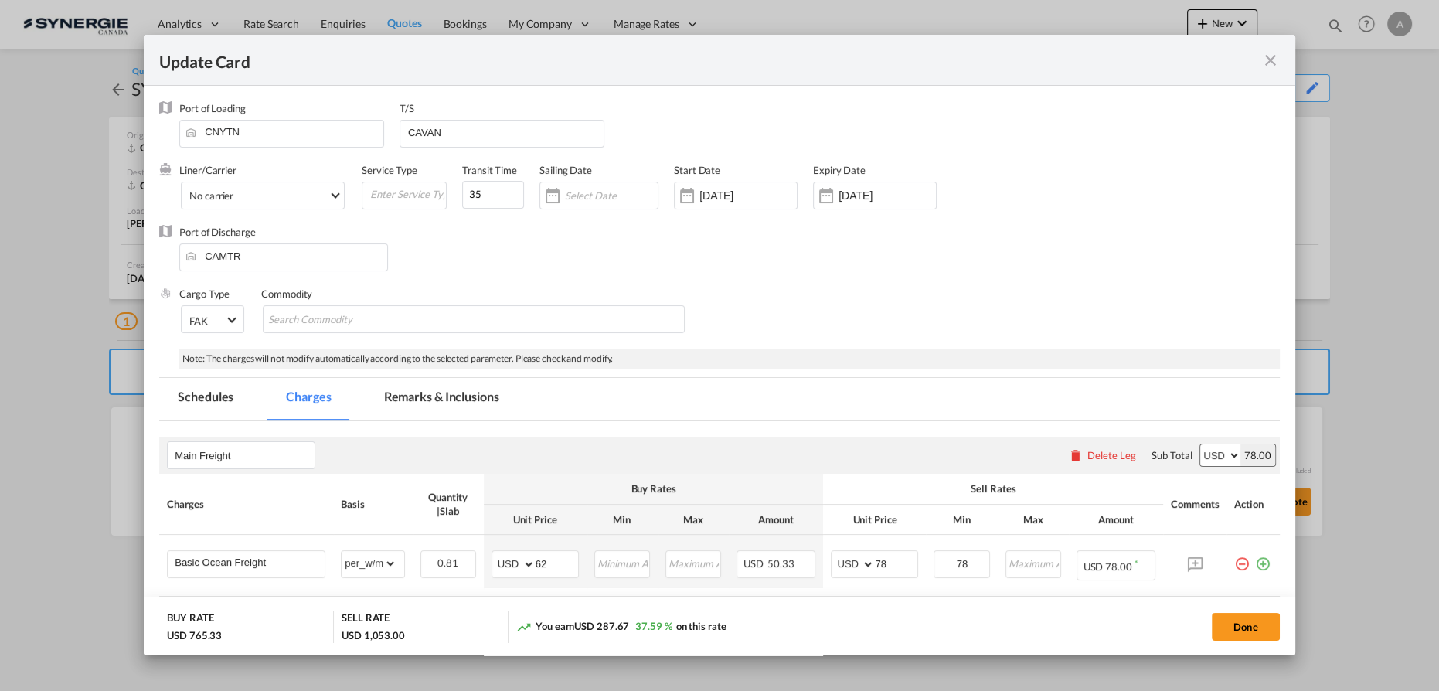
select select "per_bl"
select select "per_shipment"
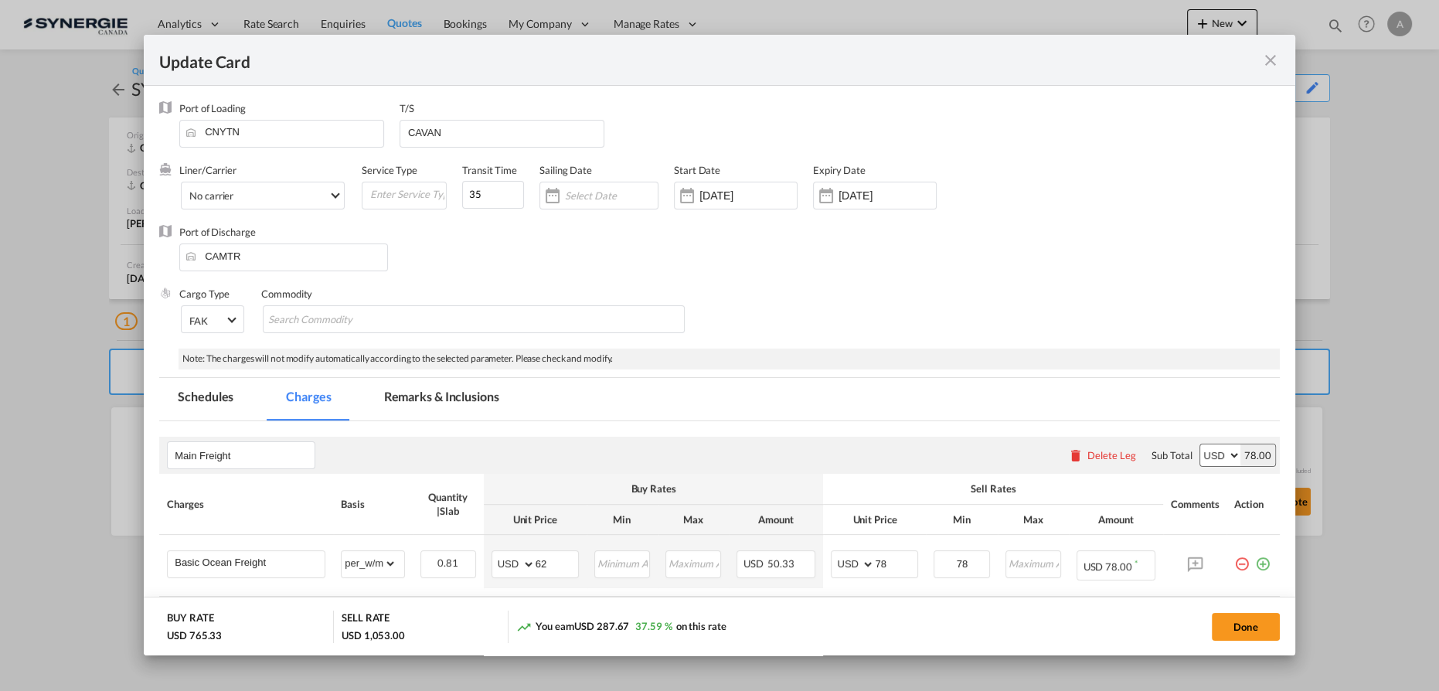
click at [439, 401] on md-tab-item "Remarks & Inclusions" at bounding box center [442, 399] width 152 height 43
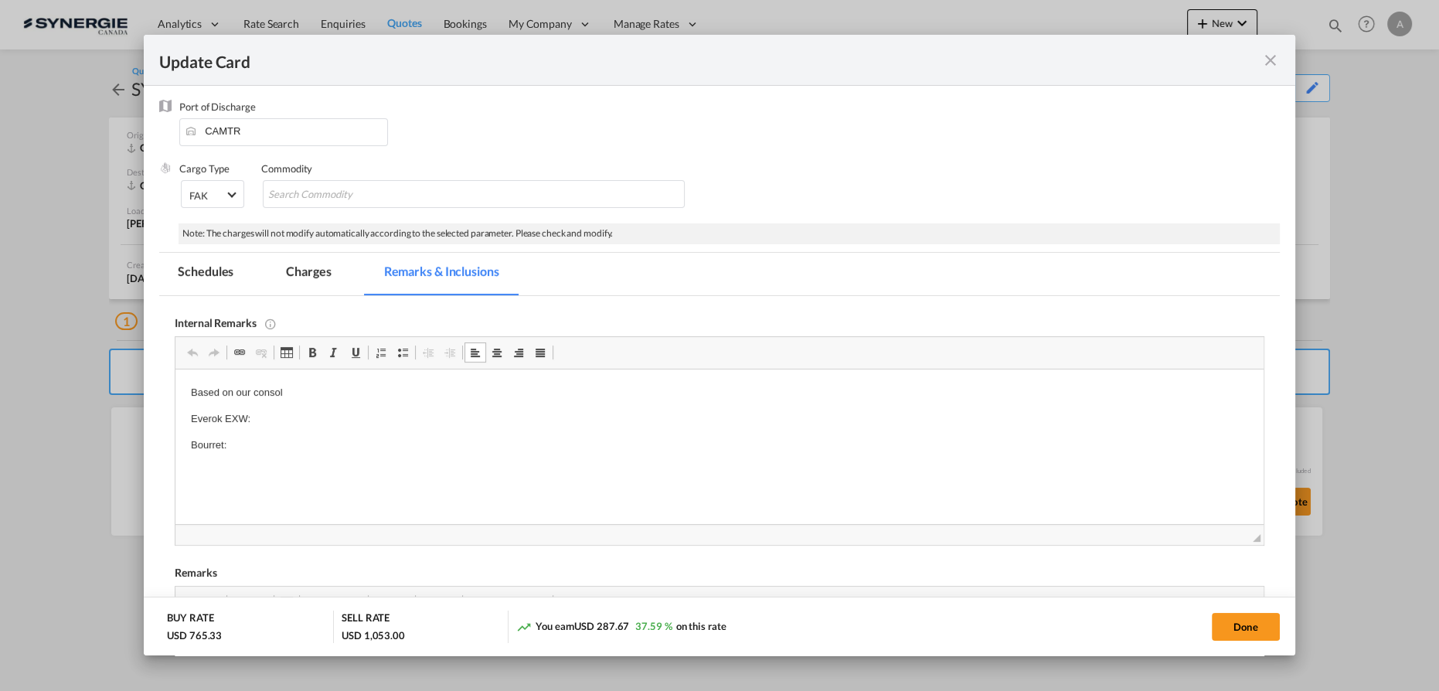
click at [273, 416] on p "Everok EXW:" at bounding box center [719, 419] width 1057 height 16
click at [281, 398] on p "Based on our consol" at bounding box center [719, 393] width 1057 height 16
click at [287, 393] on p "Based on our consol" at bounding box center [719, 393] width 1057 height 16
click at [304, 277] on md-tab-item "Charges" at bounding box center [308, 274] width 82 height 43
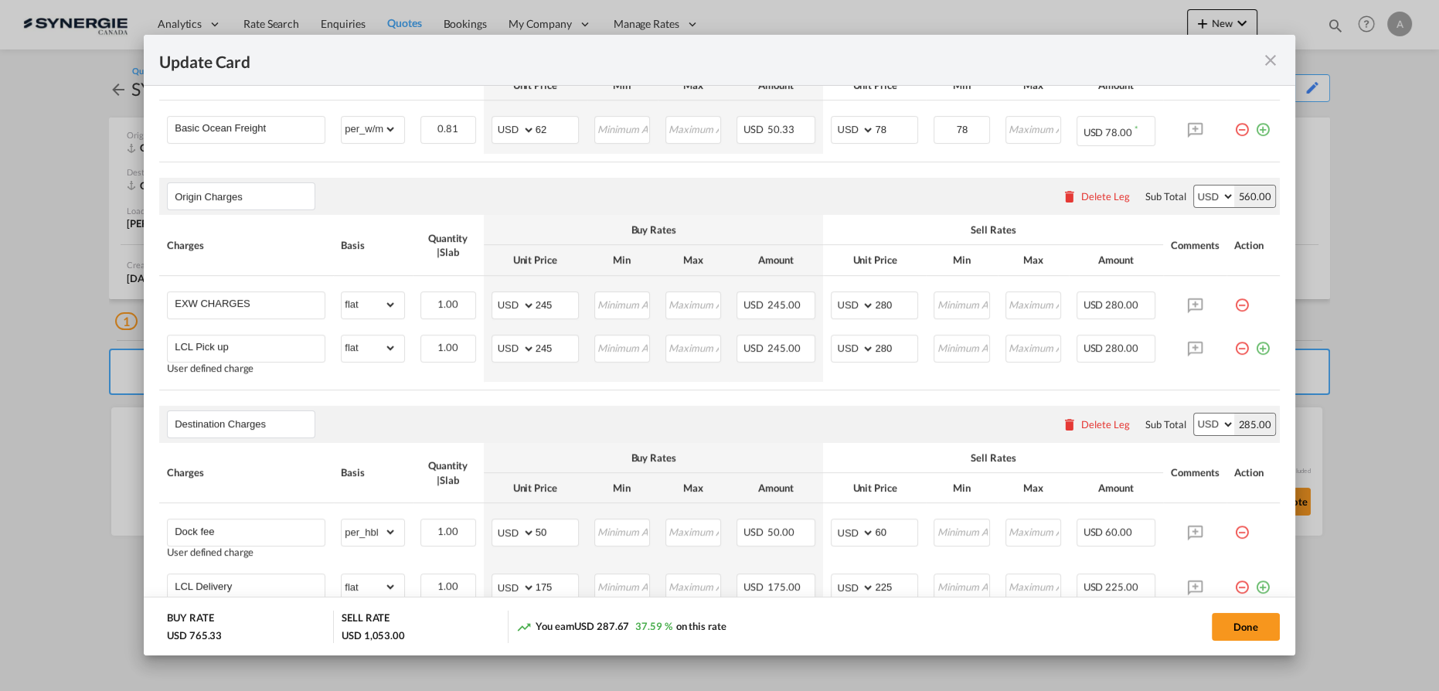
scroll to position [476, 0]
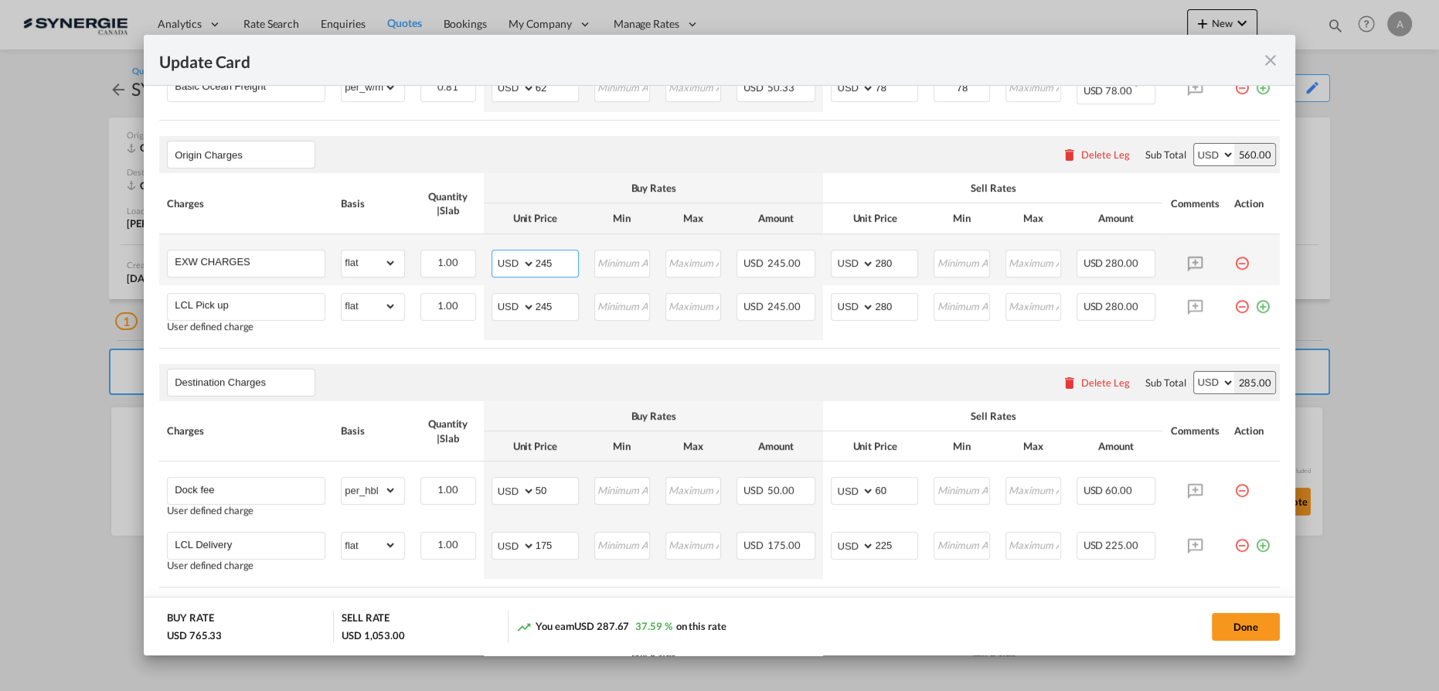
drag, startPoint x: 553, startPoint y: 261, endPoint x: 489, endPoint y: 253, distance: 64.7
click at [492, 253] on md-input-container "AED AFN ALL AMD ANG AOA ARS AUD AWG AZN BAM BBD BDT BGN BHD BIF BMD BND BOB BRL…" at bounding box center [535, 264] width 87 height 28
type input "155"
type input "190"
drag, startPoint x: 556, startPoint y: 302, endPoint x: 426, endPoint y: 294, distance: 130.9
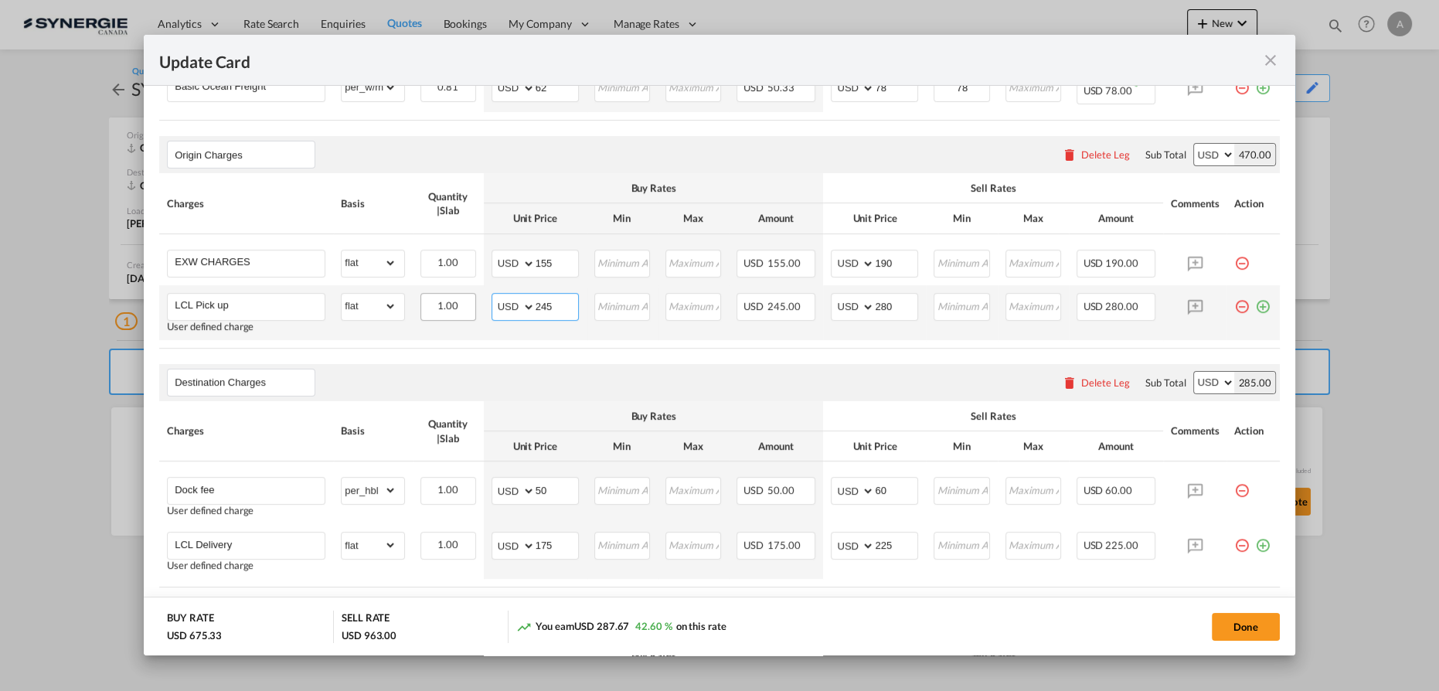
click at [452, 302] on tr "LCL Pick up User defined charge Please Enter Already Exists gross_weight volume…" at bounding box center [719, 312] width 1121 height 55
type input "155"
type input "190"
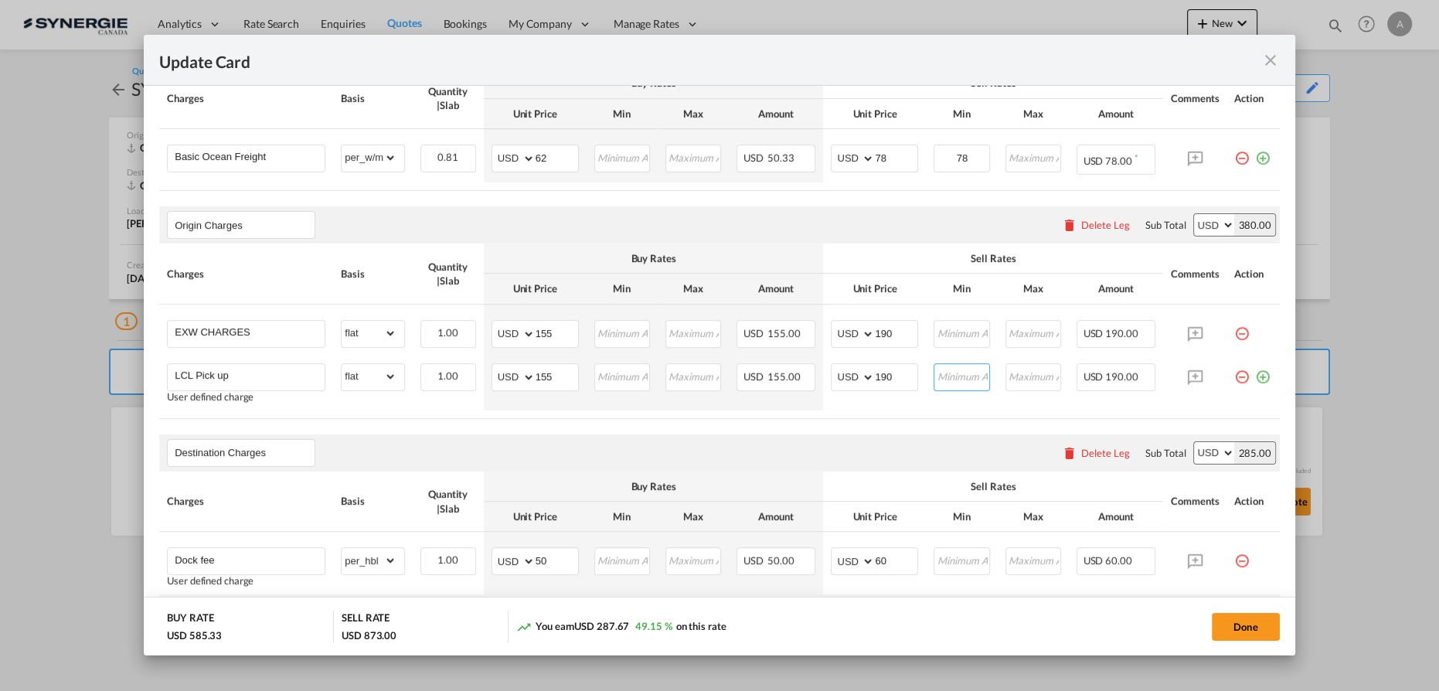
scroll to position [546, 0]
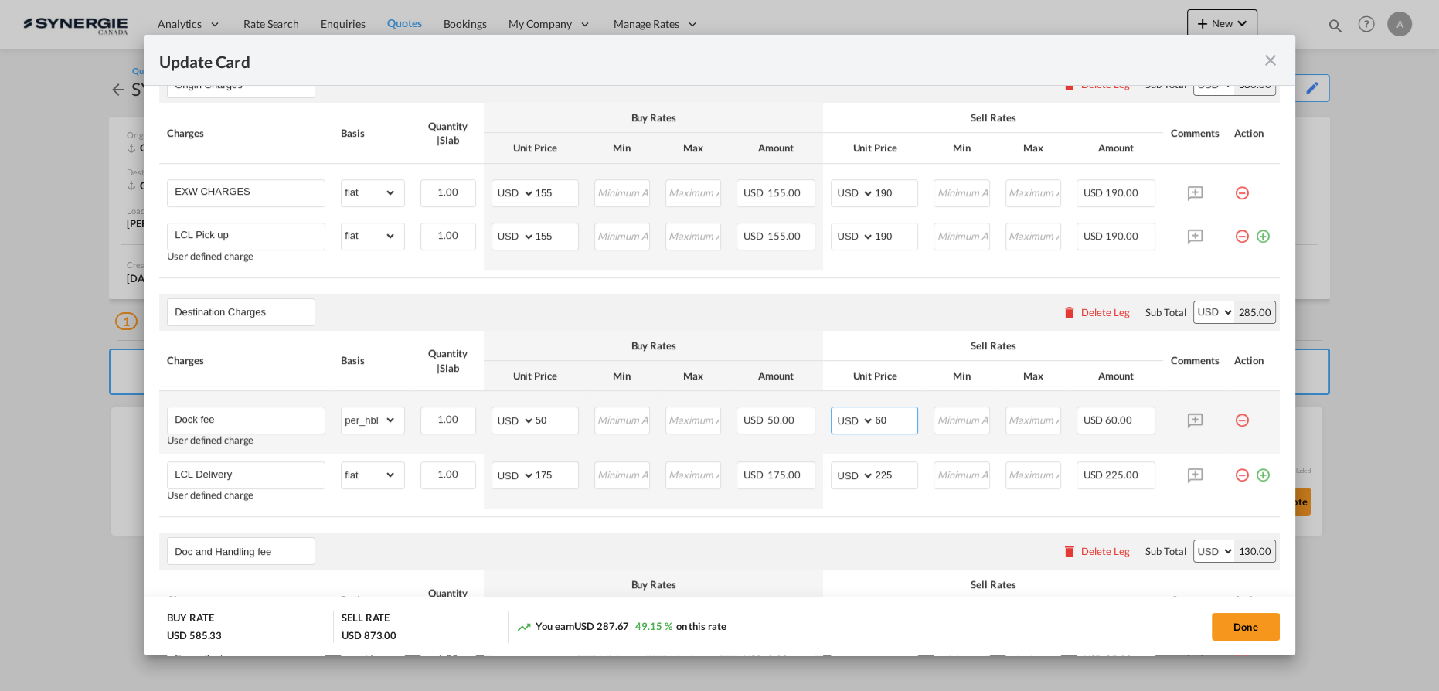
drag, startPoint x: 879, startPoint y: 421, endPoint x: 831, endPoint y: 420, distance: 48.7
click at [838, 420] on md-input-container "AED AFN ALL AMD ANG AOA ARS AUD AWG AZN BAM BBD BDT BGN BHD BIF BMD BND BOB BRL…" at bounding box center [874, 420] width 87 height 28
type input "70"
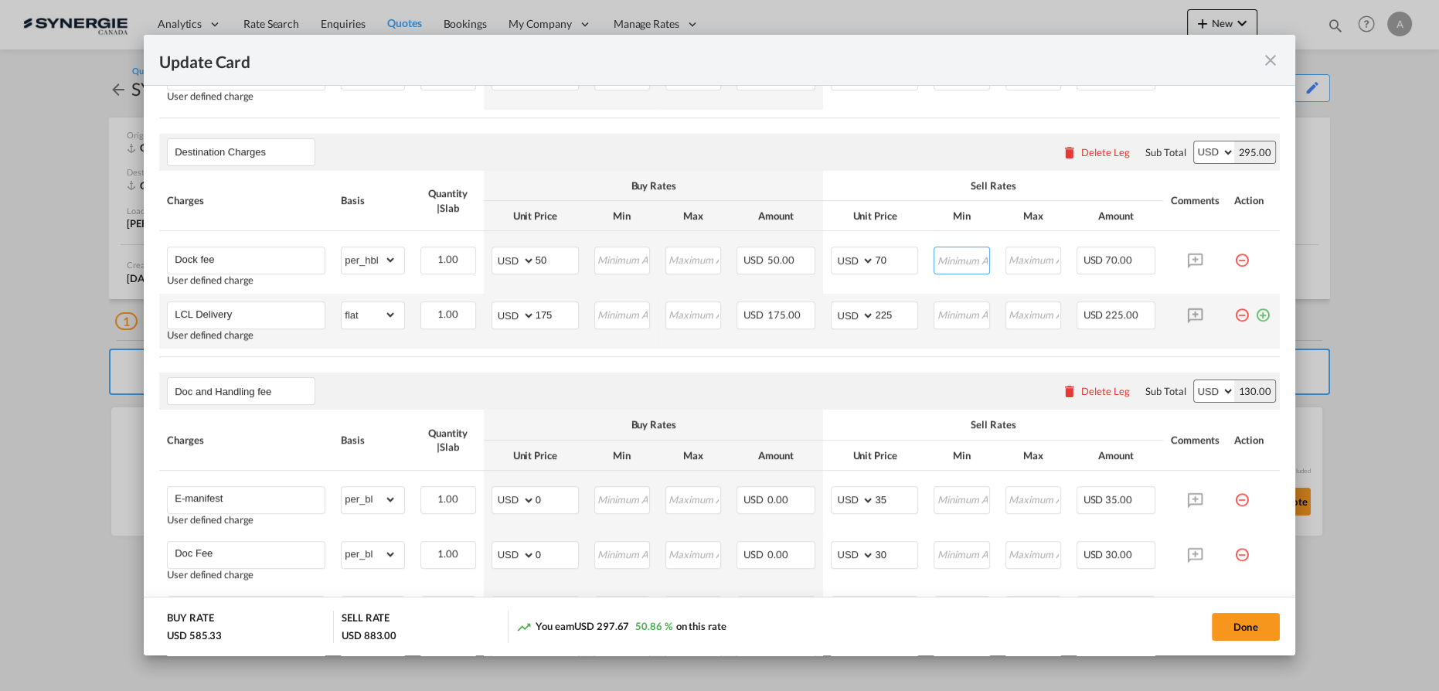
scroll to position [757, 0]
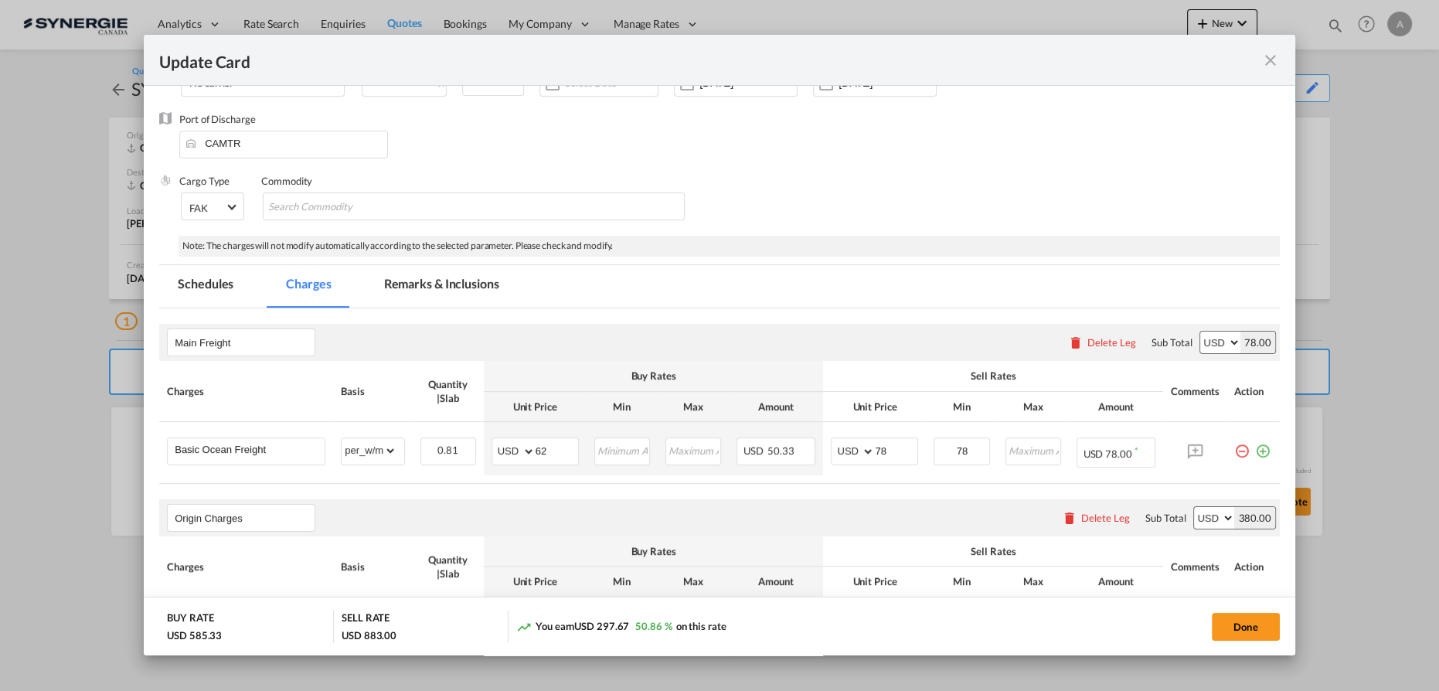
click at [453, 277] on md-tab-item "Remarks & Inclusions" at bounding box center [442, 286] width 152 height 43
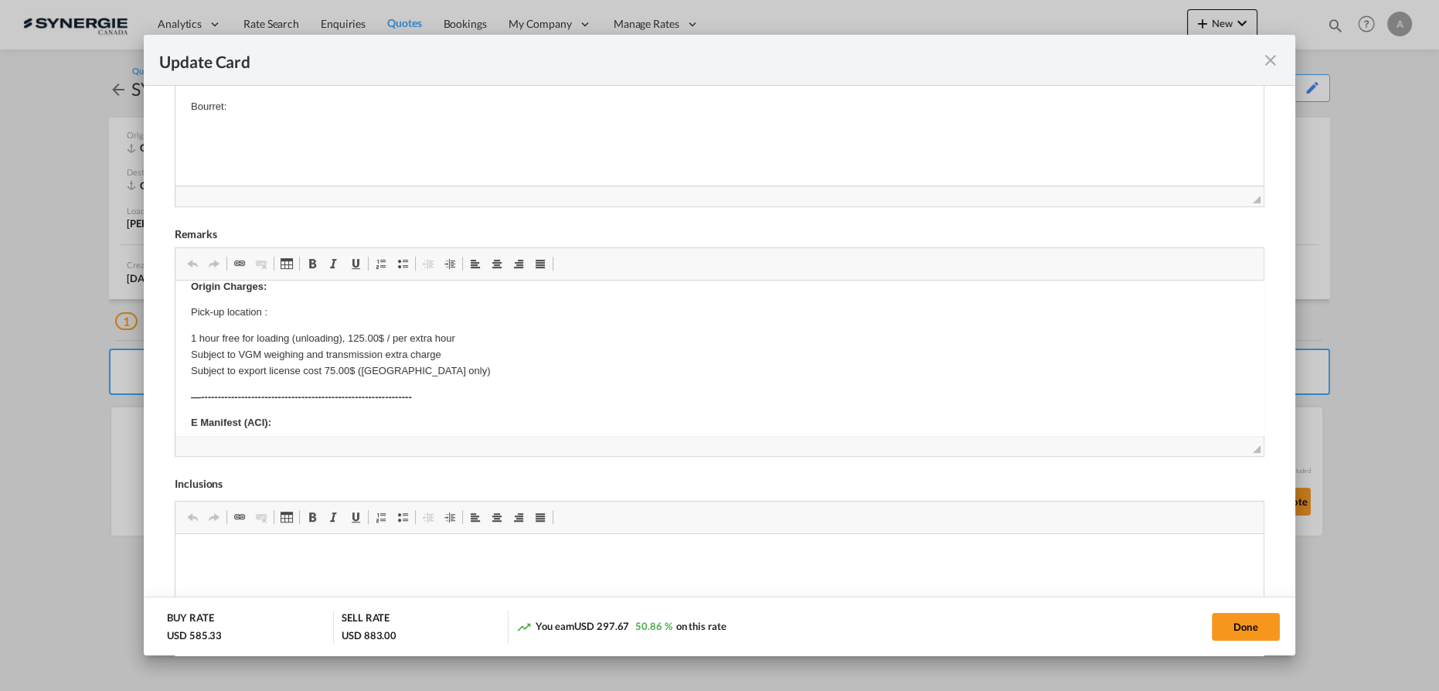
scroll to position [0, 0]
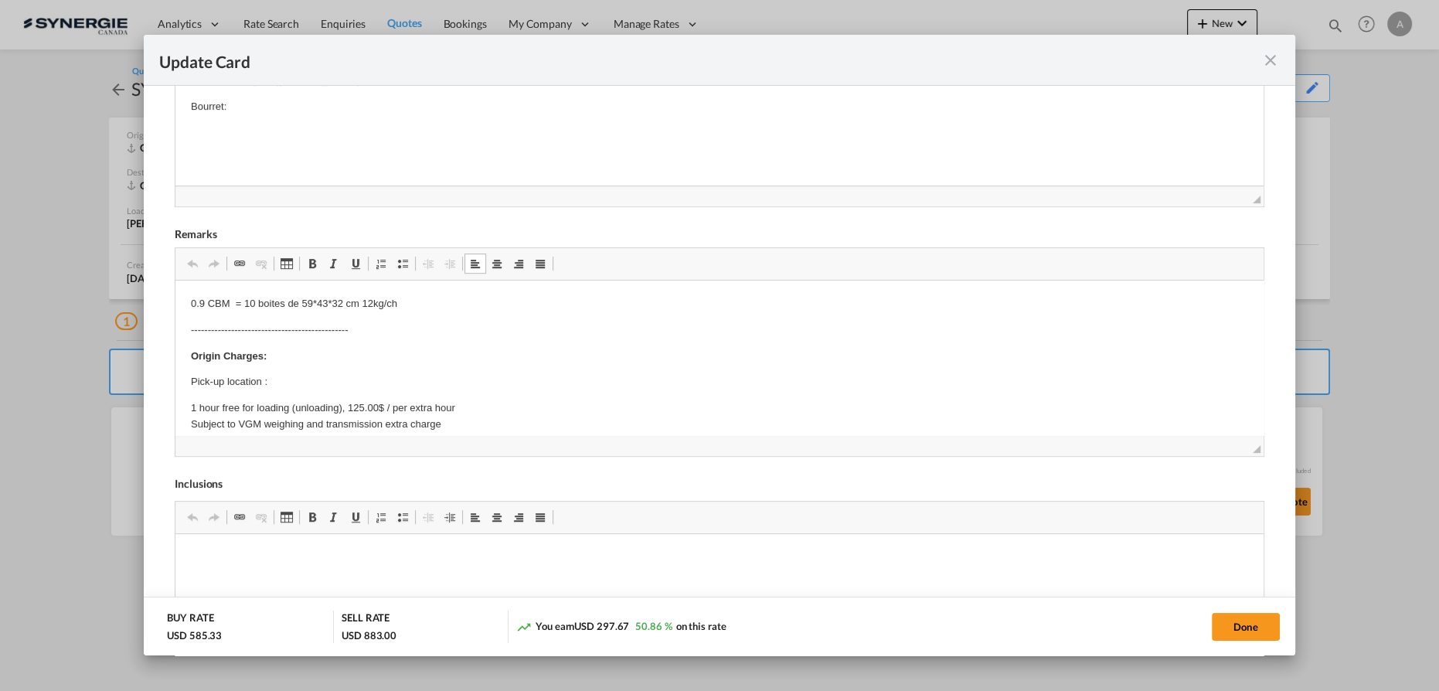
click at [321, 377] on p "Pick-up location :" at bounding box center [719, 382] width 1057 height 16
drag, startPoint x: 189, startPoint y: 305, endPoint x: 468, endPoint y: 306, distance: 278.2
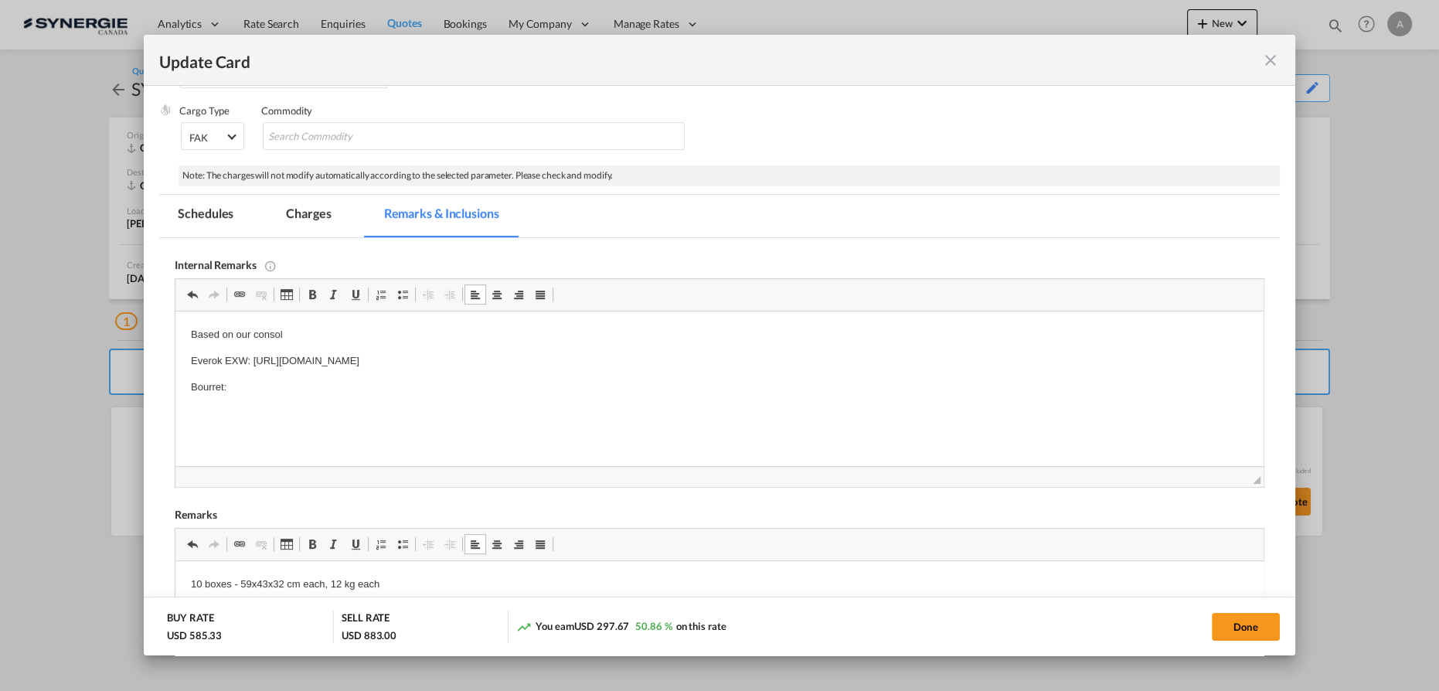
click at [260, 385] on p "Bourret:" at bounding box center [719, 387] width 1057 height 16
click at [372, 379] on p "Bourret:" at bounding box center [719, 387] width 1057 height 16
click at [351, 414] on p "Soumission rapide - 8408210" at bounding box center [719, 413] width 1057 height 16
click at [311, 418] on p "Soumission rapide - 8408210" at bounding box center [719, 413] width 1057 height 16
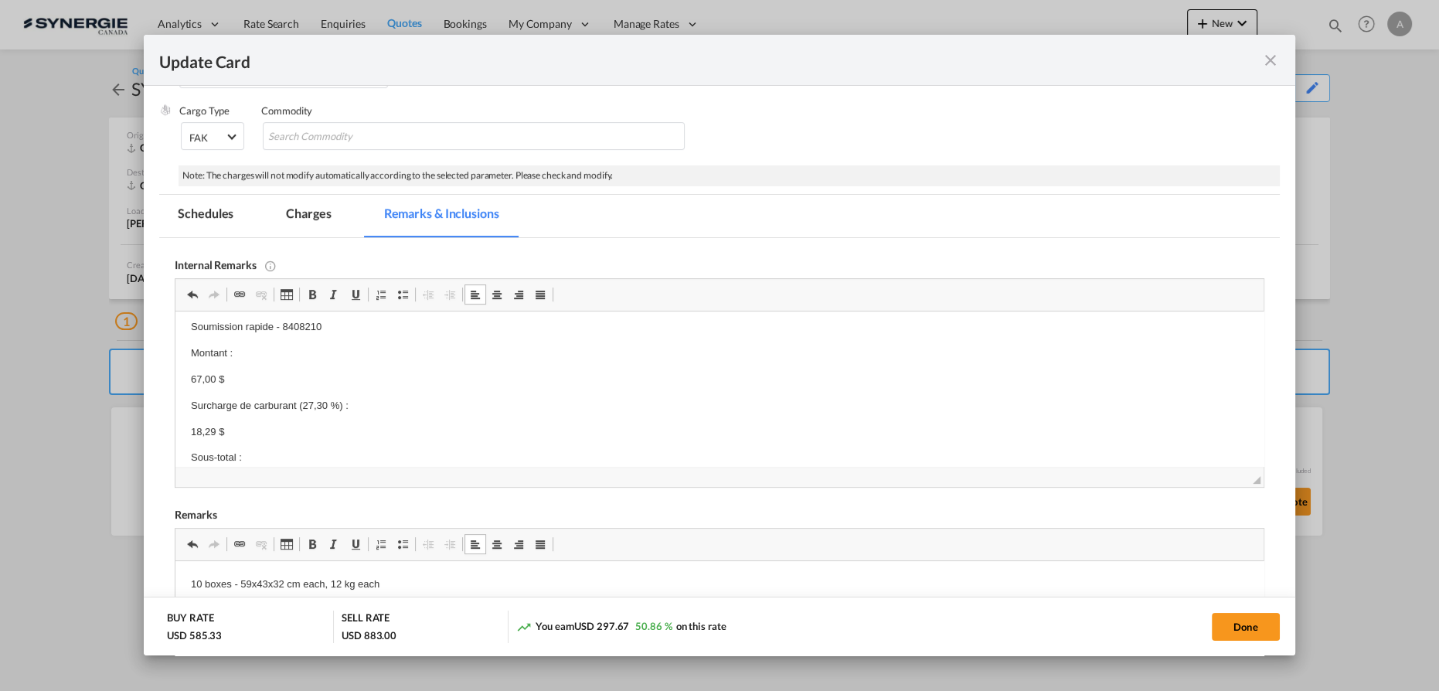
scroll to position [206, 0]
click at [264, 418] on p "85,29 $" at bounding box center [719, 417] width 1057 height 16
click at [301, 216] on md-tab-item "Charges" at bounding box center [308, 216] width 82 height 43
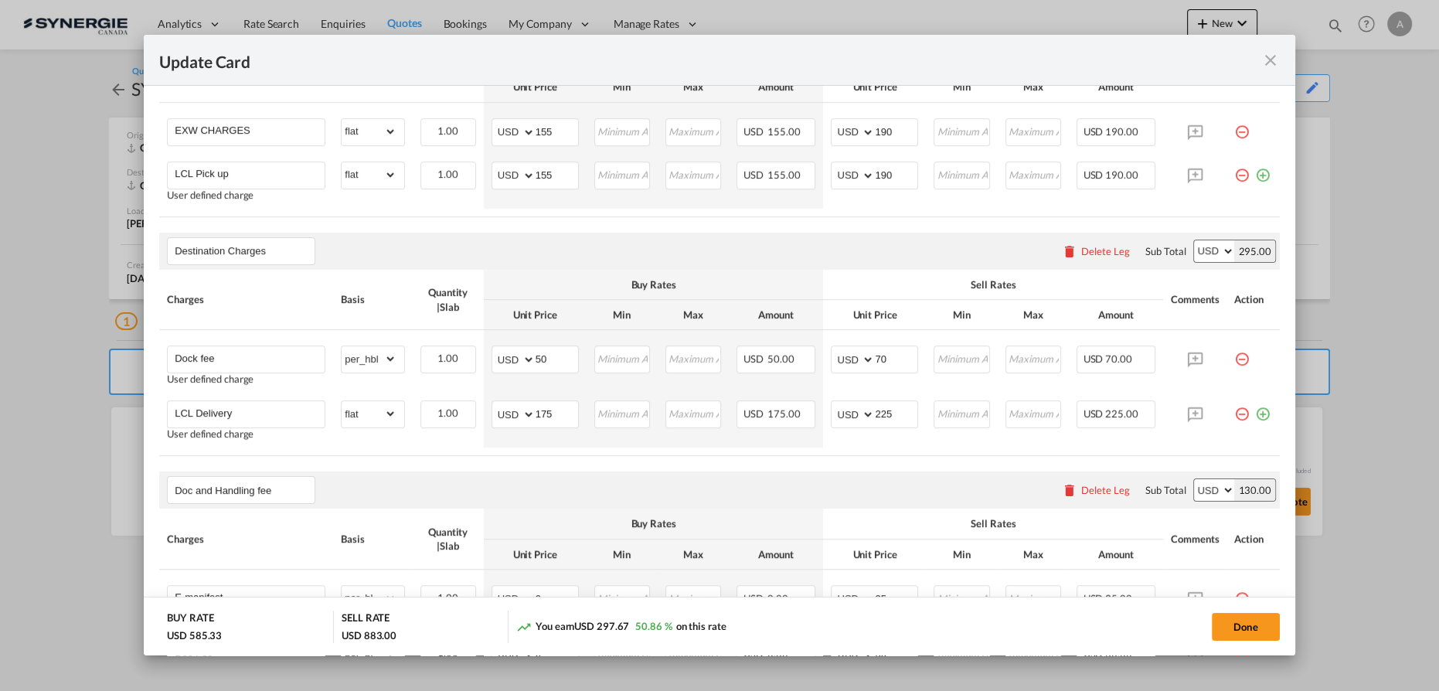
scroll to position [604, 0]
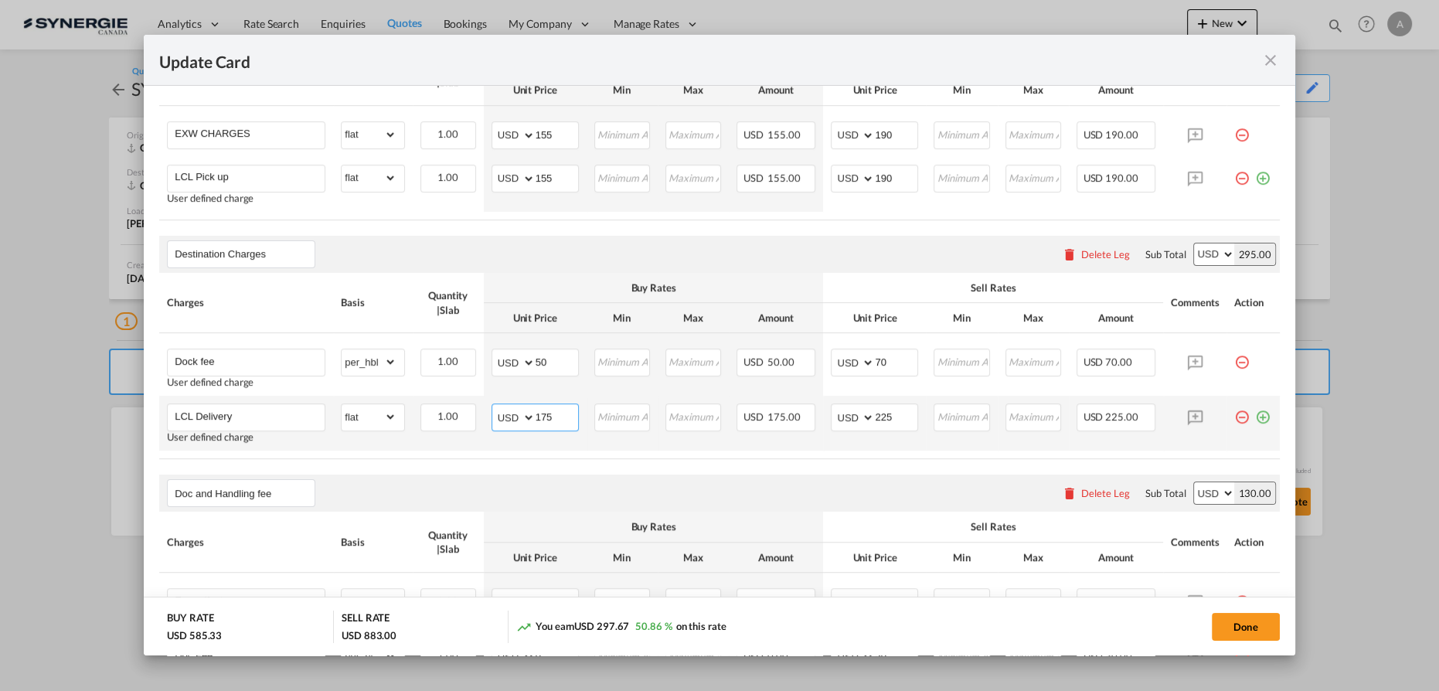
click at [492, 404] on md-input-container "AED AFN ALL AMD ANG AOA ARS AUD AWG AZN BAM BBD BDT BGN BHD BIF BMD BND BOB BRL…" at bounding box center [535, 417] width 87 height 28
type input "65"
type input "110"
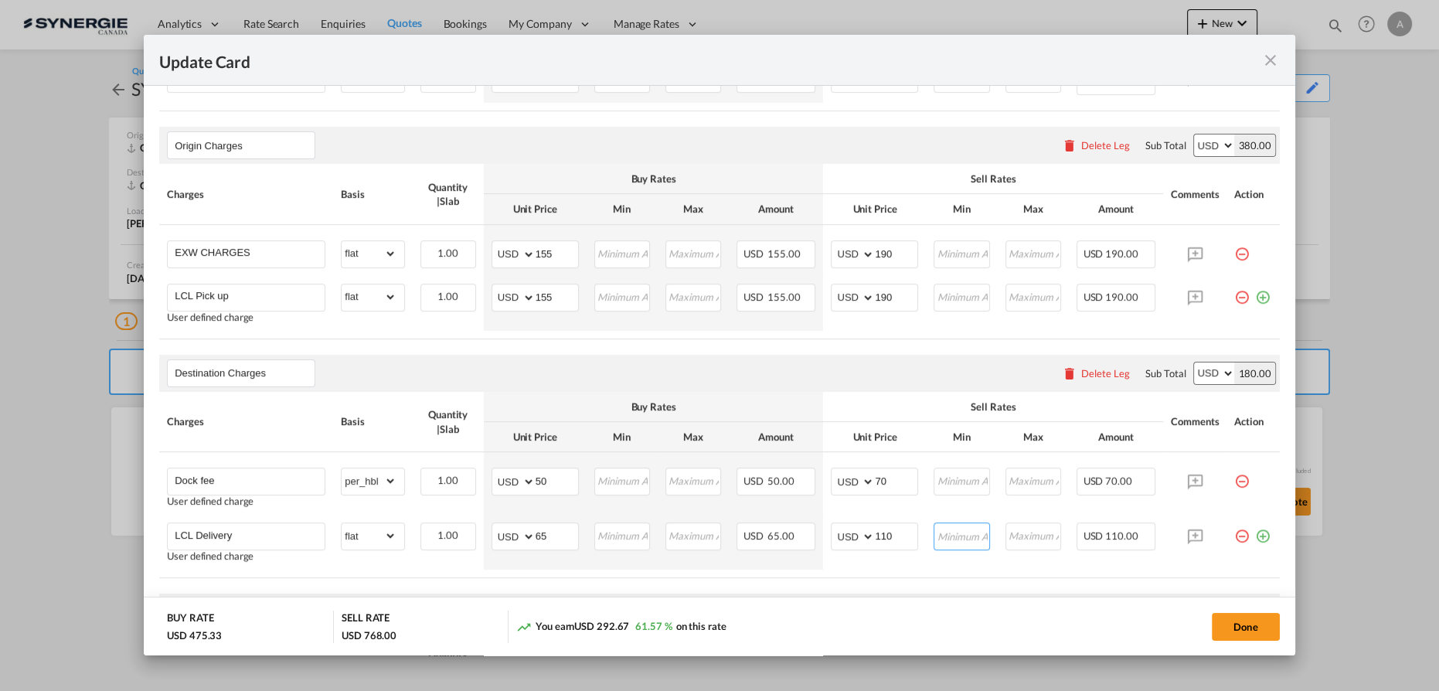
scroll to position [464, 0]
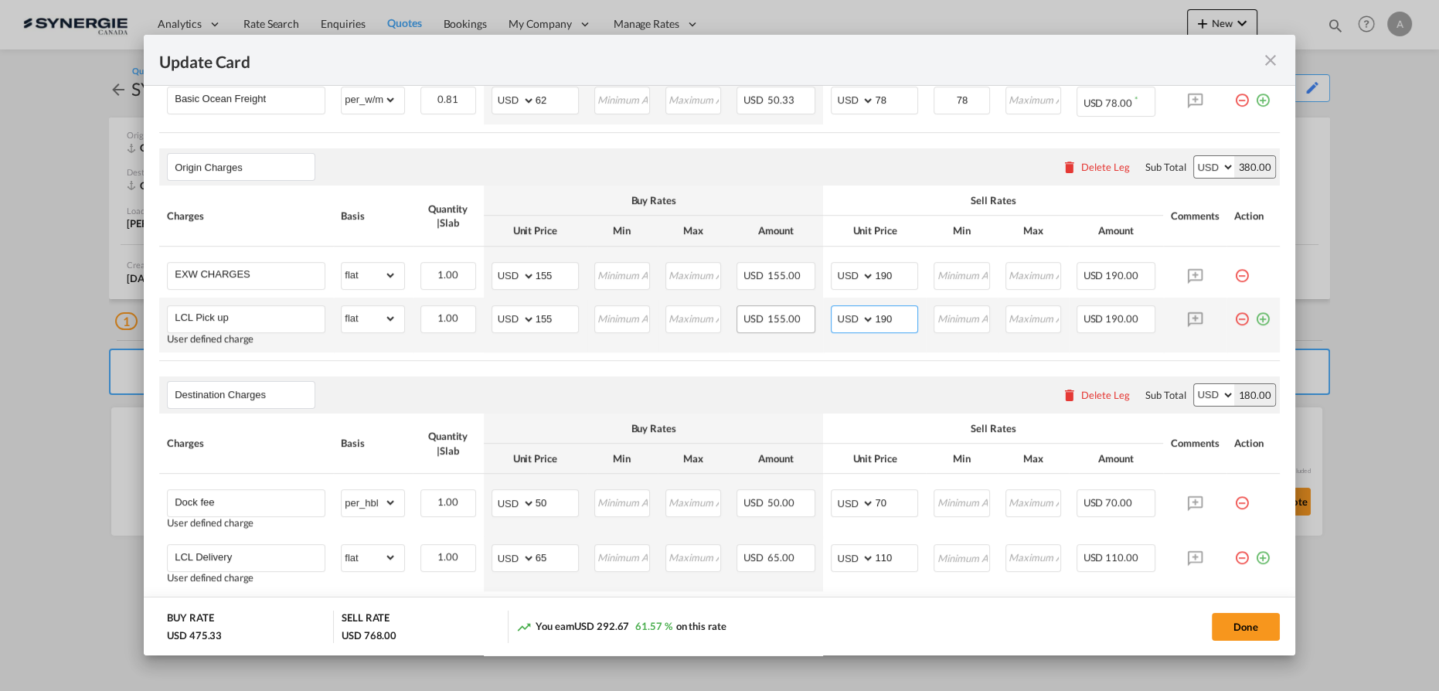
drag, startPoint x: 894, startPoint y: 316, endPoint x: 807, endPoint y: 311, distance: 87.5
click at [813, 312] on tr "LCL Pick up User defined charge Please Enter Already Exists gross_weight volume…" at bounding box center [719, 325] width 1121 height 55
type input "185"
drag, startPoint x: 879, startPoint y: 271, endPoint x: 663, endPoint y: 268, distance: 216.4
click at [706, 274] on tr "EXW CHARGES Please Enter Already Exists gross_weight volumetric_weight per_ship…" at bounding box center [719, 272] width 1121 height 51
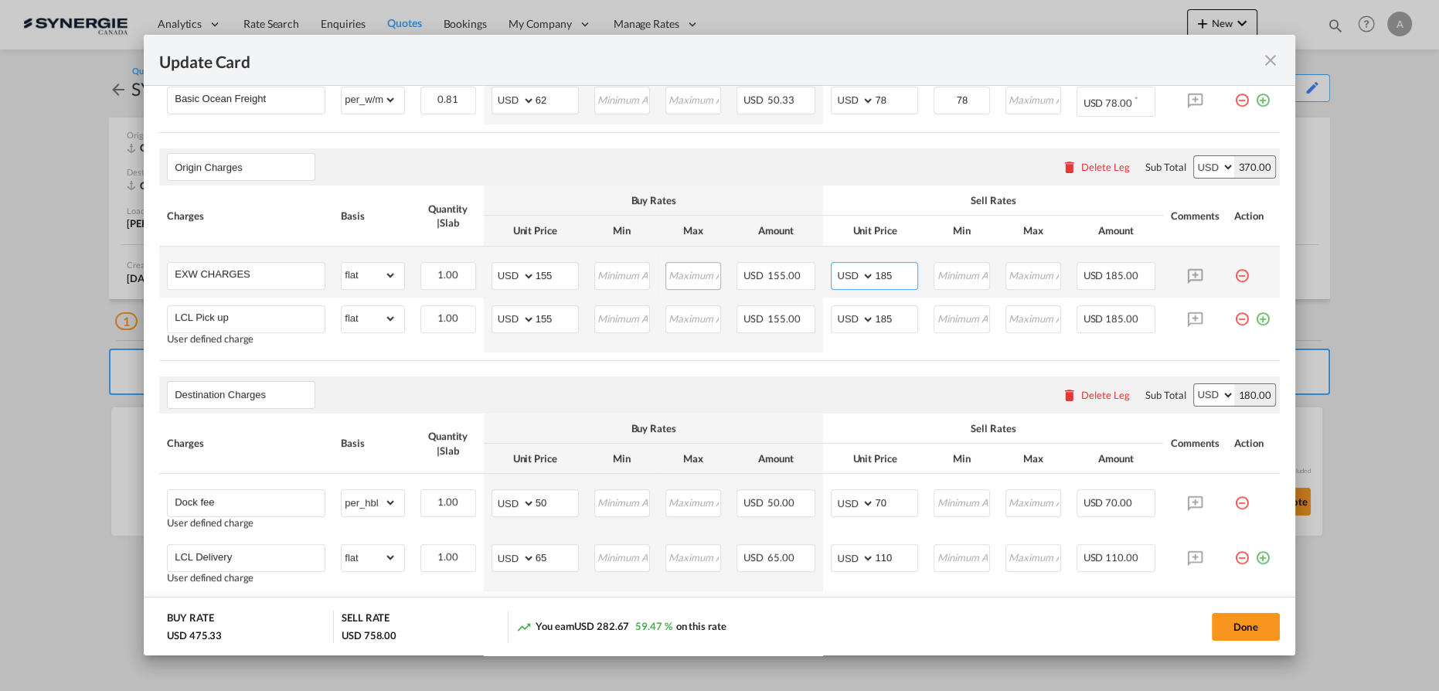
type input "185"
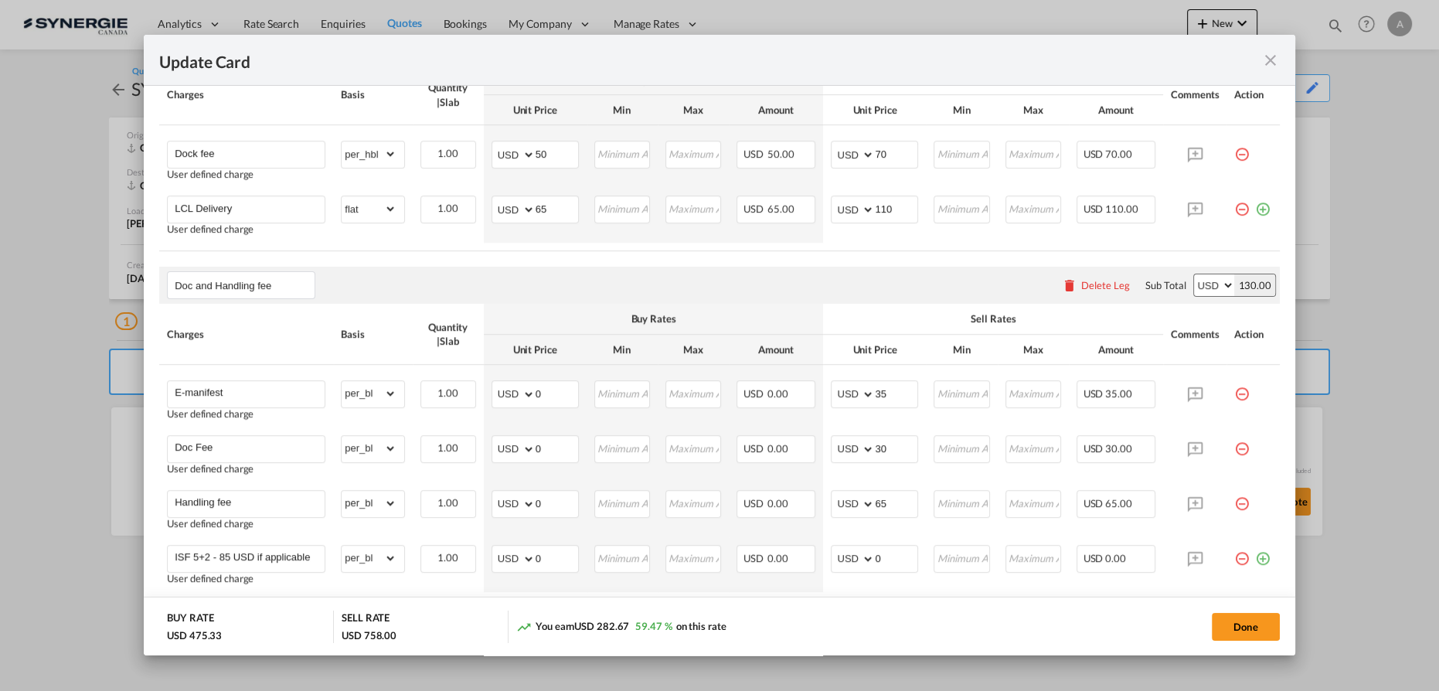
scroll to position [956, 0]
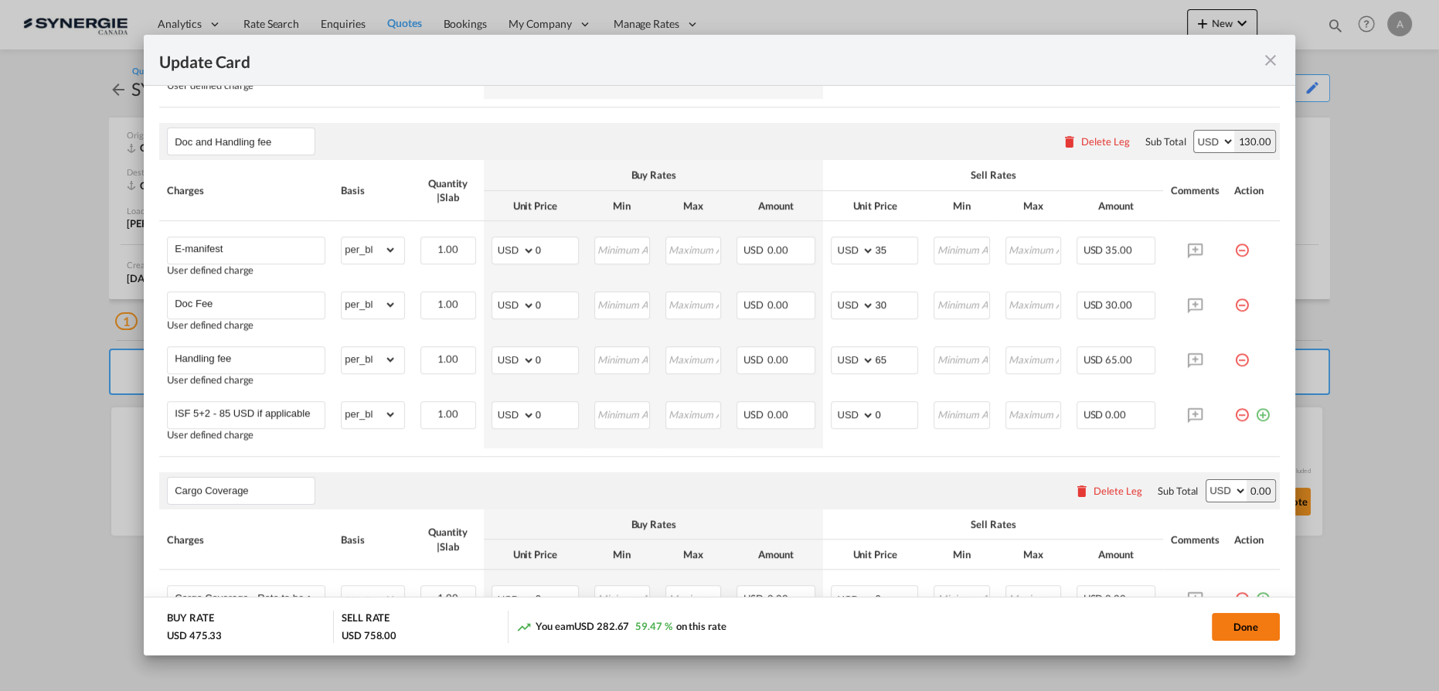
click at [1237, 621] on button "Done" at bounding box center [1246, 627] width 68 height 28
type input "08 Oct 2025"
type input "13 Oct 2025"
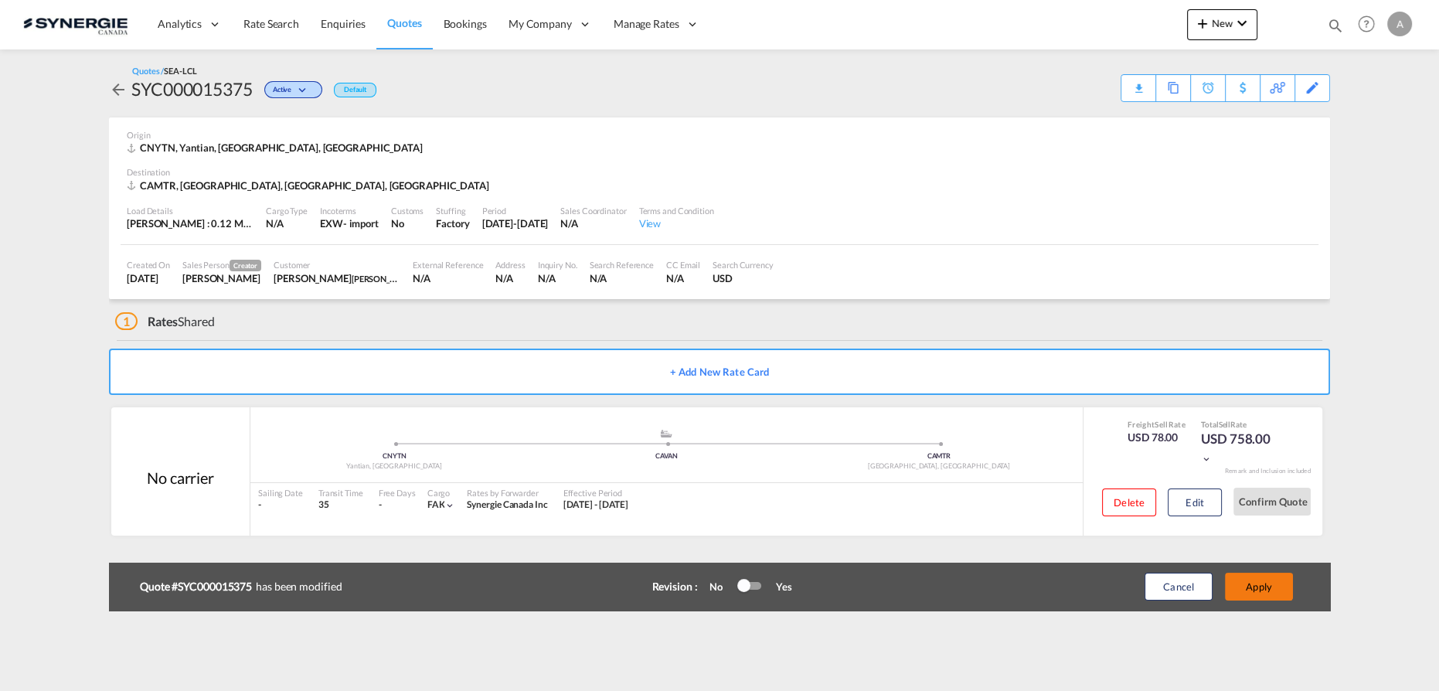
click at [1269, 589] on button "Apply" at bounding box center [1259, 587] width 68 height 28
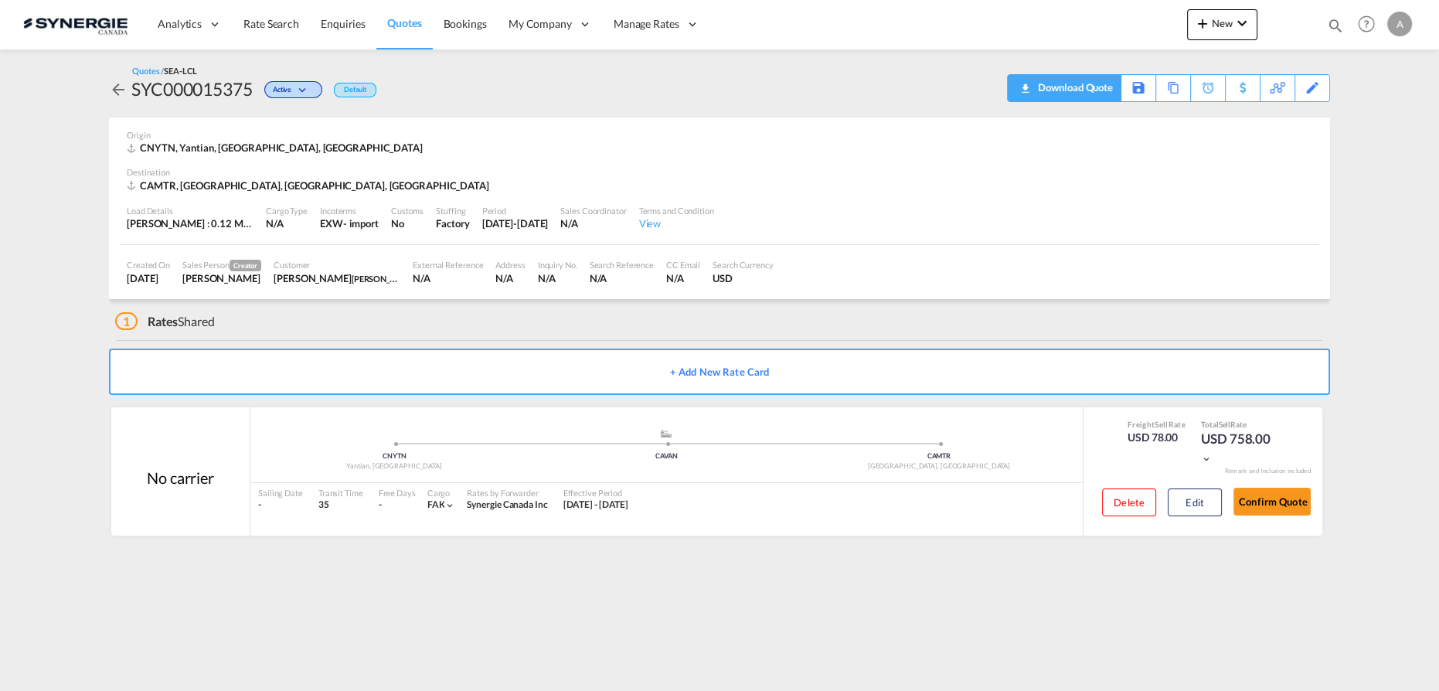
click at [1092, 96] on div "Download Quote" at bounding box center [1073, 87] width 79 height 25
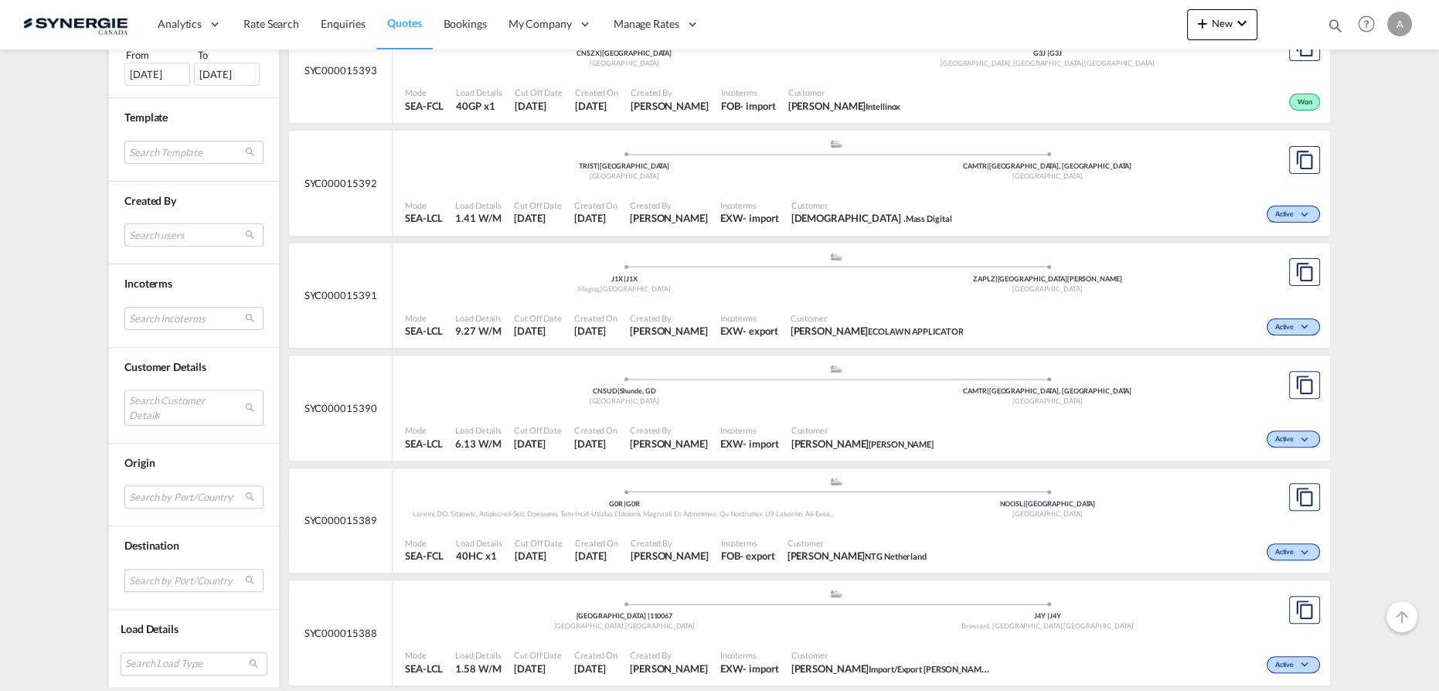
scroll to position [773, 0]
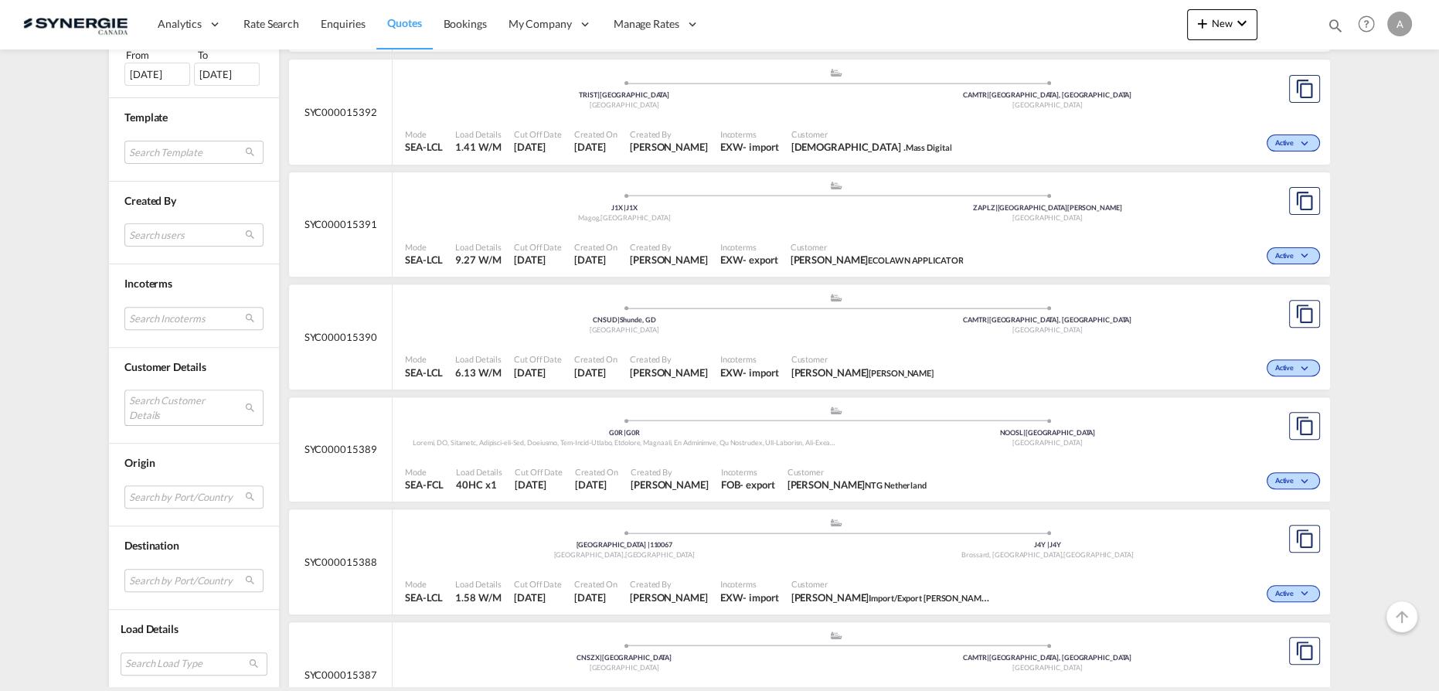
click at [155, 393] on md-select "Search Customer Details user name user [PERSON_NAME] [EMAIL_ADDRESS][DOMAIN_NAM…" at bounding box center [193, 407] width 139 height 36
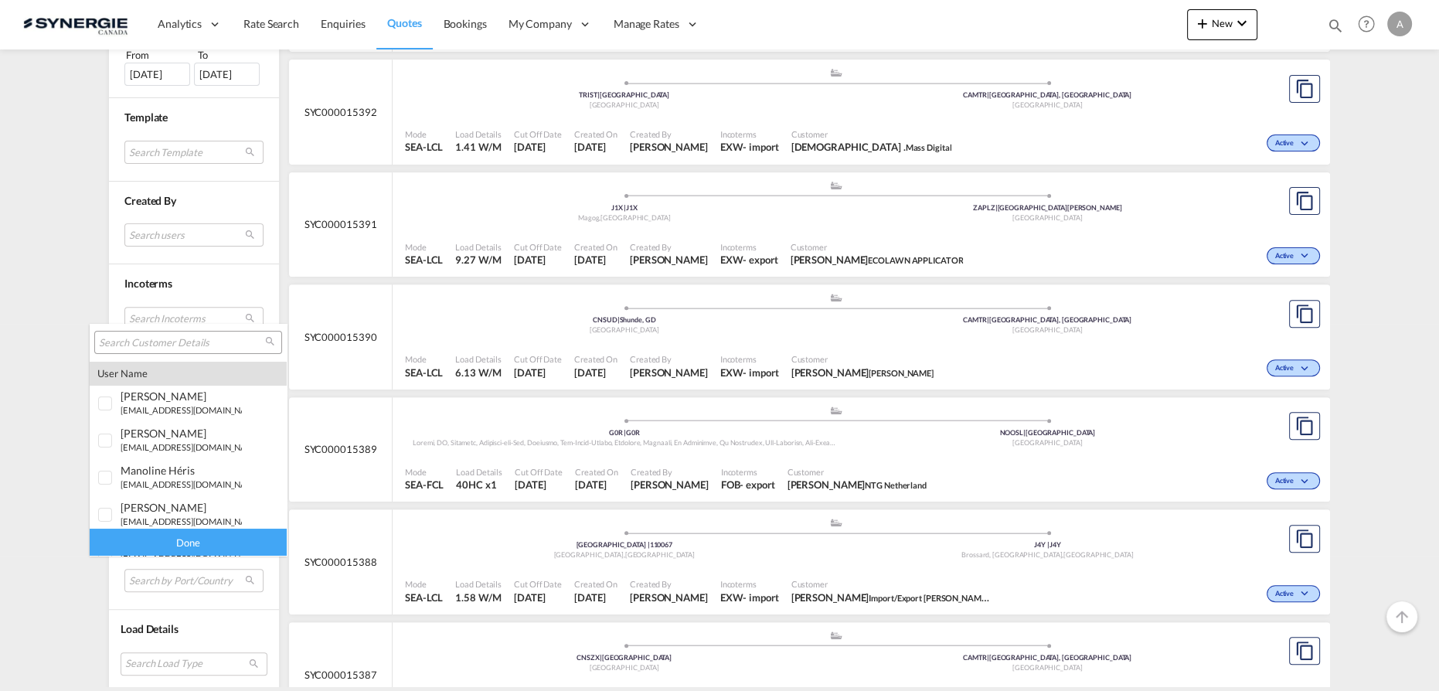
click at [172, 344] on input "search" at bounding box center [182, 343] width 166 height 14
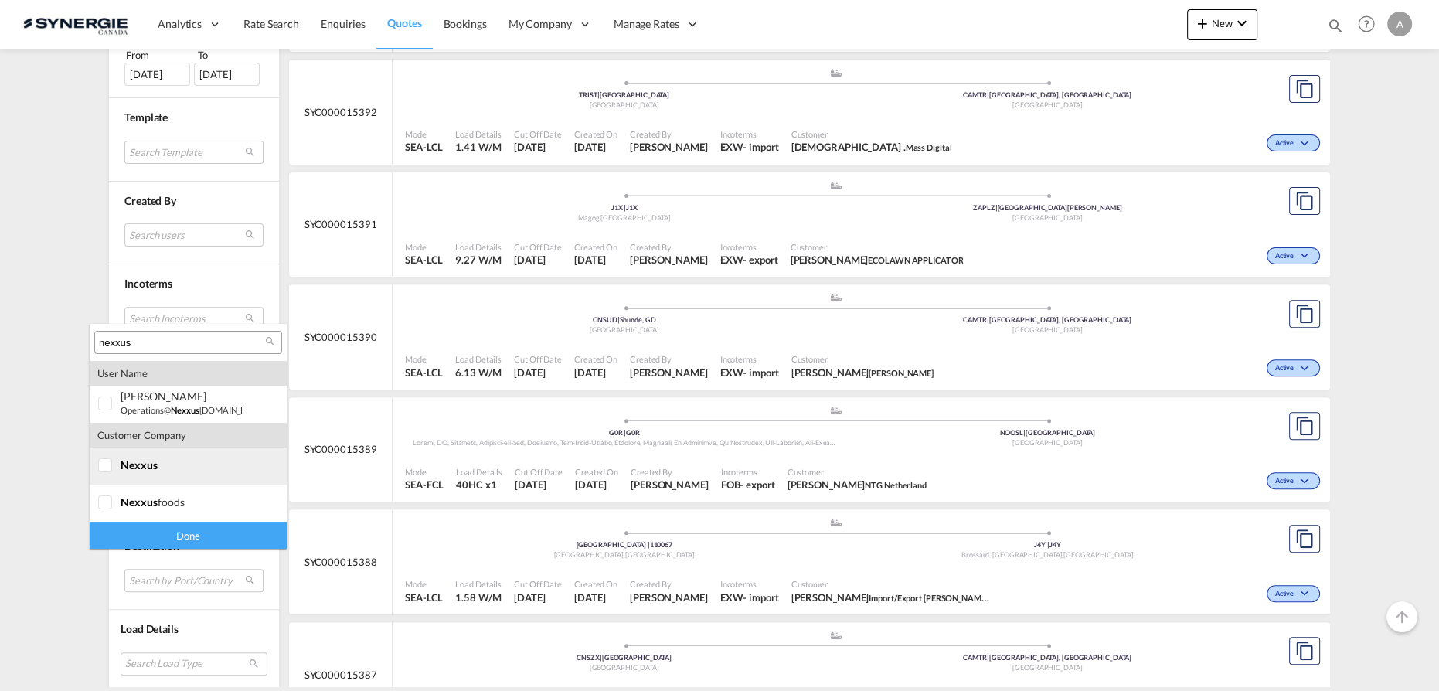
type input "nexxus"
click at [114, 471] on div at bounding box center [105, 465] width 15 height 15
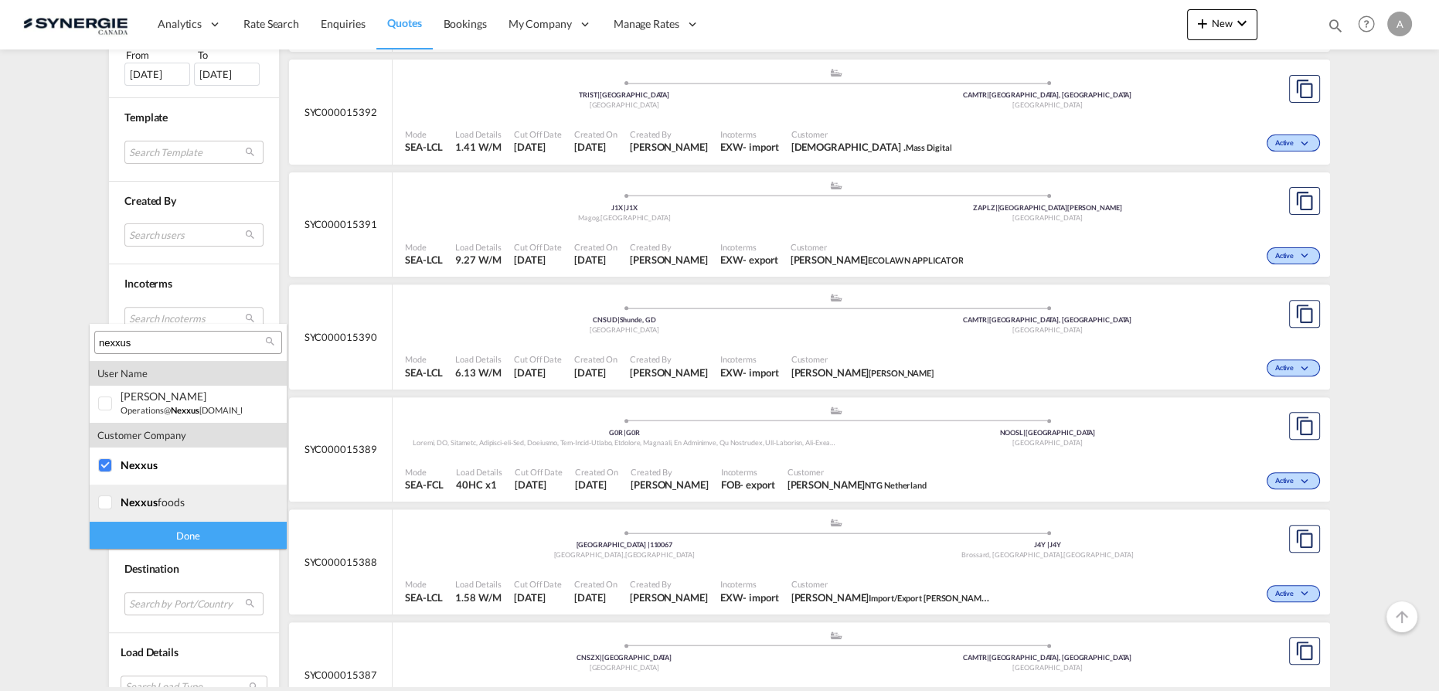
click at [113, 506] on div at bounding box center [105, 502] width 15 height 15
click at [146, 528] on div "Done" at bounding box center [188, 535] width 197 height 27
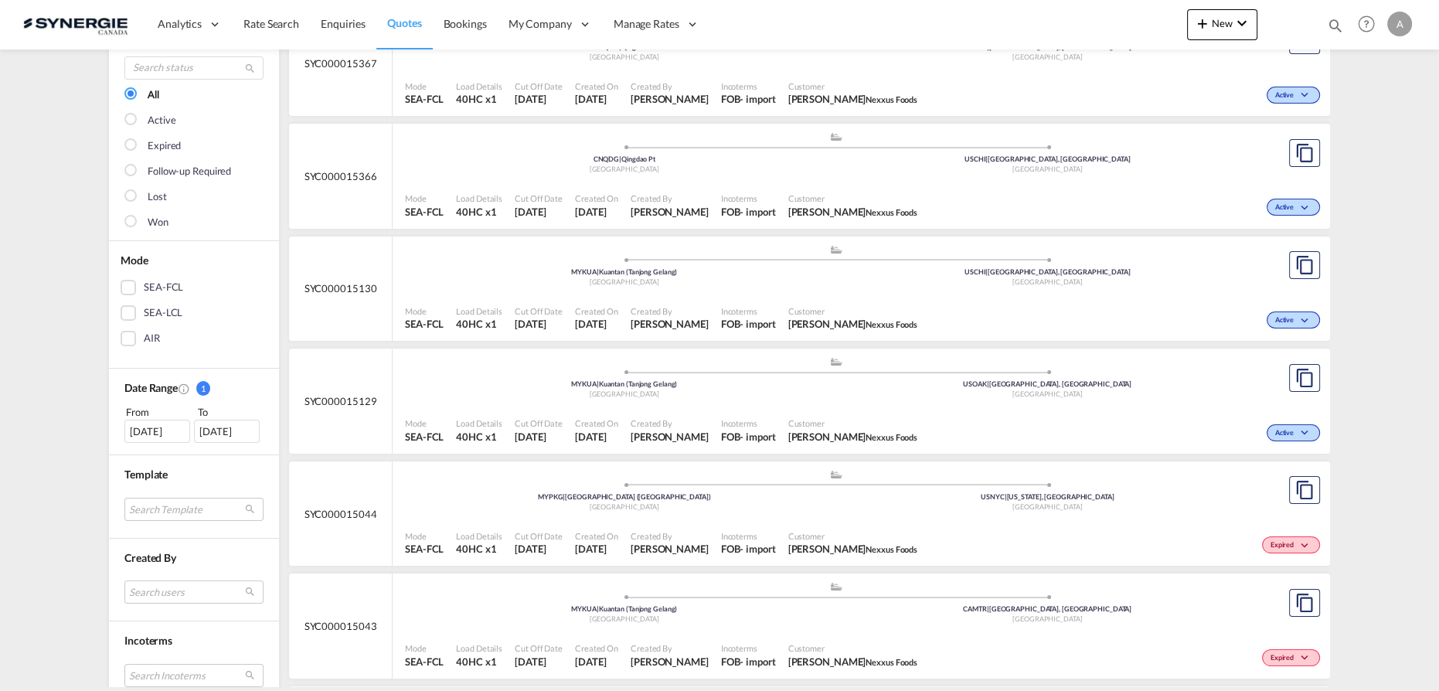
scroll to position [0, 0]
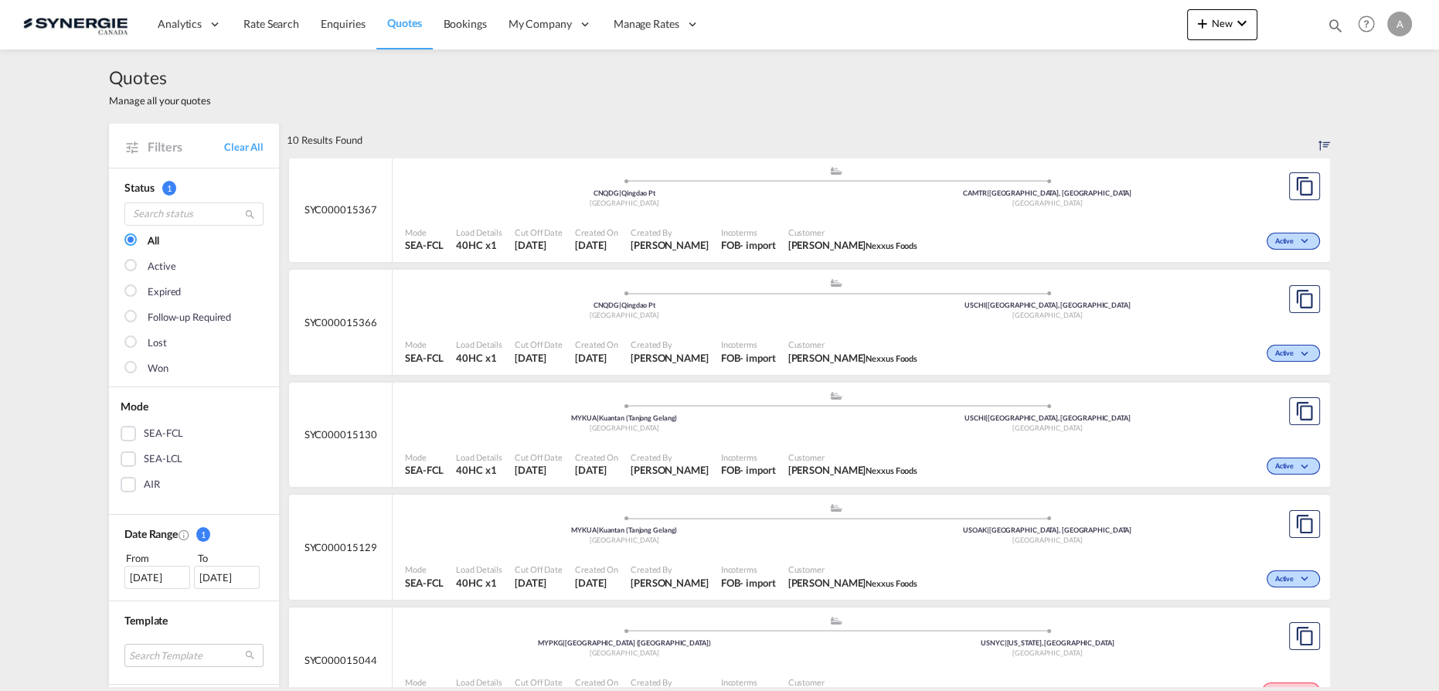
click at [860, 328] on div "Mode SEA-FCL Load Details 40HC x1 Cut Off Date 9 Oct 2025 Created On 9 Oct 2025…" at bounding box center [861, 351] width 937 height 46
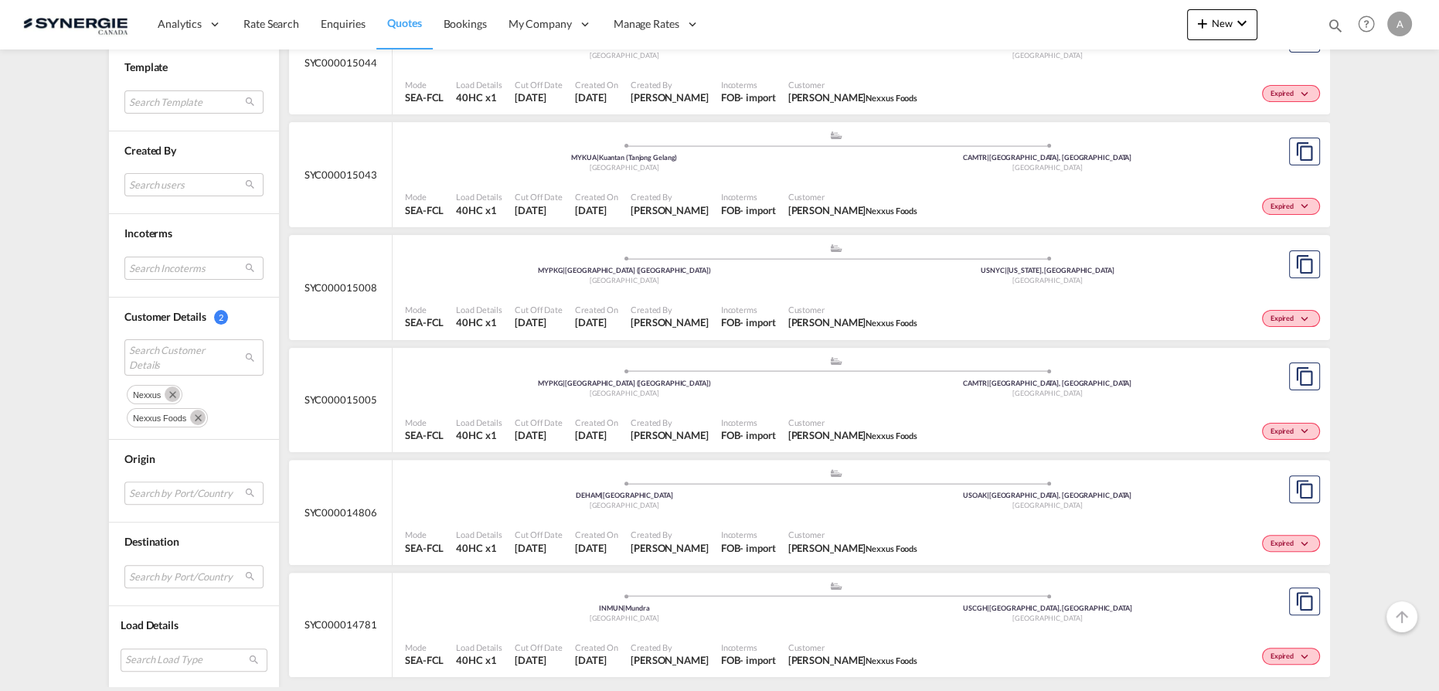
click at [190, 415] on md-icon "Remove" at bounding box center [197, 417] width 15 height 15
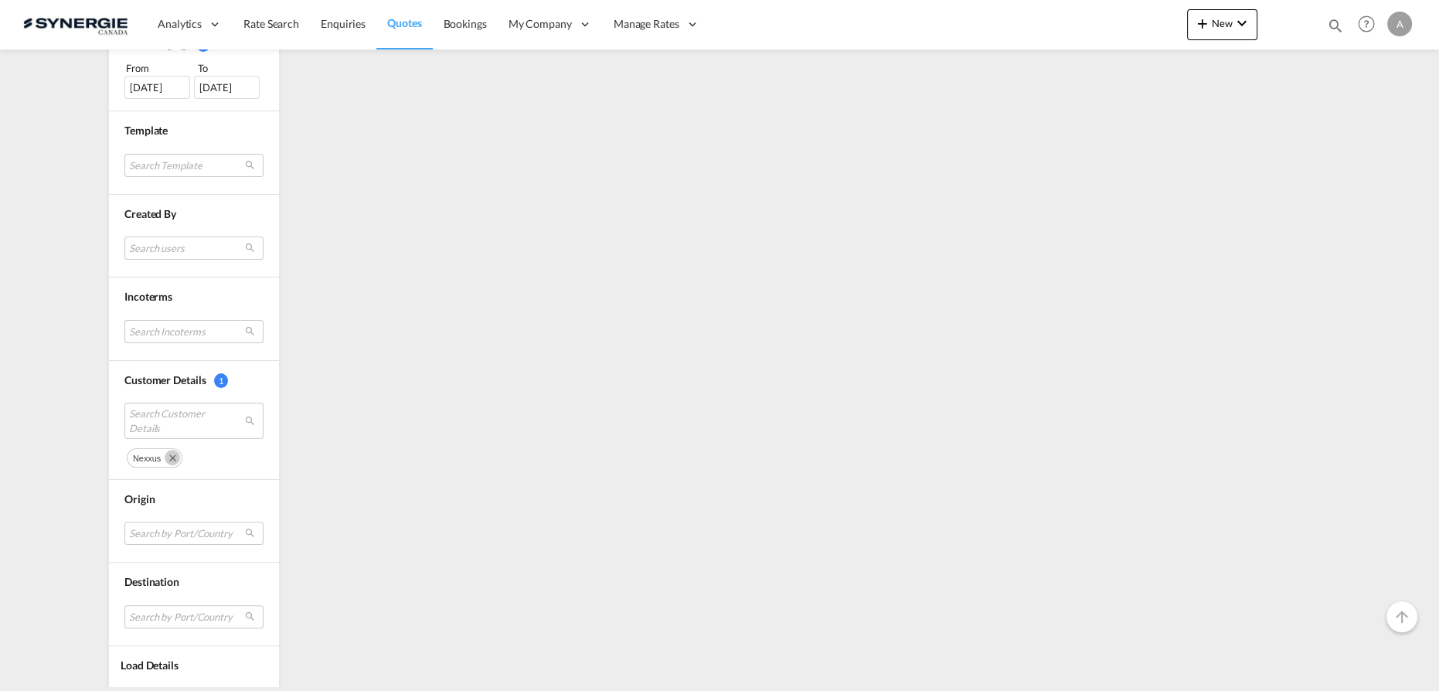
click at [172, 449] on button "Remove" at bounding box center [169, 456] width 23 height 15
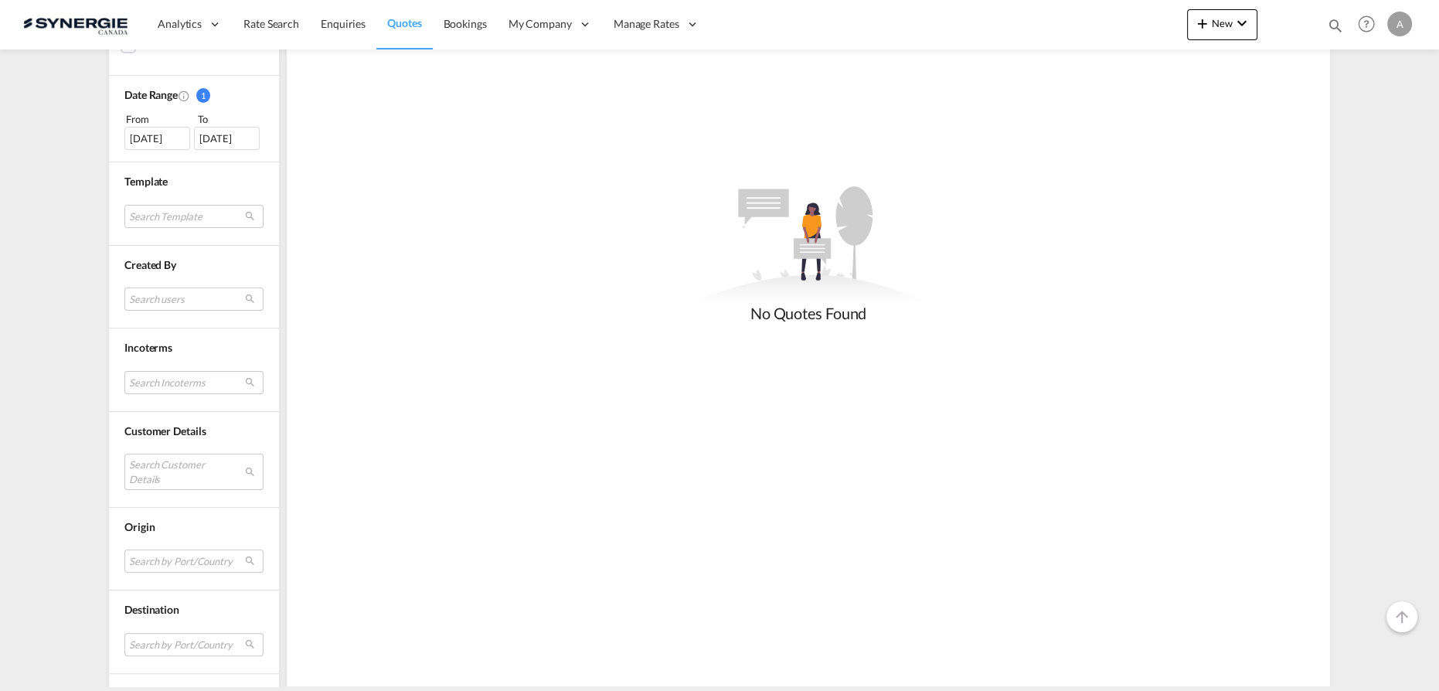
scroll to position [541, 0]
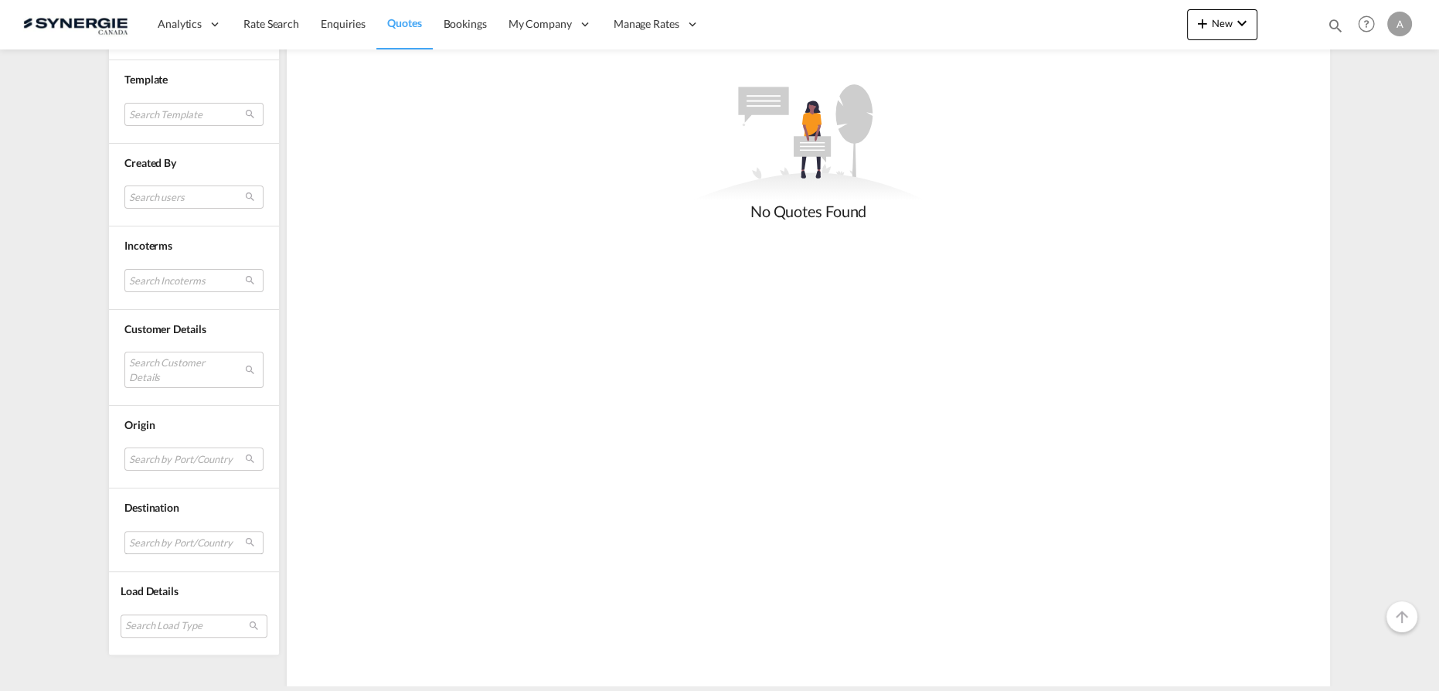
click at [155, 540] on md-select "Search by Port/Country JPNIC nichinan japan AEAMF mussafah united arab emirates…" at bounding box center [193, 542] width 139 height 23
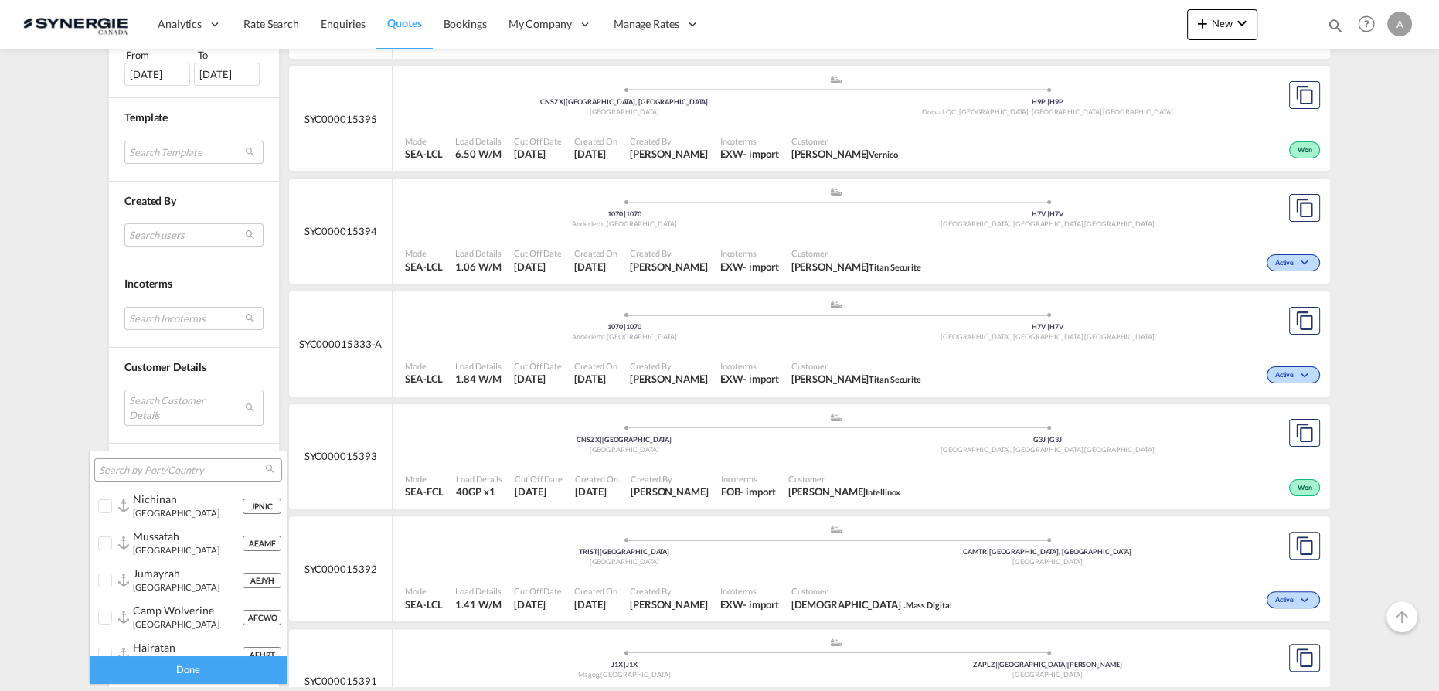
click at [177, 476] on input "search" at bounding box center [182, 471] width 166 height 14
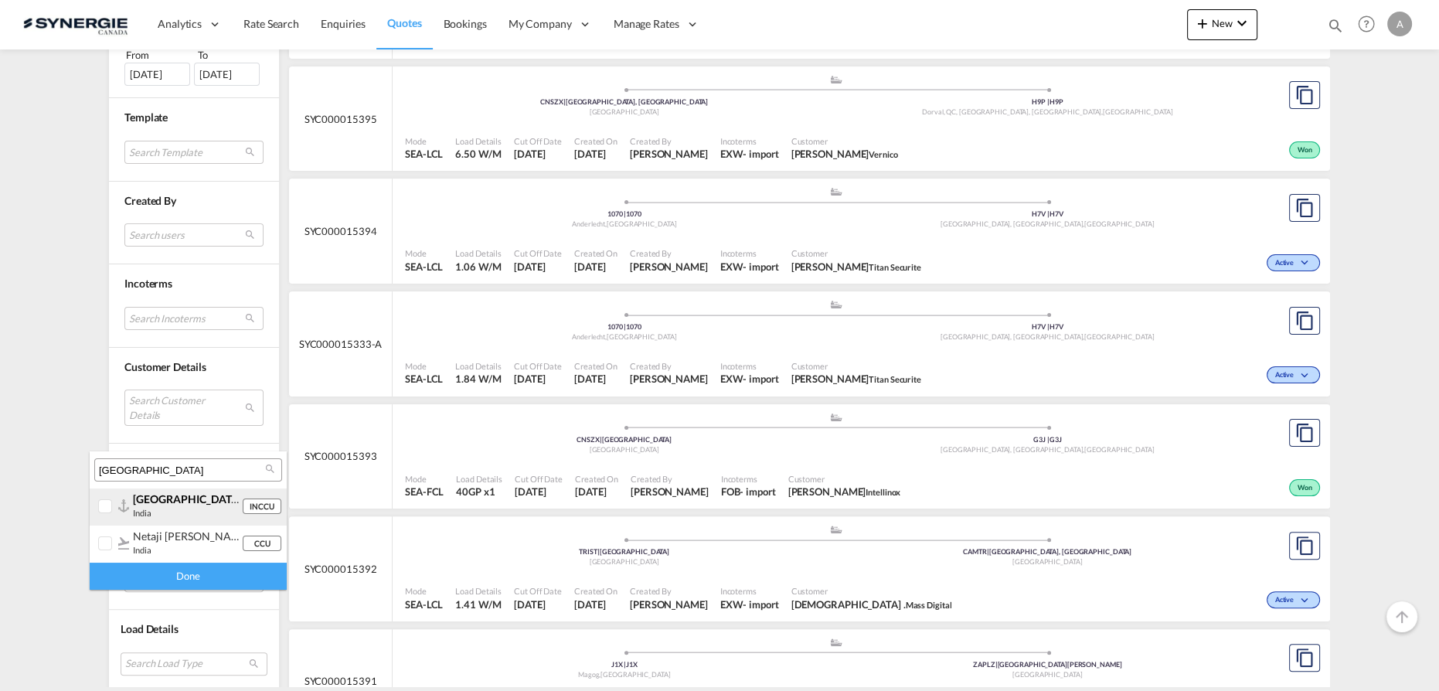
type input "kolkata"
click at [100, 512] on div at bounding box center [105, 506] width 15 height 15
click at [128, 580] on div "Done" at bounding box center [188, 576] width 197 height 27
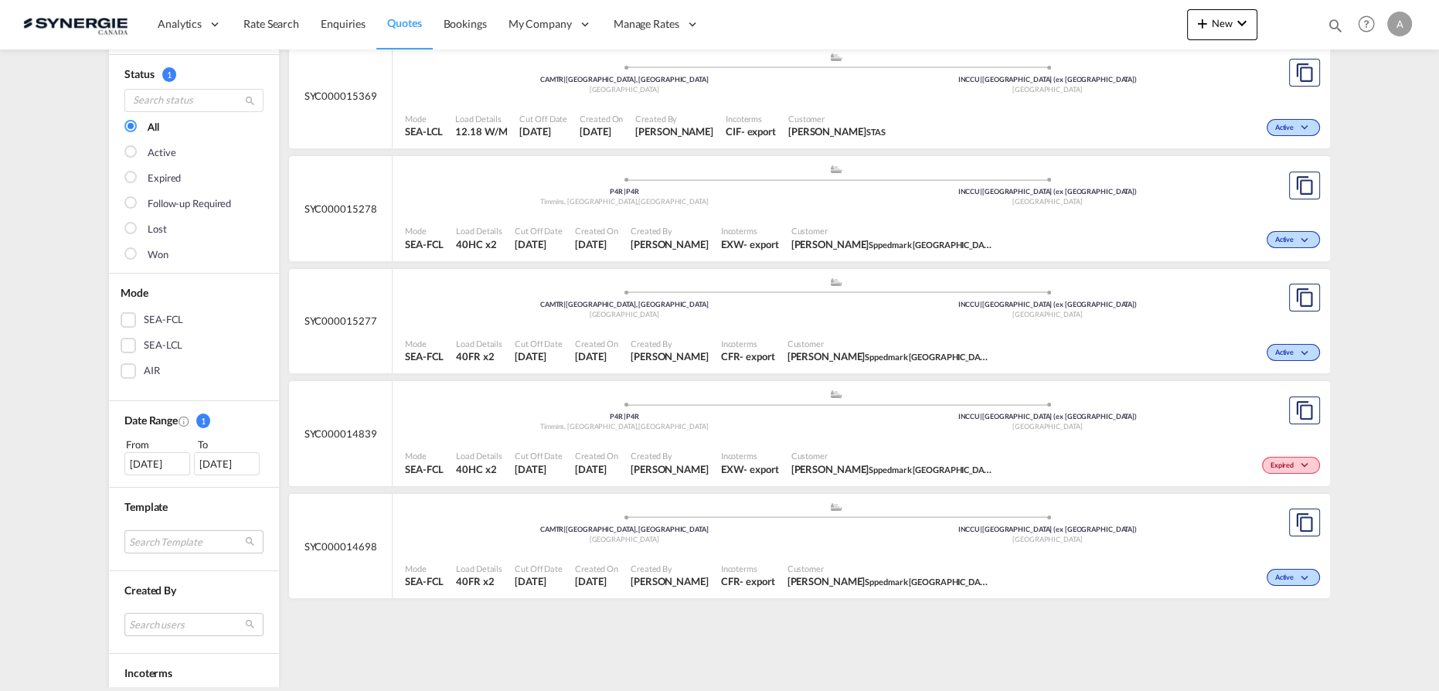
scroll to position [0, 0]
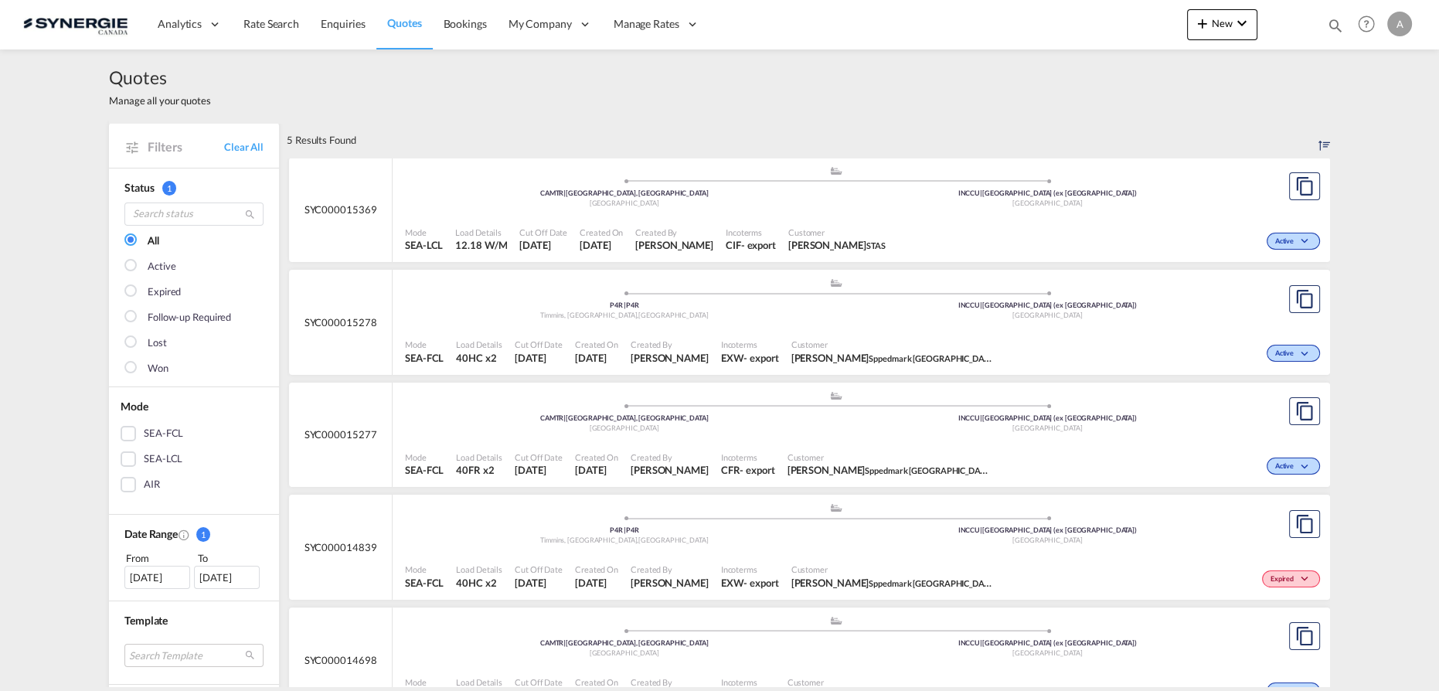
click at [950, 214] on div ".a{fill:#aaa8ad;} .a{fill:#aaa8ad;} CAMTR | Montreal, QC Canada INCCU | Kolkata…" at bounding box center [836, 190] width 862 height 50
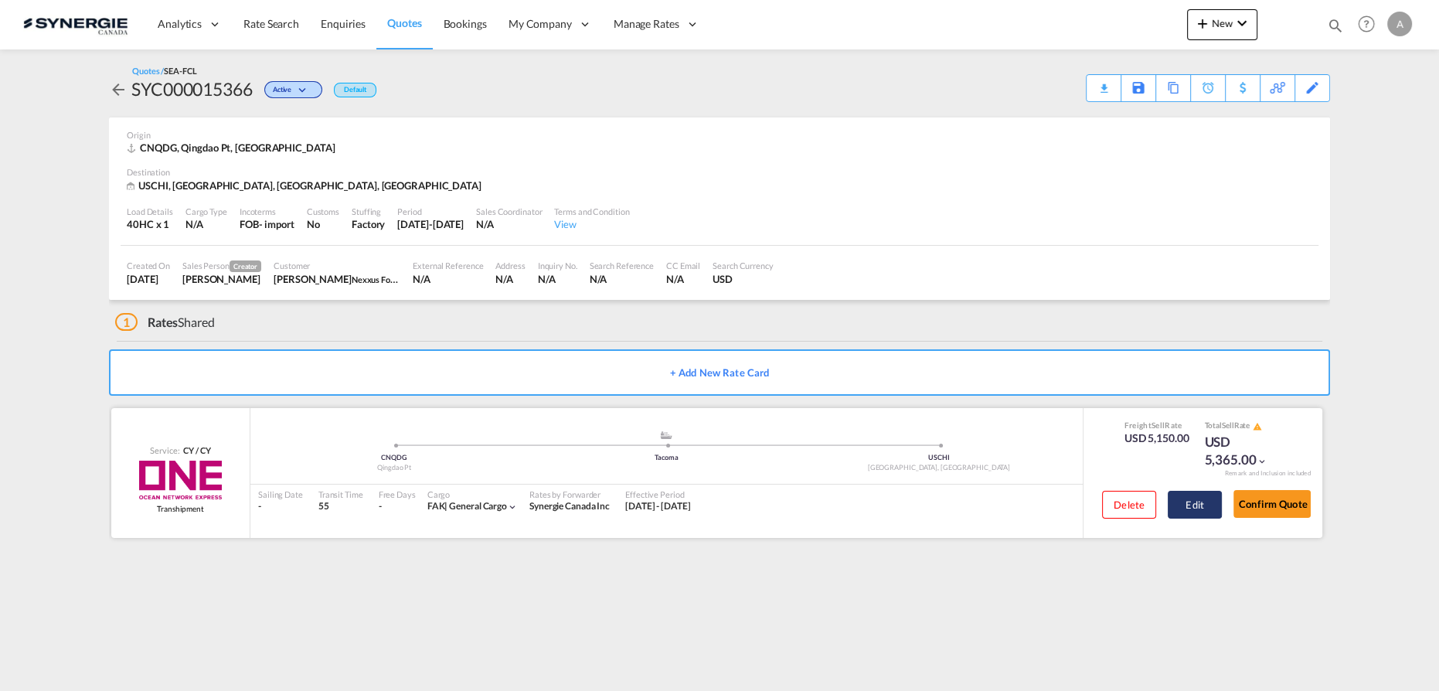
click at [1180, 498] on button "Edit" at bounding box center [1195, 505] width 54 height 28
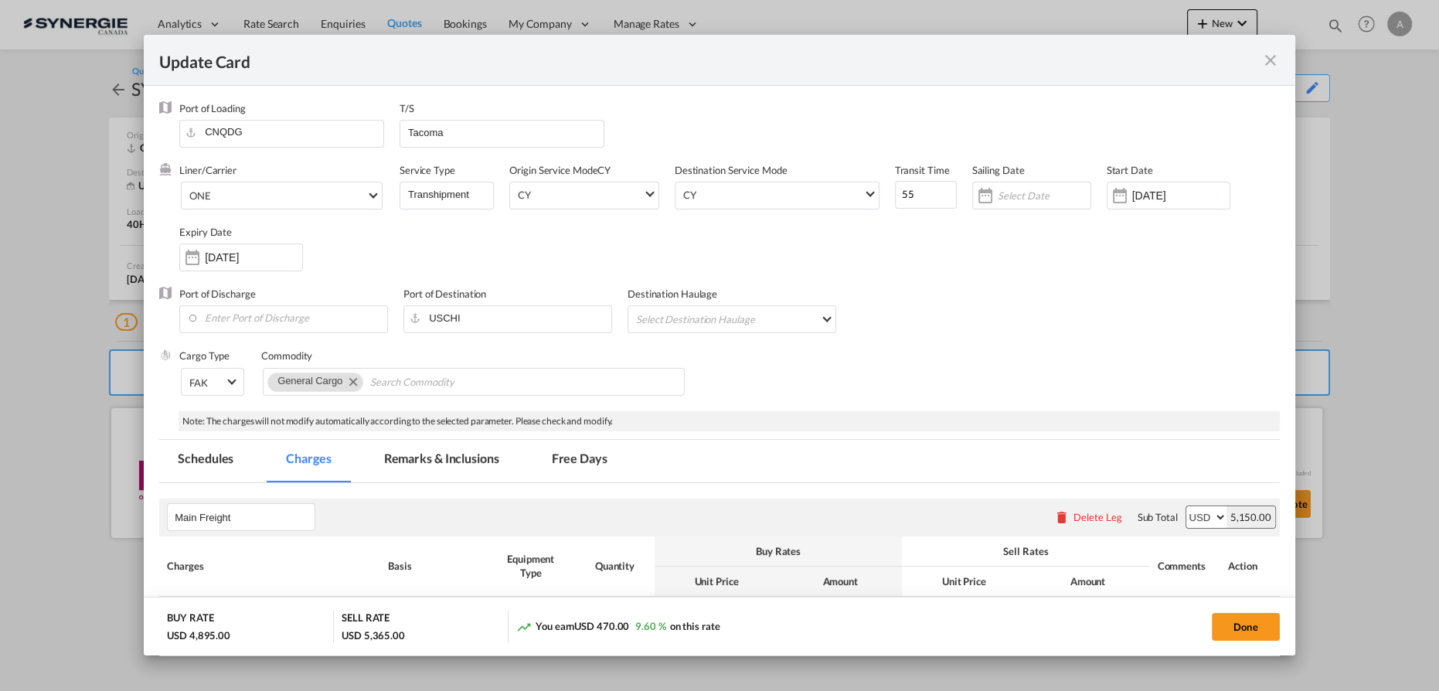
select select "per container"
select select "per B/L"
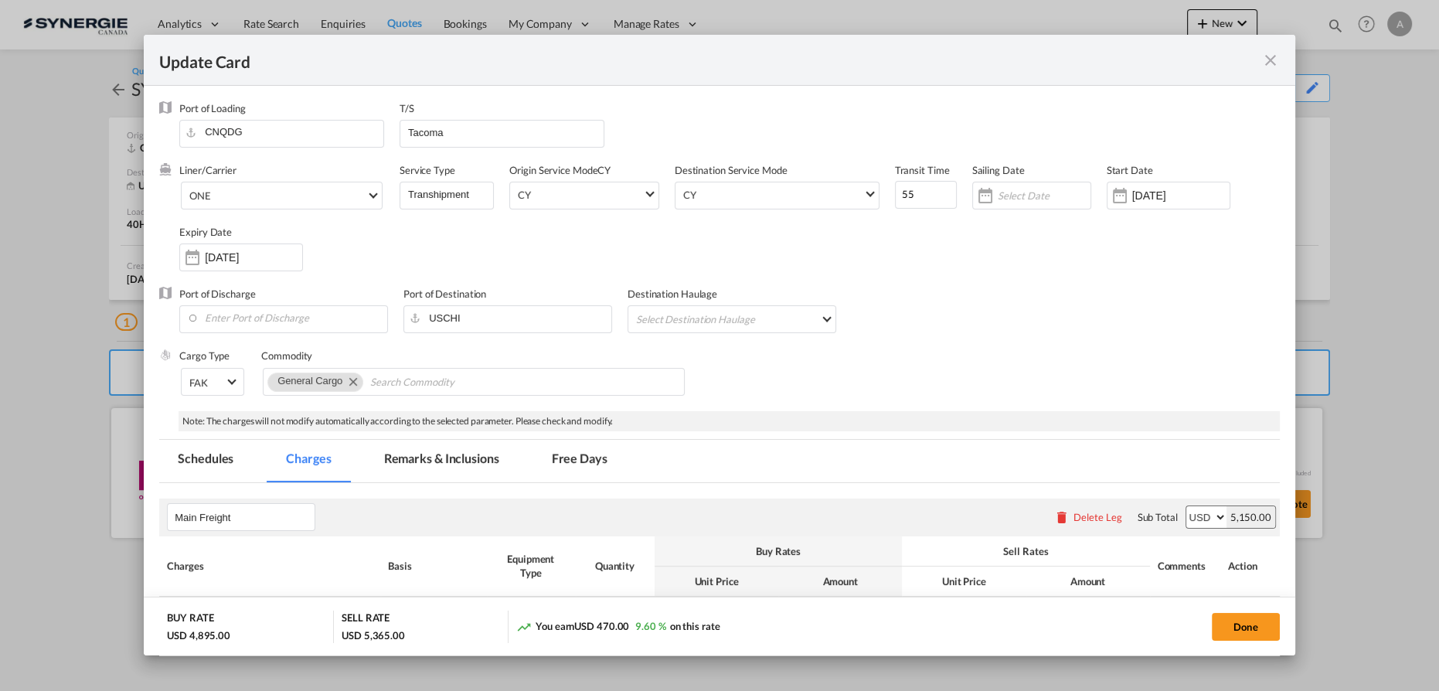
select select "per shipment"
click at [999, 298] on div "Port of Discharge Port of Destination USCHI Destination Haulage Select Destinat…" at bounding box center [719, 318] width 1121 height 62
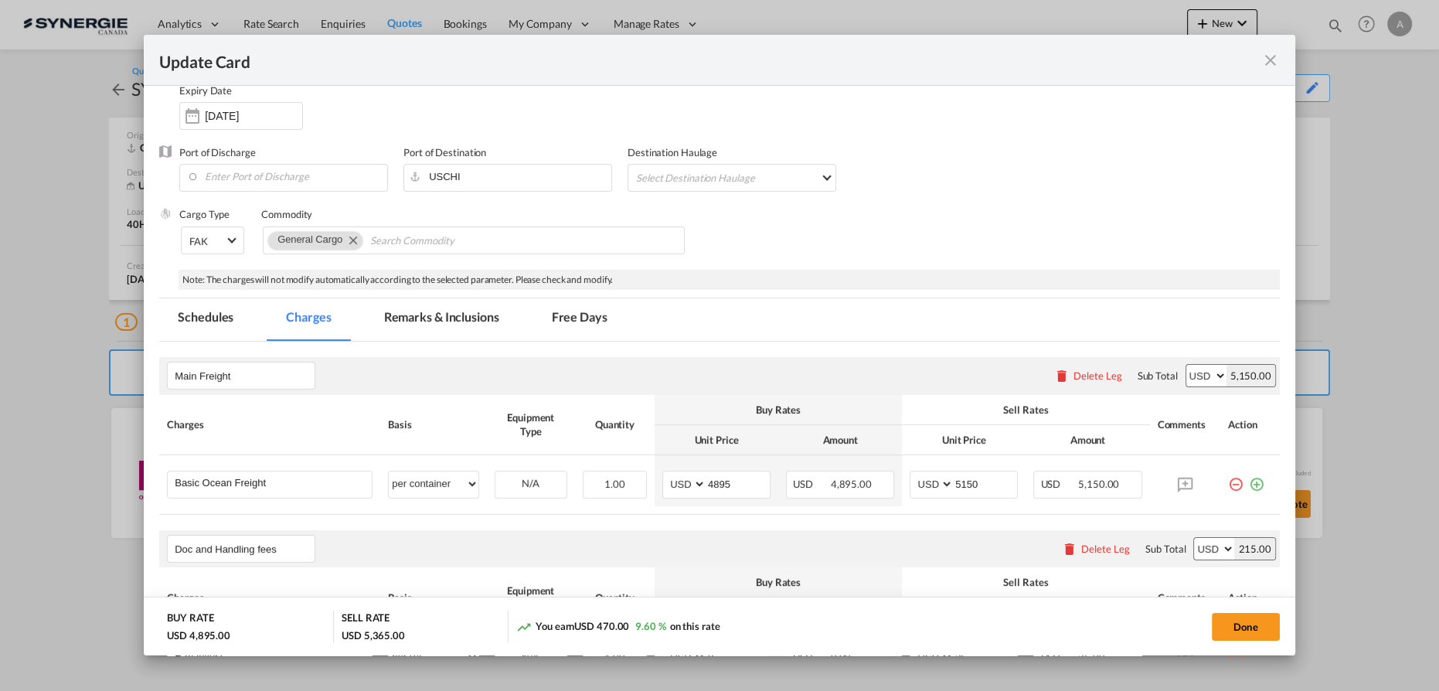
scroll to position [210, 0]
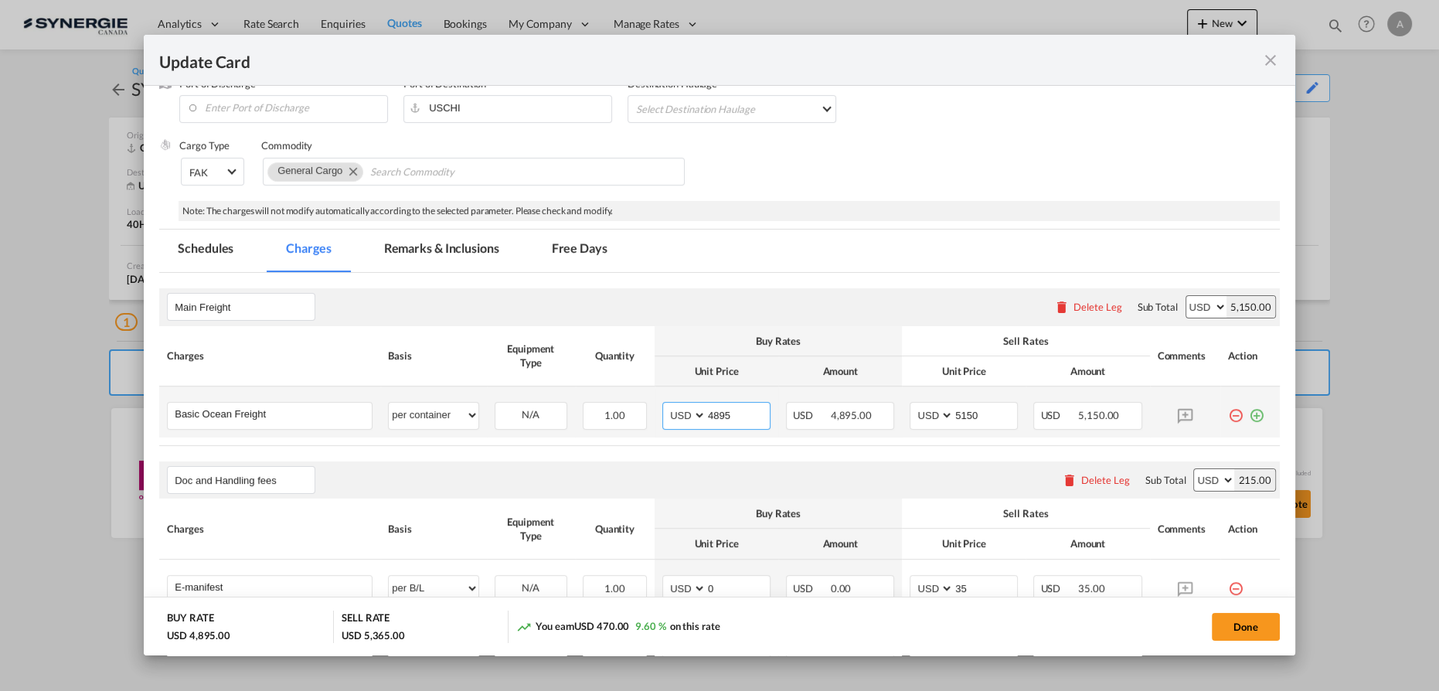
drag, startPoint x: 736, startPoint y: 417, endPoint x: 583, endPoint y: 388, distance: 155.8
click at [612, 400] on tr "Basic Ocean Freight Please Enter User Defined Charges Cannot Be Published per e…" at bounding box center [719, 411] width 1121 height 51
click at [718, 416] on input "3200" at bounding box center [737, 414] width 63 height 23
type input "3285"
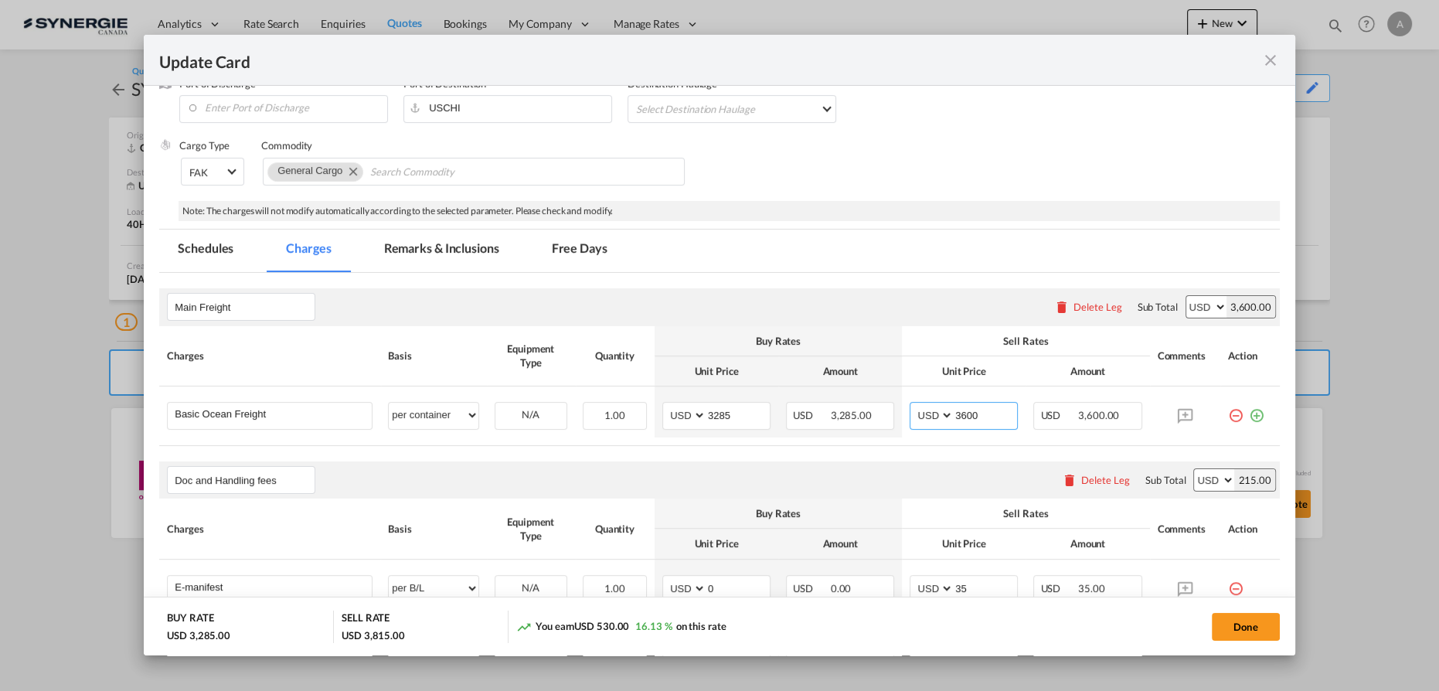
type input "3600"
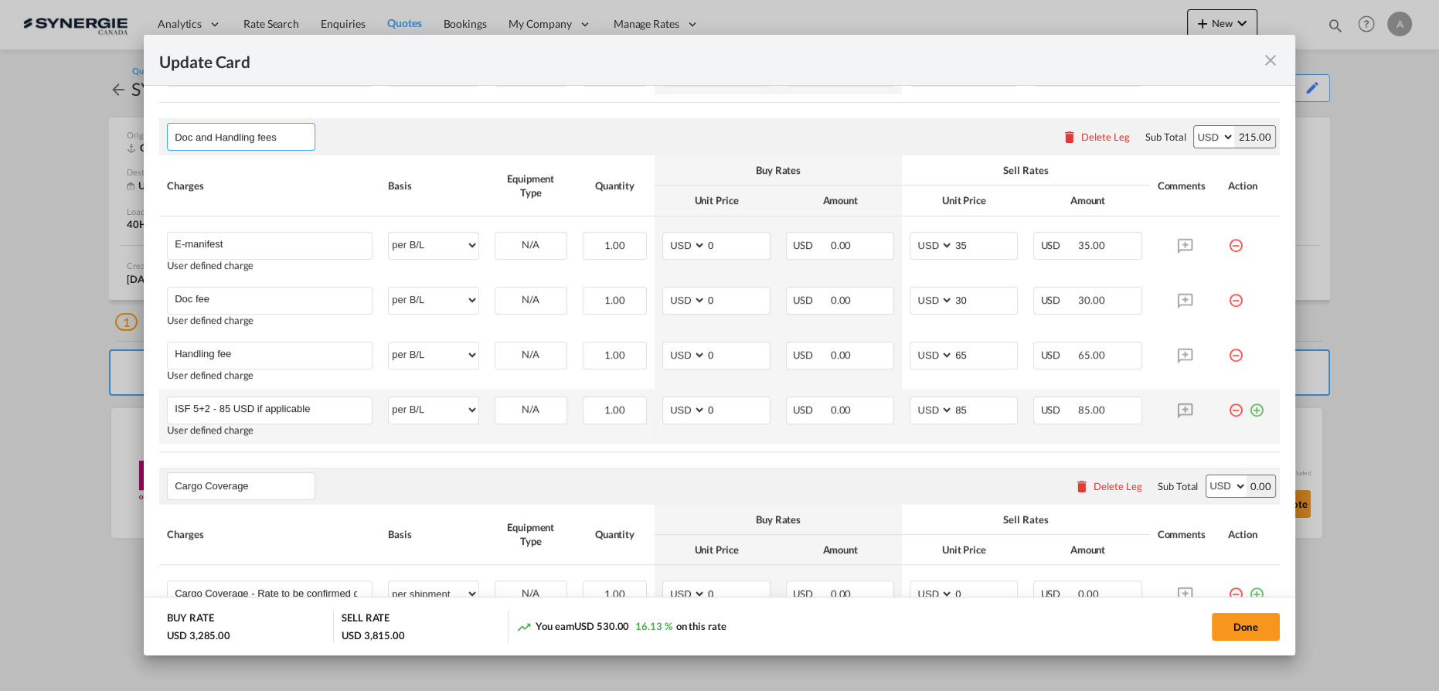
scroll to position [550, 0]
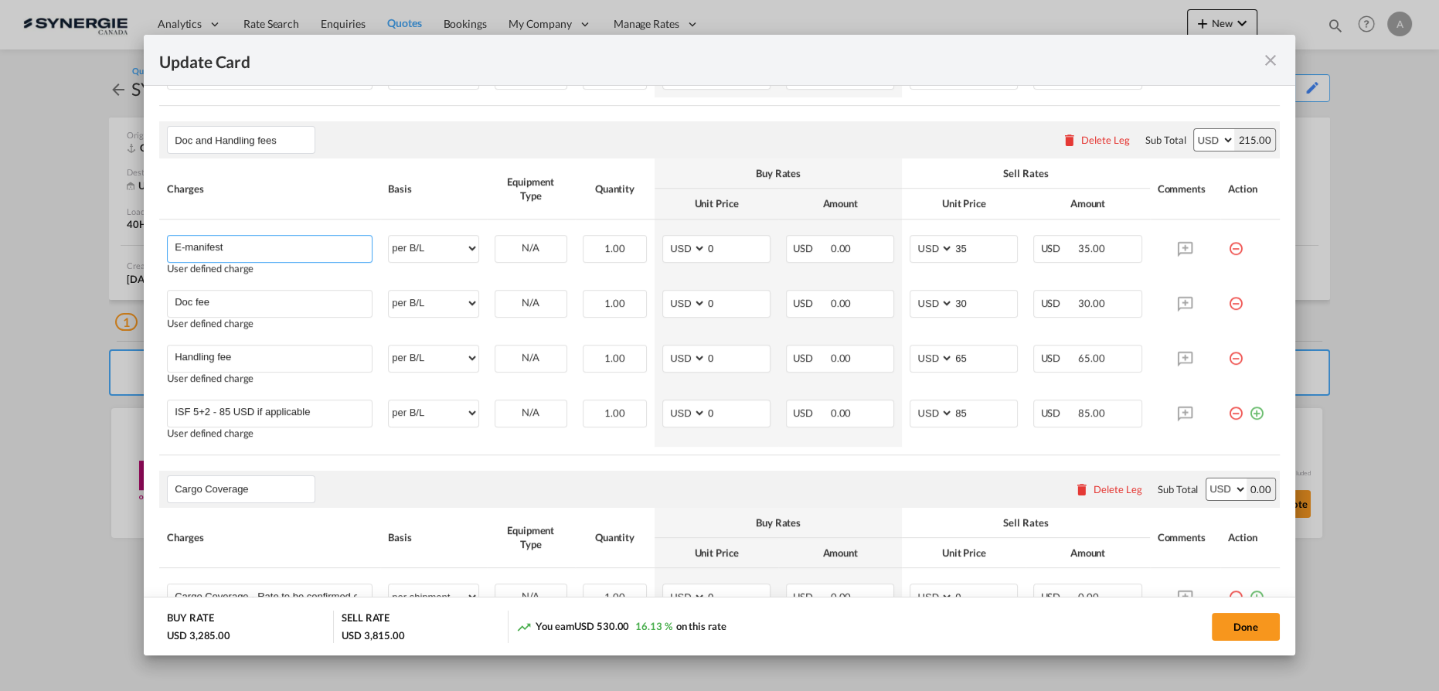
drag, startPoint x: 132, startPoint y: 235, endPoint x: 59, endPoint y: 234, distance: 73.4
click at [90, 235] on div "Update Card Port of [GEOGRAPHIC_DATA] CNQDG T/S Tacoma Liner/Carrier ONE Atlant…" at bounding box center [719, 345] width 1439 height 690
type input "AMS"
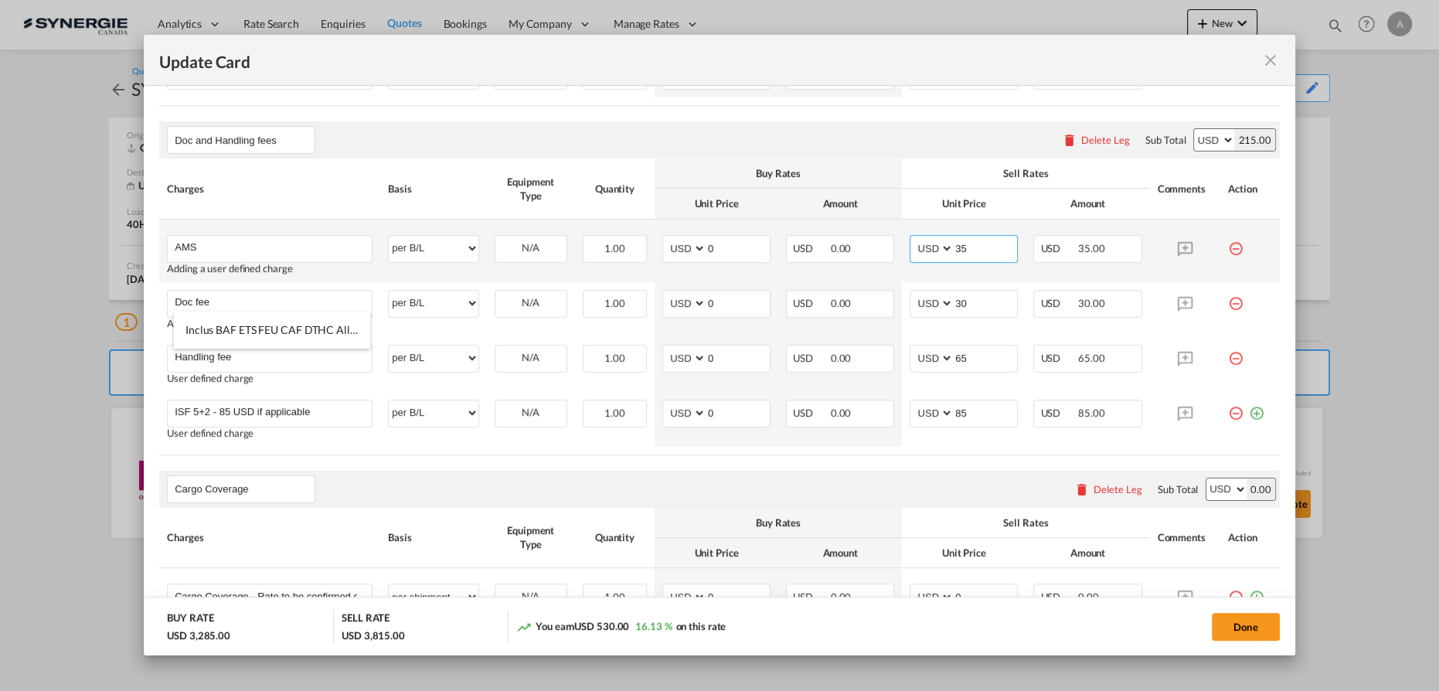
click at [956, 244] on input "35" at bounding box center [985, 247] width 63 height 23
type input "40"
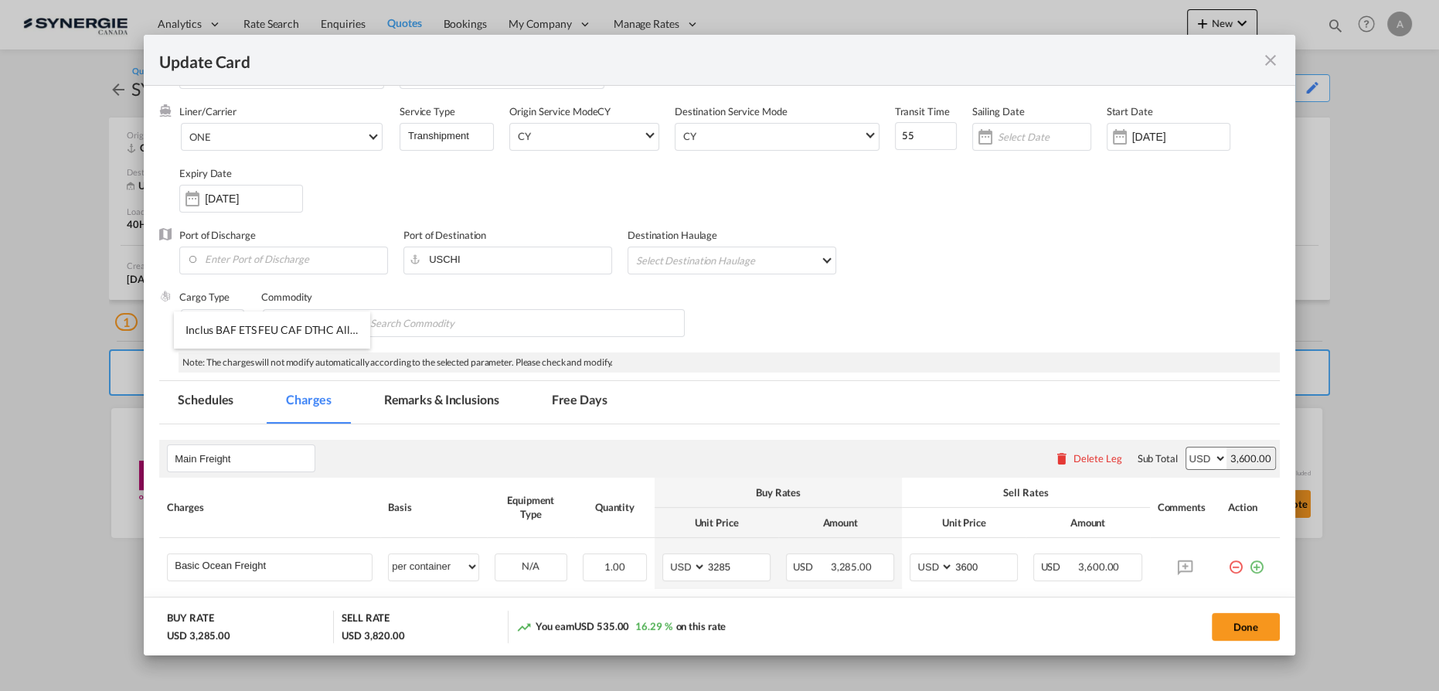
scroll to position [0, 0]
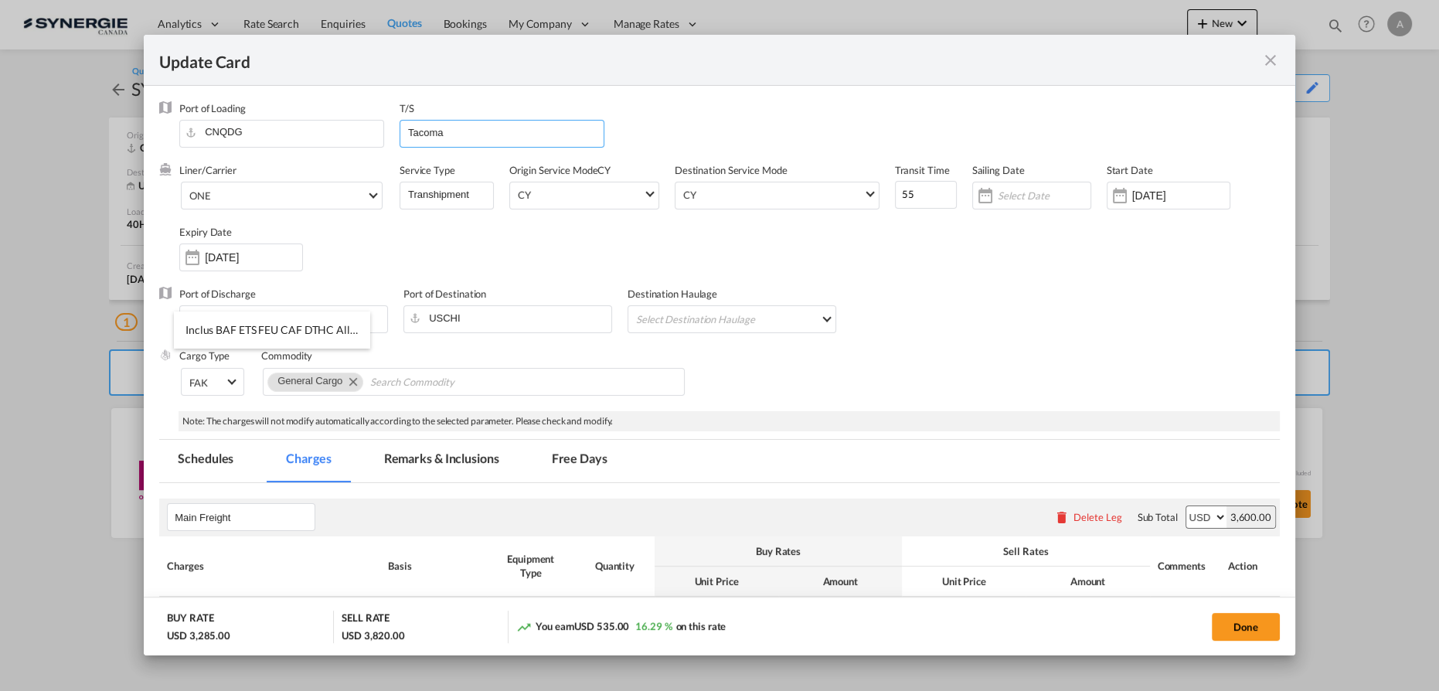
click at [471, 135] on input "Tacoma" at bounding box center [504, 132] width 197 height 23
drag, startPoint x: 471, startPoint y: 135, endPoint x: 396, endPoint y: 131, distance: 75.8
click at [396, 131] on div "Port of Loading CNQDG T/S Tacoma" at bounding box center [729, 132] width 1100 height 62
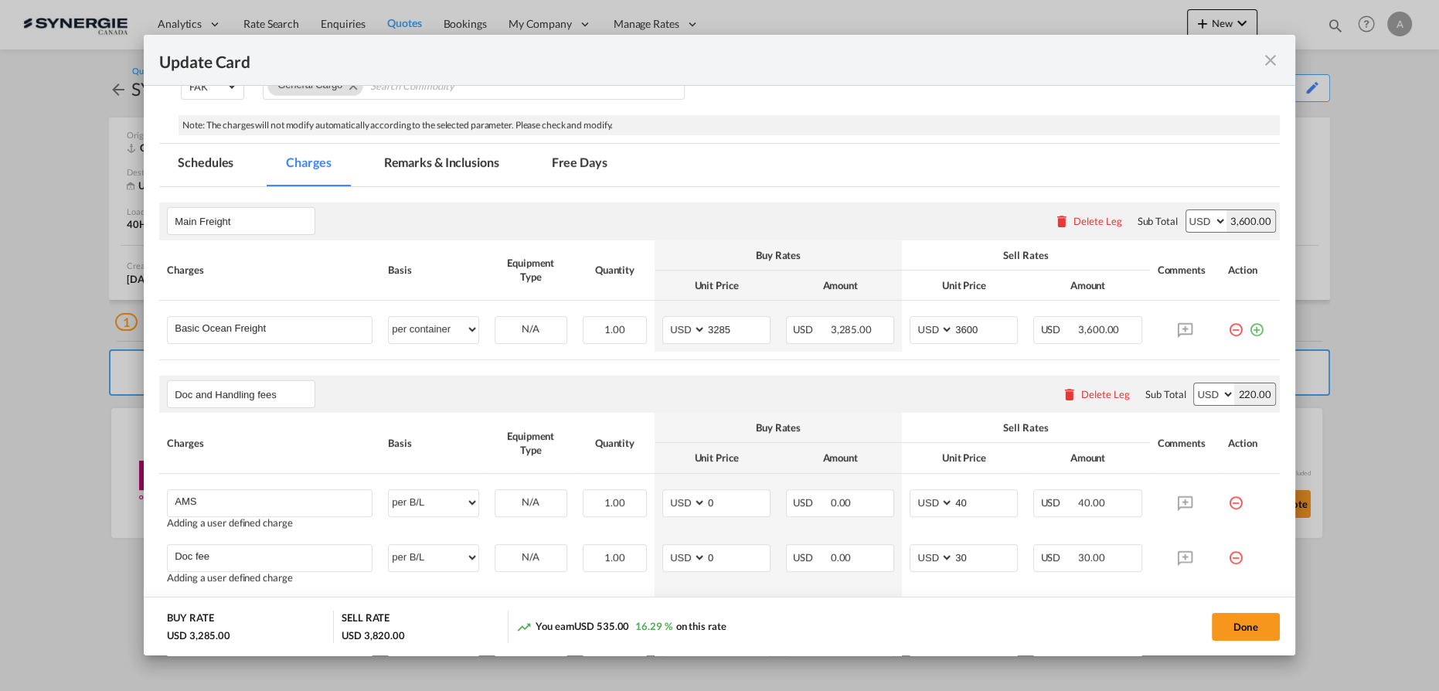
scroll to position [351, 0]
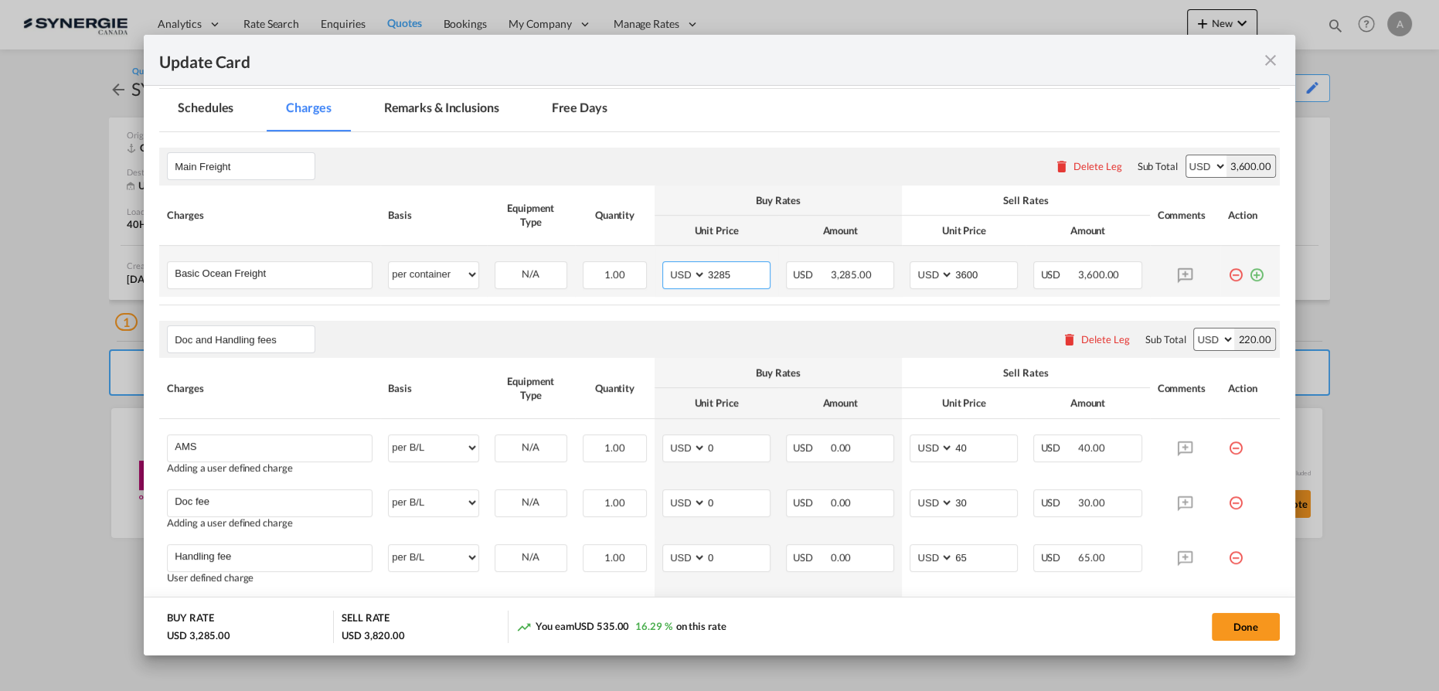
drag, startPoint x: 736, startPoint y: 268, endPoint x: 607, endPoint y: 252, distance: 130.1
click at [634, 264] on tr "Basic Ocean Freight Please Enter User Defined Charges Cannot Be Published per e…" at bounding box center [719, 271] width 1121 height 51
type input "2900"
drag, startPoint x: 981, startPoint y: 275, endPoint x: 853, endPoint y: 267, distance: 128.6
click at [866, 274] on tr "Basic Ocean Freight Please Enter User Defined Charges Cannot Be Published per e…" at bounding box center [719, 271] width 1121 height 51
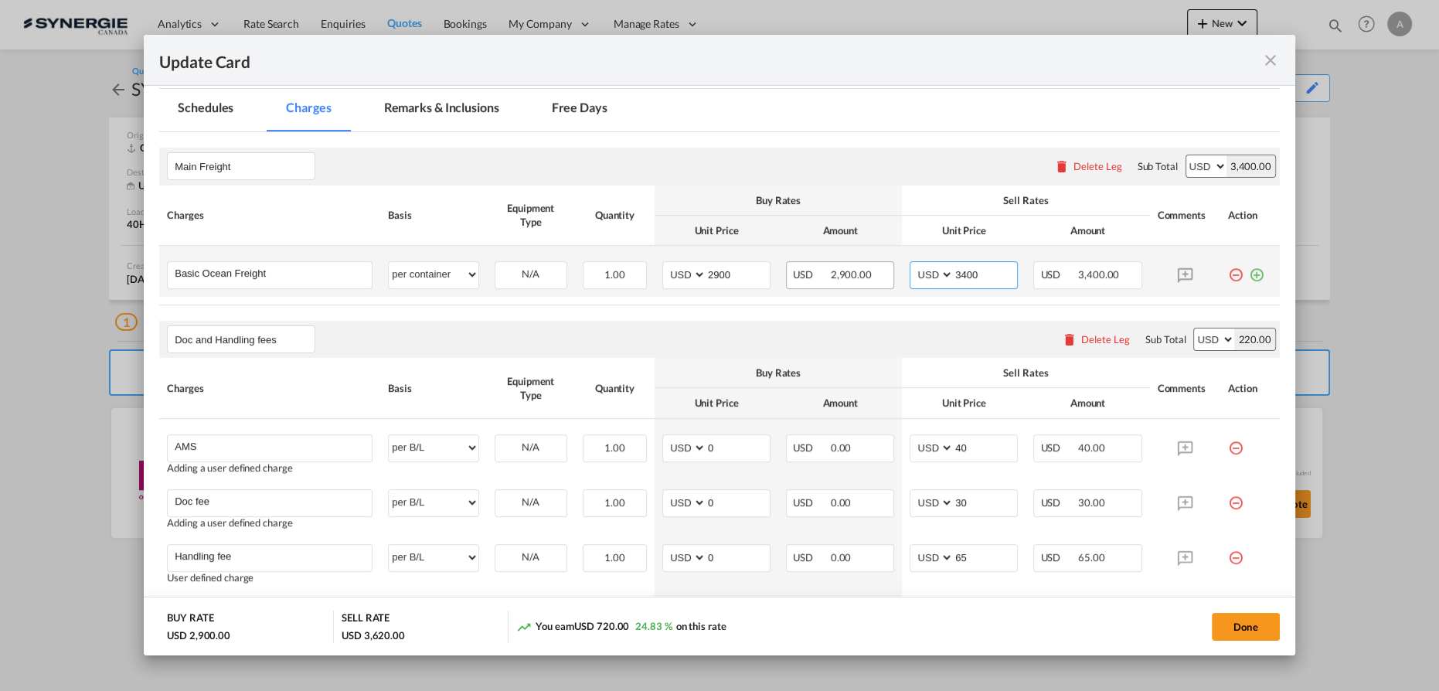
type input "3400"
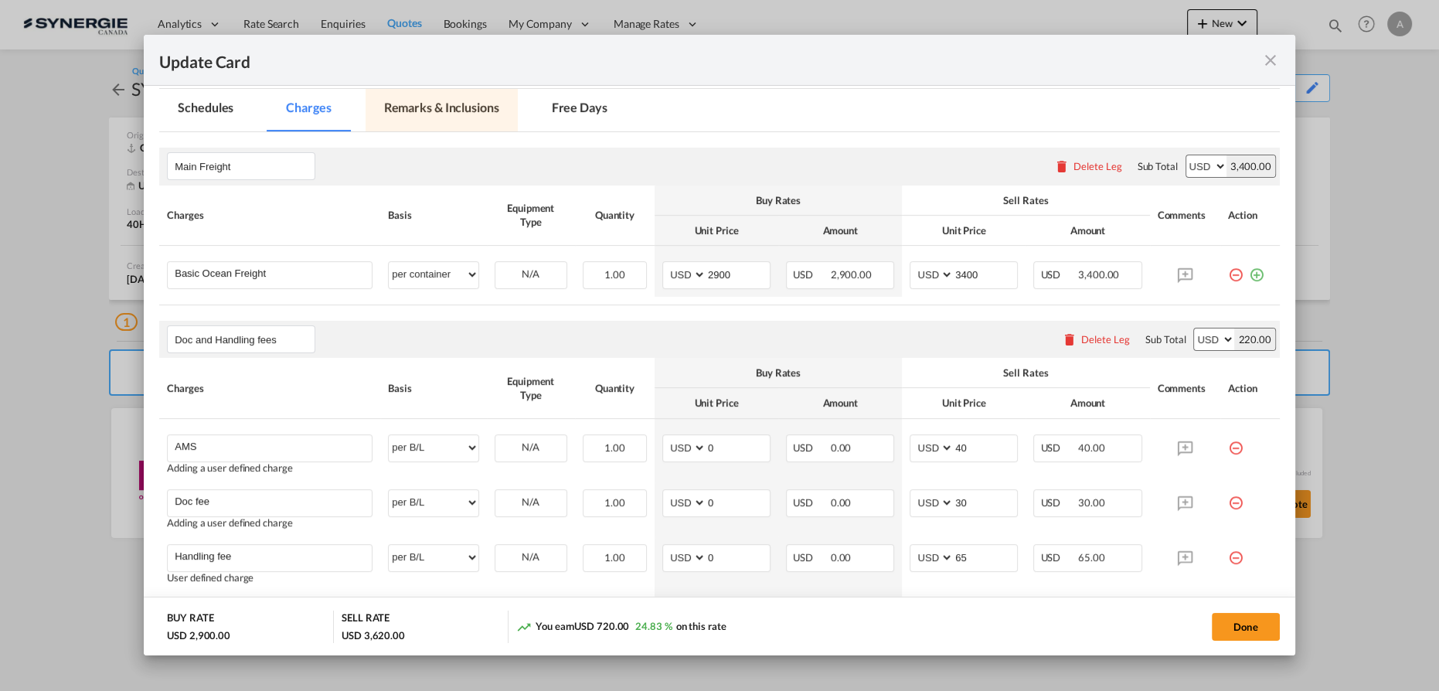
click at [400, 104] on md-tab-item "Remarks & Inclusions" at bounding box center [442, 110] width 152 height 43
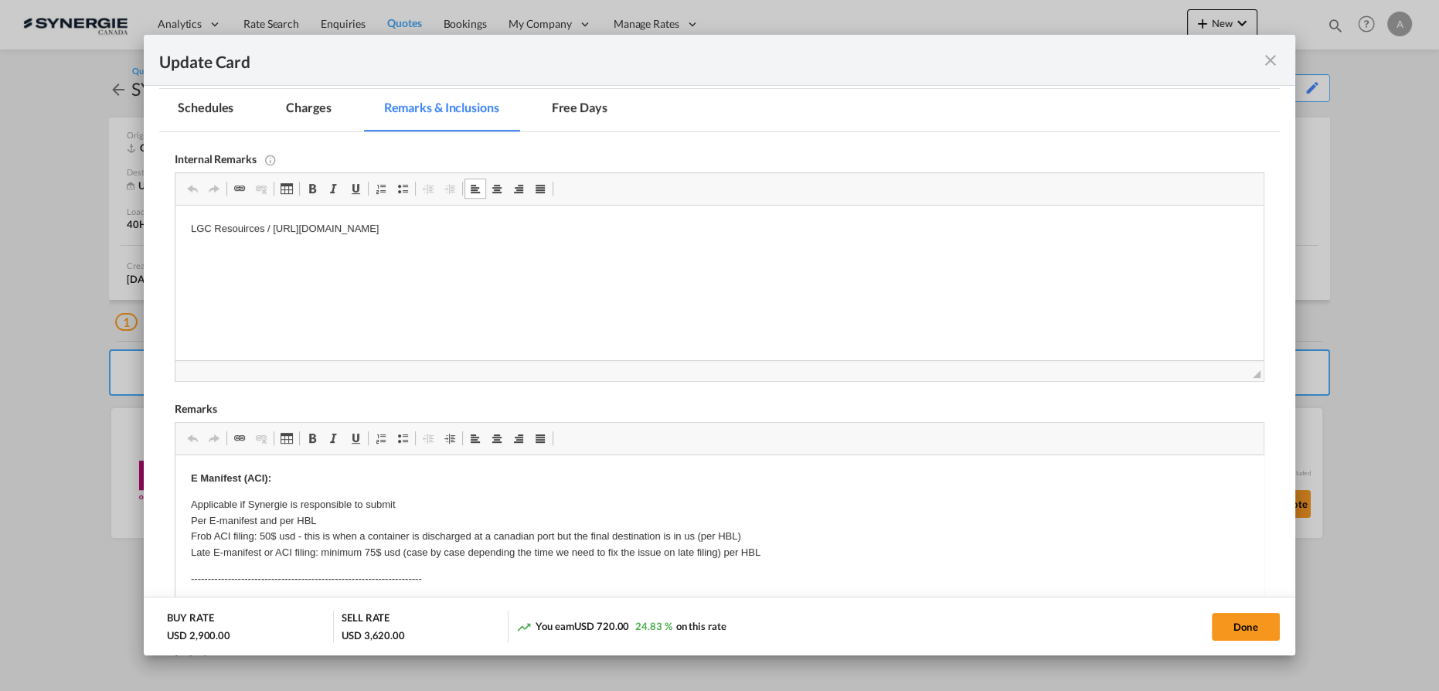
click at [723, 227] on p "LGC Resouirces / https://app.frontapp.com/open/msg_1hurrk0f?key=56EdYpcr0oZOoWb…" at bounding box center [719, 229] width 1057 height 16
drag, startPoint x: 703, startPoint y: 227, endPoint x: 257, endPoint y: 413, distance: 484.0
click at [175, 209] on html "LGC Resouirces / https://app.frontapp.com/open/msg_1hurrk0f?key=56EdYpcr0oZOoWb…" at bounding box center [719, 229] width 1088 height 47
drag, startPoint x: 1234, startPoint y: 620, endPoint x: 1255, endPoint y: 617, distance: 21.1
click at [1234, 621] on button "Done" at bounding box center [1246, 627] width 68 height 28
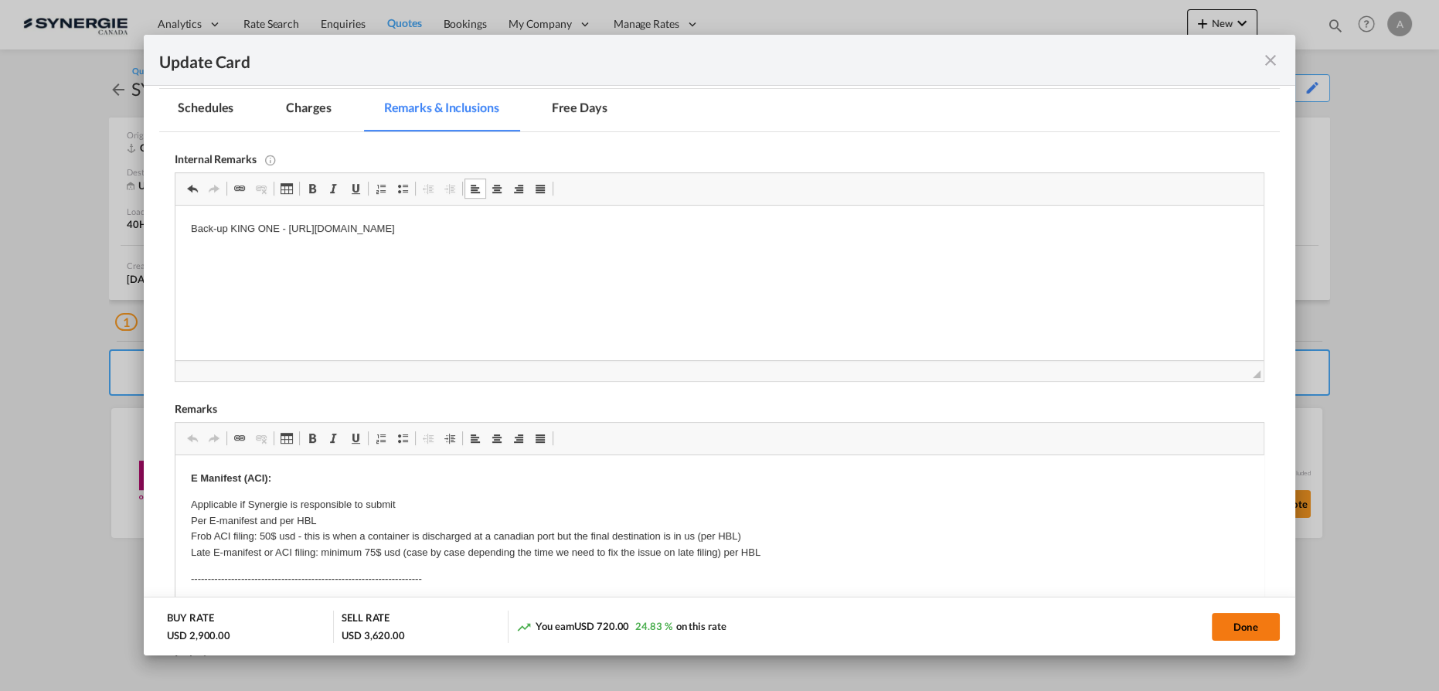
type input "08 Oct 2025"
type input "13 Oct 2025"
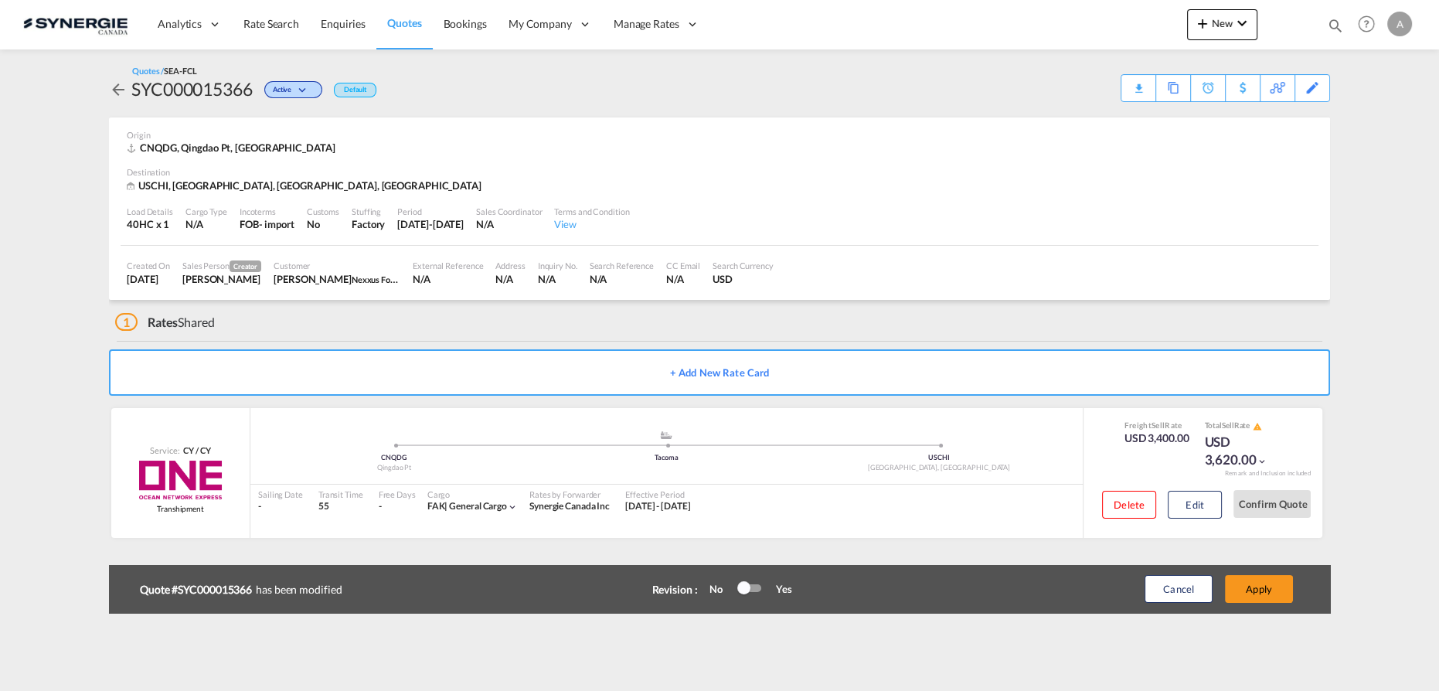
scroll to position [187, 0]
click at [1257, 591] on button "Apply" at bounding box center [1259, 589] width 68 height 28
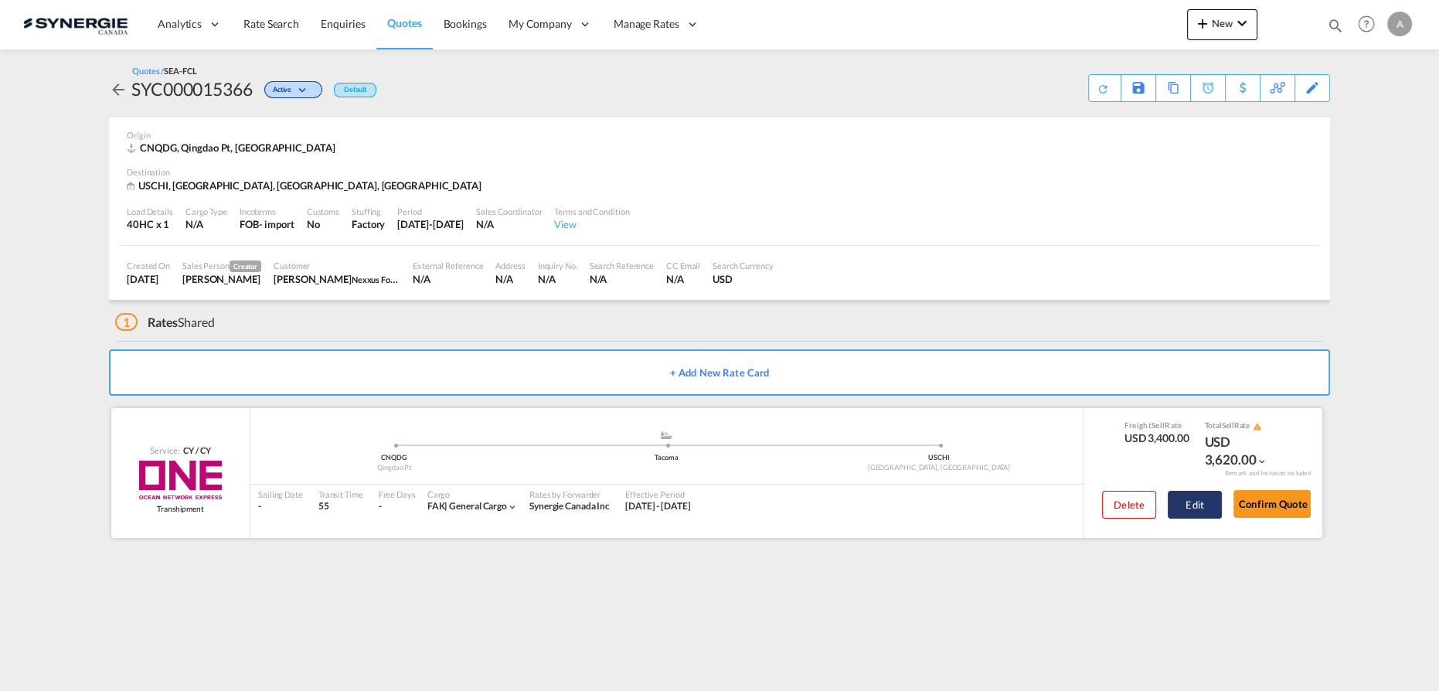
click at [1199, 492] on button "Edit" at bounding box center [1195, 505] width 54 height 28
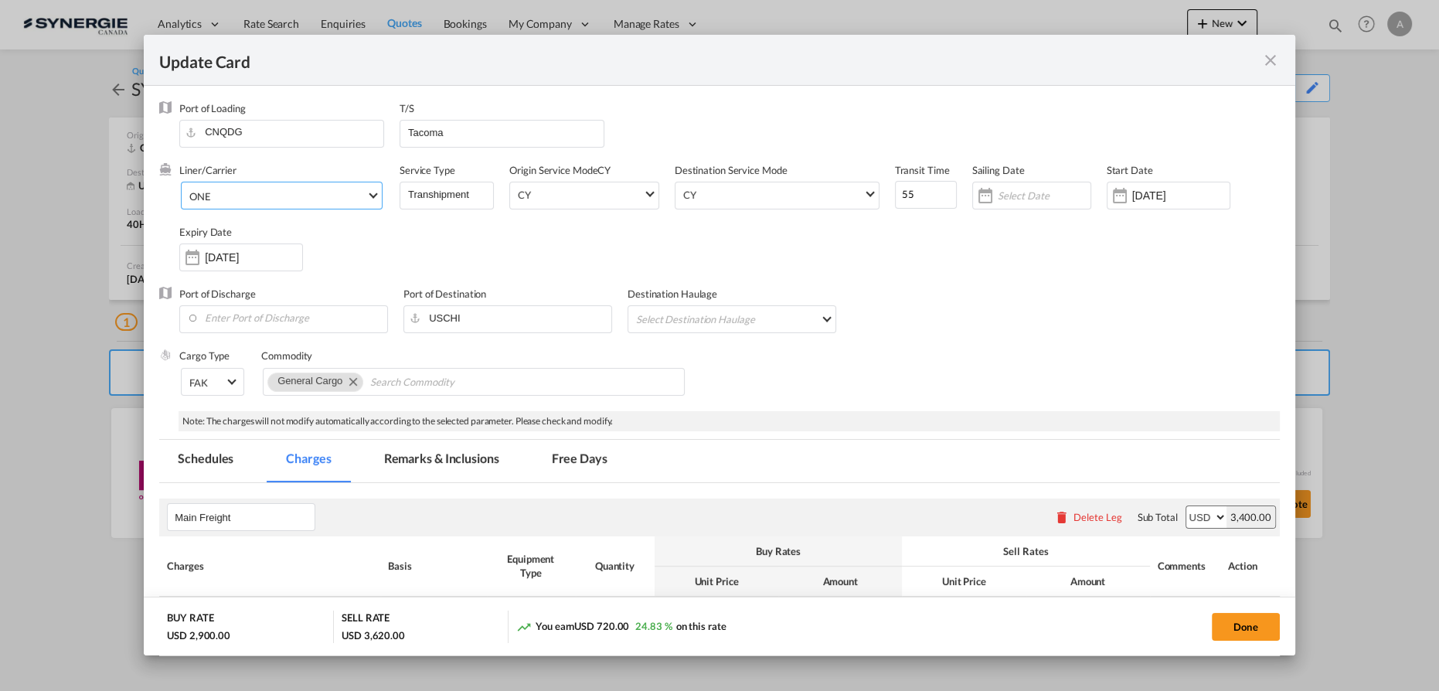
click at [303, 198] on span "ONE" at bounding box center [277, 196] width 177 height 14
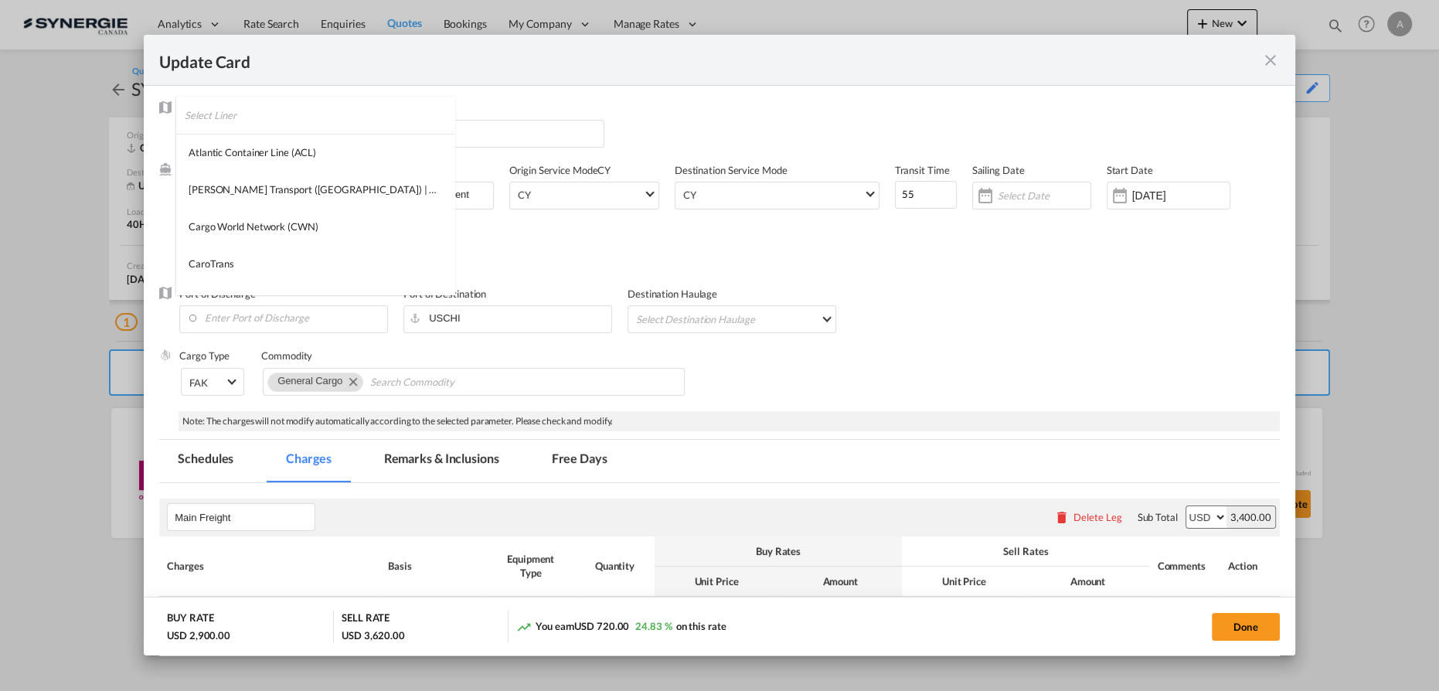
click at [244, 114] on input "search" at bounding box center [320, 115] width 270 height 37
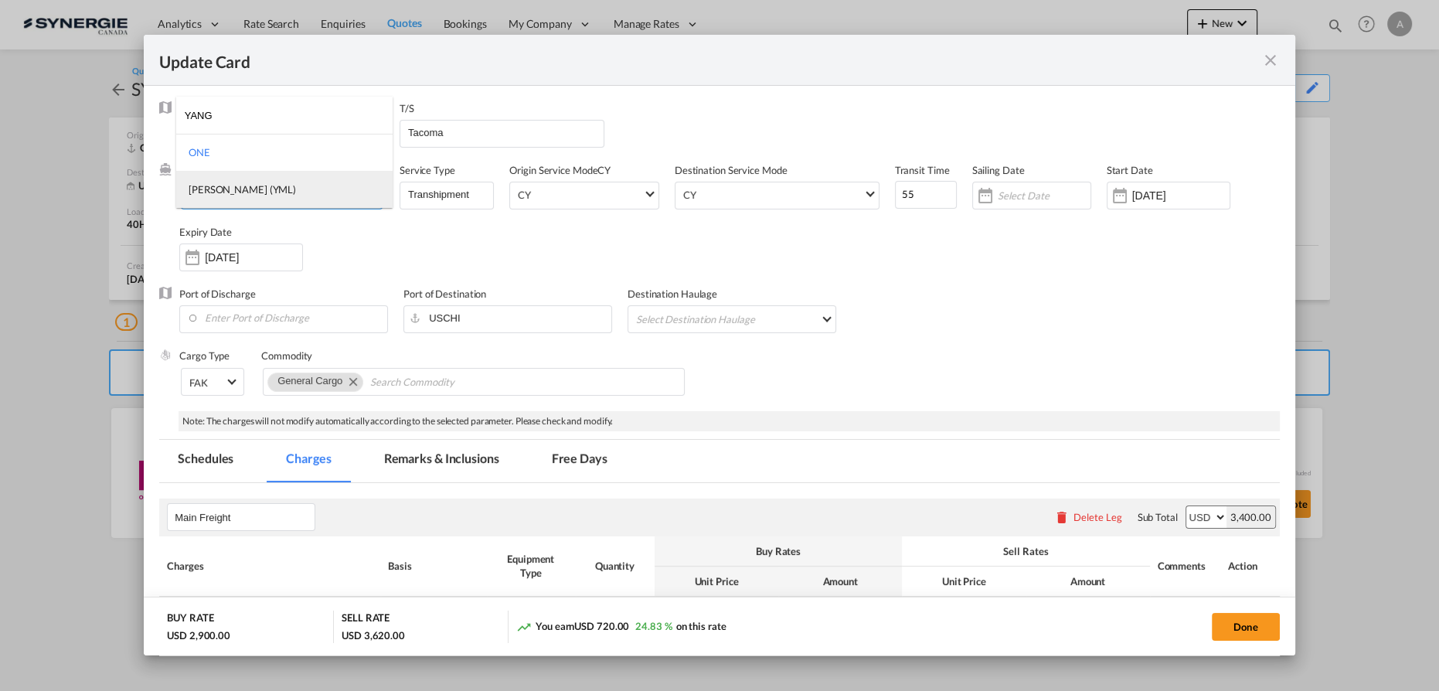
type input "YANG"
click at [243, 189] on div "Yang Ming (YML)" at bounding box center [242, 189] width 107 height 14
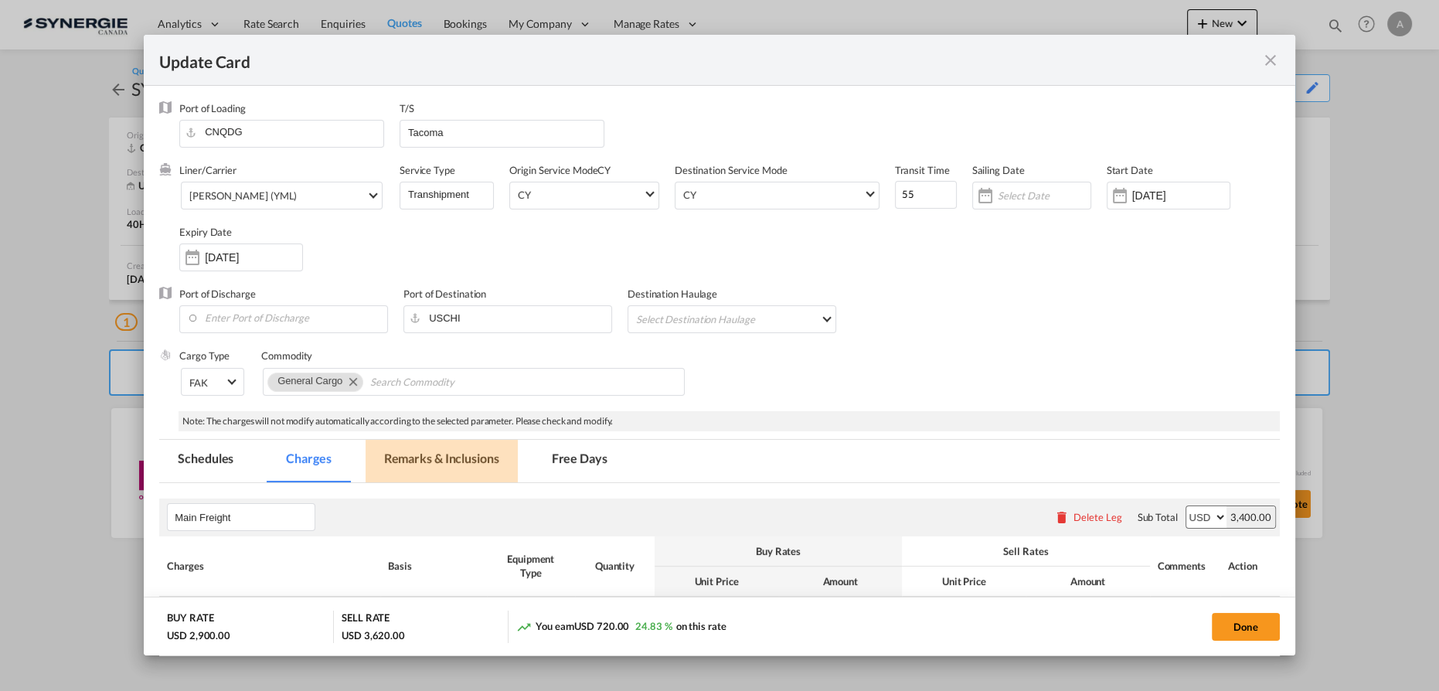
click at [447, 463] on md-tab-item "Remarks & Inclusions" at bounding box center [442, 461] width 152 height 43
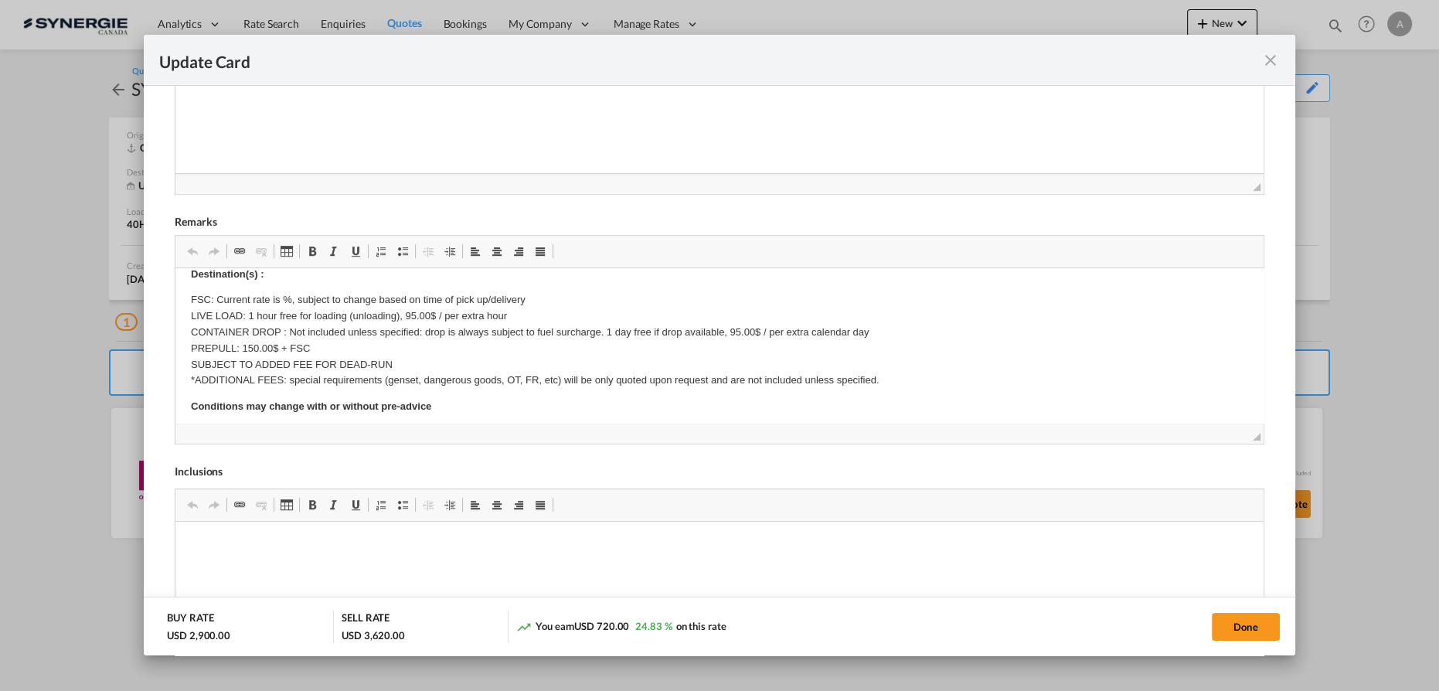
scroll to position [140, 0]
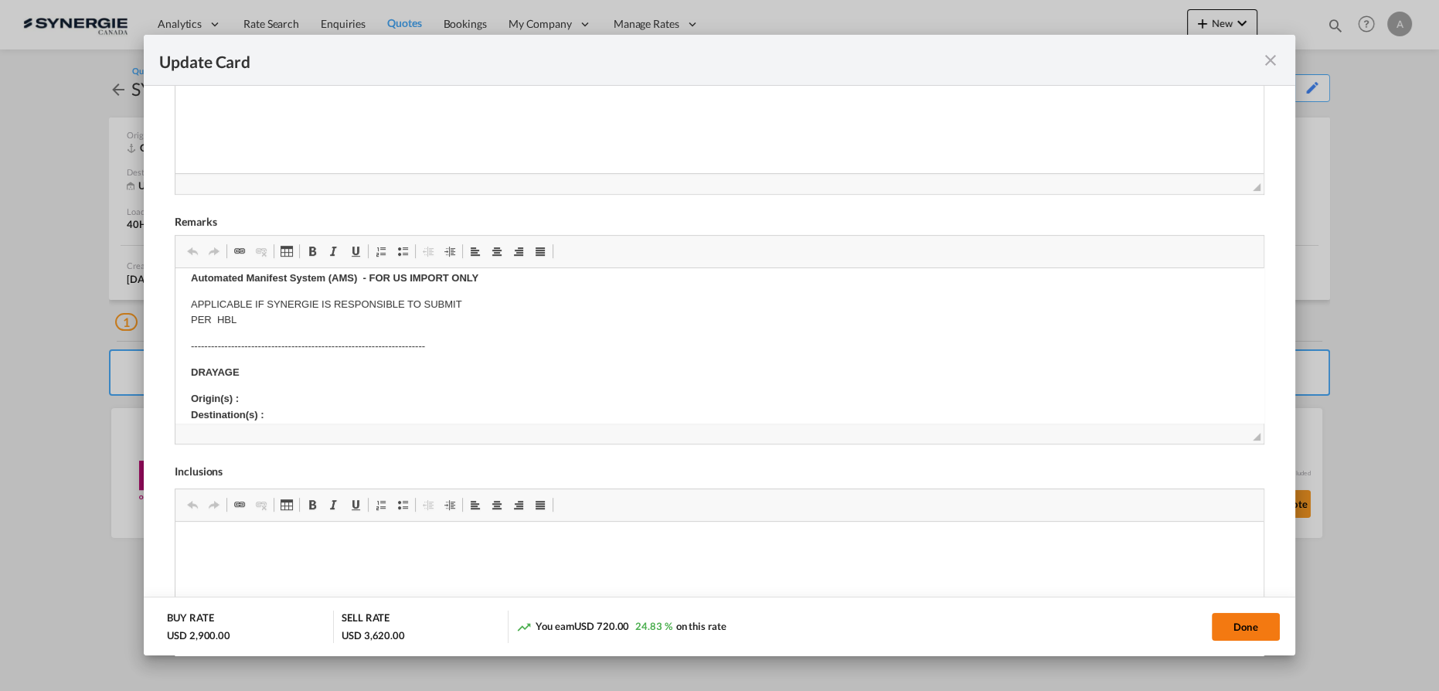
click at [1247, 634] on button "Done" at bounding box center [1246, 627] width 68 height 28
type input "08 Oct 2025"
type input "13 Oct 2025"
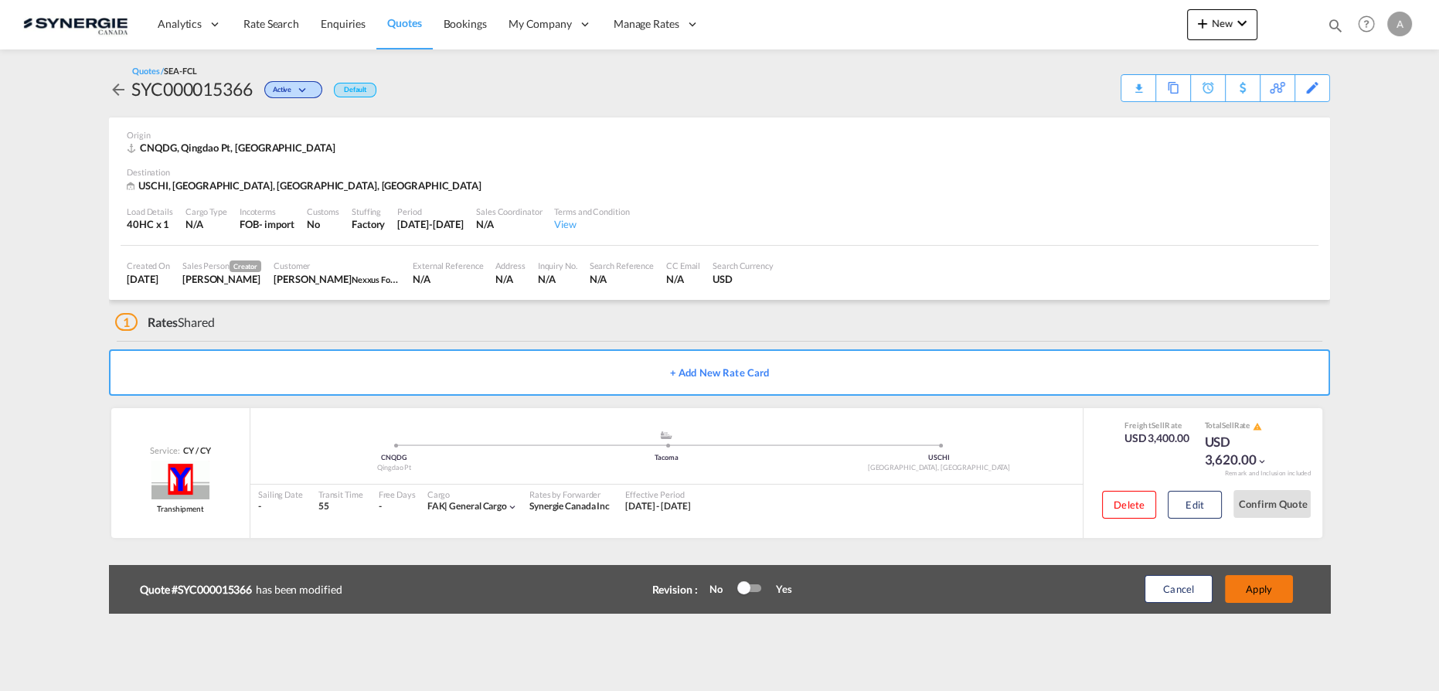
click at [1255, 581] on button "Apply" at bounding box center [1259, 589] width 68 height 28
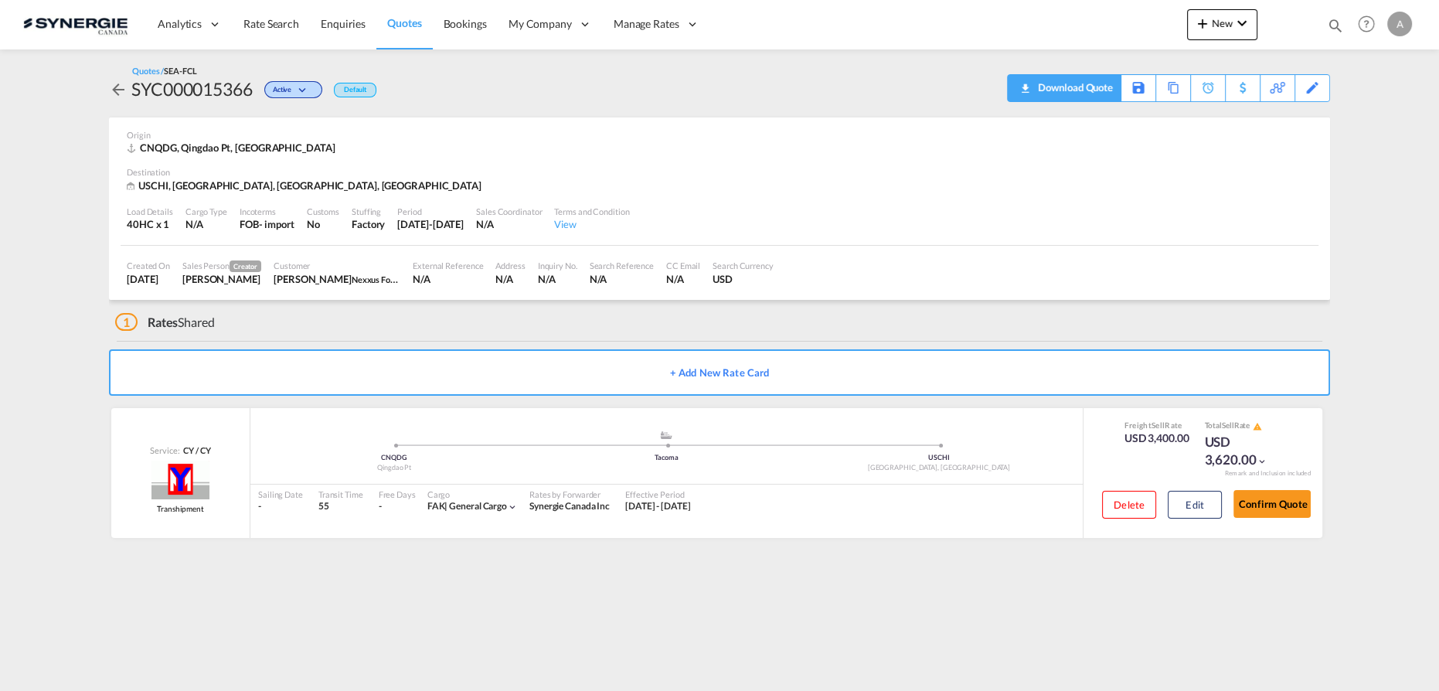
click at [1105, 89] on div "Download Quote" at bounding box center [1073, 87] width 79 height 25
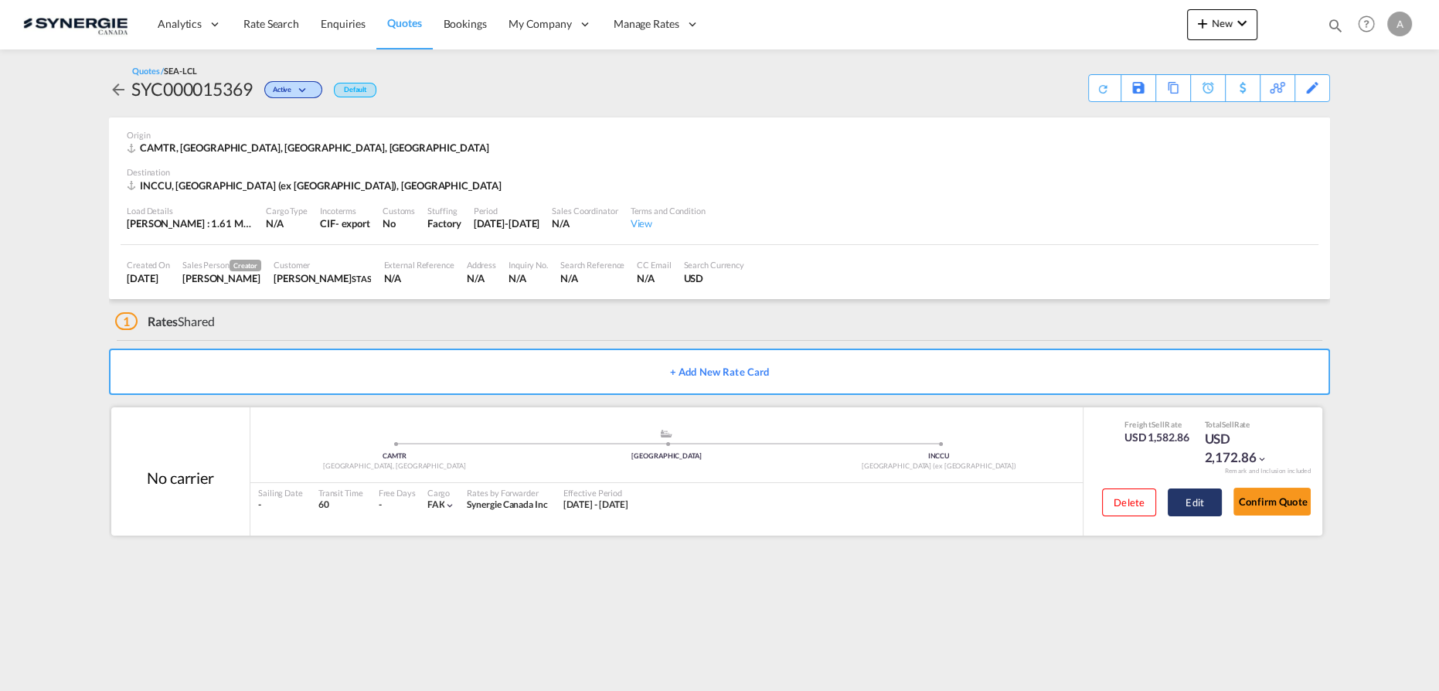
click at [1200, 497] on button "Edit" at bounding box center [1195, 502] width 54 height 28
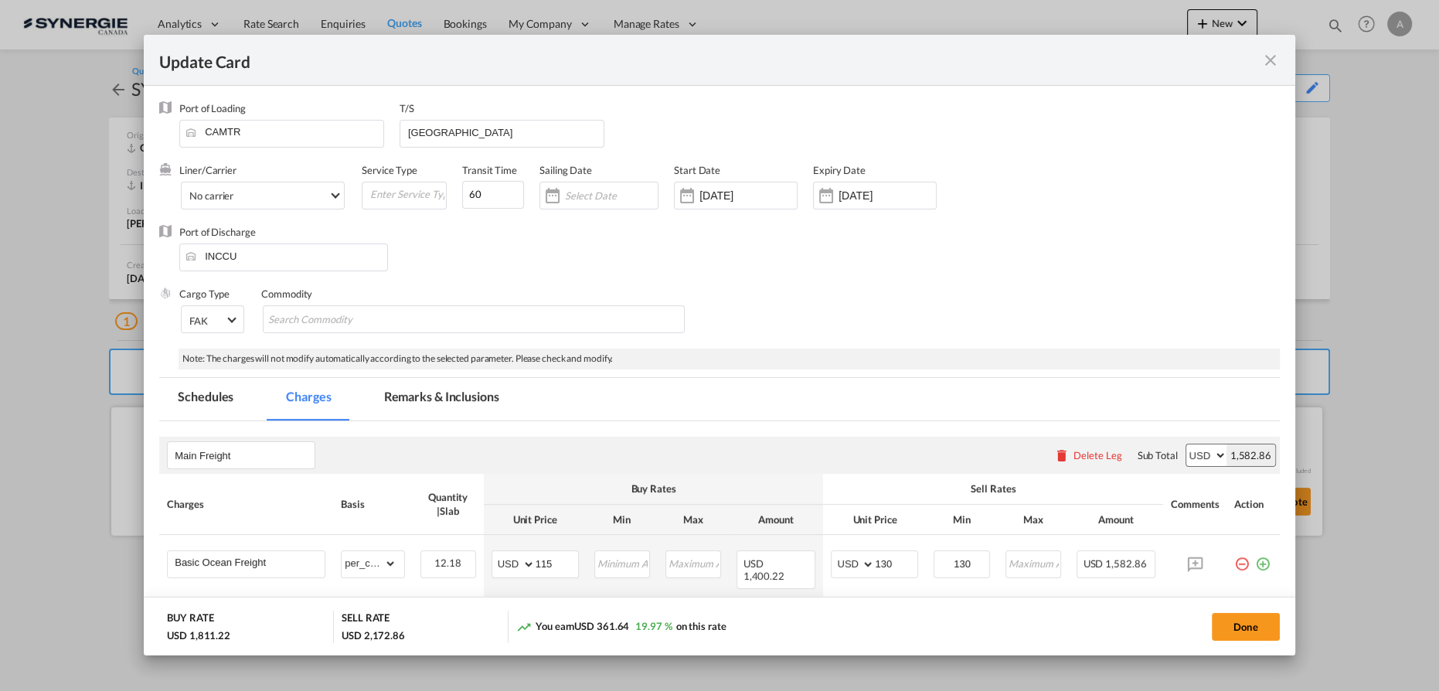
select select "per_cbm"
select select "flat"
select select "per_bl"
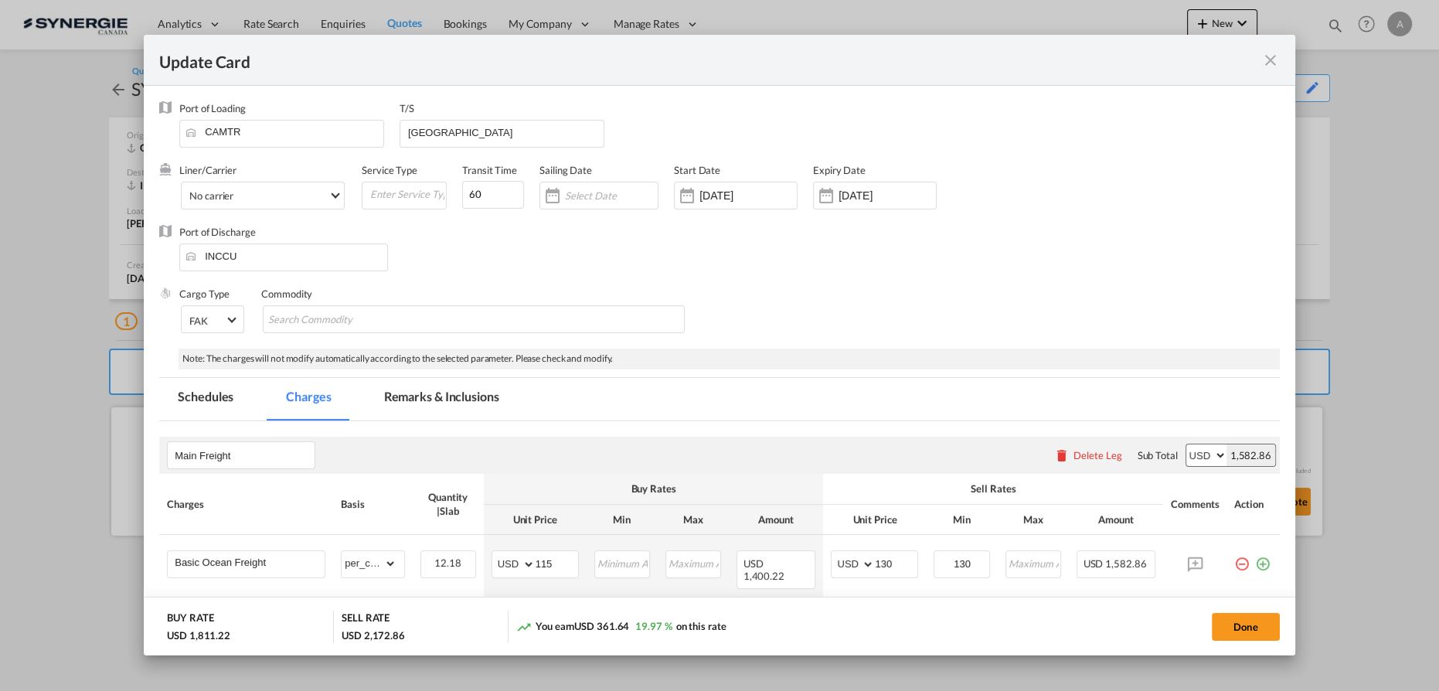
select select "per_bl"
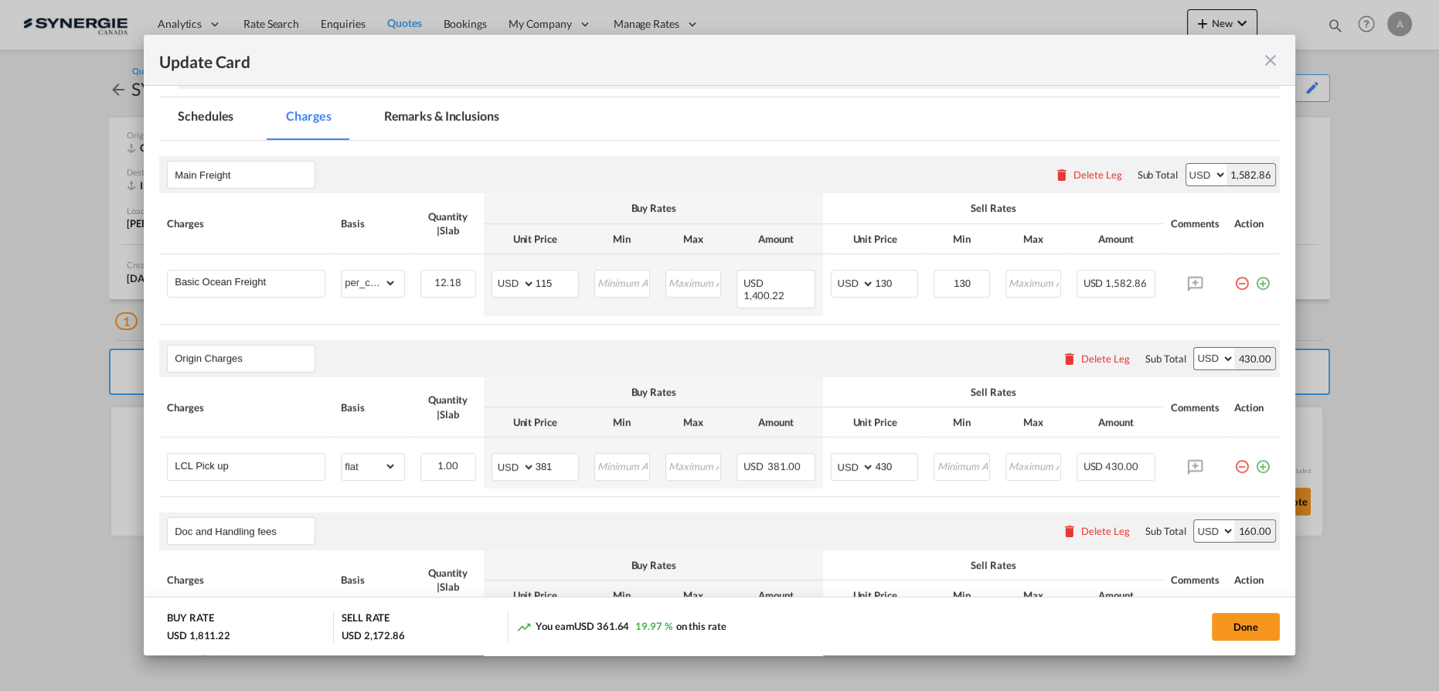
scroll to position [351, 0]
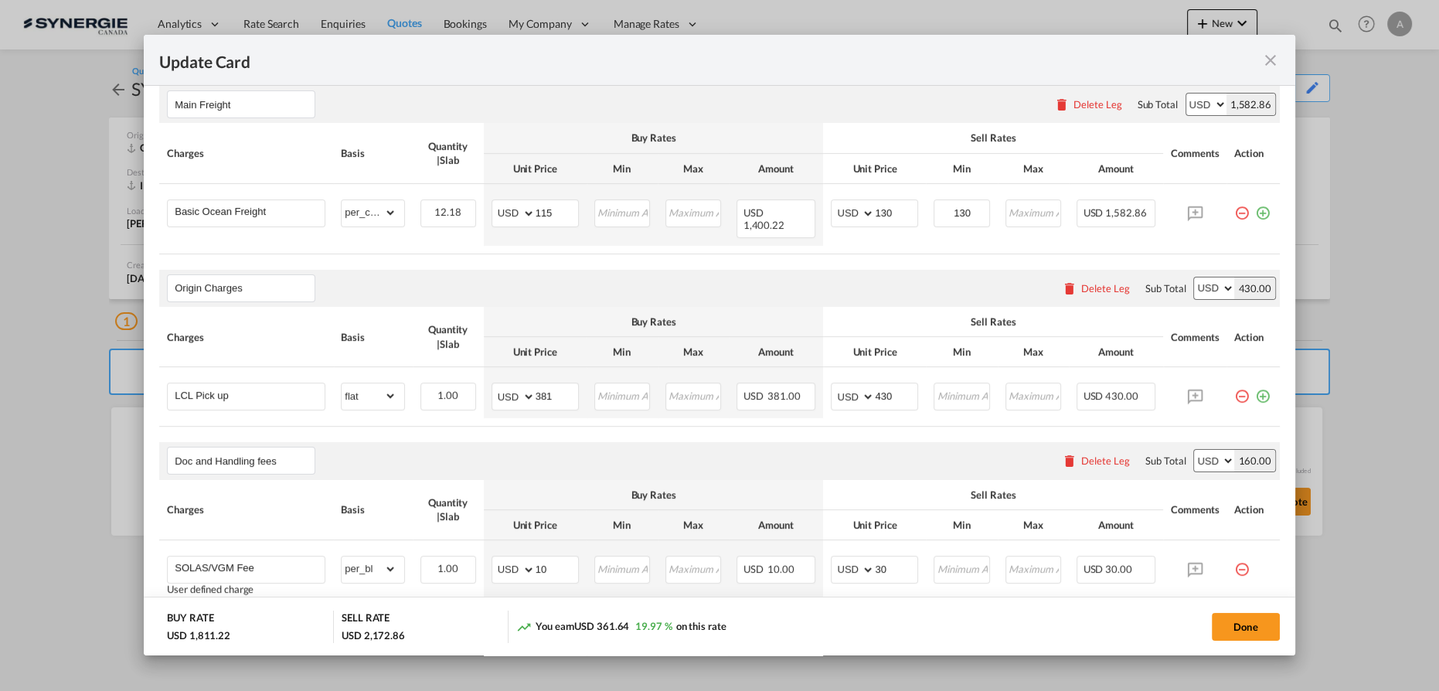
click at [1267, 63] on md-icon "icon-close fg-AAA8AD m-0 pointer" at bounding box center [1270, 60] width 19 height 19
